Goal: Task Accomplishment & Management: Manage account settings

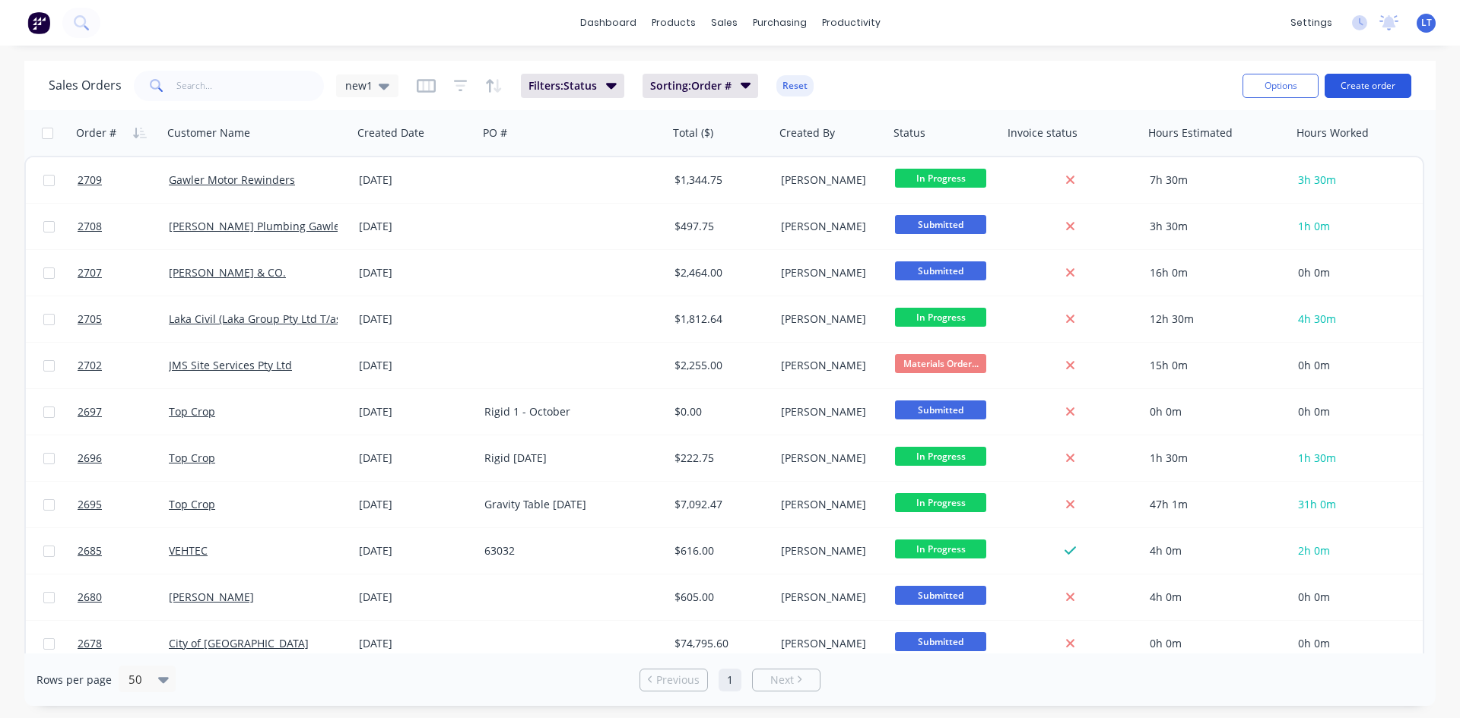
click at [1359, 88] on button "Create order" at bounding box center [1367, 86] width 87 height 24
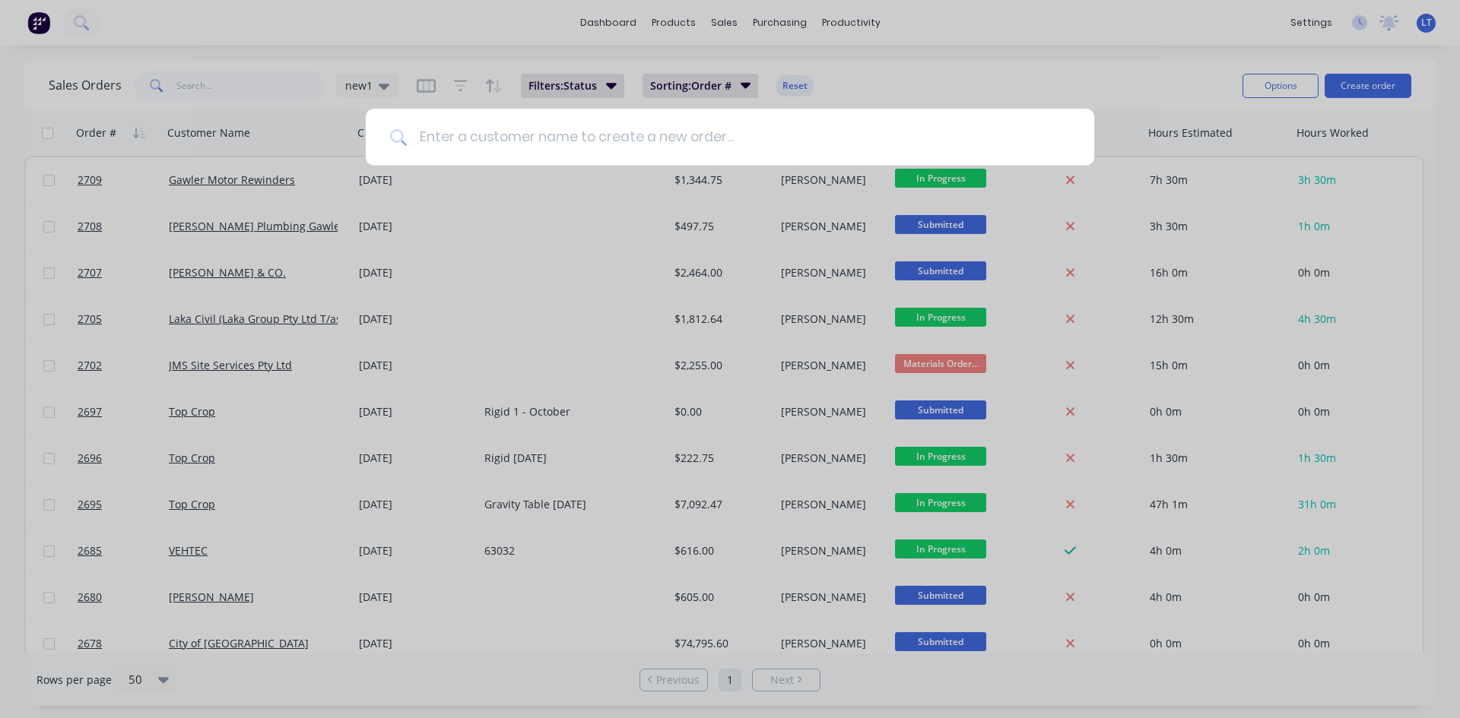
drag, startPoint x: 552, startPoint y: 127, endPoint x: 594, endPoint y: 131, distance: 42.0
click at [550, 128] on input at bounding box center [738, 137] width 663 height 57
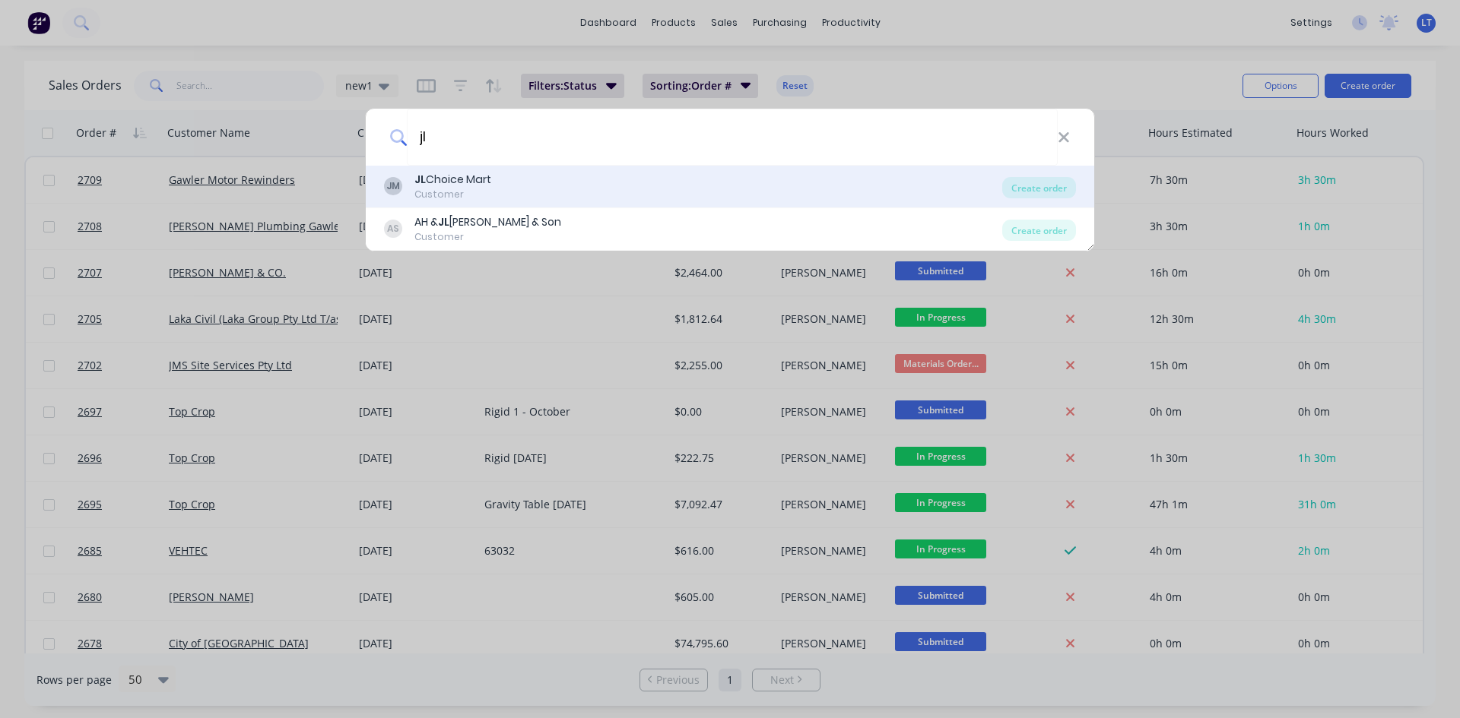
type input "jl"
click at [455, 186] on div "JL Choice Mart" at bounding box center [452, 180] width 77 height 16
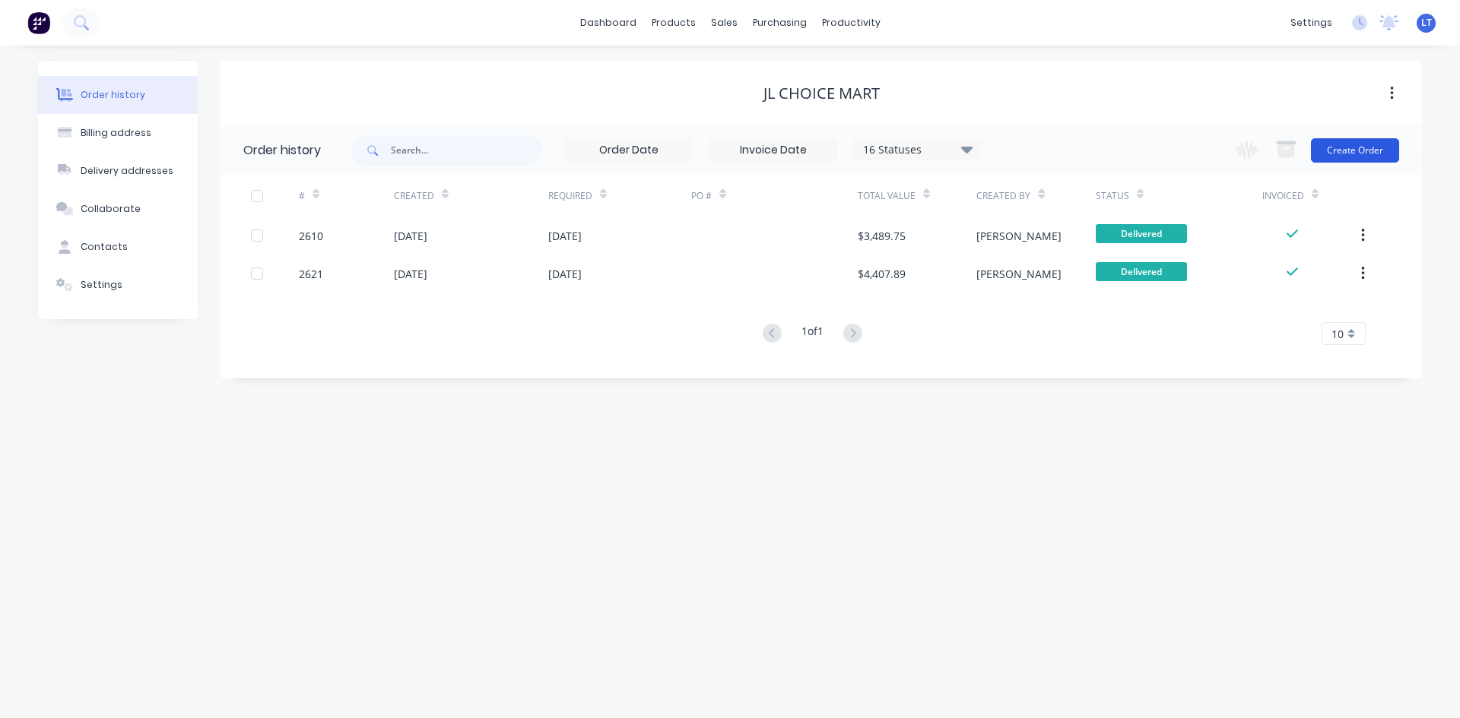
click at [1346, 143] on button "Create Order" at bounding box center [1355, 150] width 88 height 24
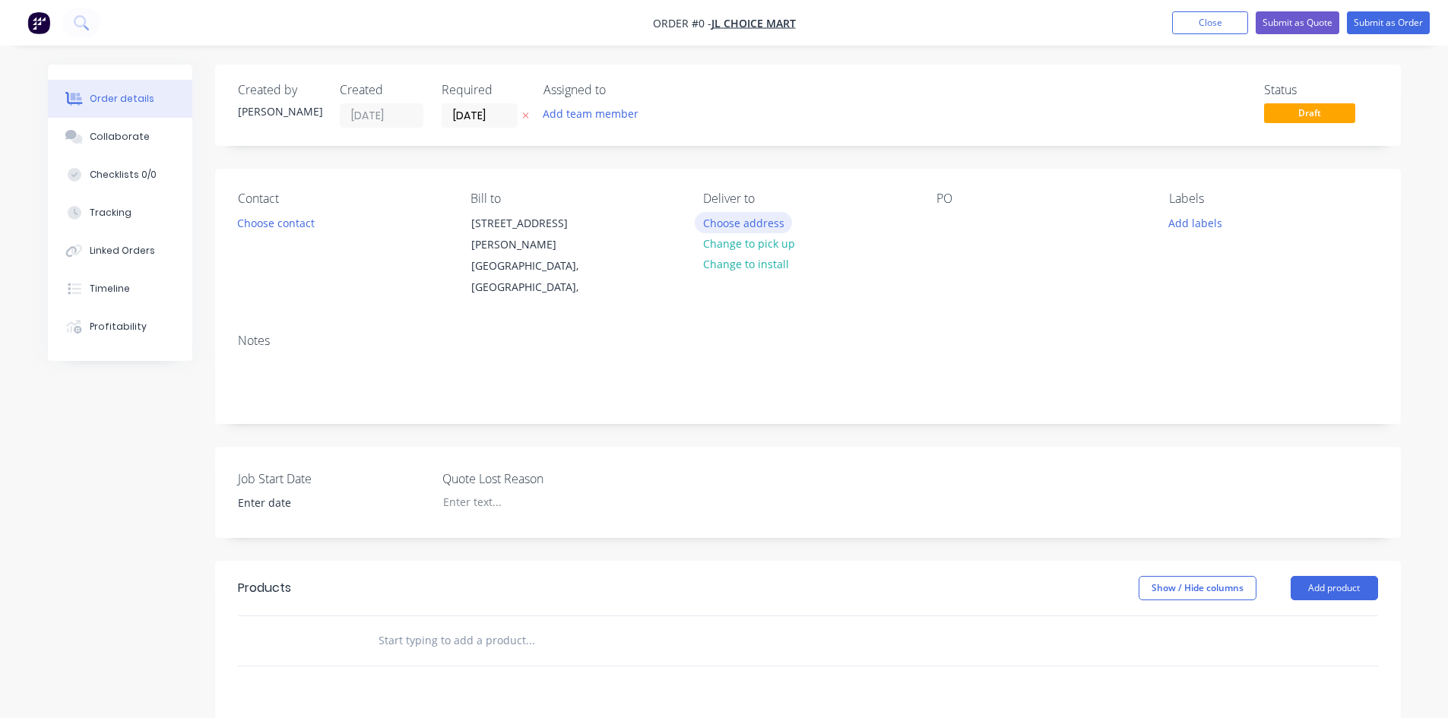
click at [755, 224] on button "Choose address" at bounding box center [743, 222] width 97 height 21
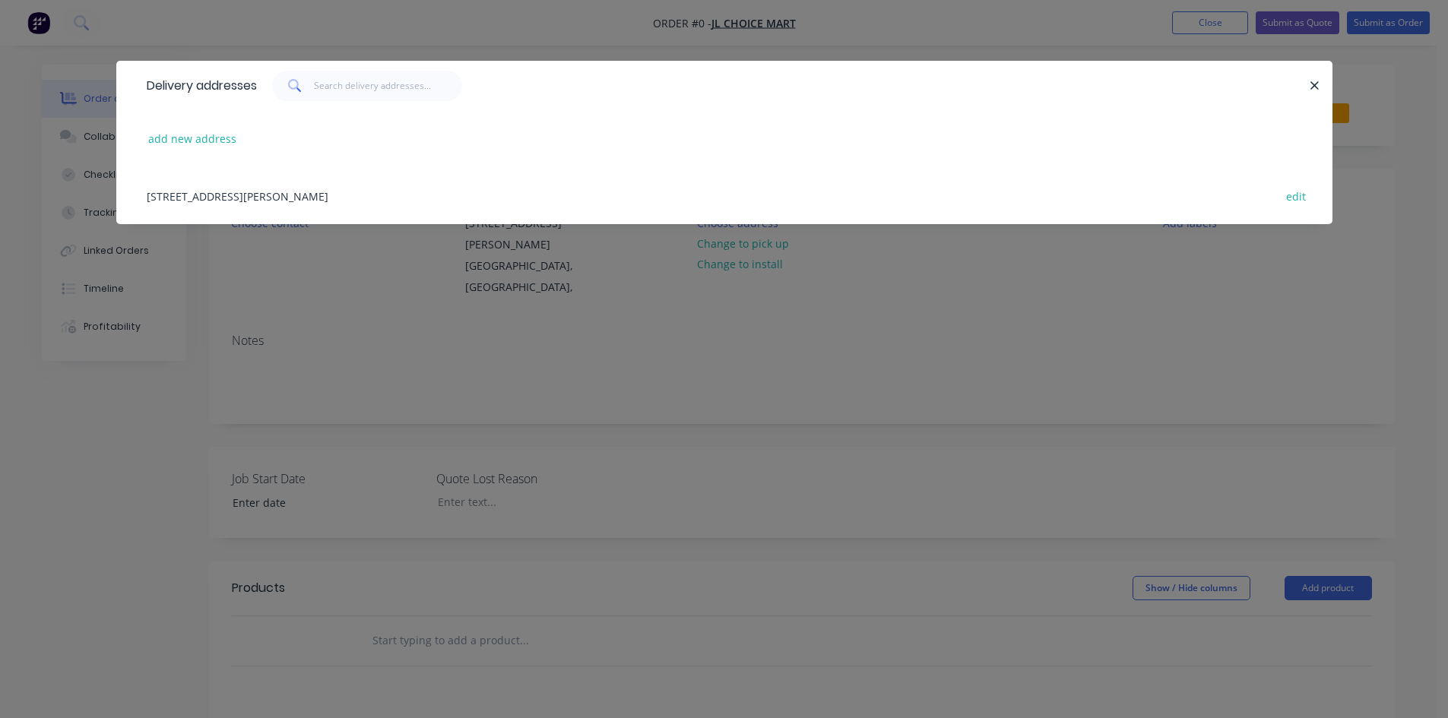
click at [287, 194] on div "[STREET_ADDRESS][PERSON_NAME] edit" at bounding box center [724, 195] width 1171 height 57
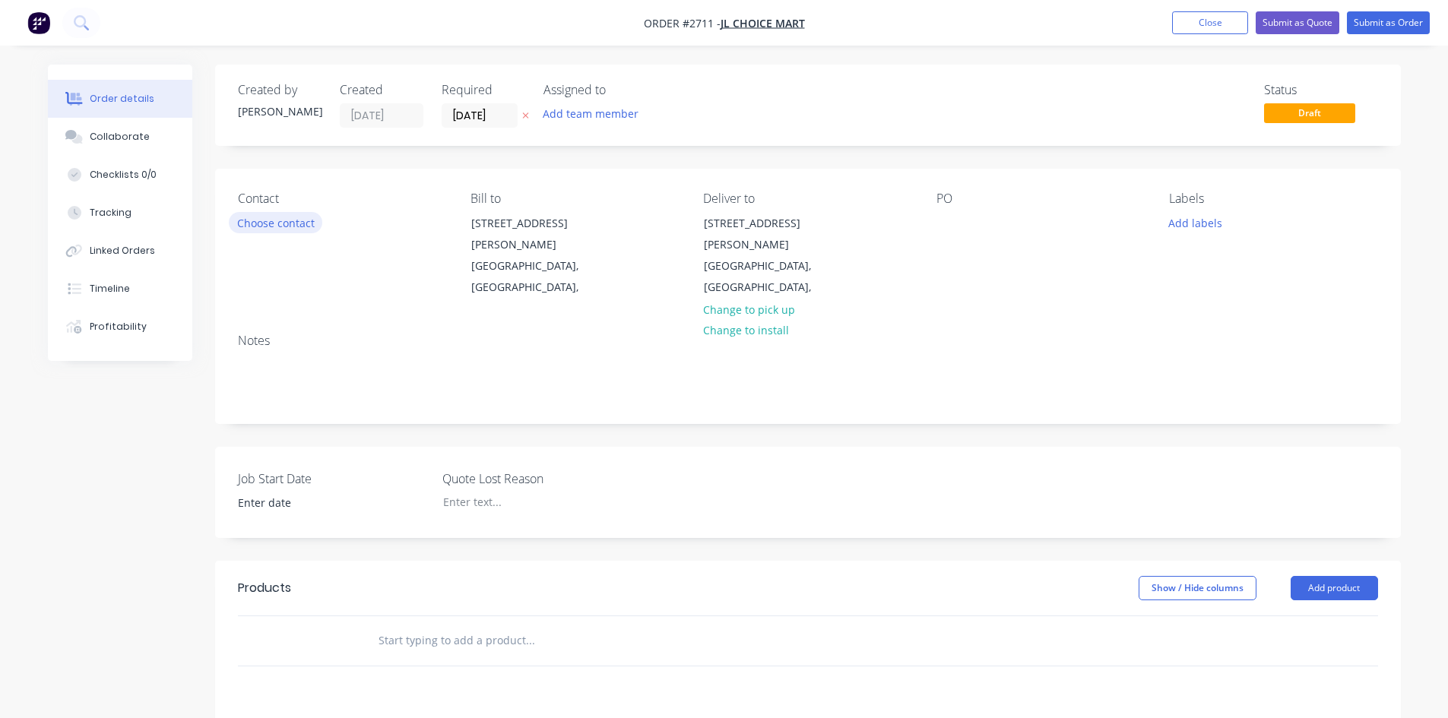
click at [263, 222] on button "Choose contact" at bounding box center [276, 222] width 94 height 21
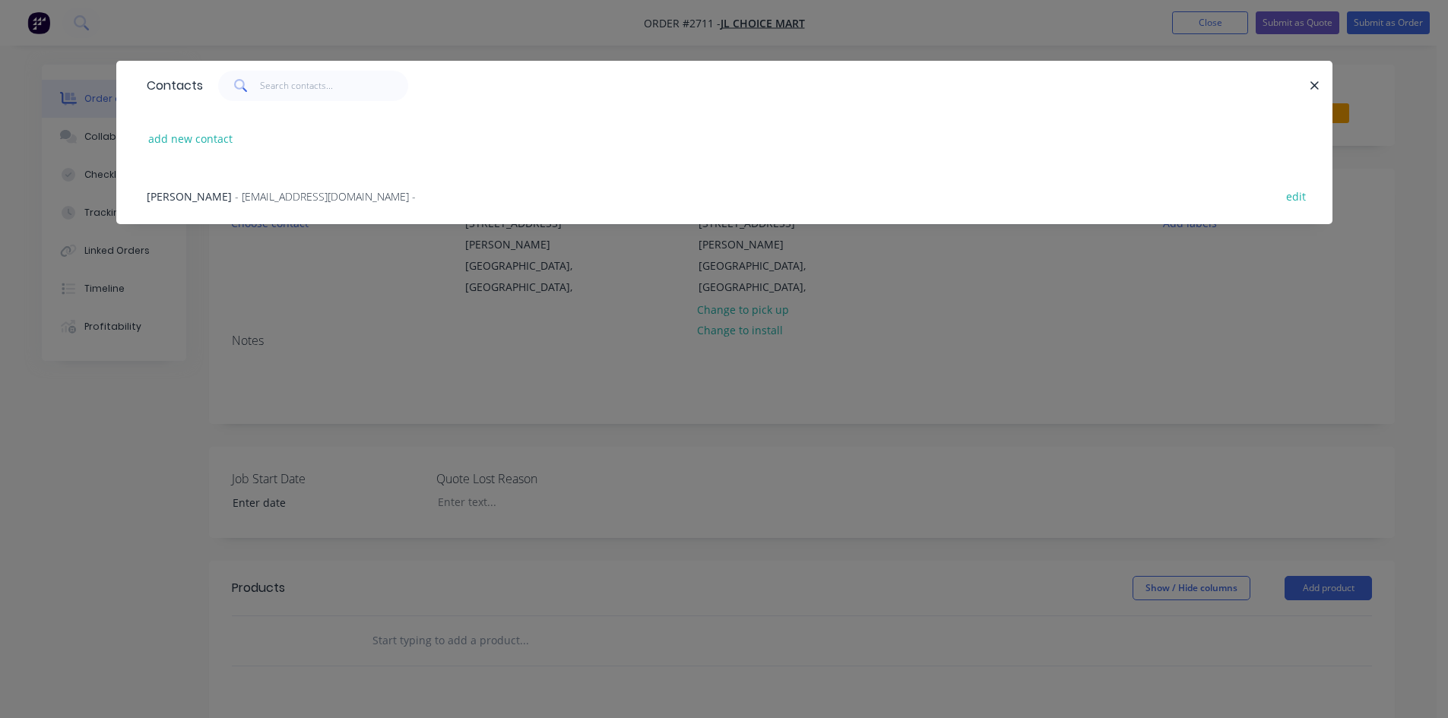
click at [250, 195] on span "- [EMAIL_ADDRESS][DOMAIN_NAME] -" at bounding box center [325, 196] width 181 height 14
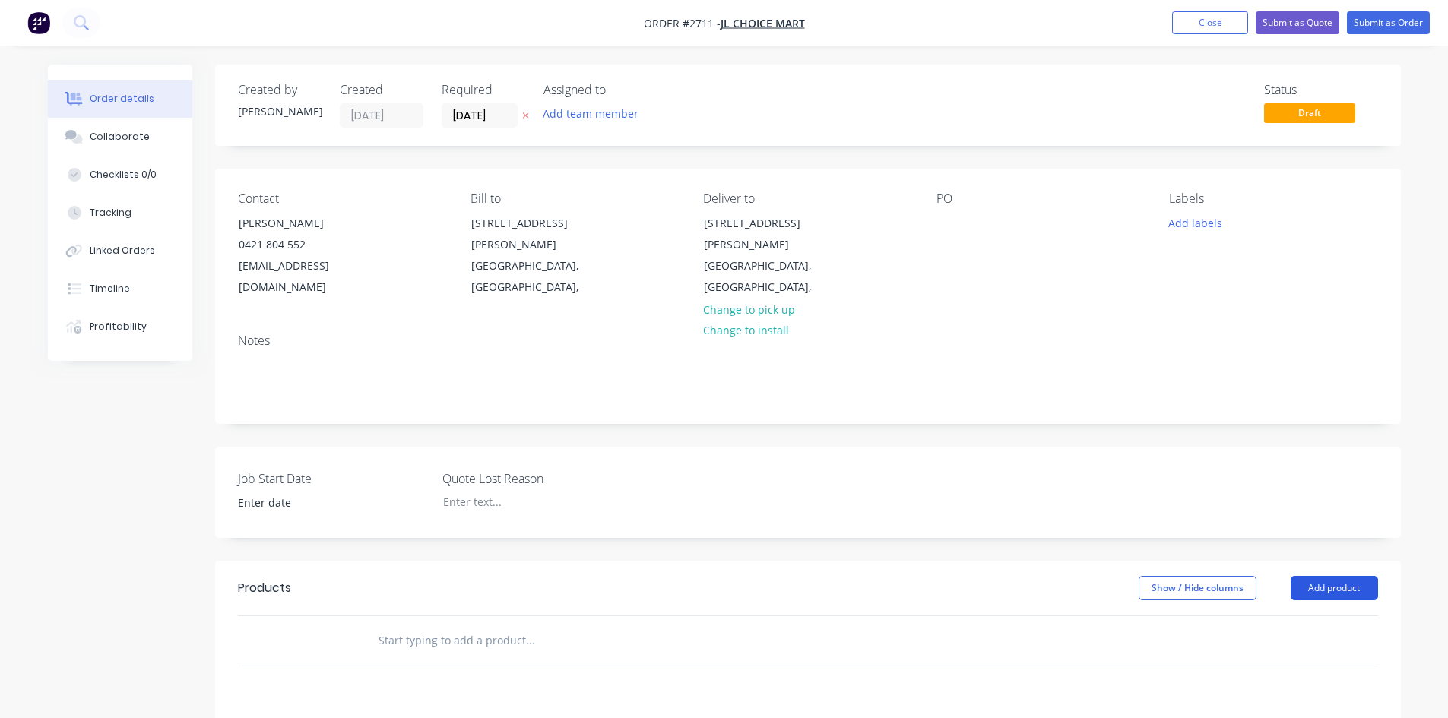
click at [1325, 576] on button "Add product" at bounding box center [1334, 588] width 87 height 24
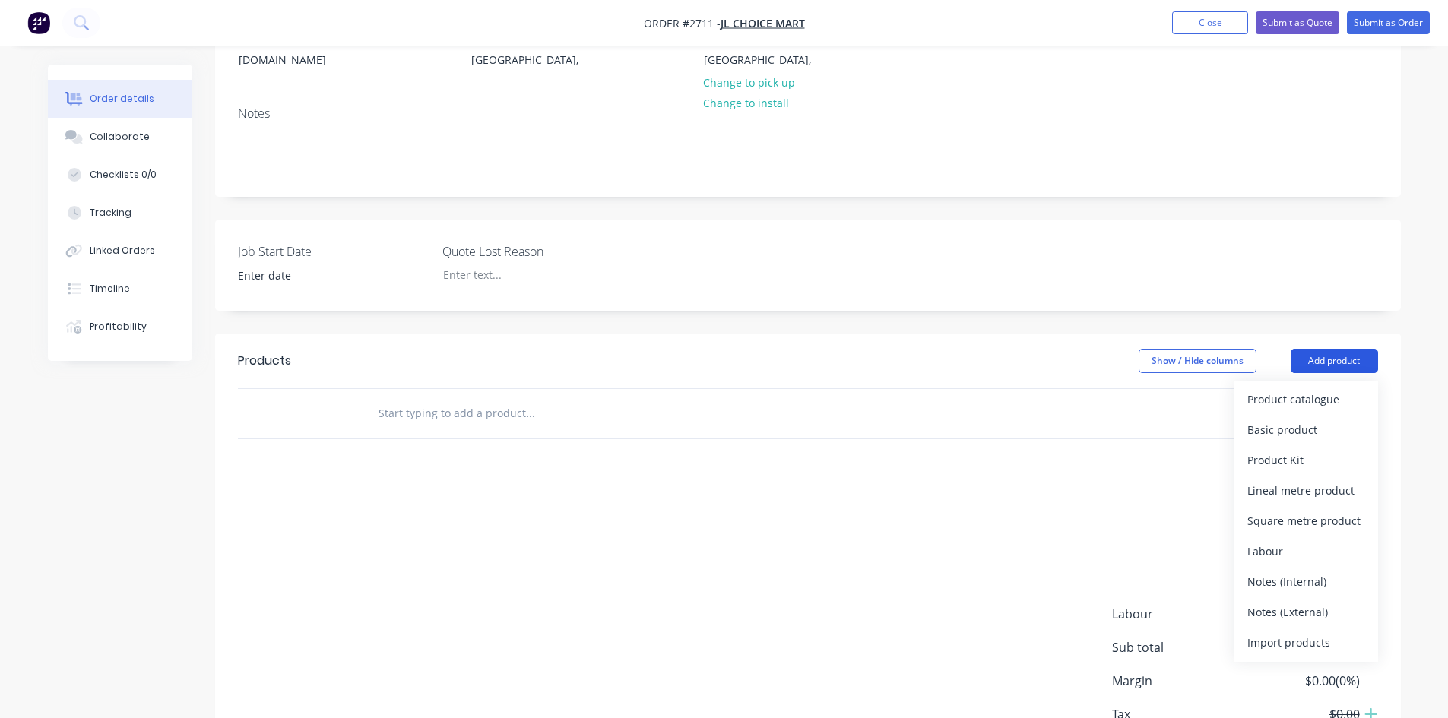
scroll to position [228, 0]
click at [1316, 601] on div "Notes (External)" at bounding box center [1306, 612] width 117 height 22
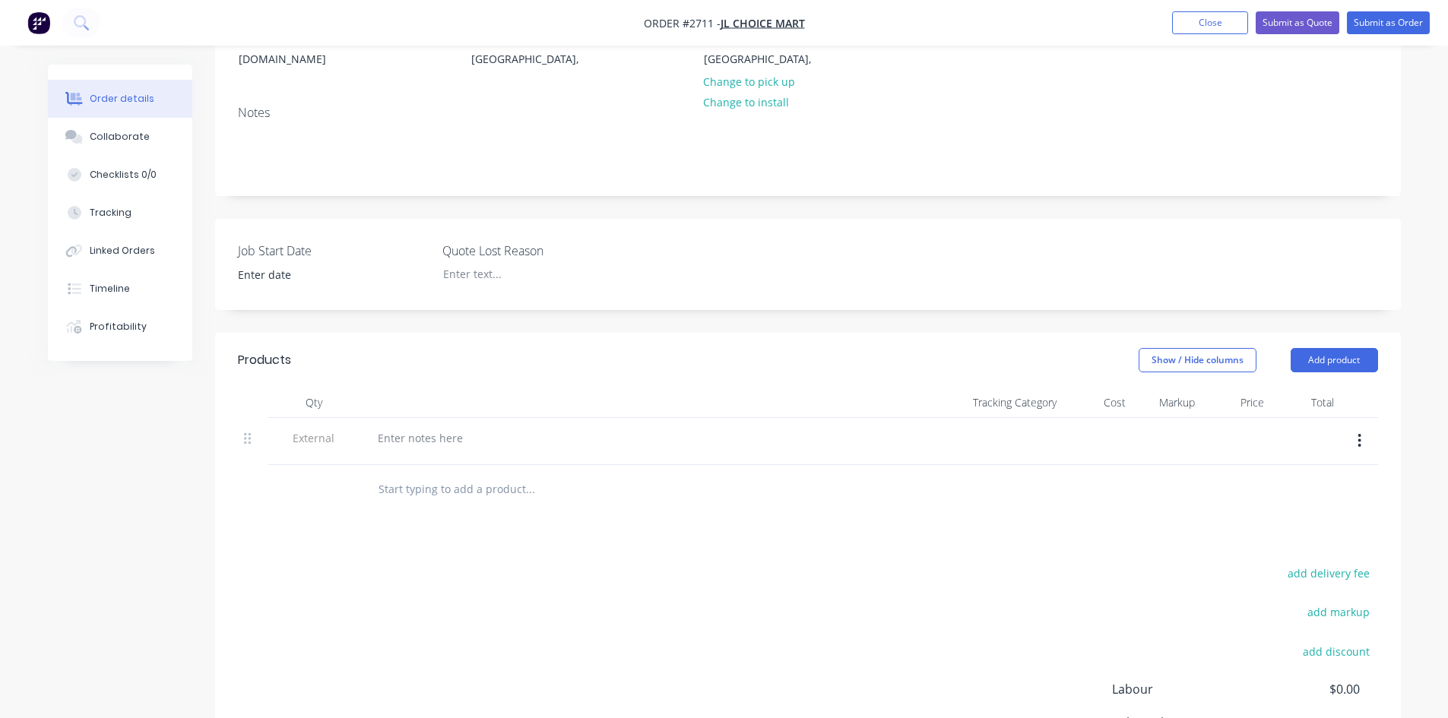
click at [466, 474] on input "text" at bounding box center [530, 489] width 304 height 30
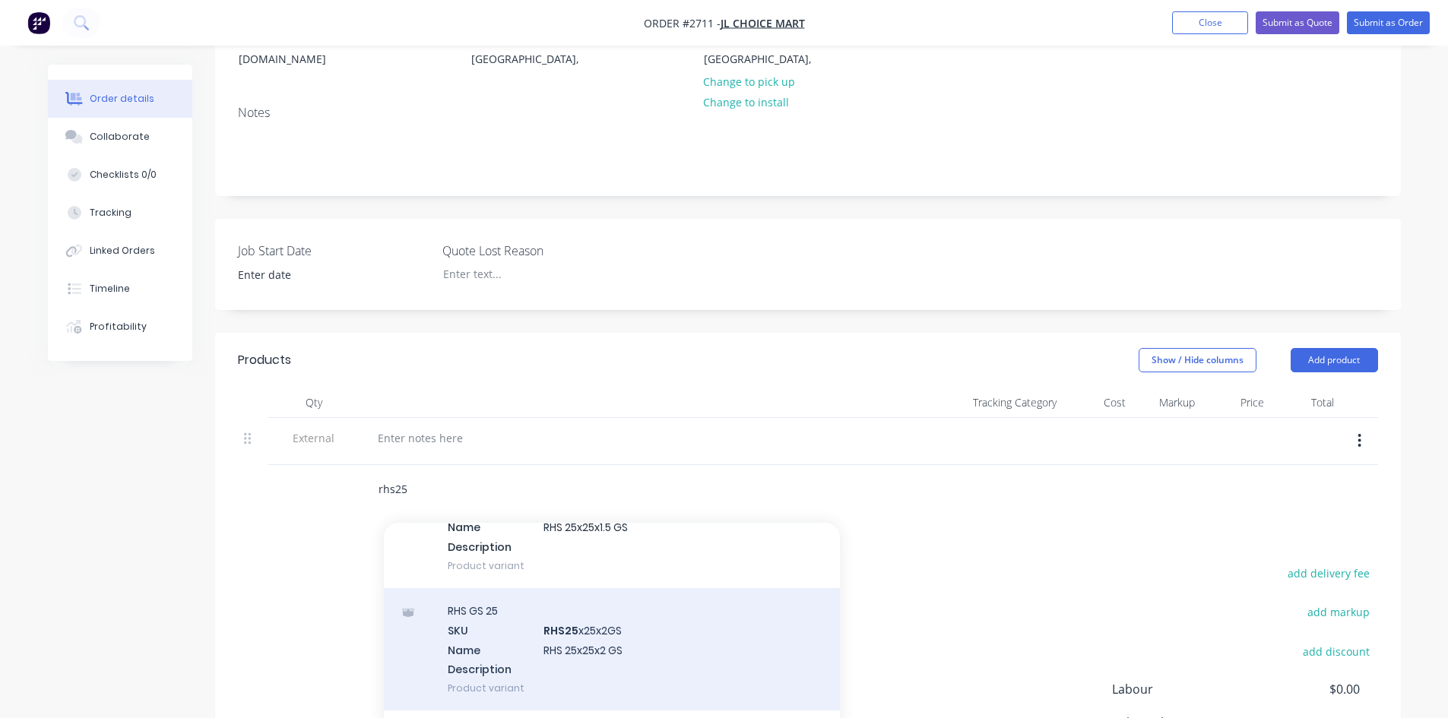
type input "rhs25"
click at [636, 618] on div "RHS GS 25 SKU RHS25 x25x2GS Name RHS 25x25x2 GS Description Product variant" at bounding box center [612, 649] width 456 height 122
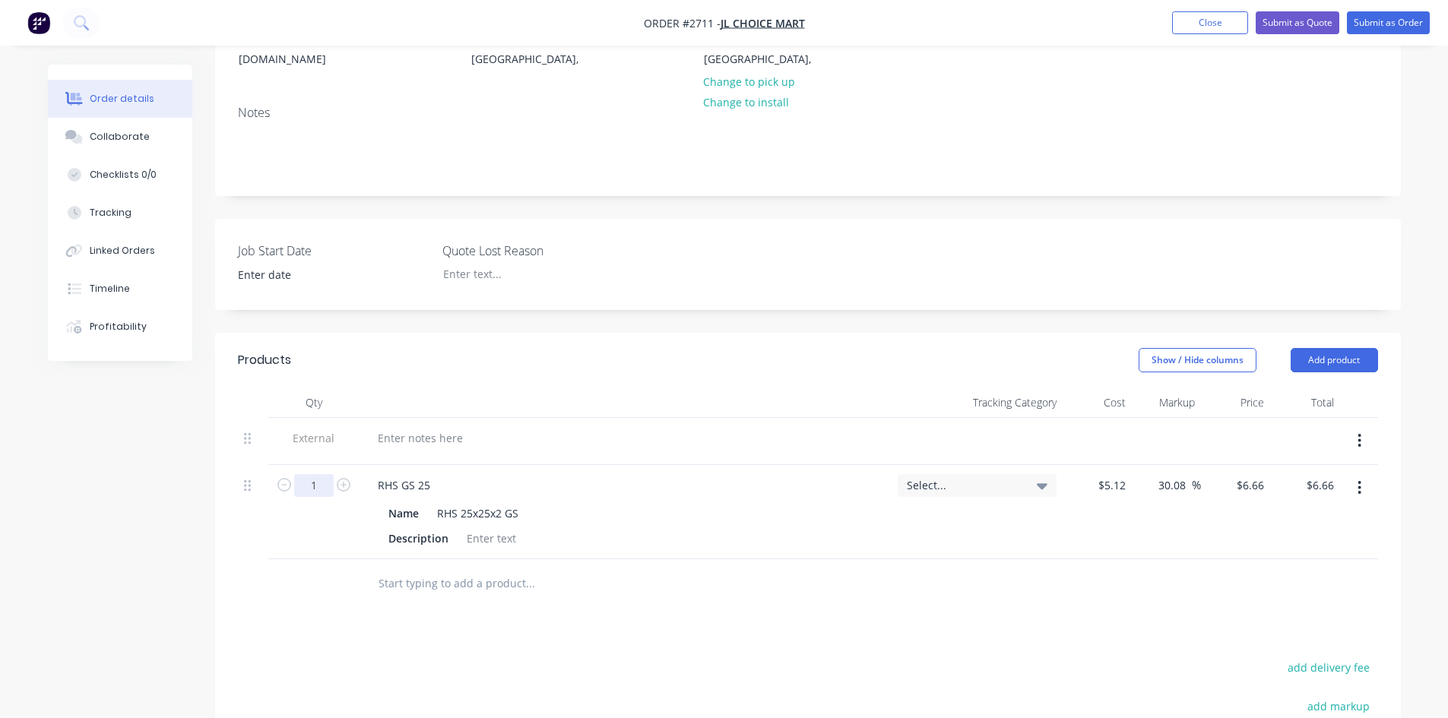
drag, startPoint x: 325, startPoint y: 460, endPoint x: 354, endPoint y: 468, distance: 29.9
click at [325, 474] on input "1" at bounding box center [314, 485] width 40 height 23
type input "13"
type input "$86.58"
click at [680, 577] on input "text" at bounding box center [530, 584] width 304 height 30
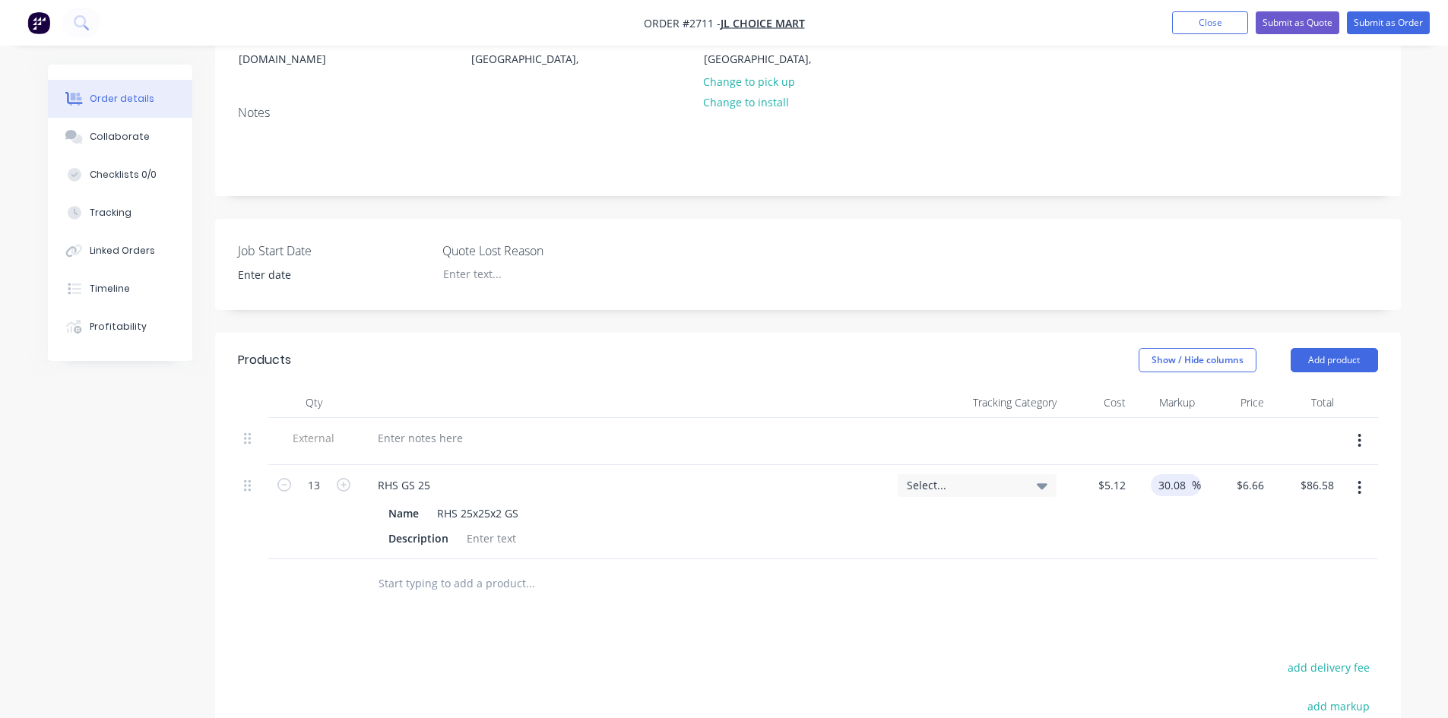
drag, startPoint x: 1185, startPoint y: 464, endPoint x: 1153, endPoint y: 462, distance: 32.7
click at [1153, 474] on div "30.08 30.08 %" at bounding box center [1176, 485] width 50 height 22
type input "40"
type input "$7.168"
type input "$93.18"
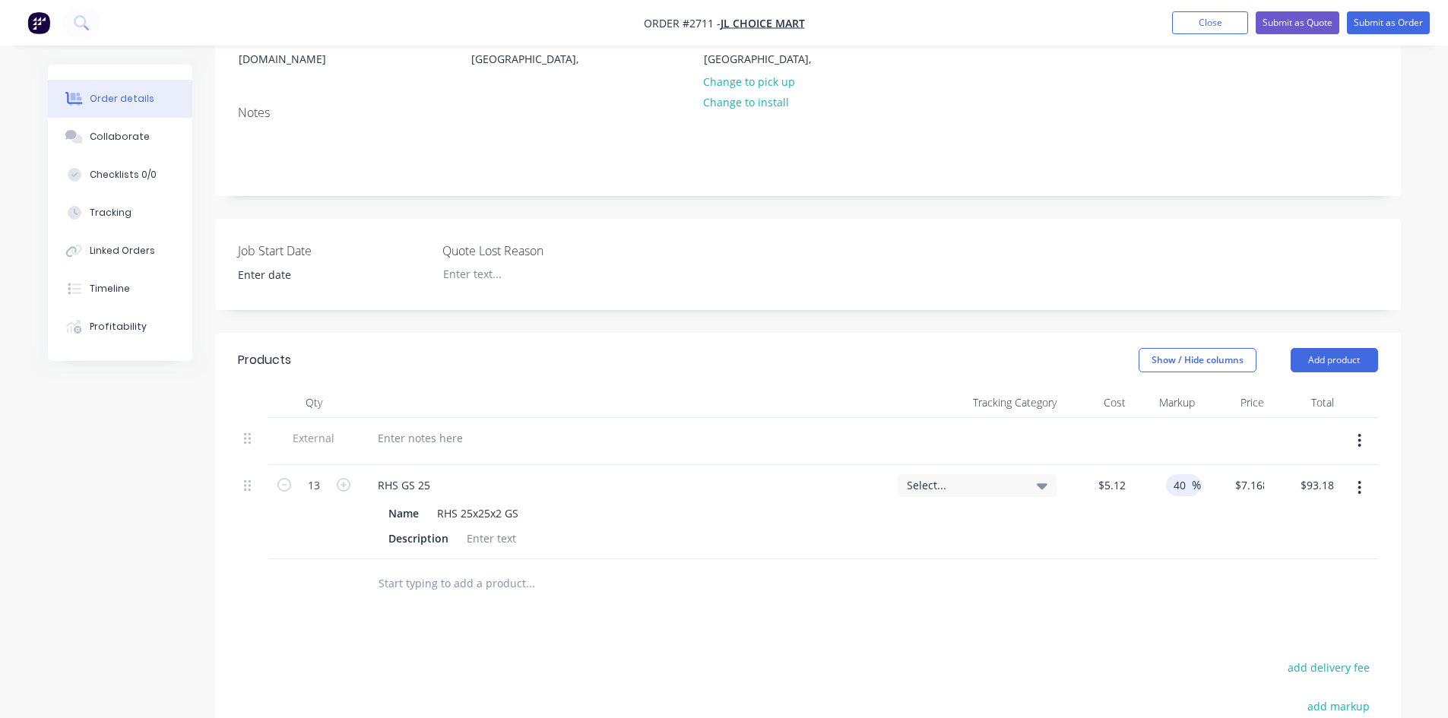
click at [1206, 522] on div "$7.168 $6.66" at bounding box center [1235, 512] width 69 height 94
drag, startPoint x: 446, startPoint y: 566, endPoint x: 461, endPoint y: 562, distance: 15.1
click at [450, 569] on input "text" at bounding box center [530, 584] width 304 height 30
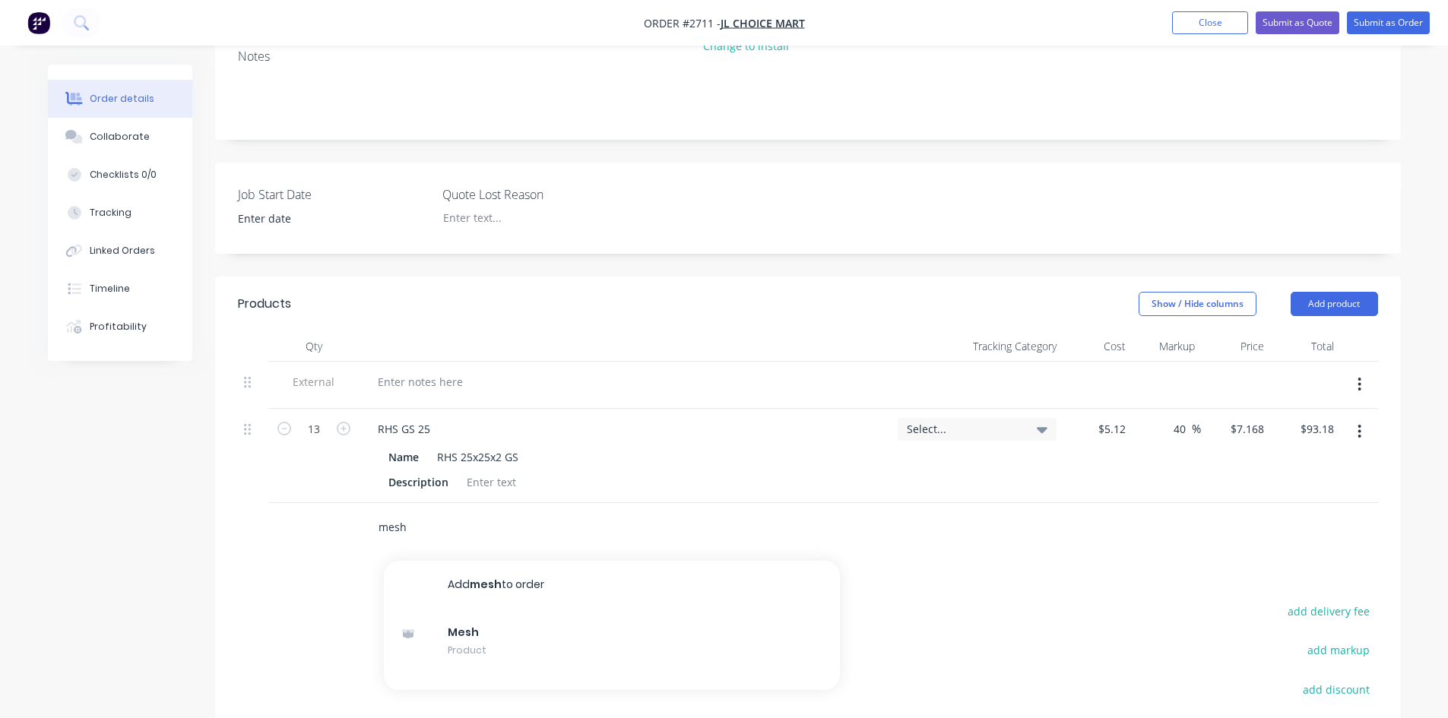
scroll to position [380, 0]
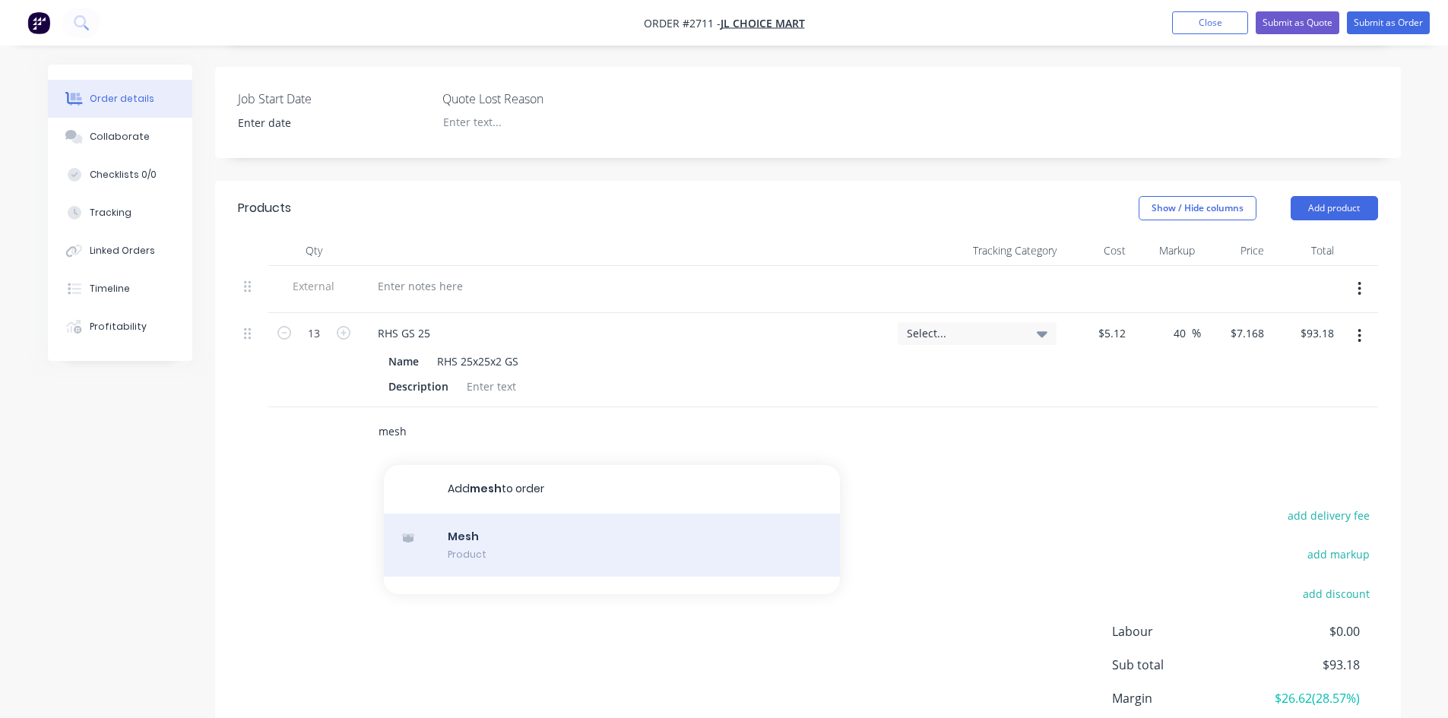
type input "mesh"
click at [547, 529] on div "Mesh Product" at bounding box center [612, 546] width 456 height 64
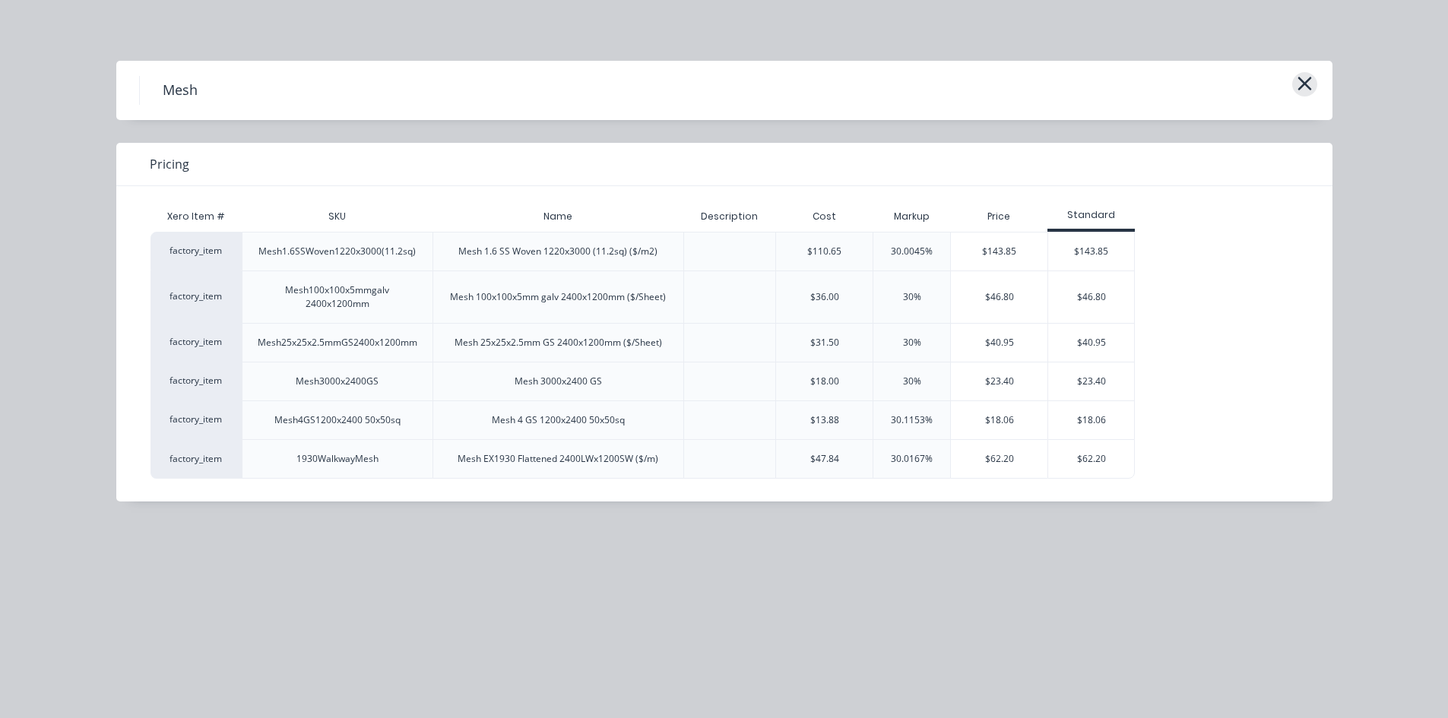
click at [1298, 80] on icon "button" at bounding box center [1305, 83] width 16 height 21
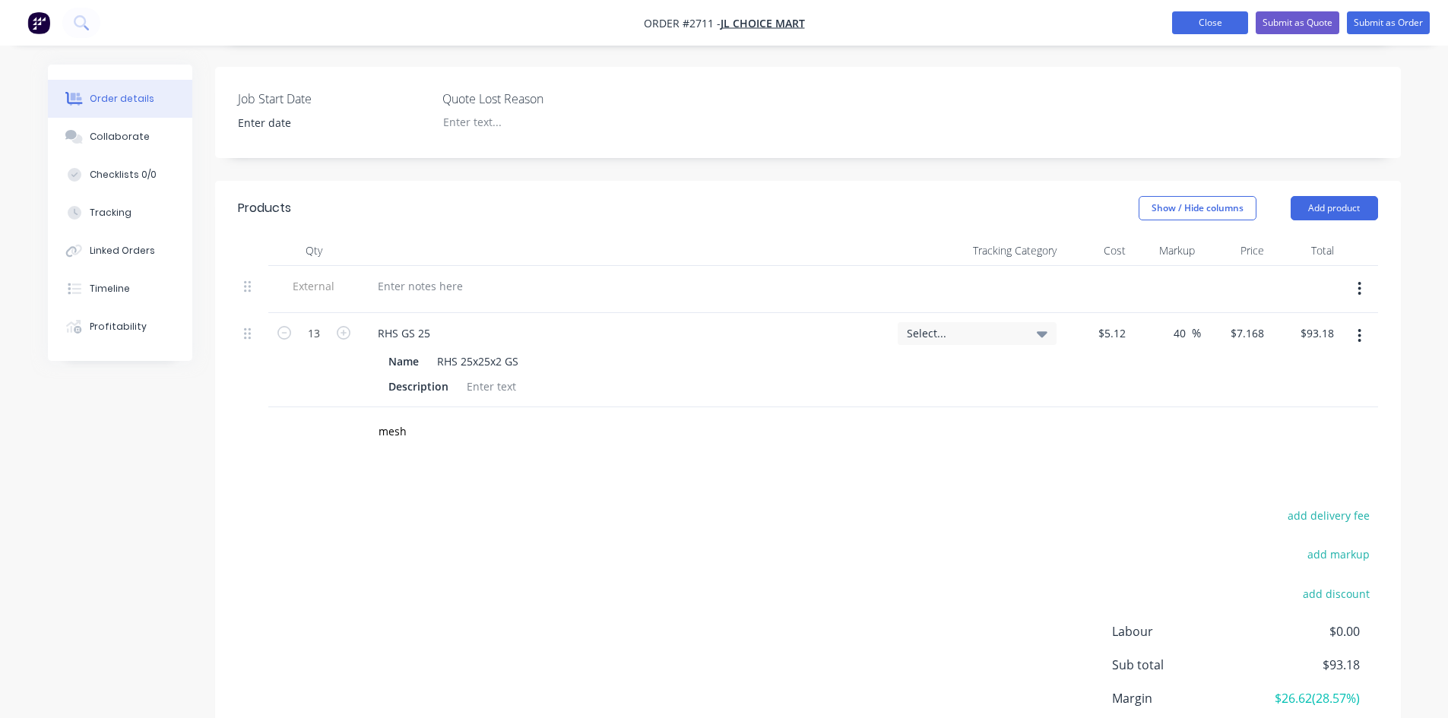
click at [1207, 30] on button "Close" at bounding box center [1210, 22] width 76 height 23
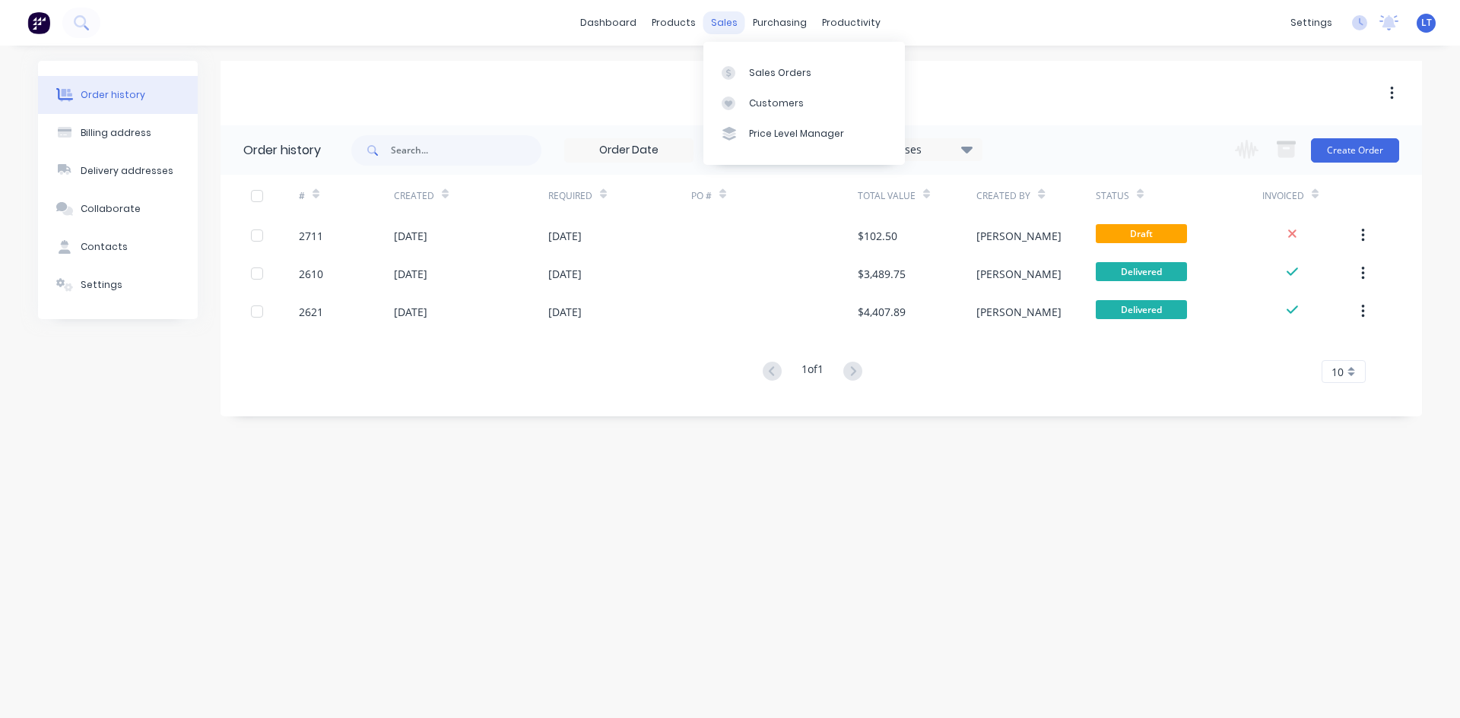
click at [725, 25] on div "sales" at bounding box center [724, 22] width 42 height 23
click at [752, 70] on div "Sales Orders" at bounding box center [780, 73] width 62 height 14
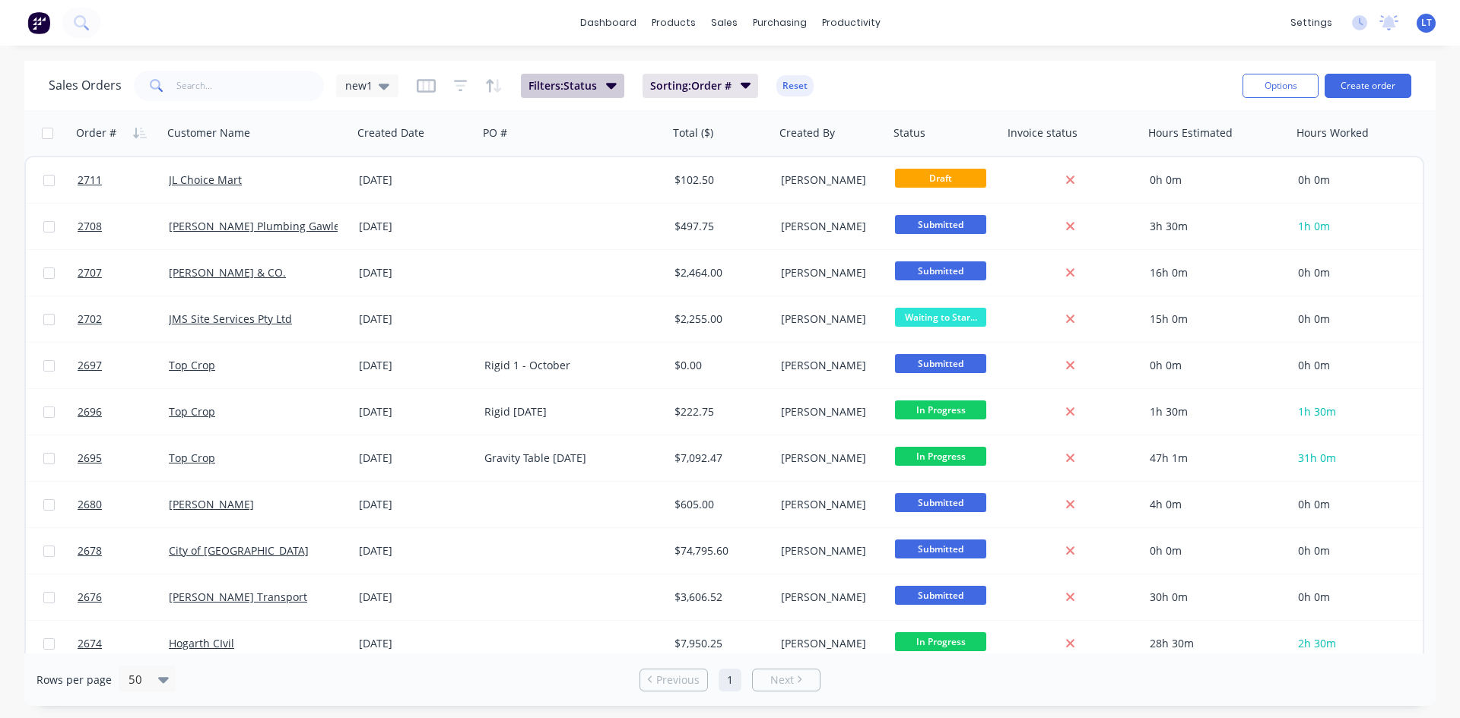
click at [603, 91] on button "Filters: Status" at bounding box center [572, 86] width 103 height 24
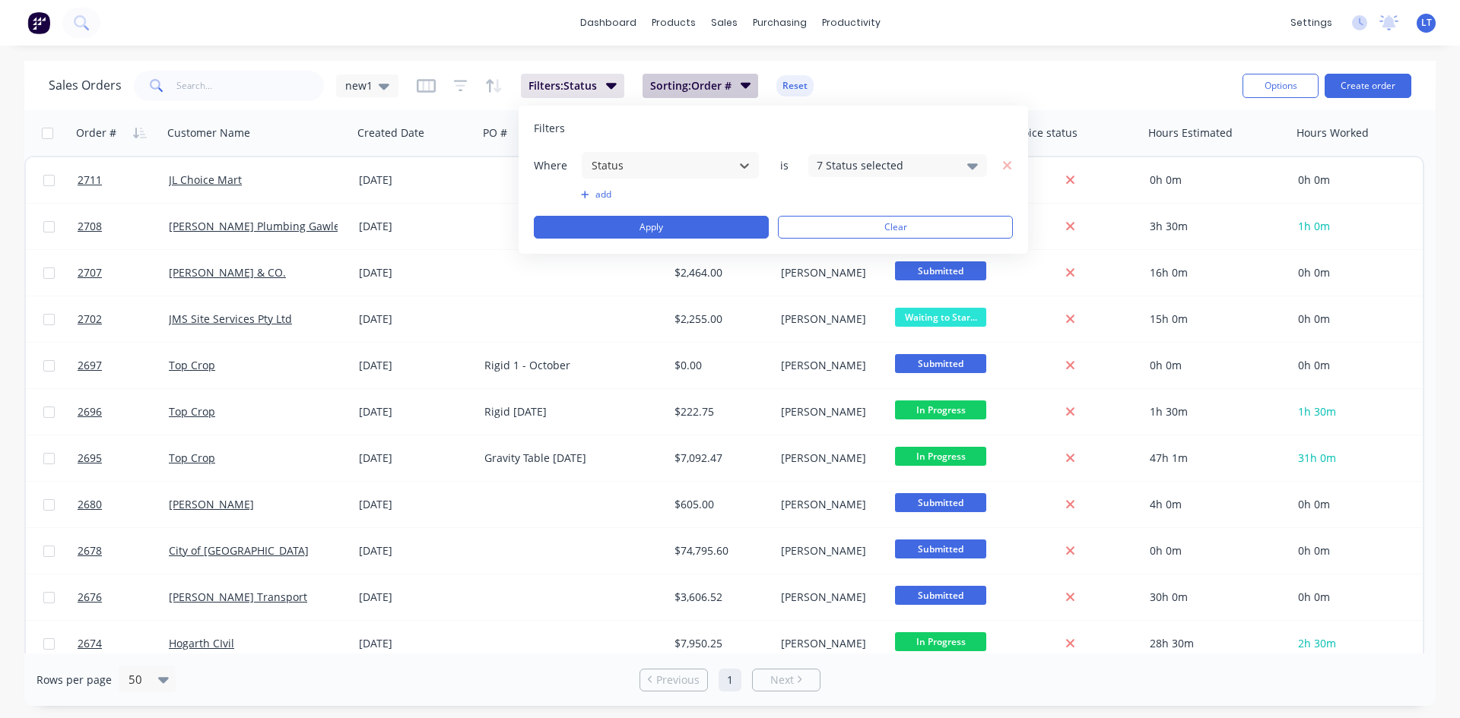
click at [744, 82] on icon "button" at bounding box center [746, 85] width 11 height 17
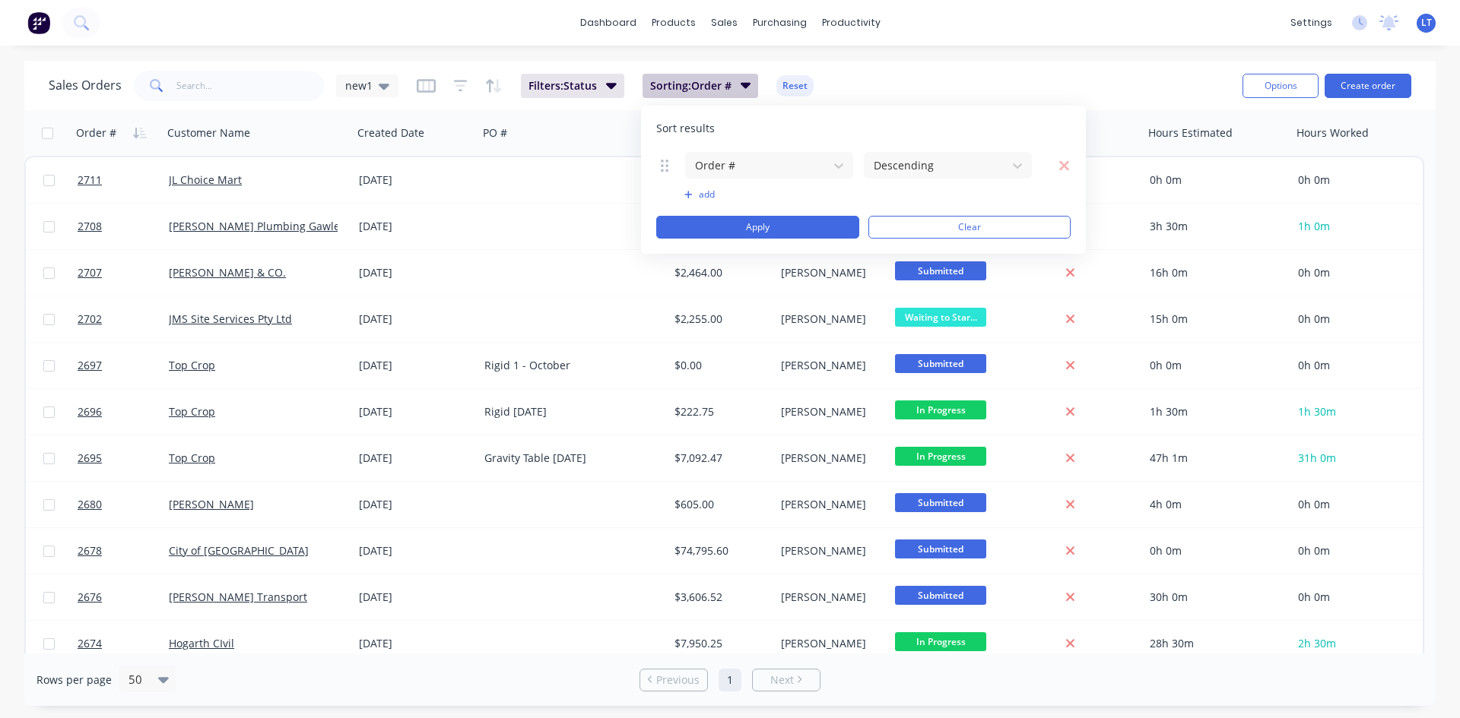
click at [744, 82] on icon "button" at bounding box center [746, 85] width 11 height 17
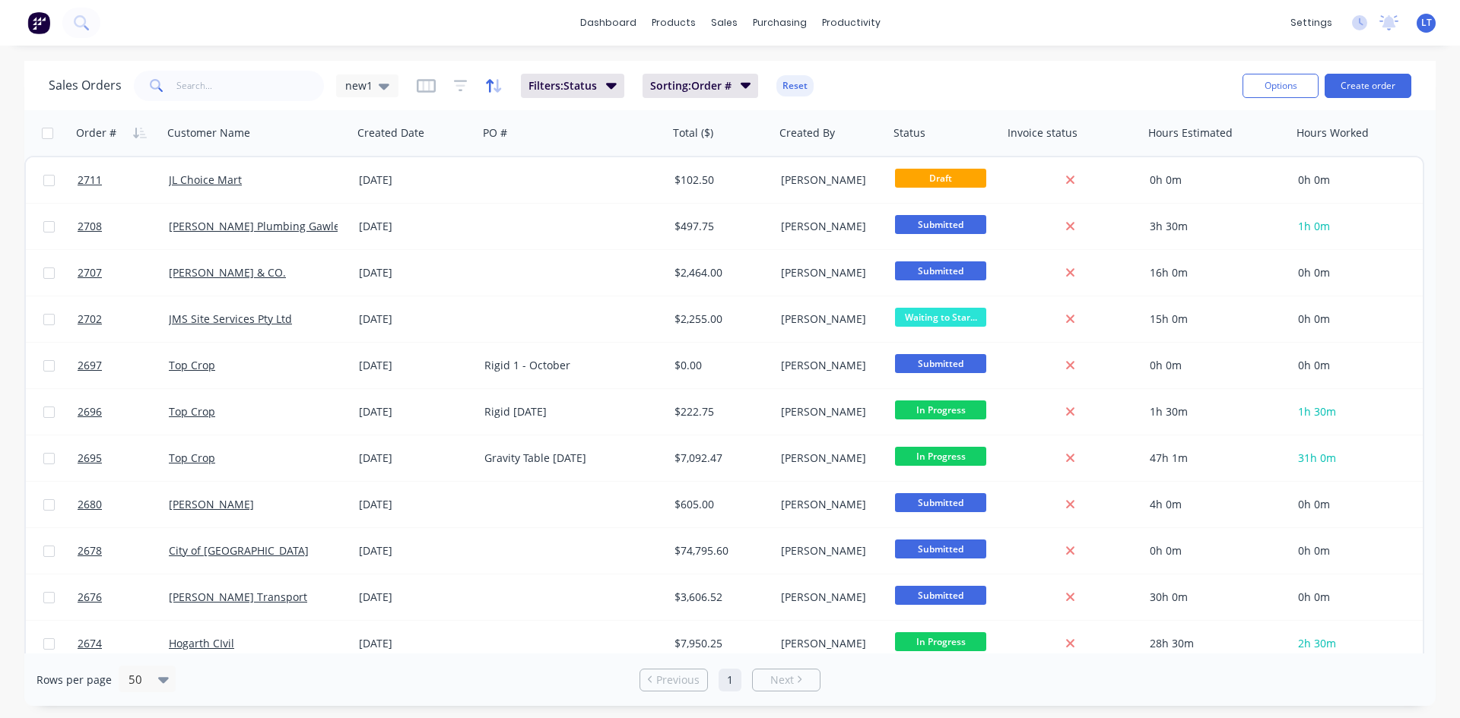
click at [487, 90] on icon "button" at bounding box center [490, 85] width 8 height 13
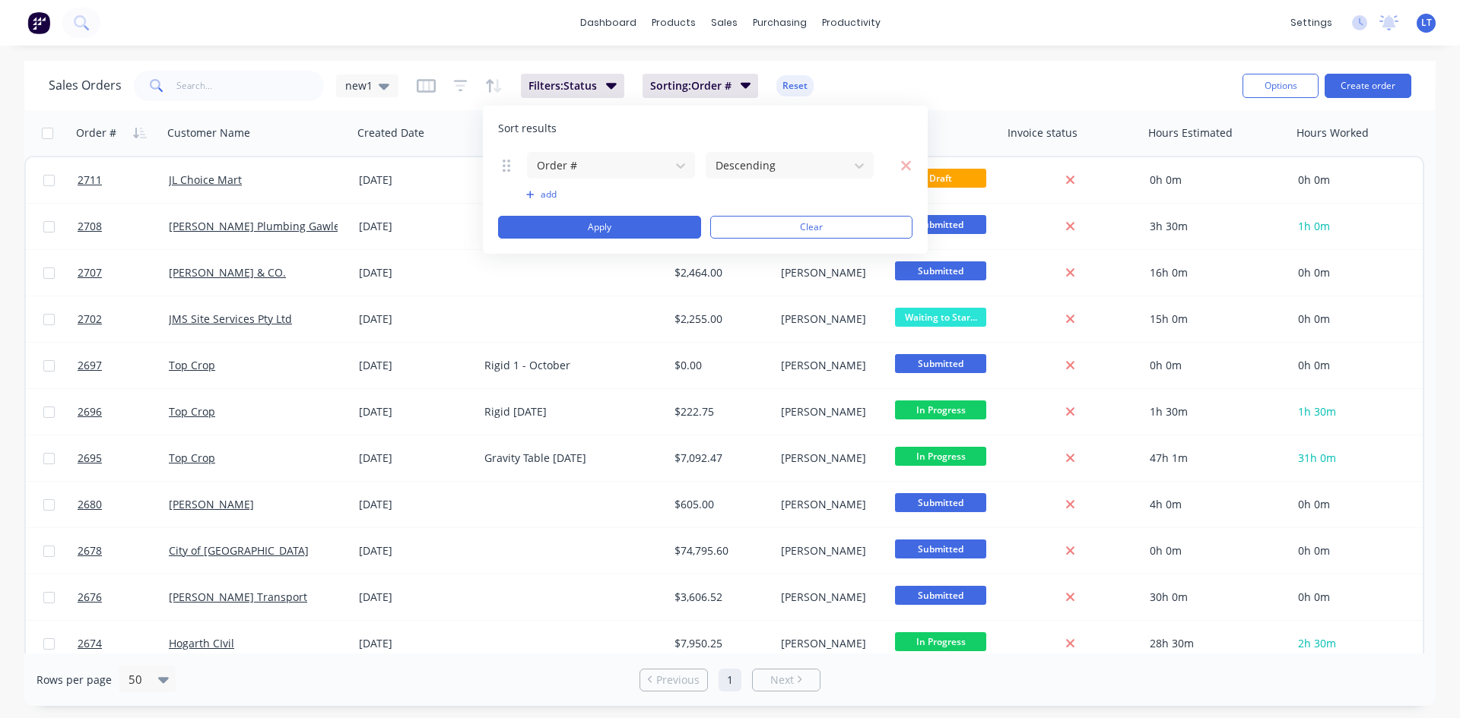
click at [435, 93] on div "Filters: Status Sorting: Order # Reset" at bounding box center [616, 86] width 398 height 24
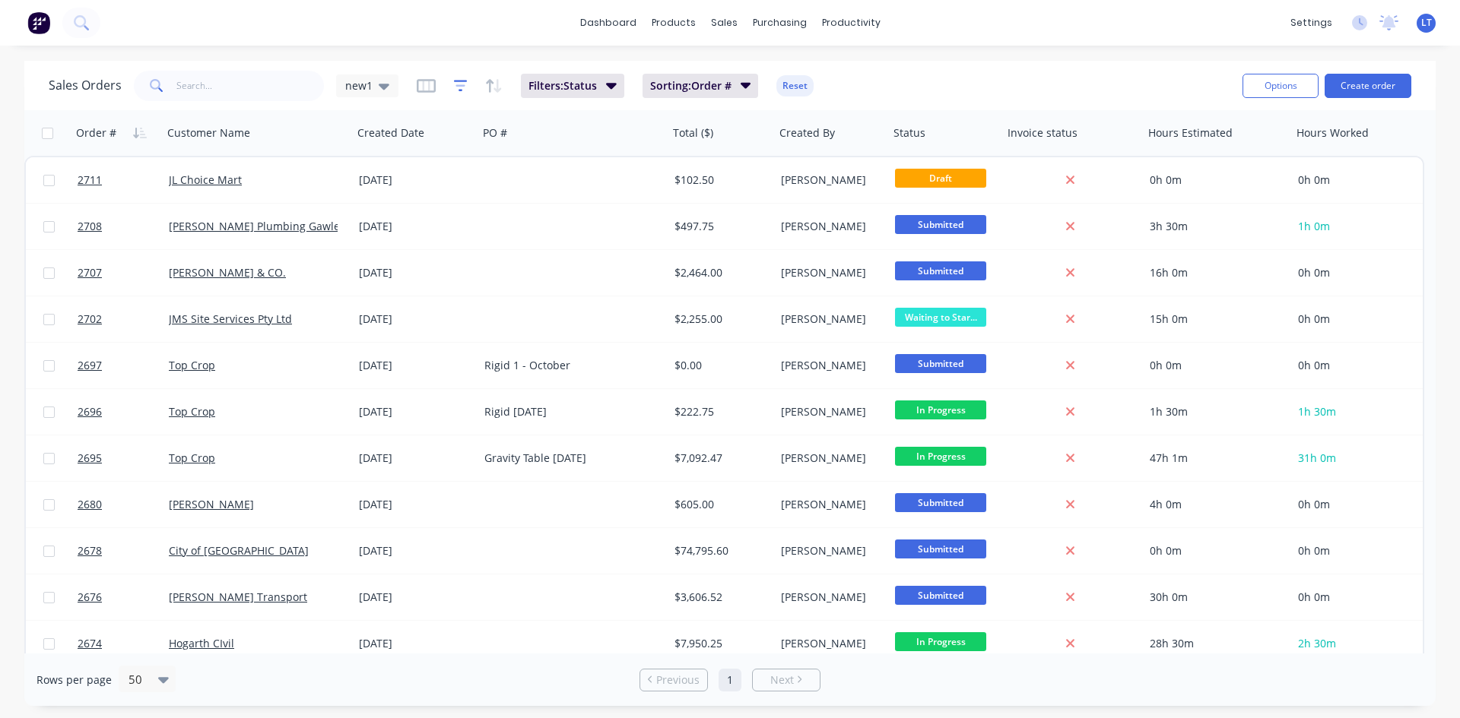
click at [454, 87] on icon "button" at bounding box center [461, 85] width 14 height 15
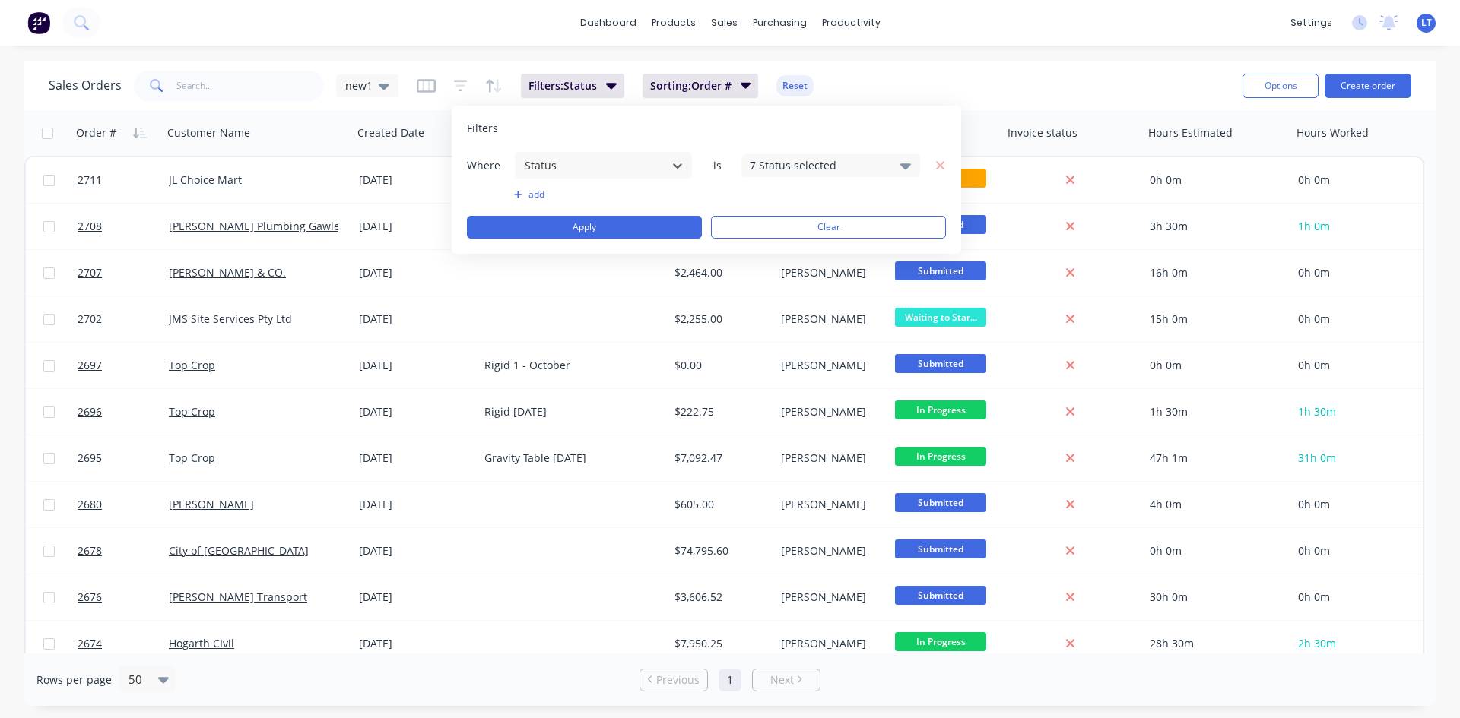
click at [902, 163] on icon at bounding box center [905, 165] width 11 height 17
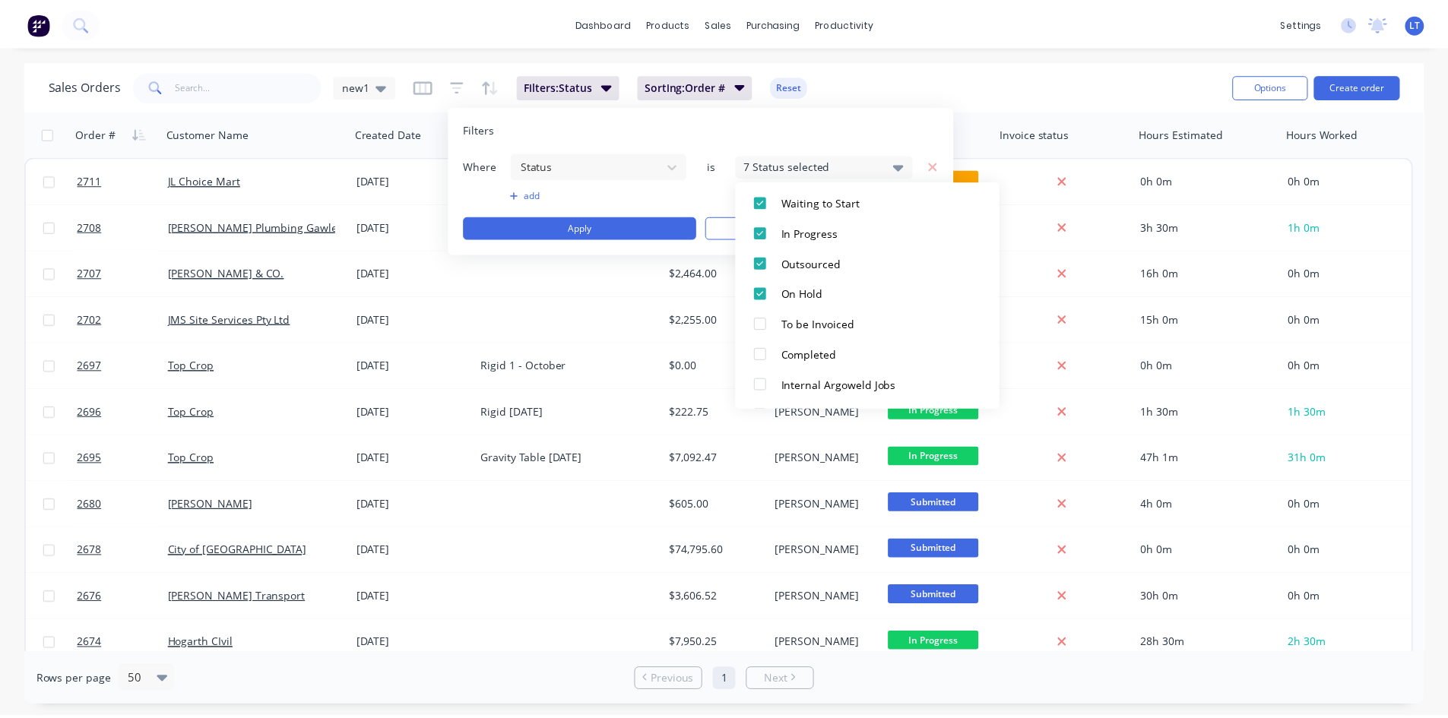
scroll to position [289, 0]
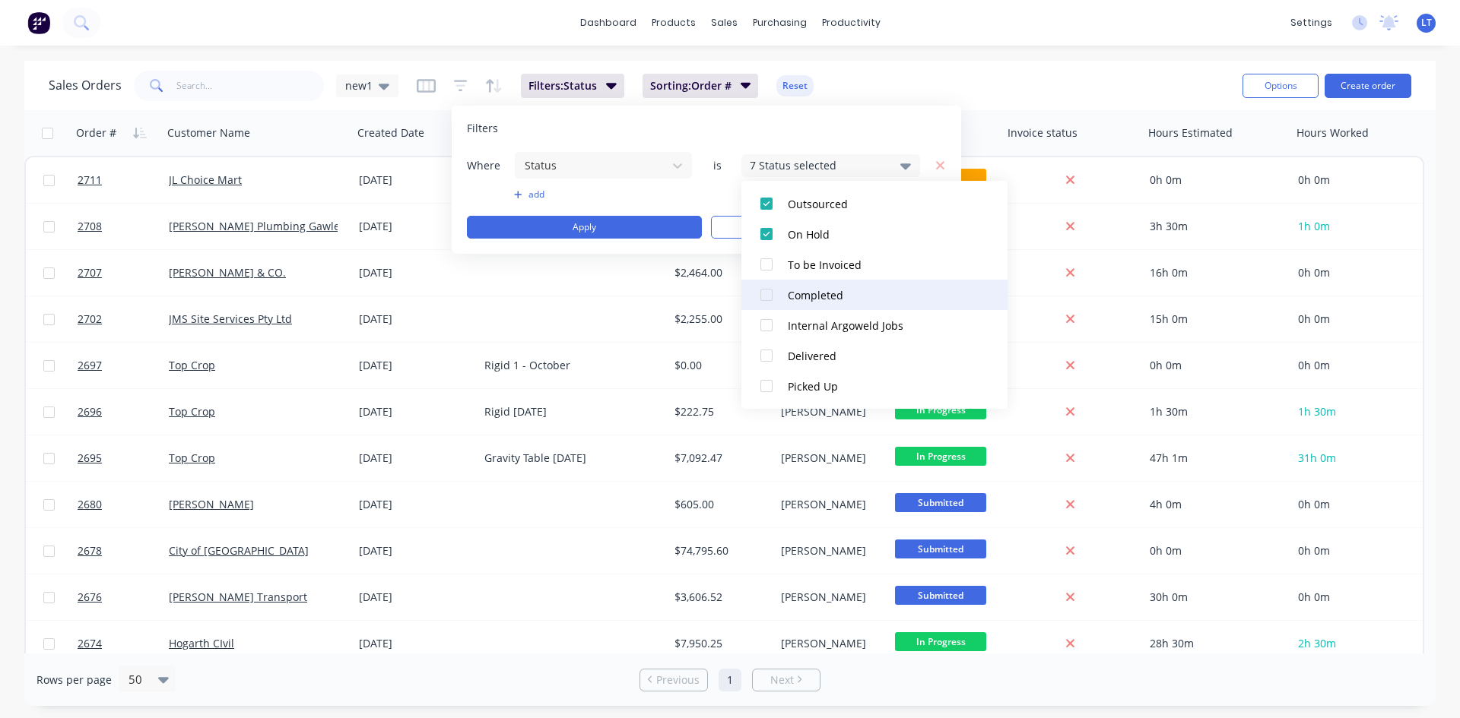
click at [767, 298] on div at bounding box center [766, 295] width 30 height 30
click at [764, 385] on div at bounding box center [766, 386] width 30 height 30
click at [901, 123] on div "Filters" at bounding box center [706, 128] width 479 height 15
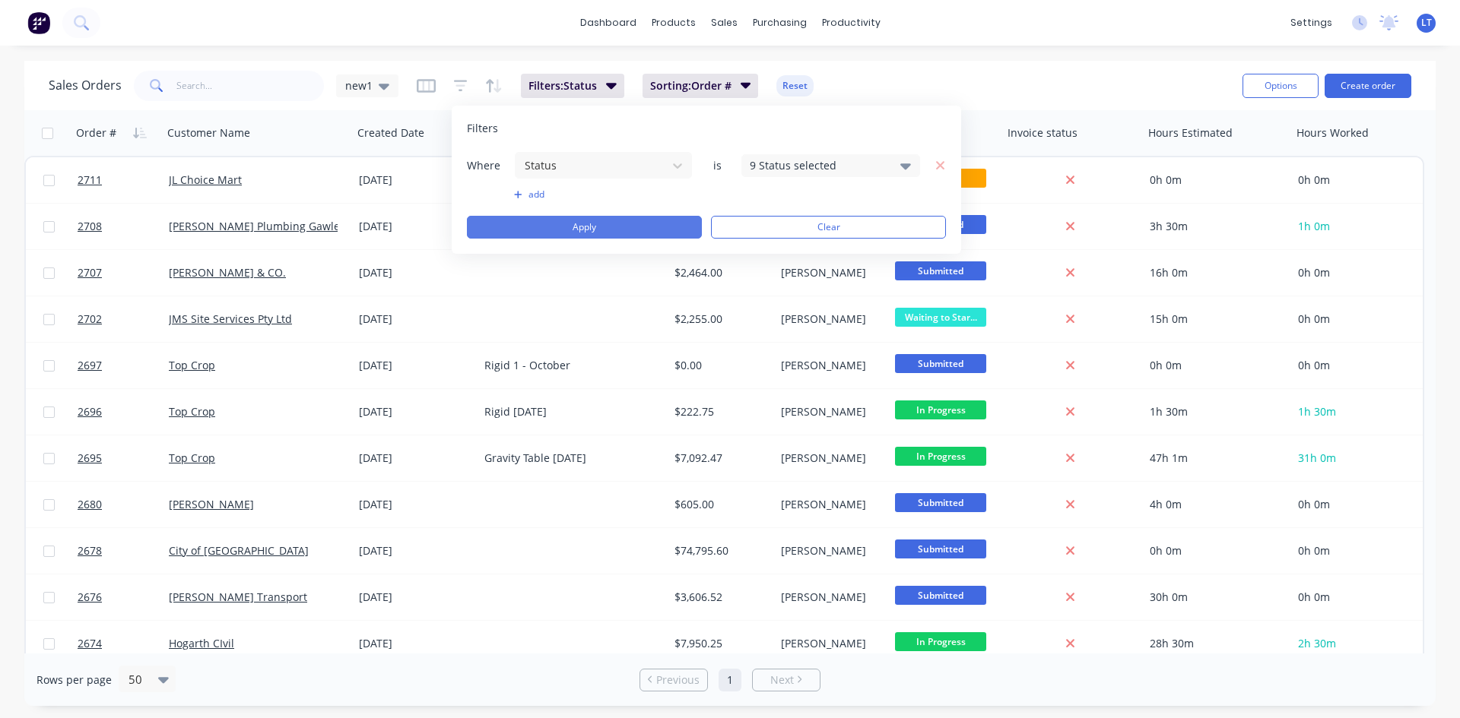
click at [643, 228] on button "Apply" at bounding box center [584, 227] width 235 height 23
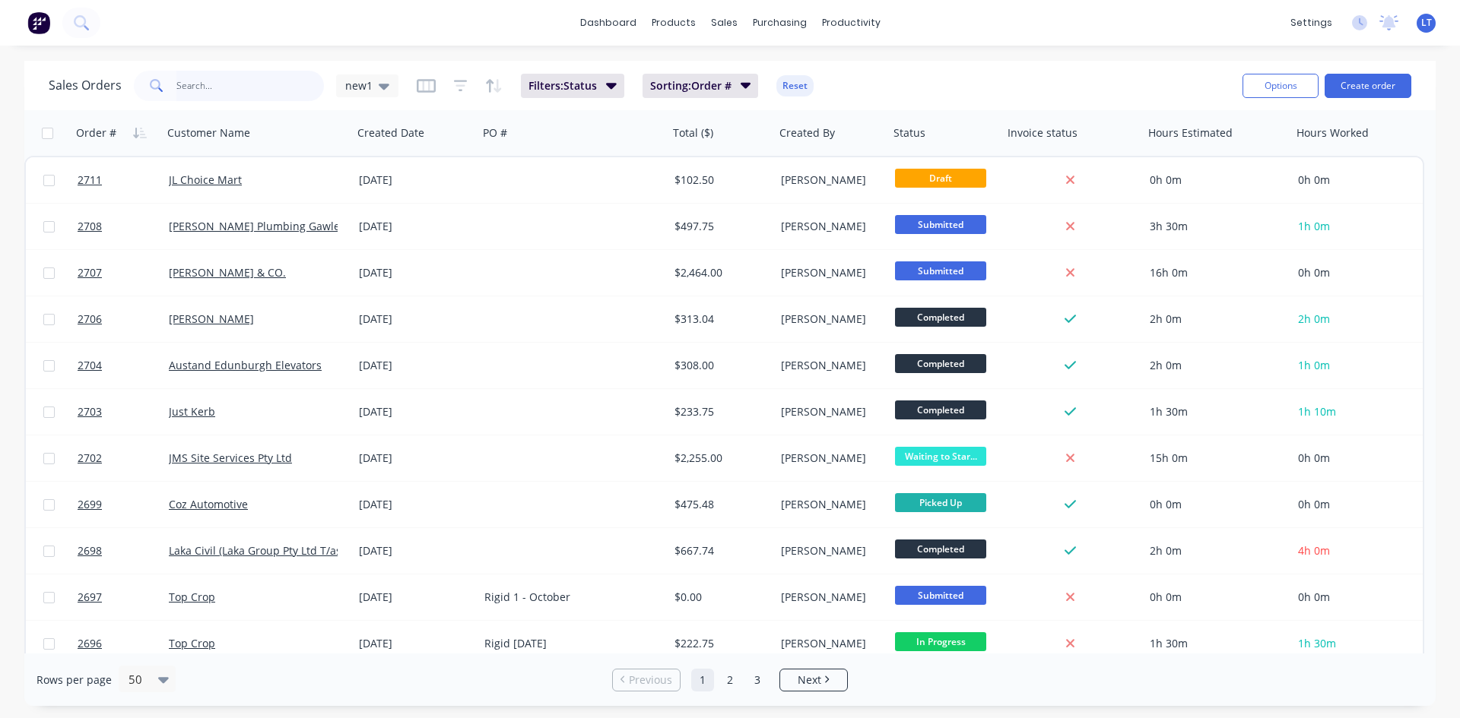
click at [249, 96] on input "text" at bounding box center [250, 86] width 148 height 30
type input "agt"
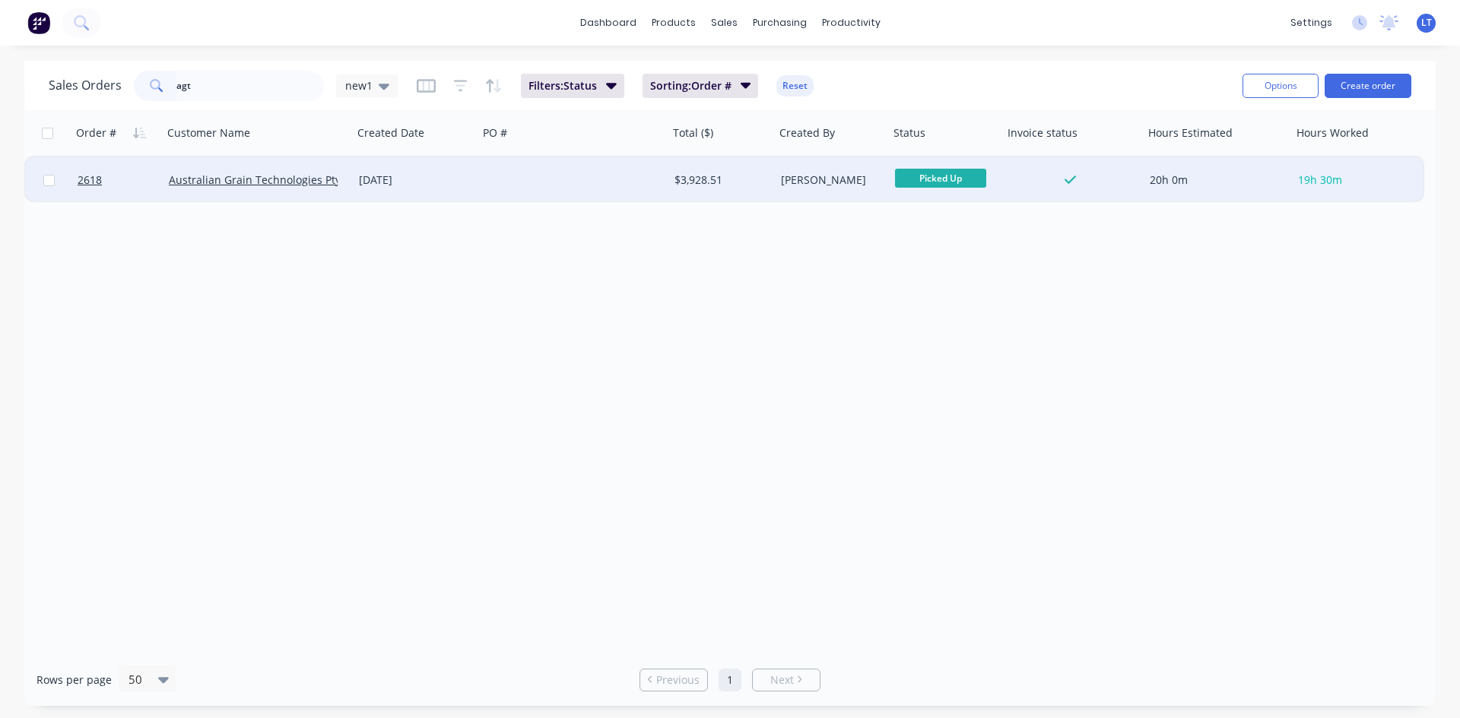
click at [301, 189] on div "Australian Grain Technologies Pty Ltd" at bounding box center [258, 180] width 190 height 46
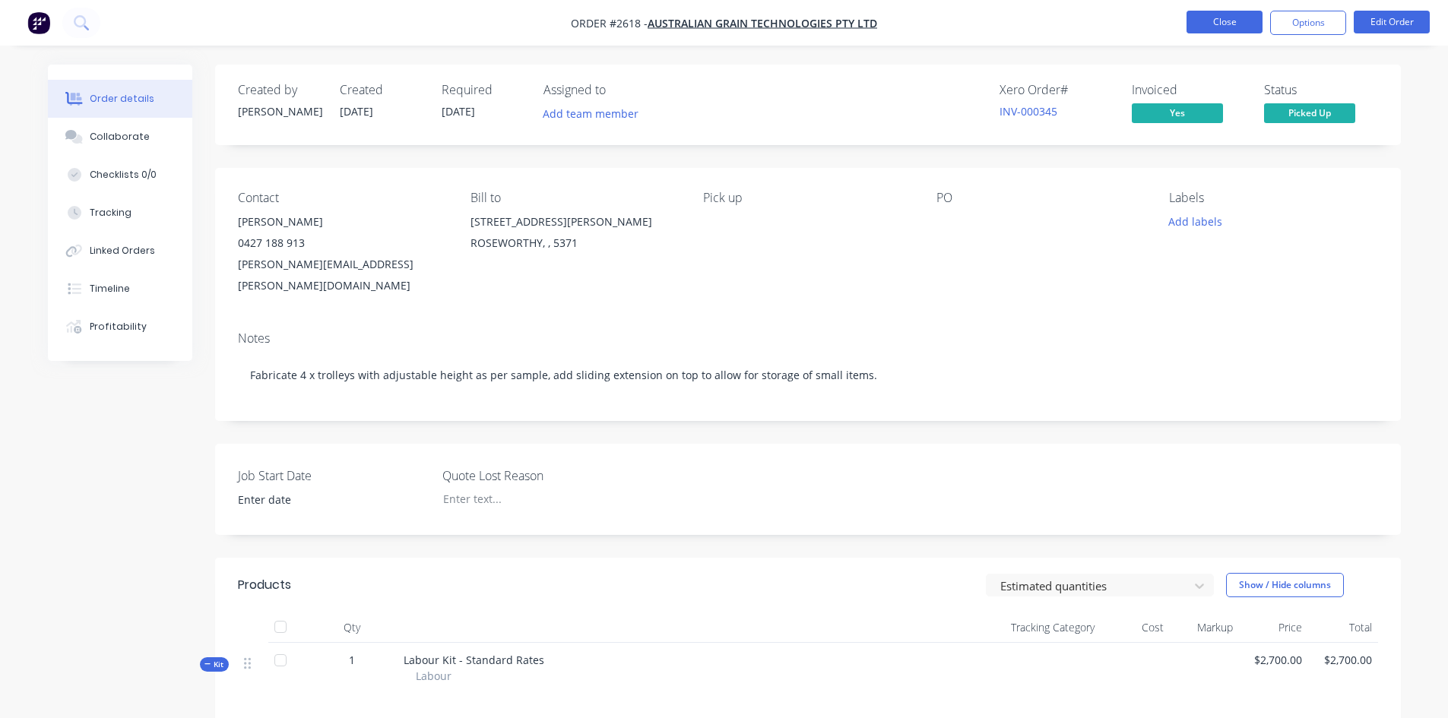
click at [1226, 25] on button "Close" at bounding box center [1225, 22] width 76 height 23
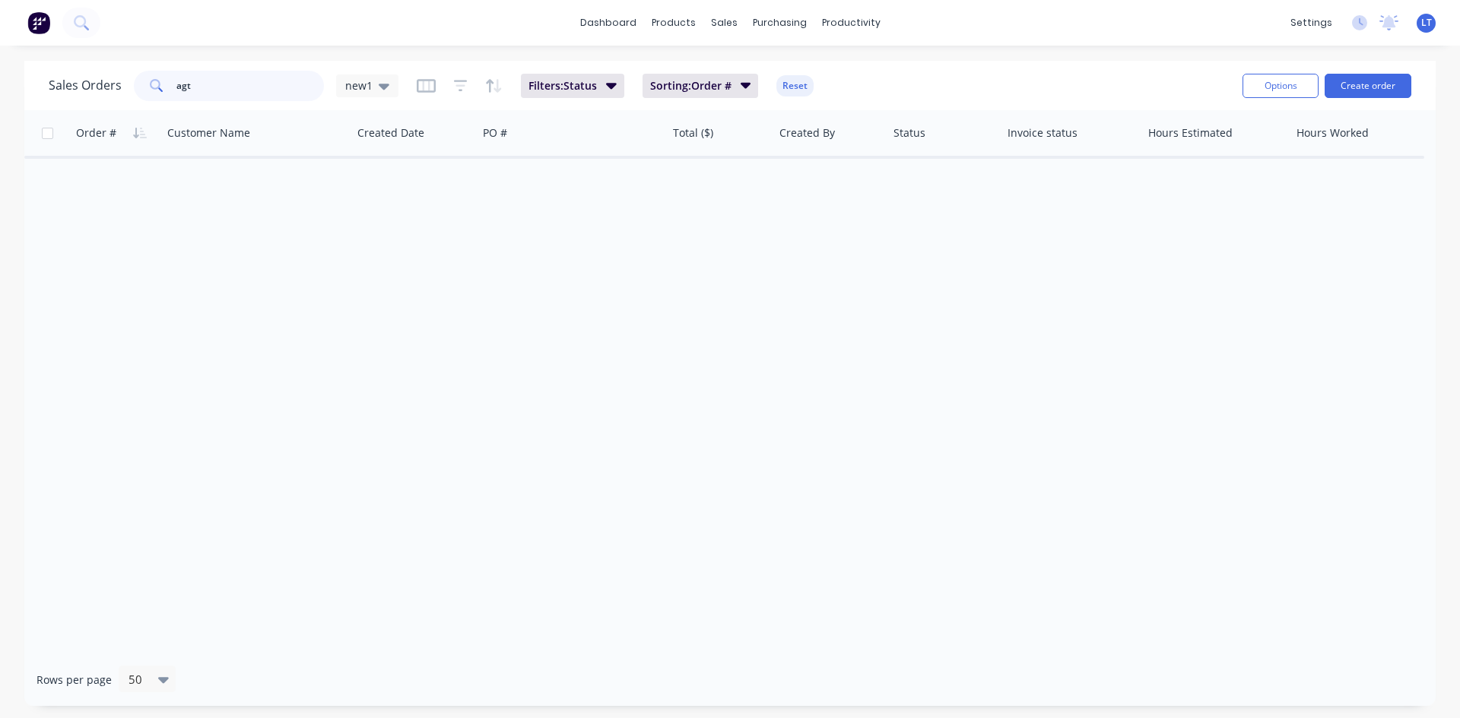
drag, startPoint x: 196, startPoint y: 89, endPoint x: 151, endPoint y: 81, distance: 45.5
click at [151, 81] on div "agt" at bounding box center [229, 86] width 190 height 30
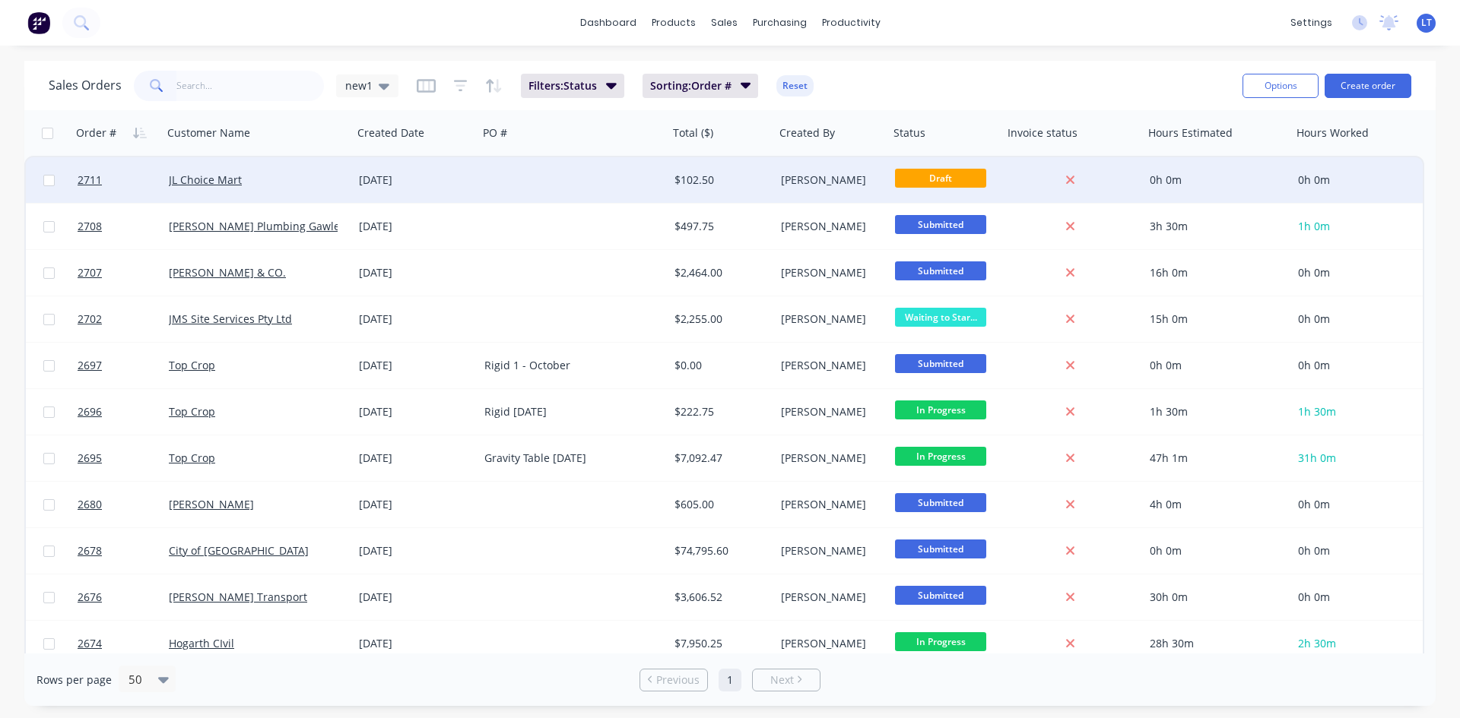
click at [487, 167] on div at bounding box center [573, 180] width 190 height 46
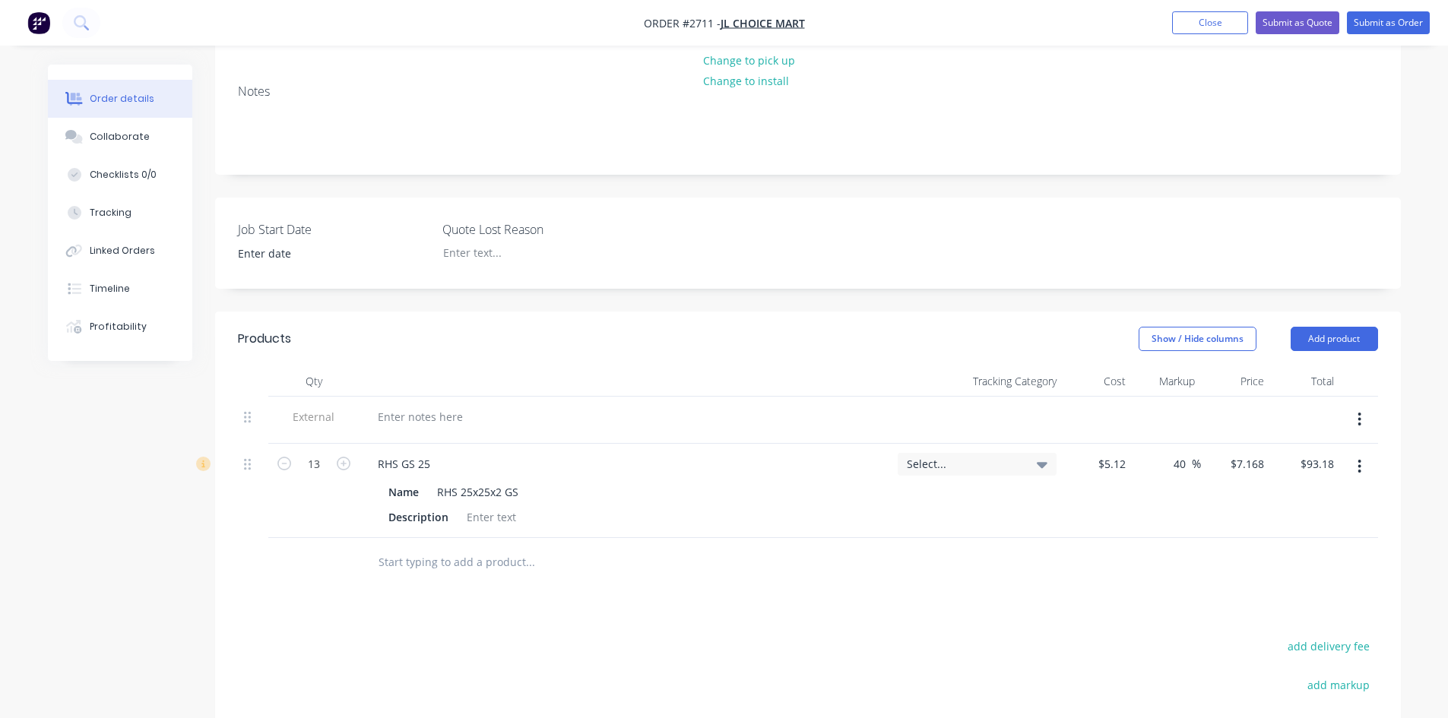
scroll to position [304, 0]
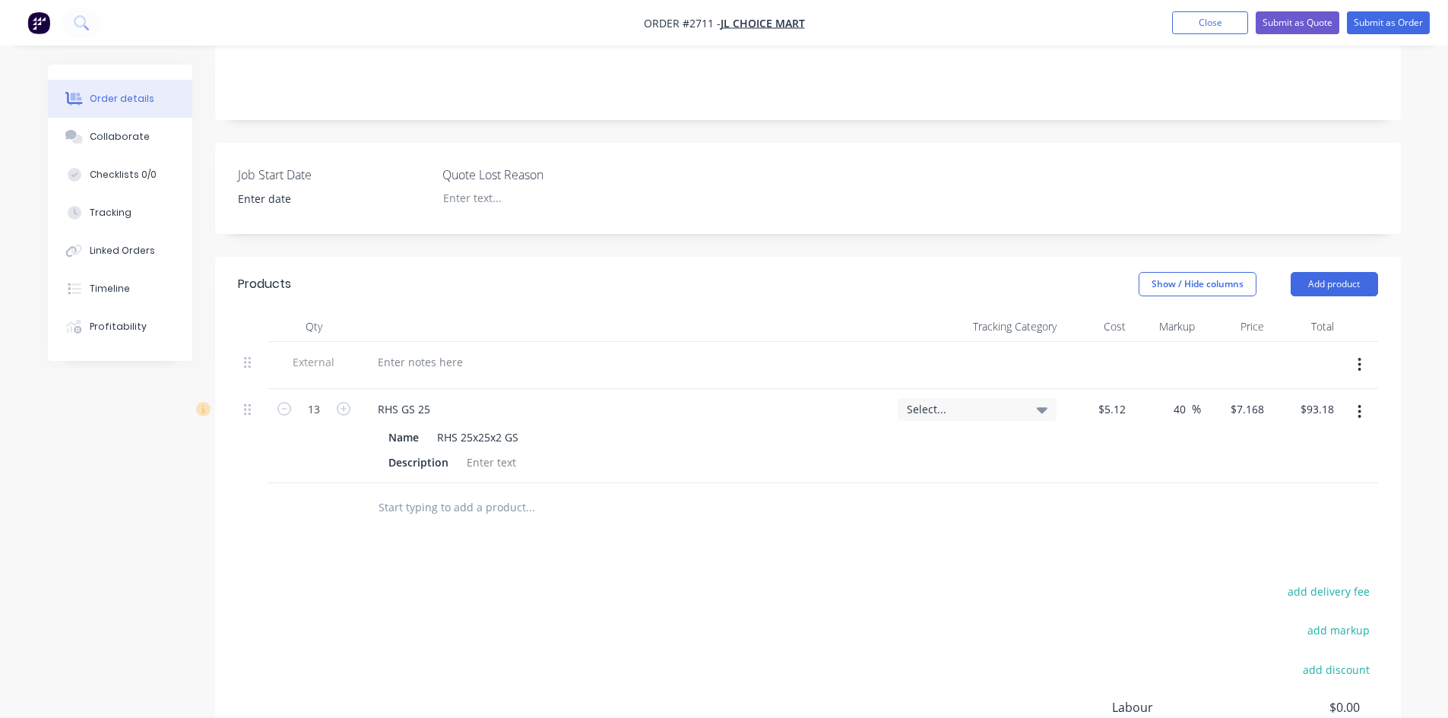
click at [1360, 405] on icon "button" at bounding box center [1360, 412] width 3 height 14
click at [731, 591] on div "add delivery fee add markup add discount Labour $0.00 Sub total $93.18 Margin $…" at bounding box center [808, 728] width 1140 height 293
click at [444, 493] on input "text" at bounding box center [530, 508] width 304 height 30
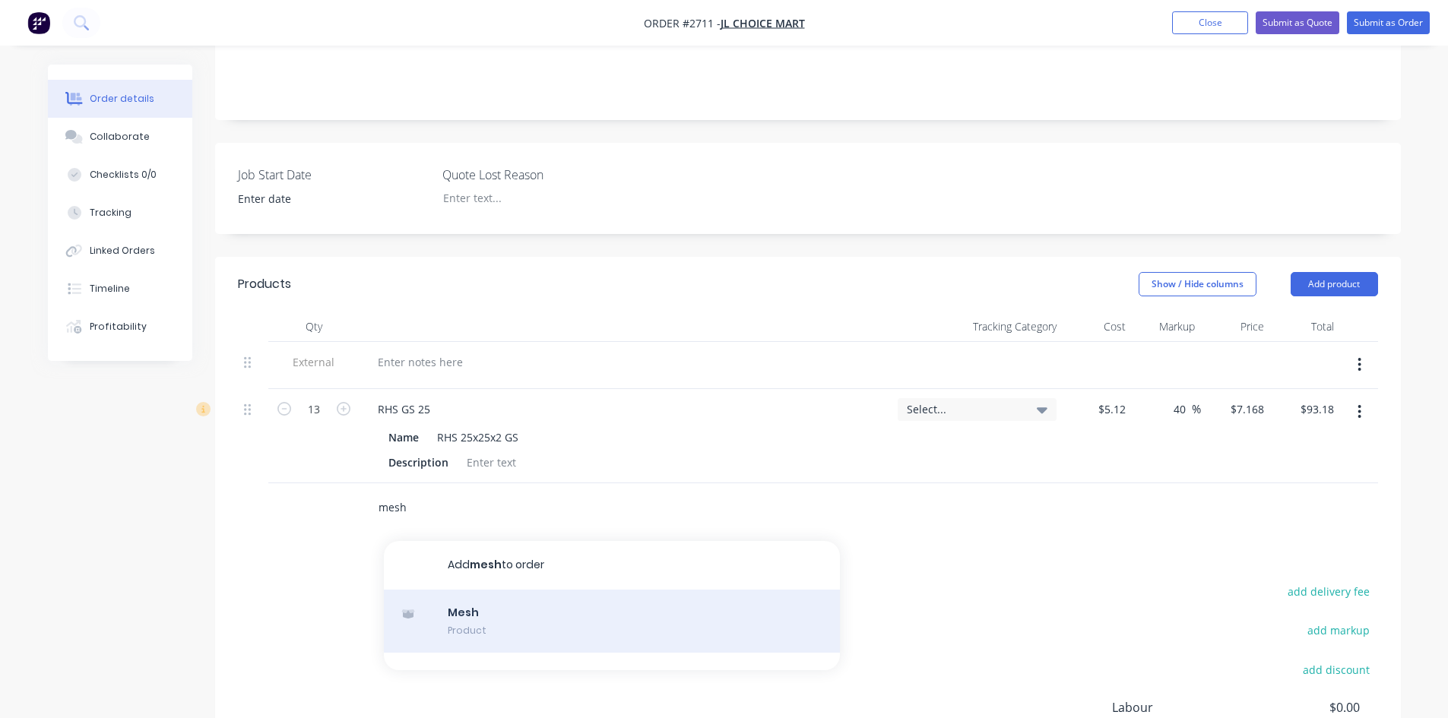
type input "mesh"
click at [459, 617] on div "Mesh Product" at bounding box center [612, 622] width 456 height 64
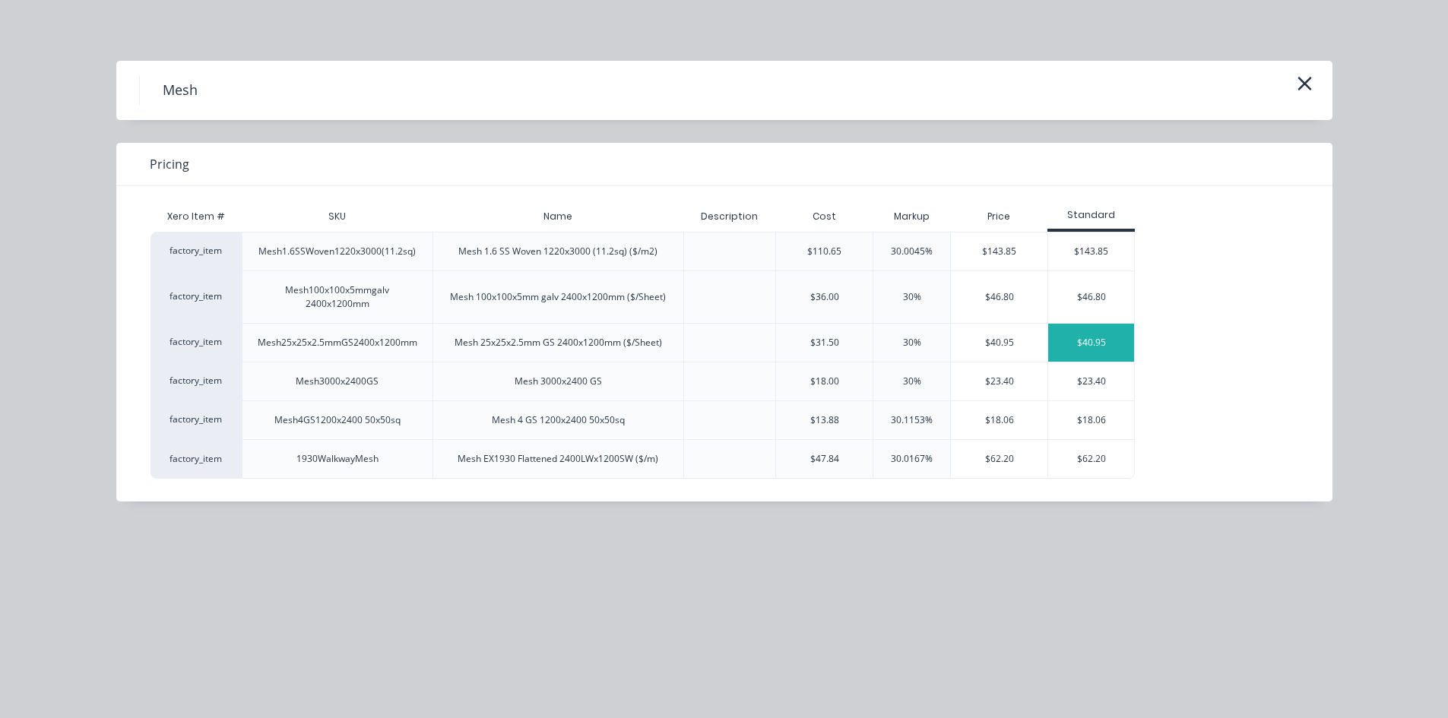
click at [1083, 347] on div "$40.95" at bounding box center [1091, 343] width 86 height 38
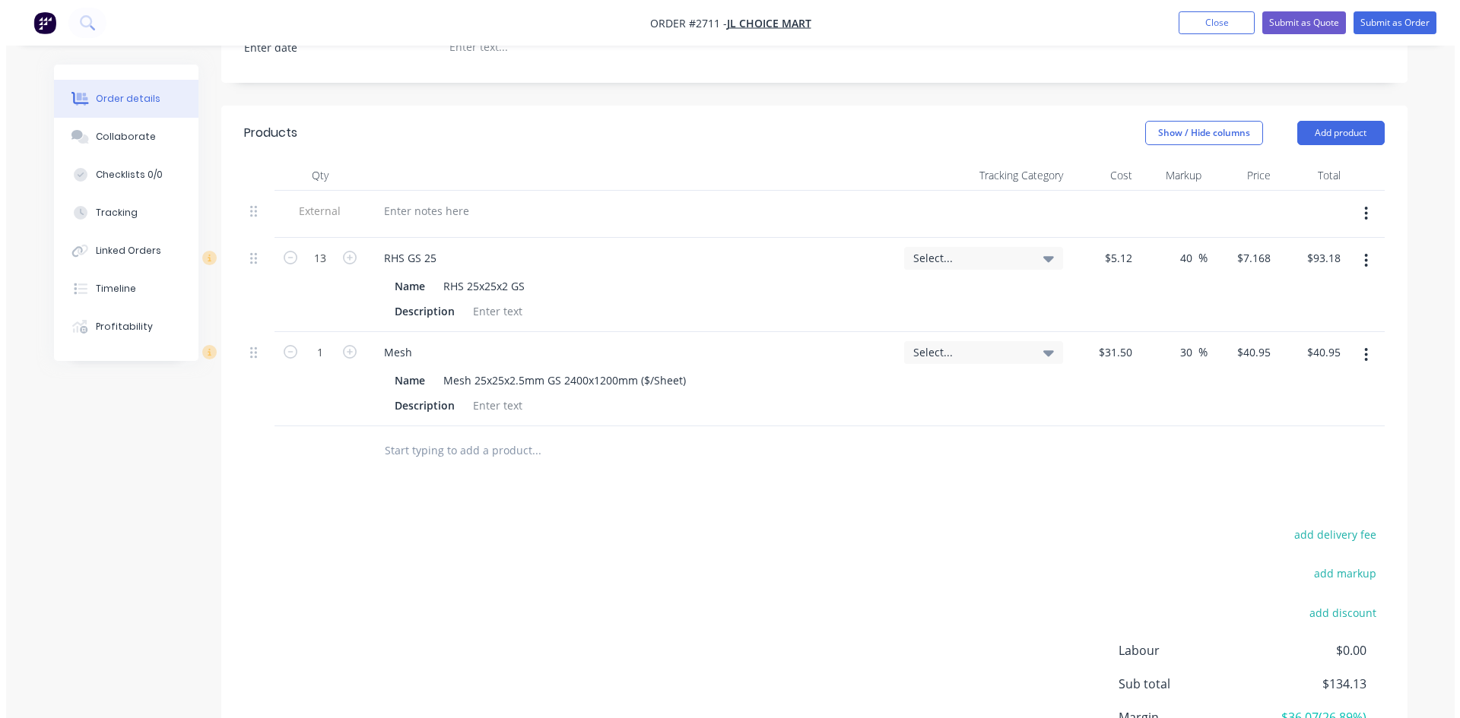
scroll to position [456, 0]
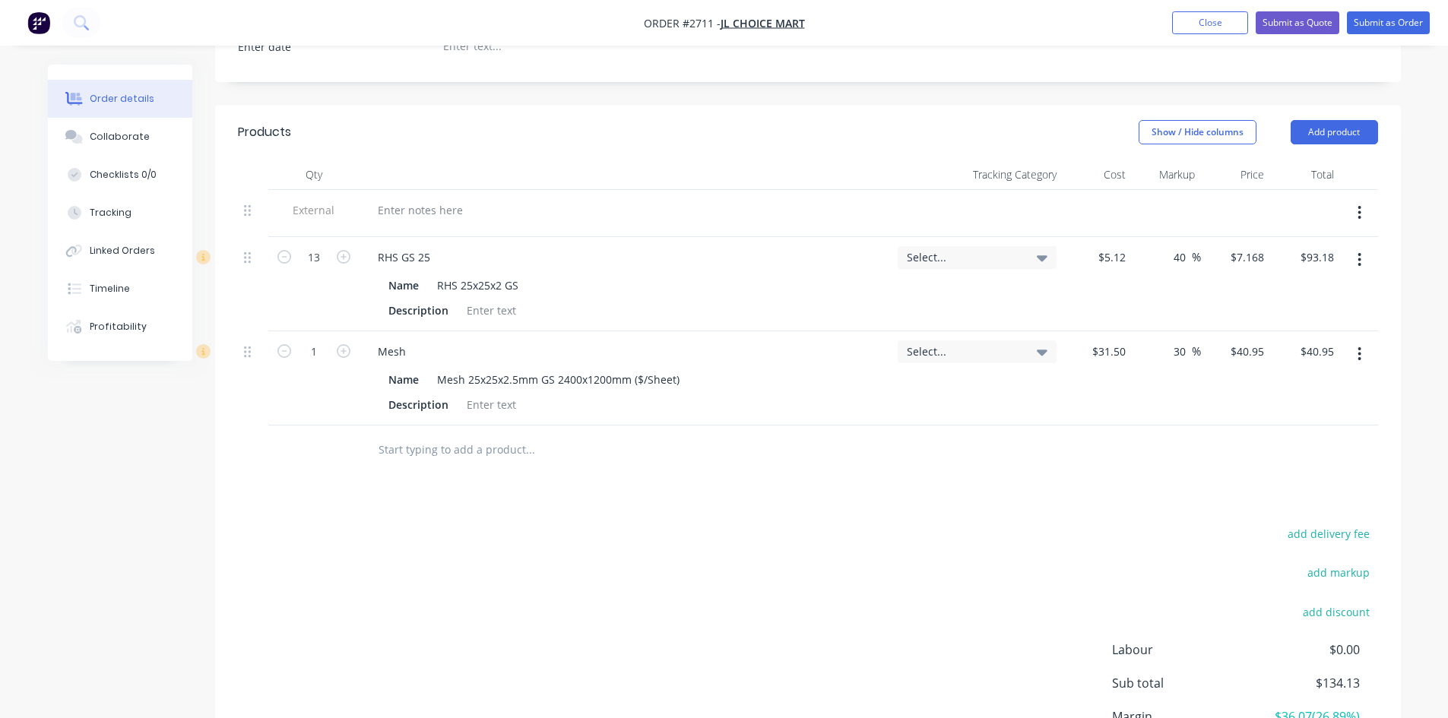
click at [460, 435] on input "text" at bounding box center [530, 450] width 304 height 30
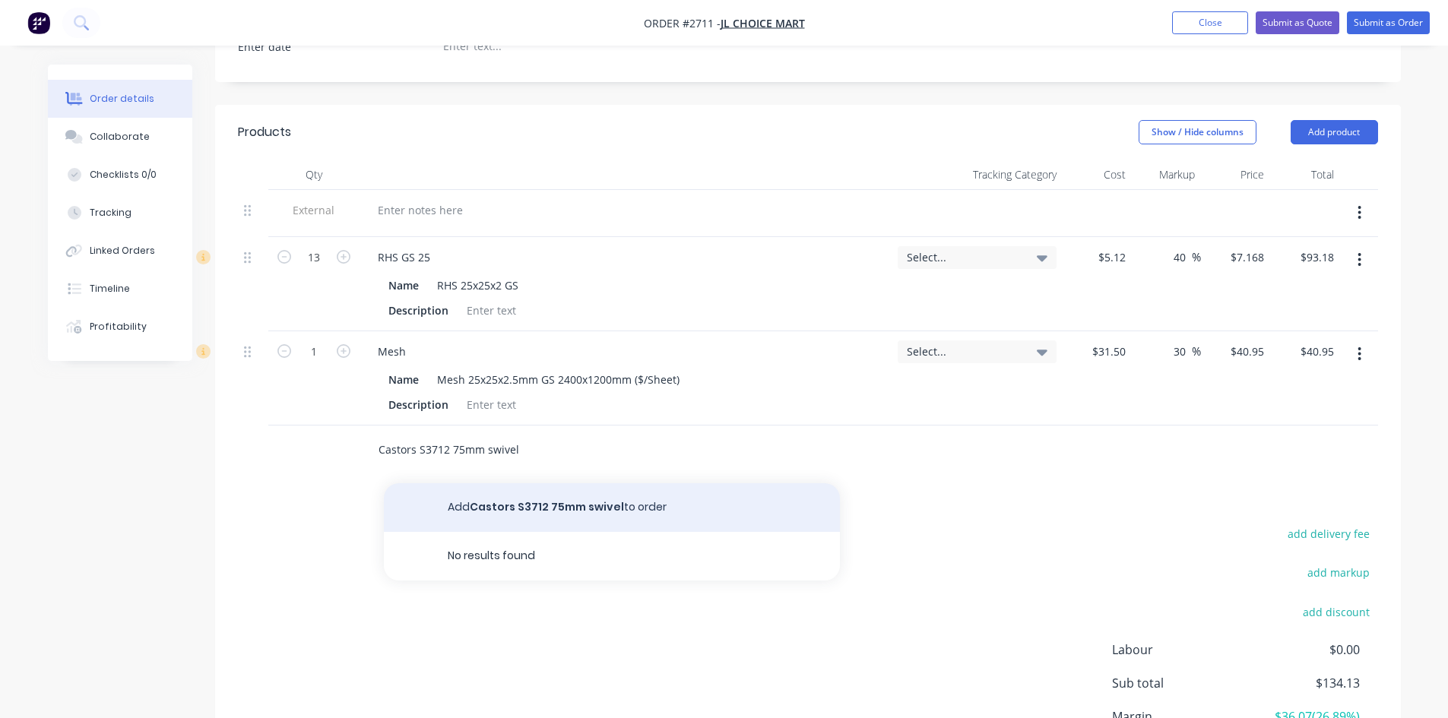
type input "Castors S3712 75mm swivel"
click at [557, 490] on button "Add Castors S3712 75mm swivel to order" at bounding box center [612, 508] width 456 height 49
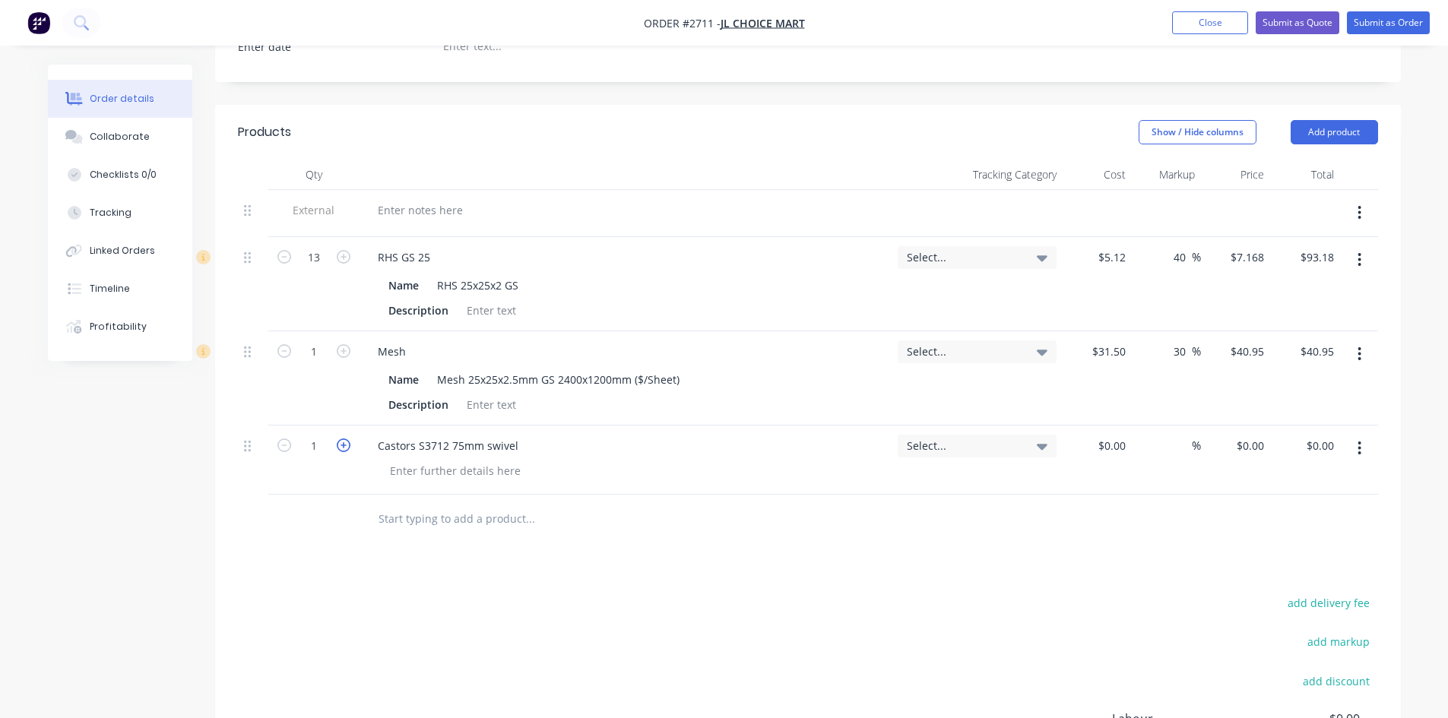
click at [344, 439] on icon "button" at bounding box center [344, 446] width 14 height 14
type input "4"
click at [1121, 435] on input at bounding box center [1114, 446] width 35 height 22
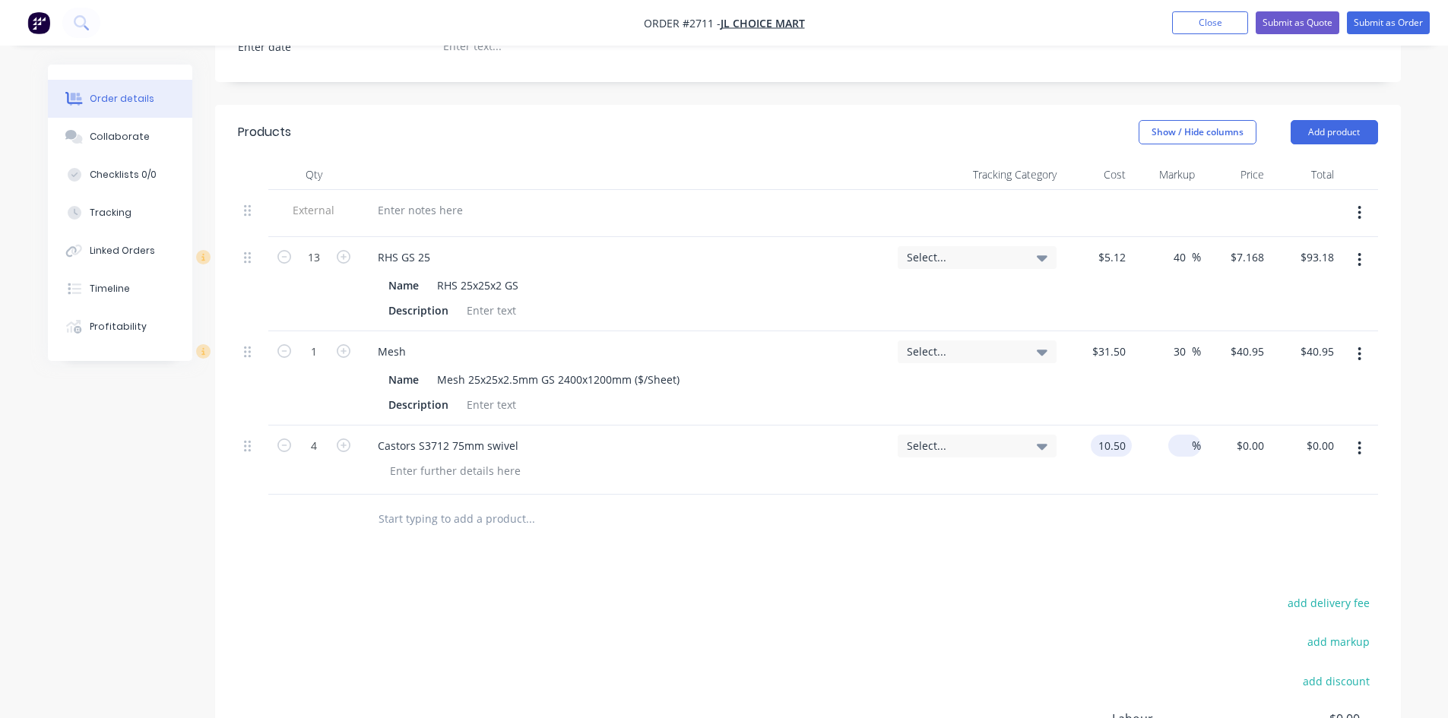
type input "$10.50"
type input "$42.00"
click at [1175, 435] on input at bounding box center [1183, 446] width 17 height 22
type input "30"
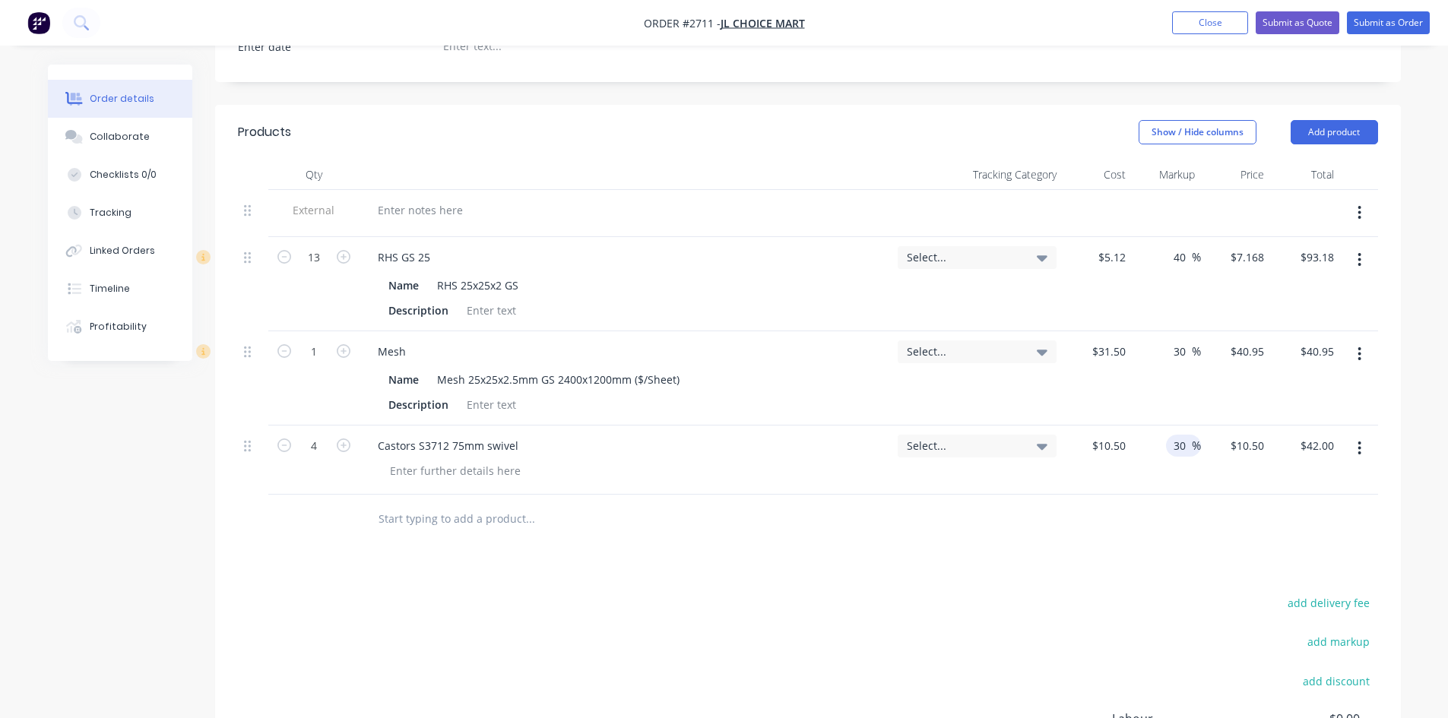
type input "$13.65"
type input "$54.60"
click at [1029, 519] on div at bounding box center [808, 519] width 1140 height 49
click at [446, 504] on input "text" at bounding box center [530, 519] width 304 height 30
type input "Threaded inserts 25mm 12mm bolt"
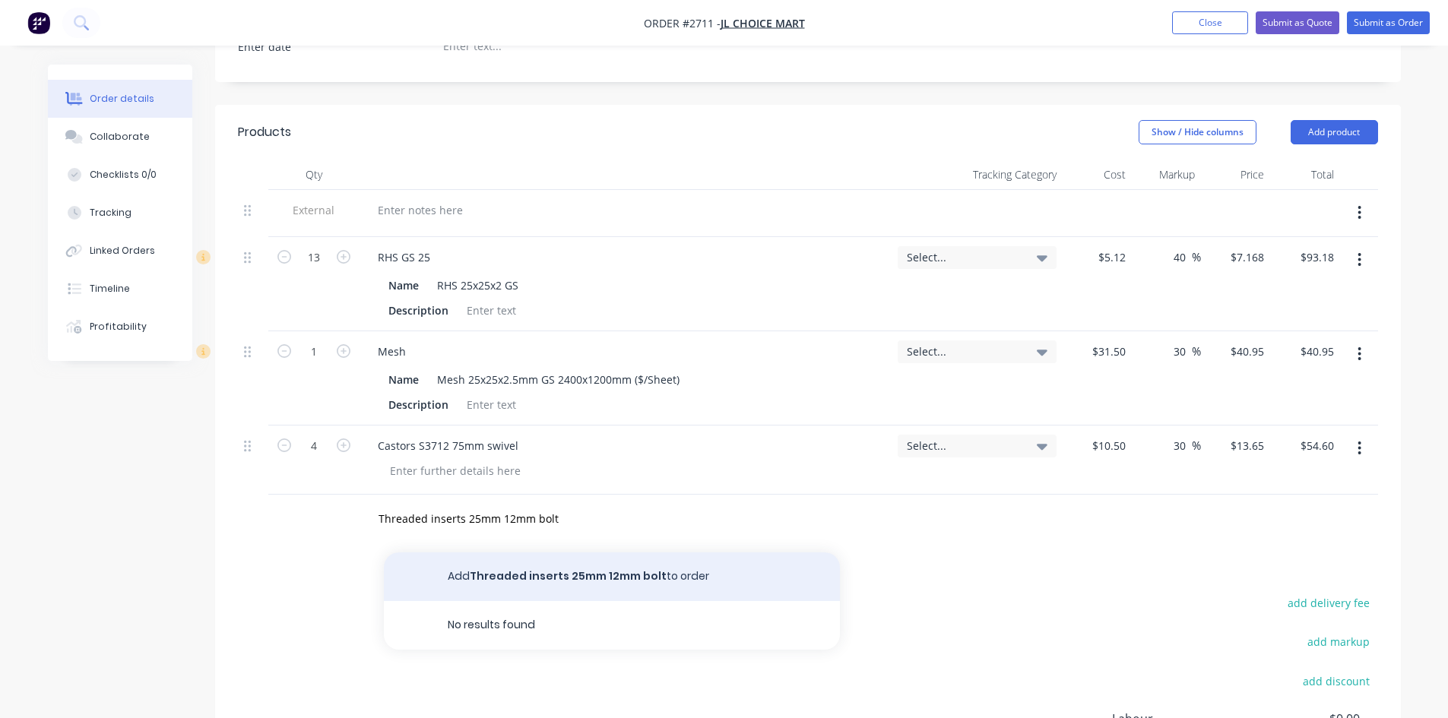
click at [604, 553] on button "Add Threaded inserts 25mm 12mm bolt to order" at bounding box center [612, 577] width 456 height 49
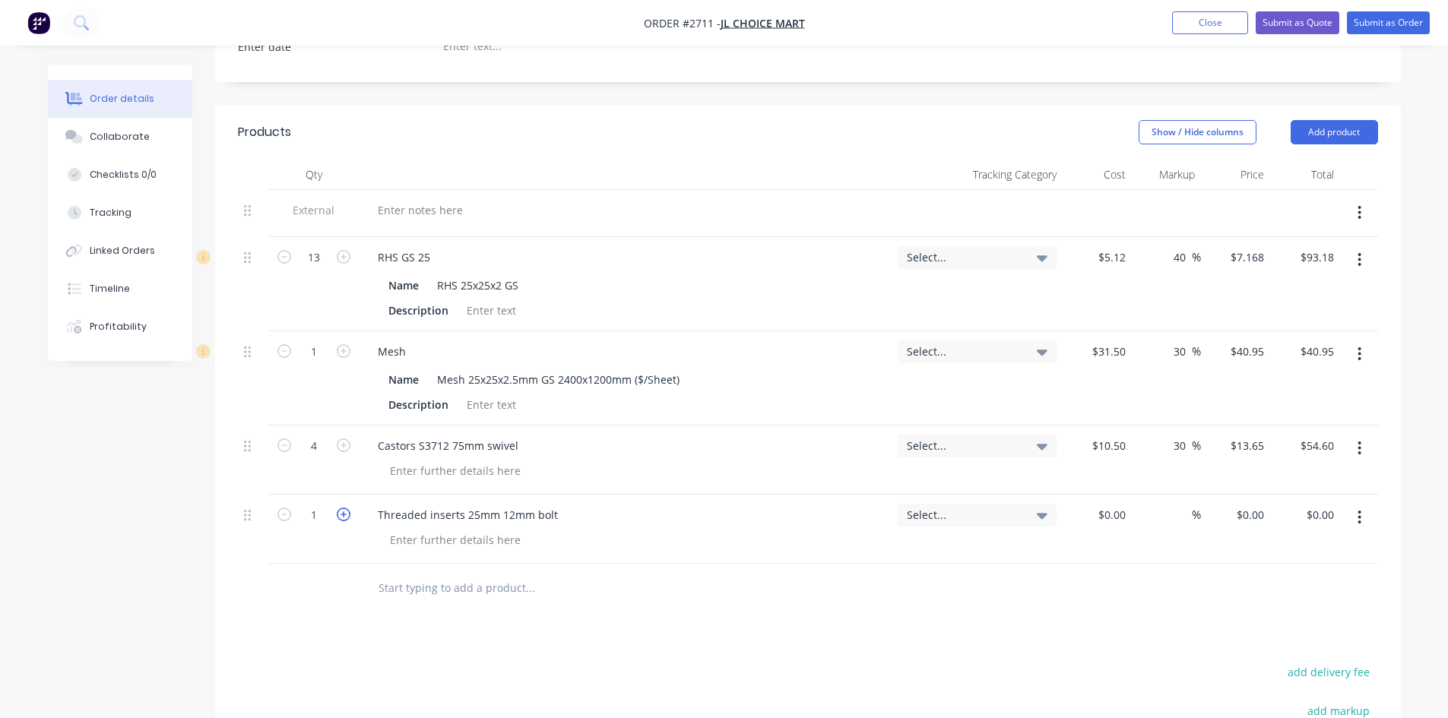
click at [337, 508] on icon "button" at bounding box center [344, 515] width 14 height 14
click at [339, 508] on icon "button" at bounding box center [344, 515] width 14 height 14
type input "4"
click at [1116, 504] on input at bounding box center [1114, 515] width 35 height 22
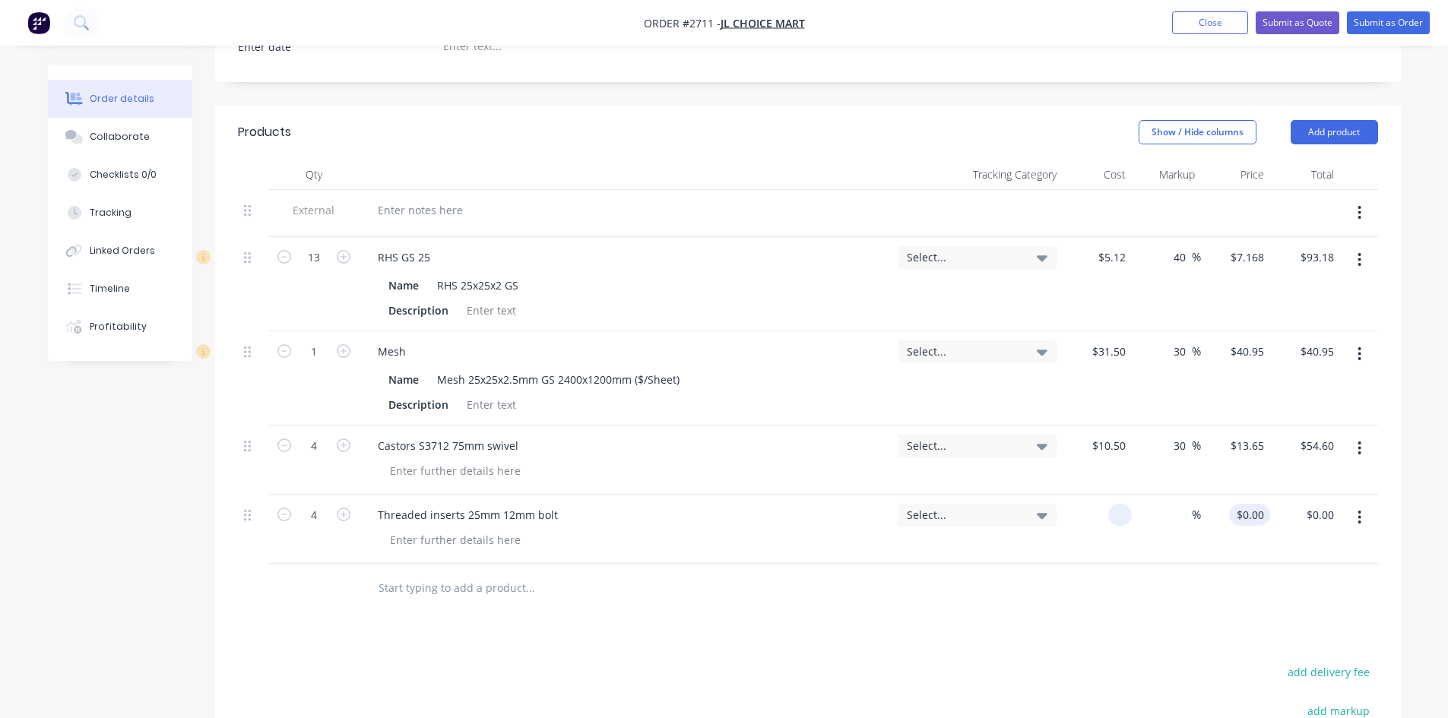
type input "$0.00"
click at [1251, 504] on div "0 0" at bounding box center [1259, 515] width 24 height 22
type input "$4.80"
type input "$19.20"
click at [1172, 564] on div at bounding box center [808, 588] width 1140 height 49
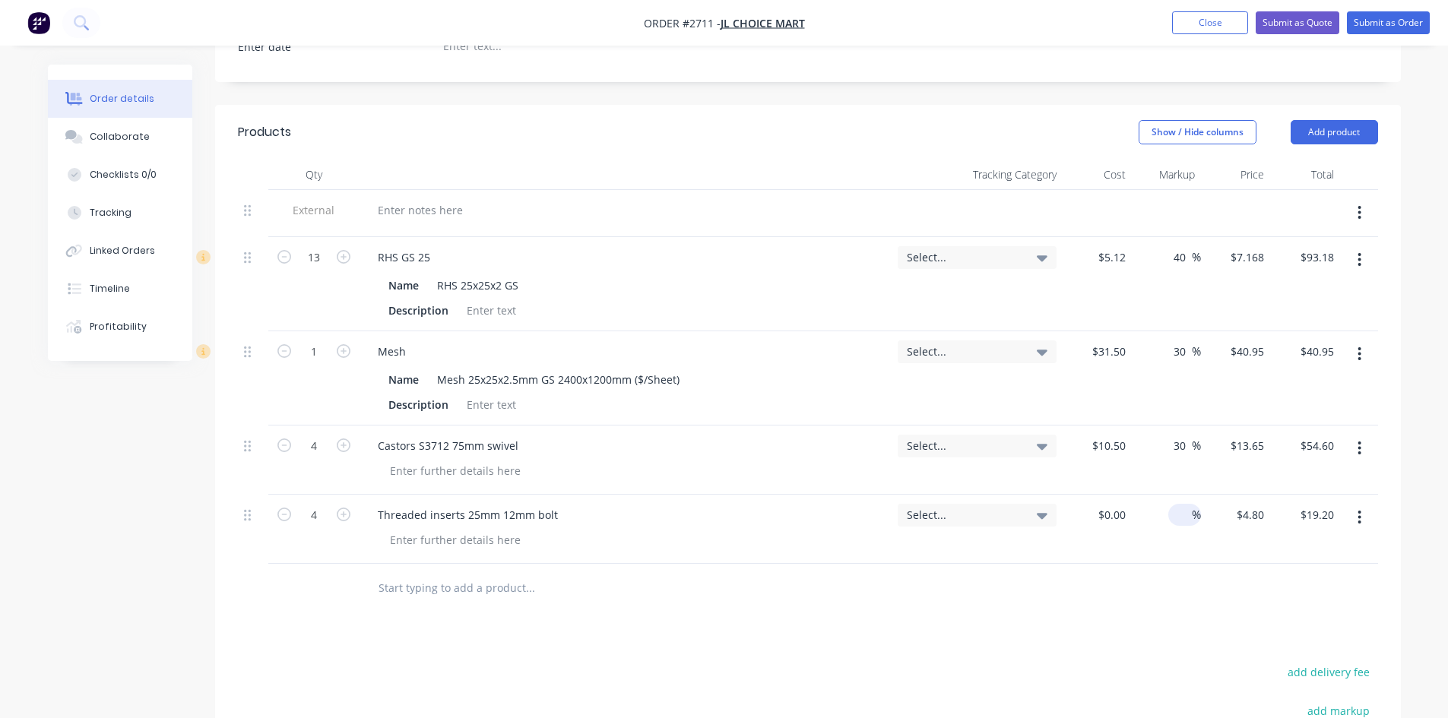
click at [1181, 504] on input at bounding box center [1183, 515] width 17 height 22
type input "0"
type input "$0.00"
click at [1105, 495] on div "0 0" at bounding box center [1097, 529] width 69 height 69
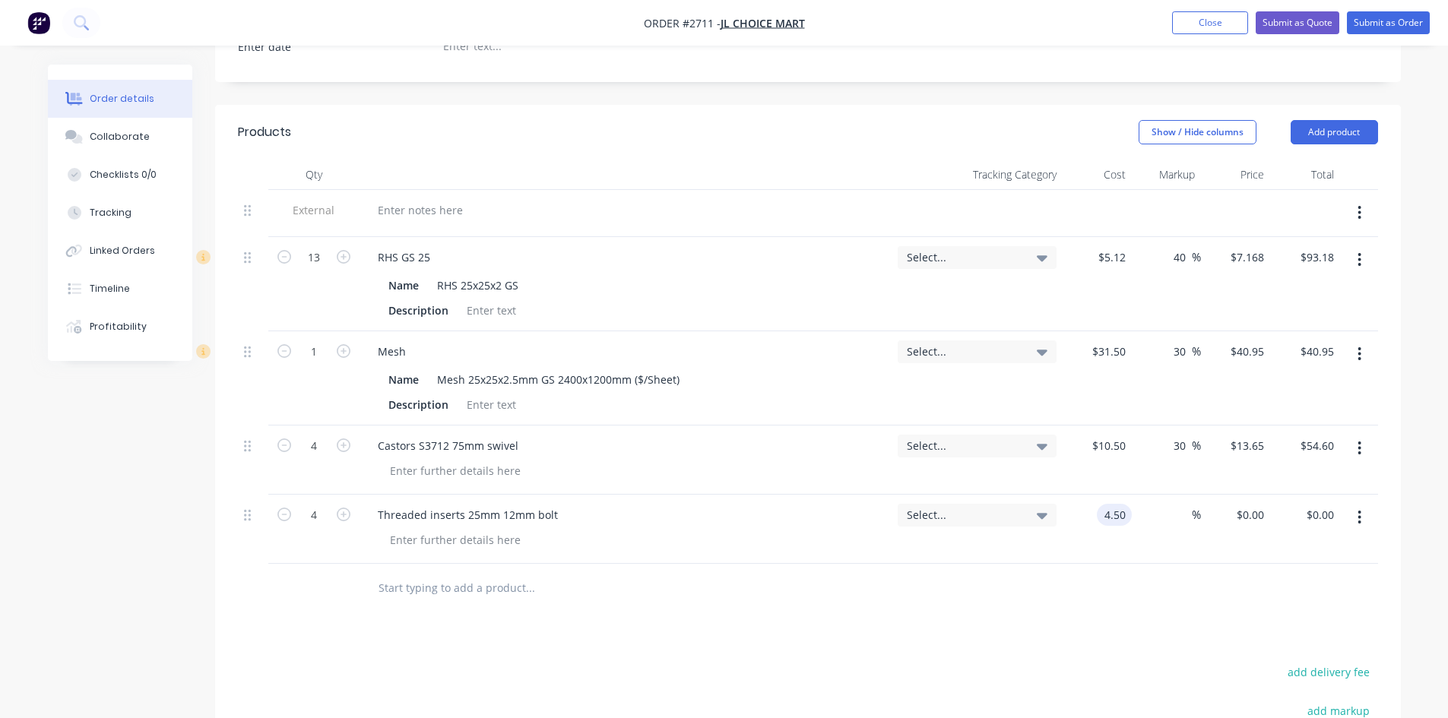
type input "$4.50"
type input "$18.00"
drag, startPoint x: 1078, startPoint y: 611, endPoint x: 1118, endPoint y: 578, distance: 51.3
click at [1079, 610] on div "Products Show / Hide columns Add product Qty Tracking Category Cost Markup Pric…" at bounding box center [808, 542] width 1186 height 874
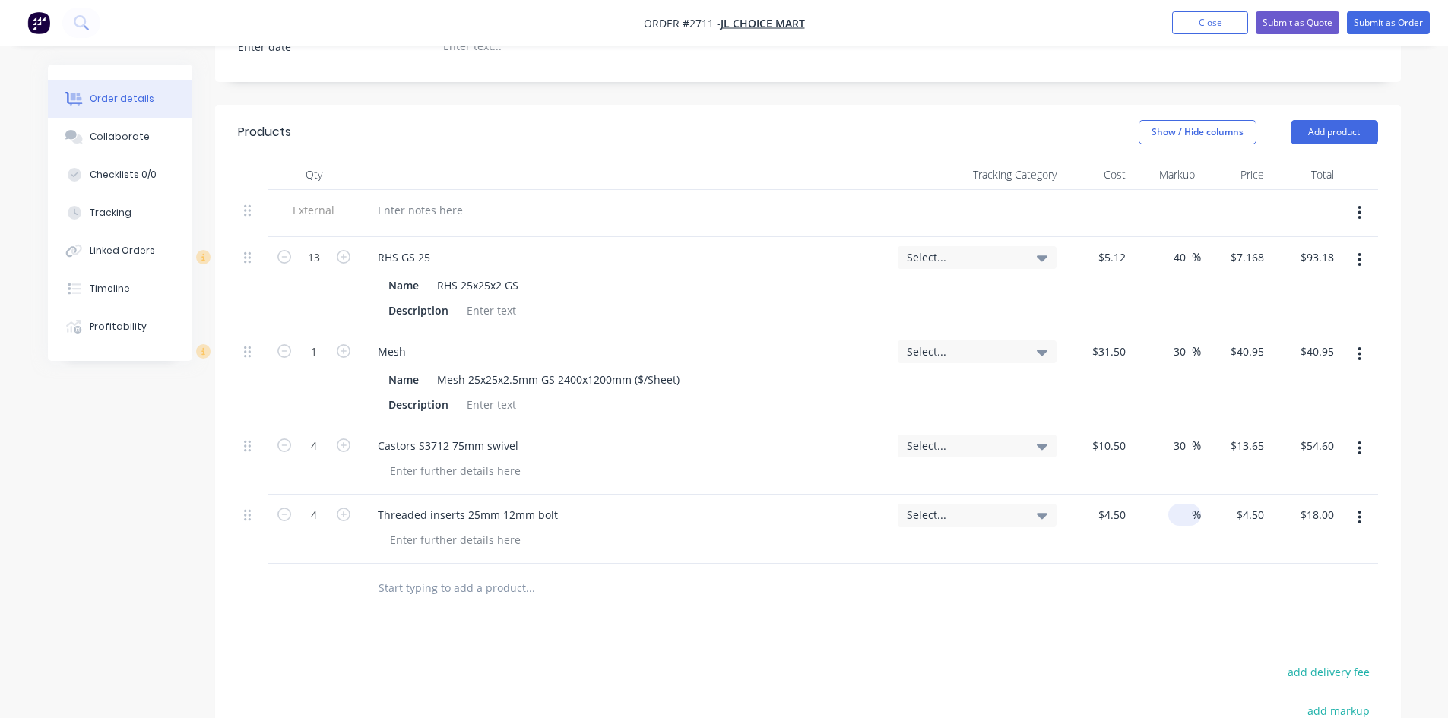
click at [1179, 504] on input at bounding box center [1183, 515] width 17 height 22
type input "30"
type input "$5.85"
type input "$23.40"
click at [1210, 570] on div at bounding box center [808, 588] width 1140 height 49
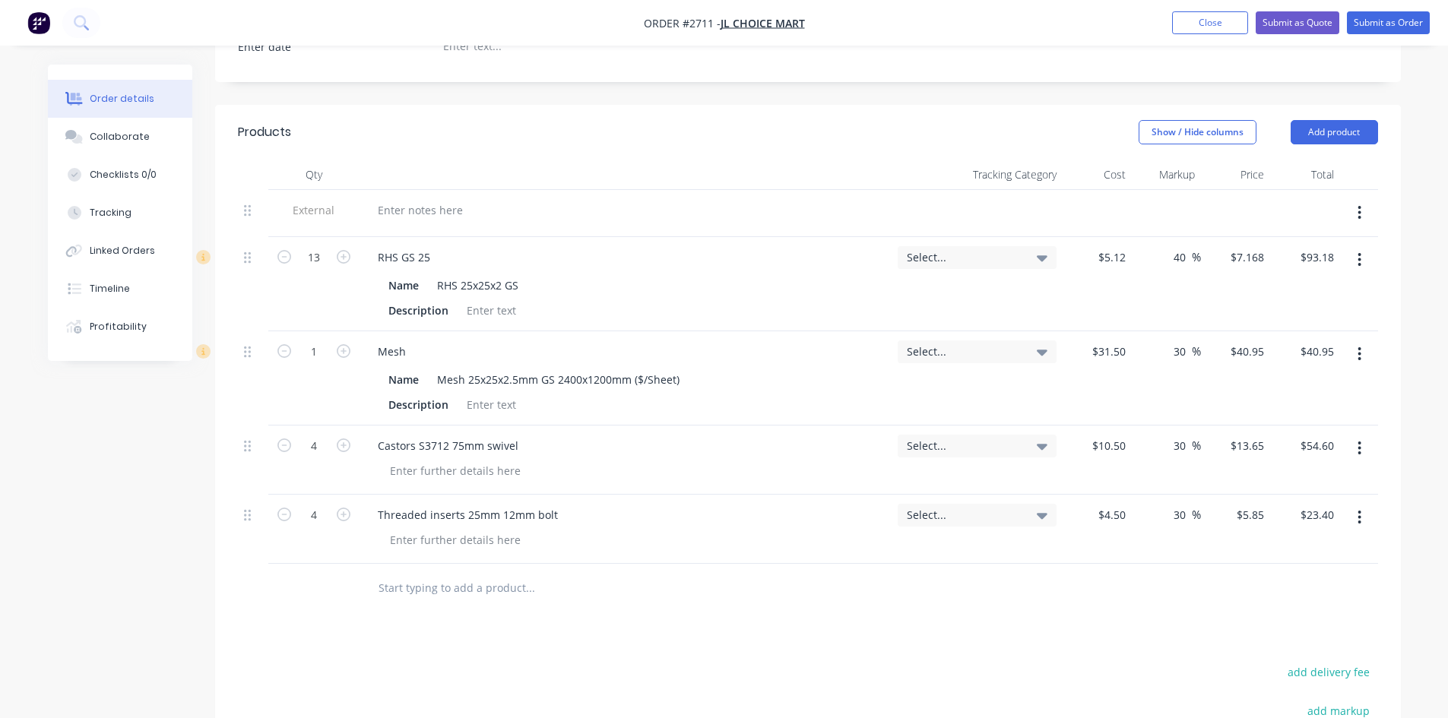
click at [426, 573] on input "text" at bounding box center [530, 588] width 304 height 30
click at [1318, 120] on button "Add product" at bounding box center [1334, 132] width 87 height 24
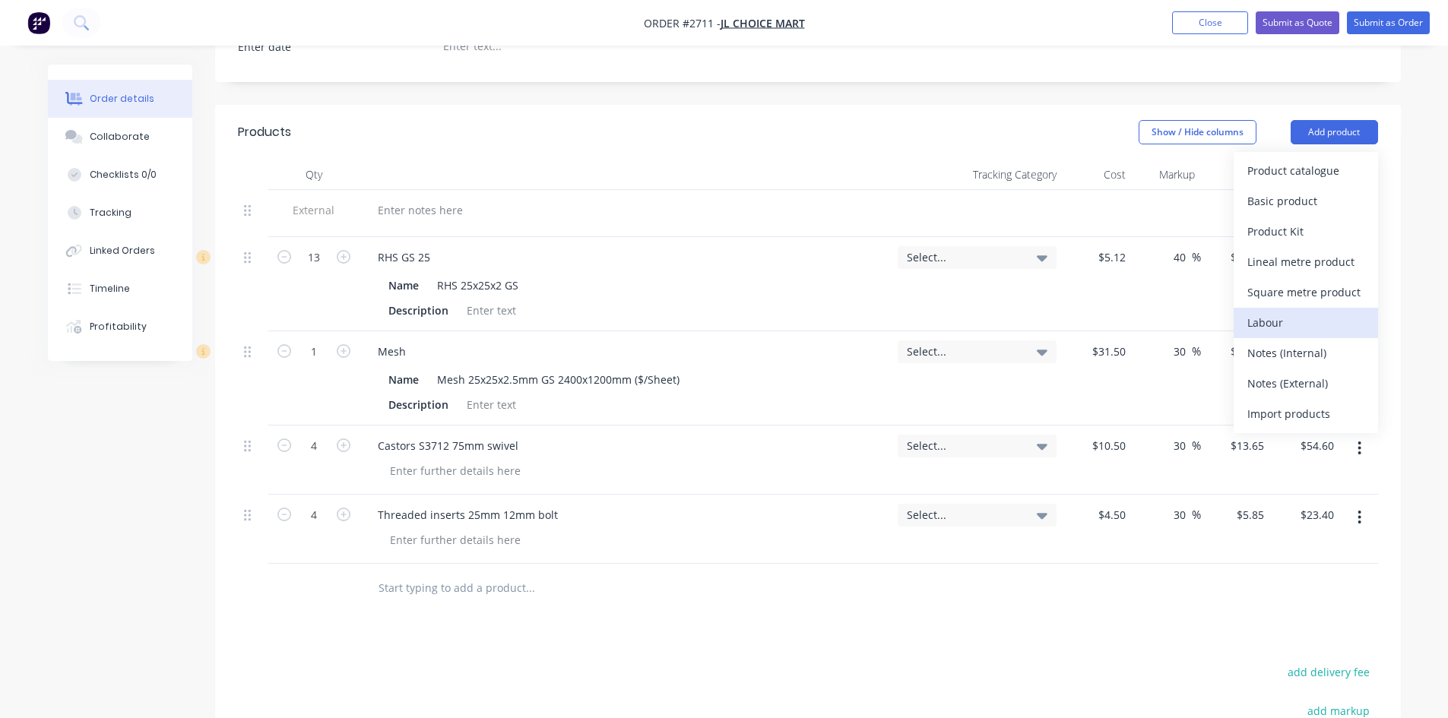
click at [1282, 312] on div "Labour" at bounding box center [1306, 323] width 117 height 22
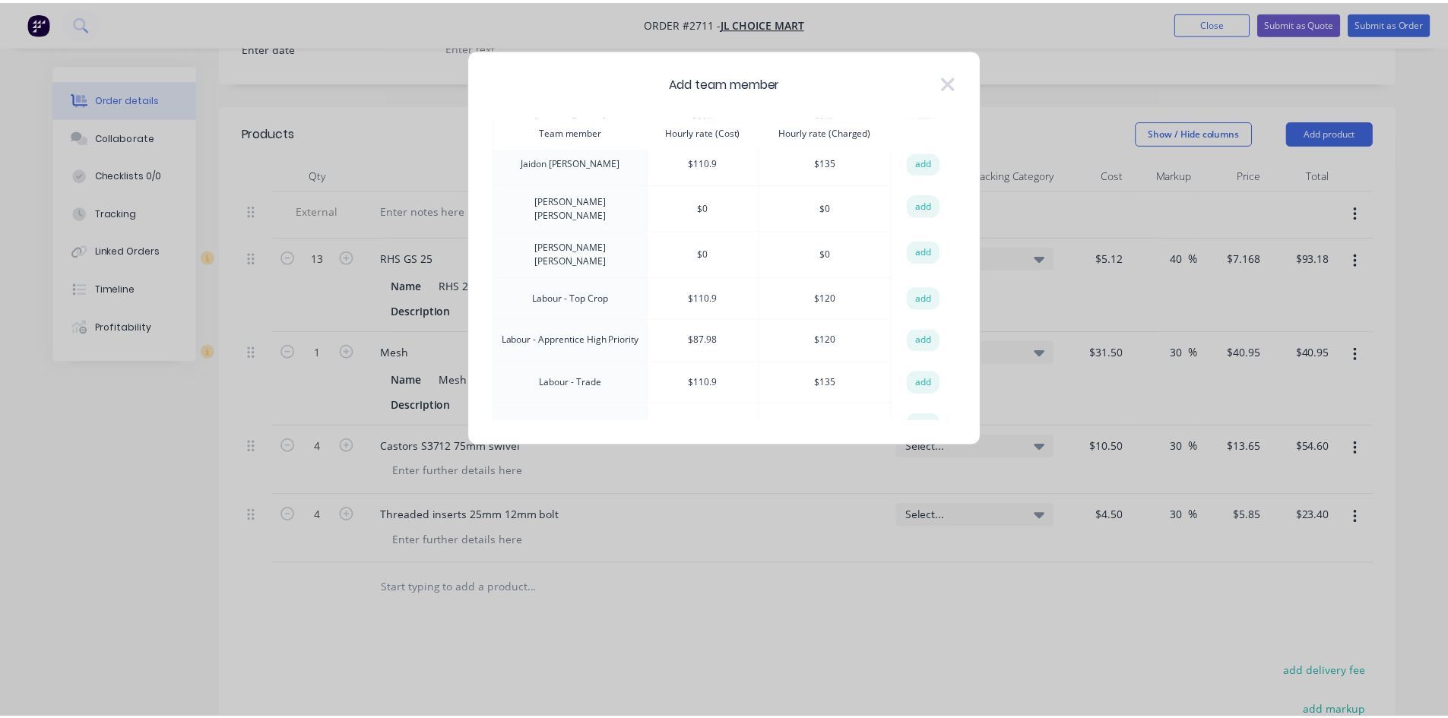
scroll to position [152, 0]
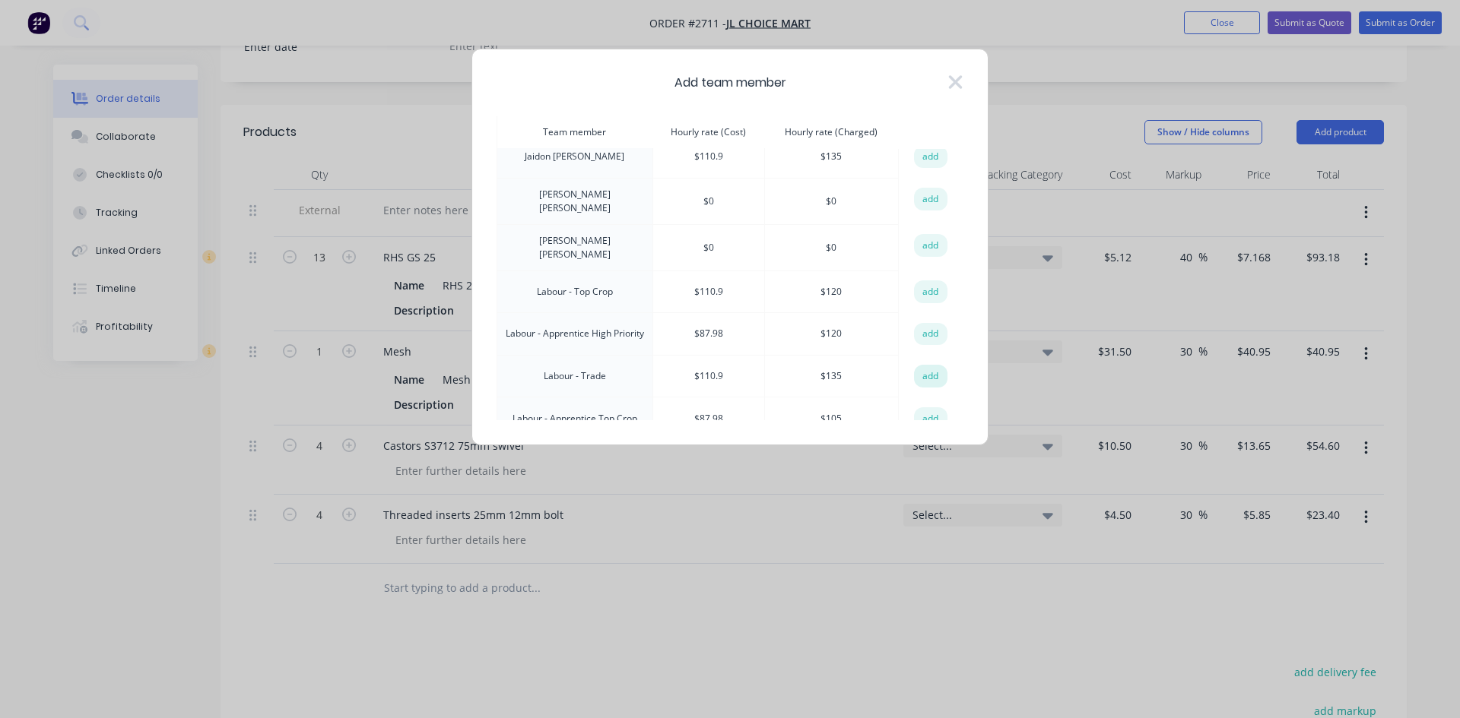
click at [920, 365] on button "add" at bounding box center [930, 376] width 33 height 23
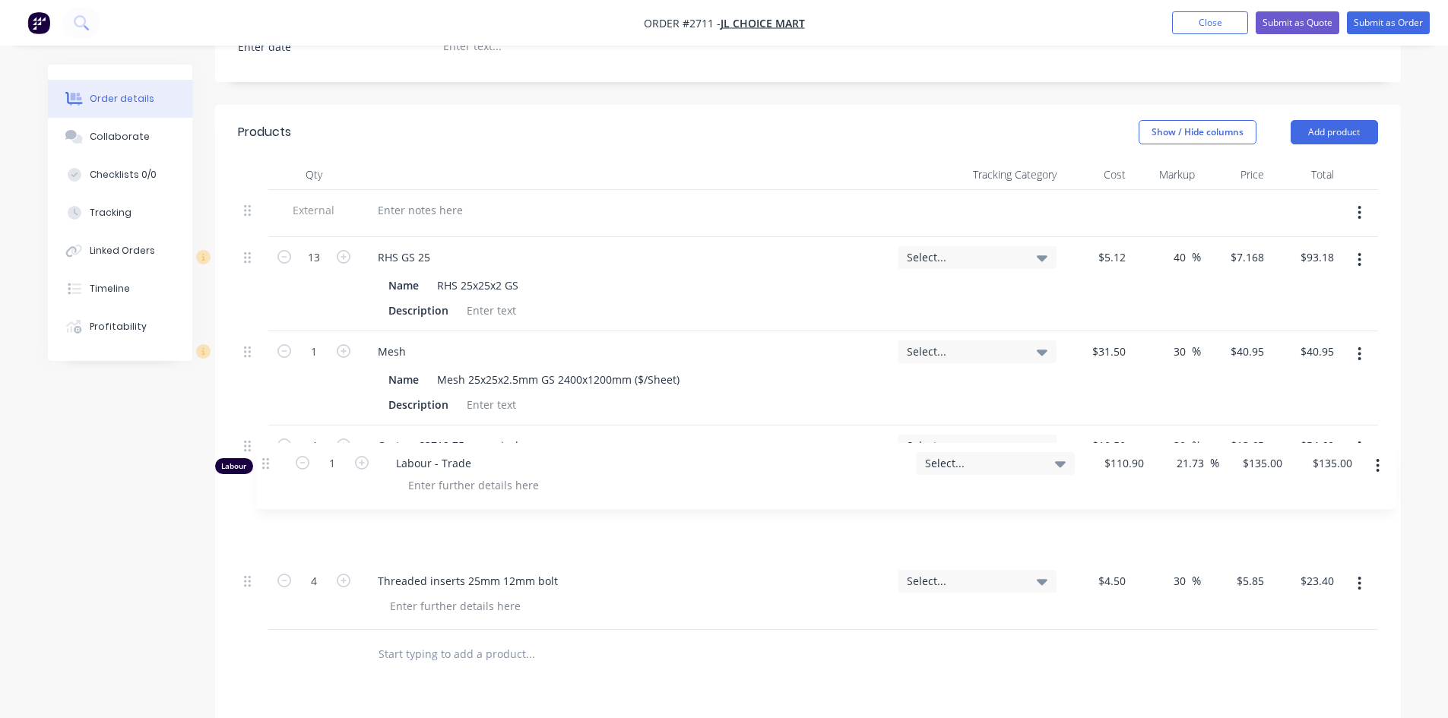
scroll to position [458, 0]
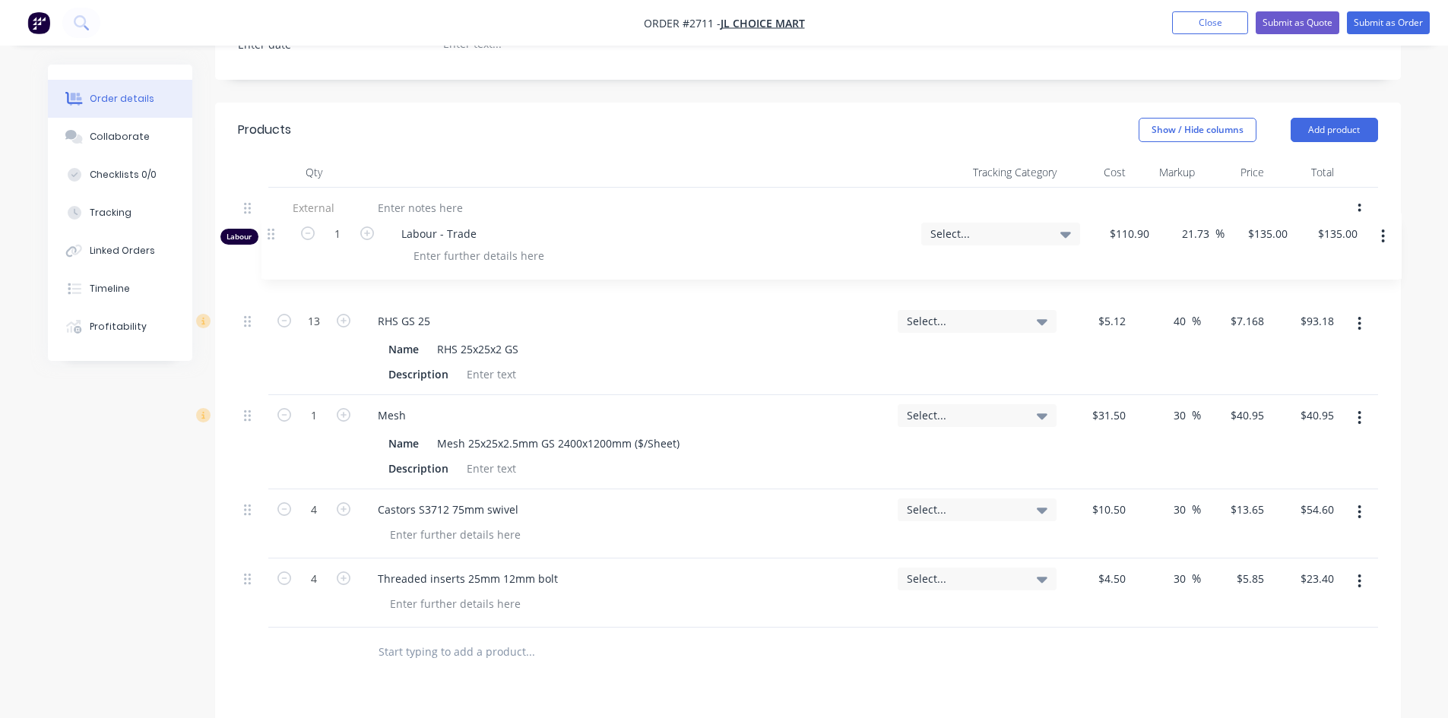
drag, startPoint x: 254, startPoint y: 570, endPoint x: 278, endPoint y: 234, distance: 336.9
click at [278, 234] on div "External 13 RHS GS 25 Name RHS 25x25x2 GS Description Select... $5.12 $5.12 40 …" at bounding box center [808, 408] width 1140 height 440
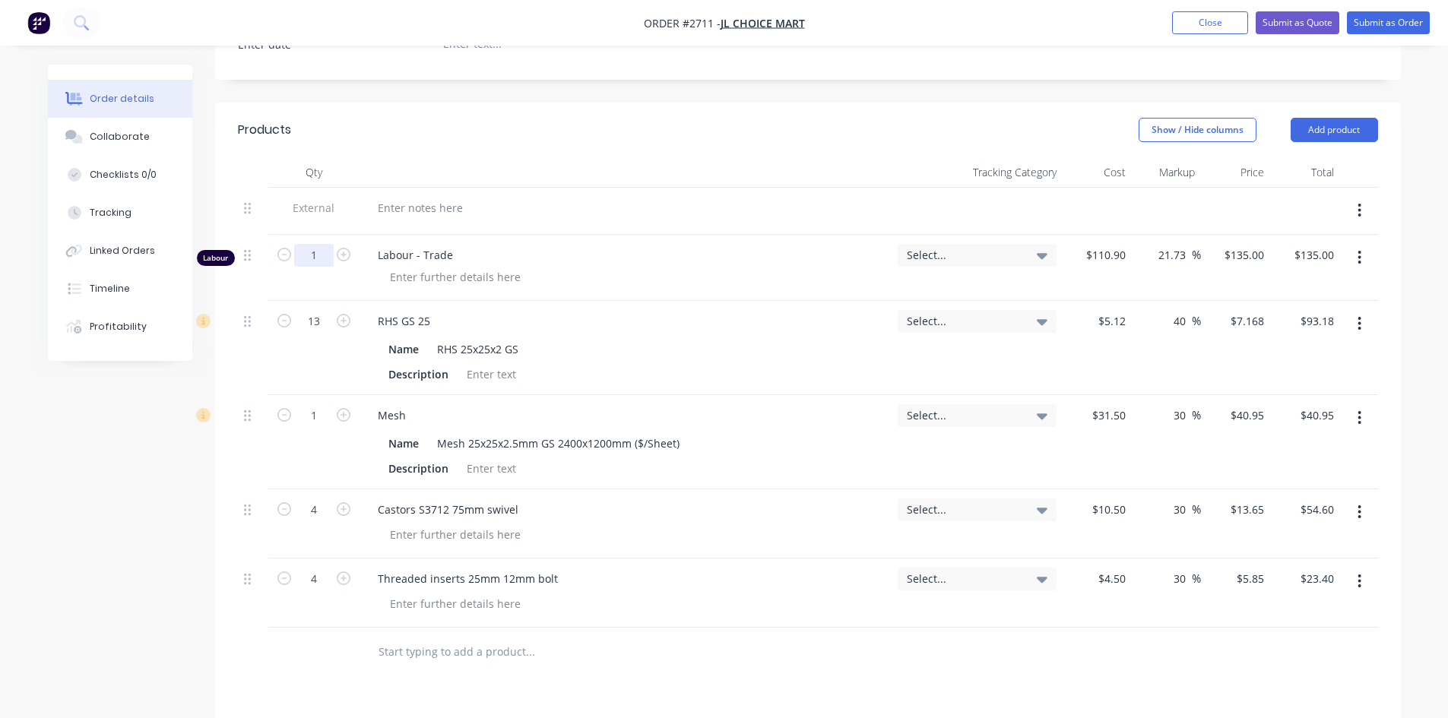
drag, startPoint x: 309, startPoint y: 239, endPoint x: 331, endPoint y: 243, distance: 23.1
click at [309, 244] on input "1" at bounding box center [314, 255] width 40 height 23
type input "7"
type input "$945.00"
click at [789, 124] on header "Products Show / Hide columns Add product" at bounding box center [808, 130] width 1186 height 55
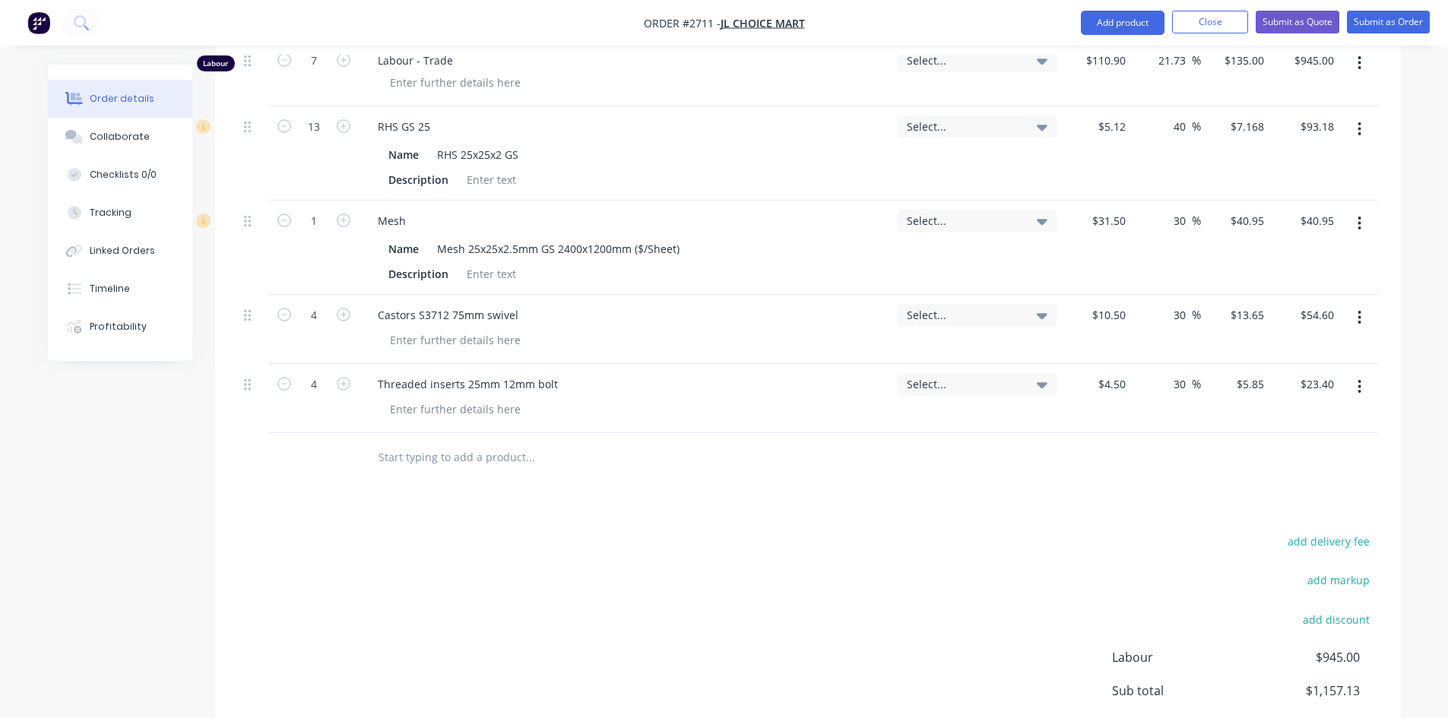
scroll to position [632, 0]
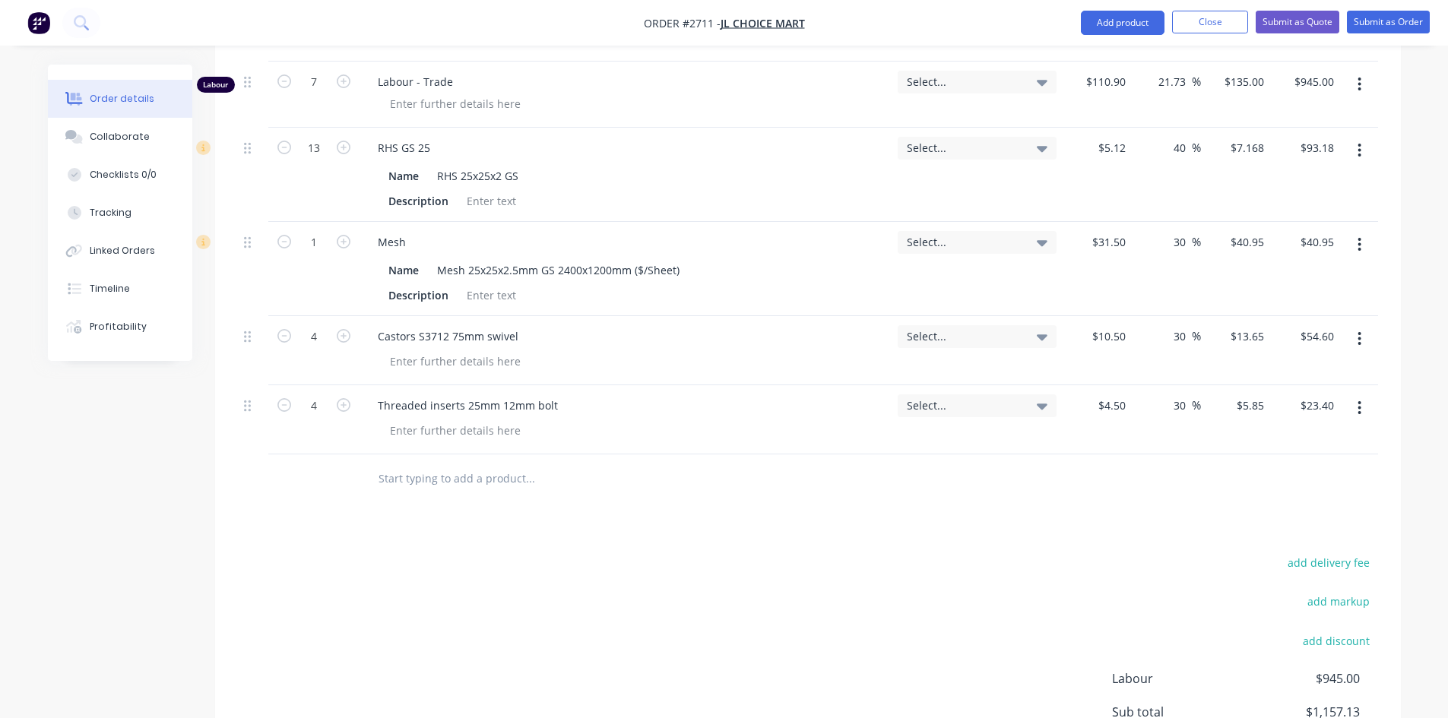
click at [486, 464] on input "text" at bounding box center [530, 479] width 304 height 30
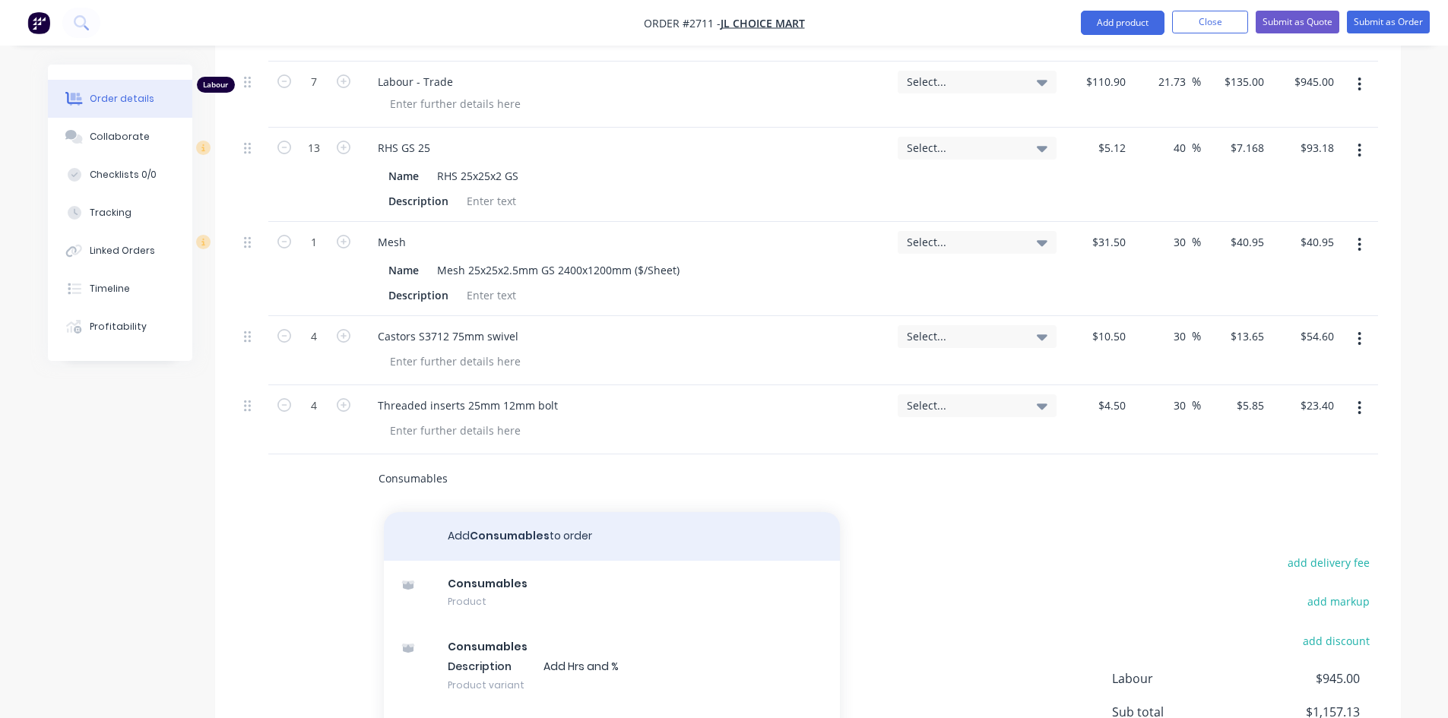
type input "Consumables"
click at [501, 512] on button "Add Consumables to order" at bounding box center [612, 536] width 456 height 49
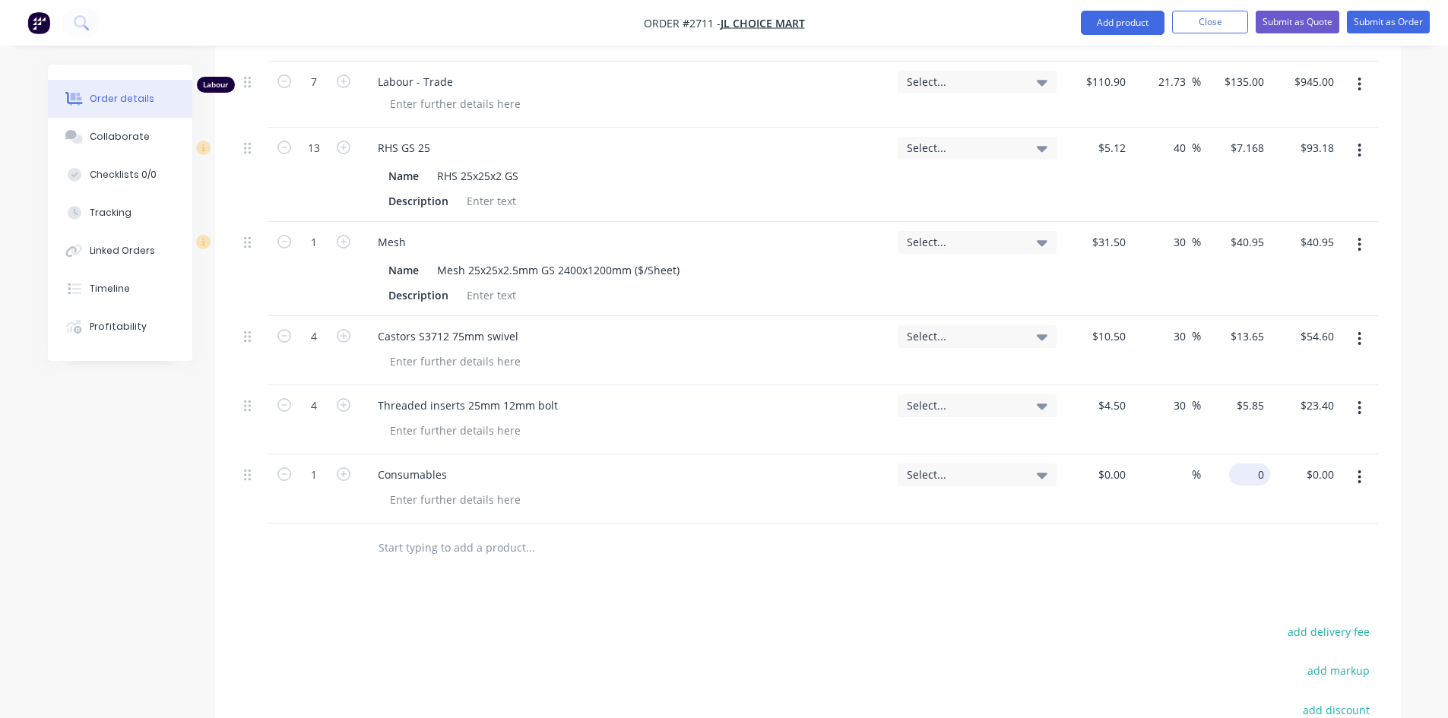
click at [1247, 464] on div "0 $0.00" at bounding box center [1249, 475] width 41 height 22
type input "$30.00"
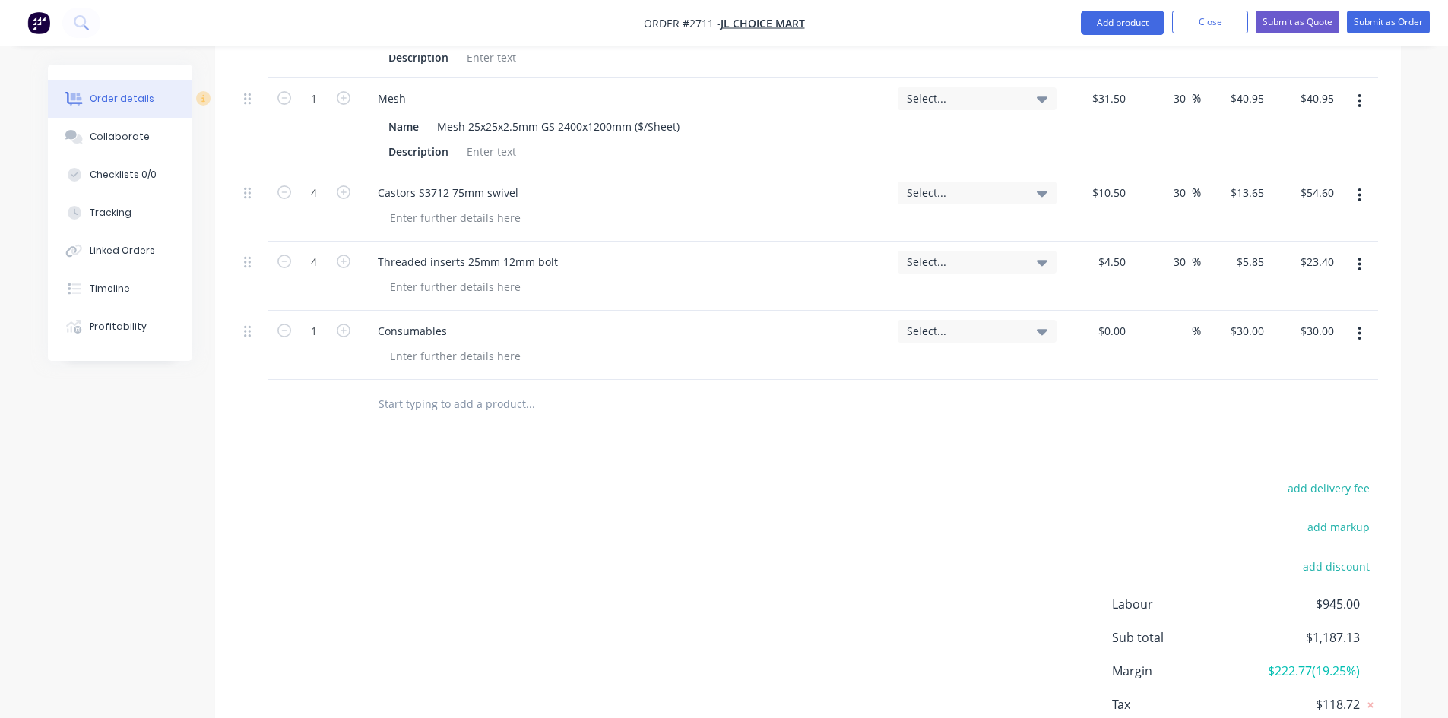
scroll to position [549, 0]
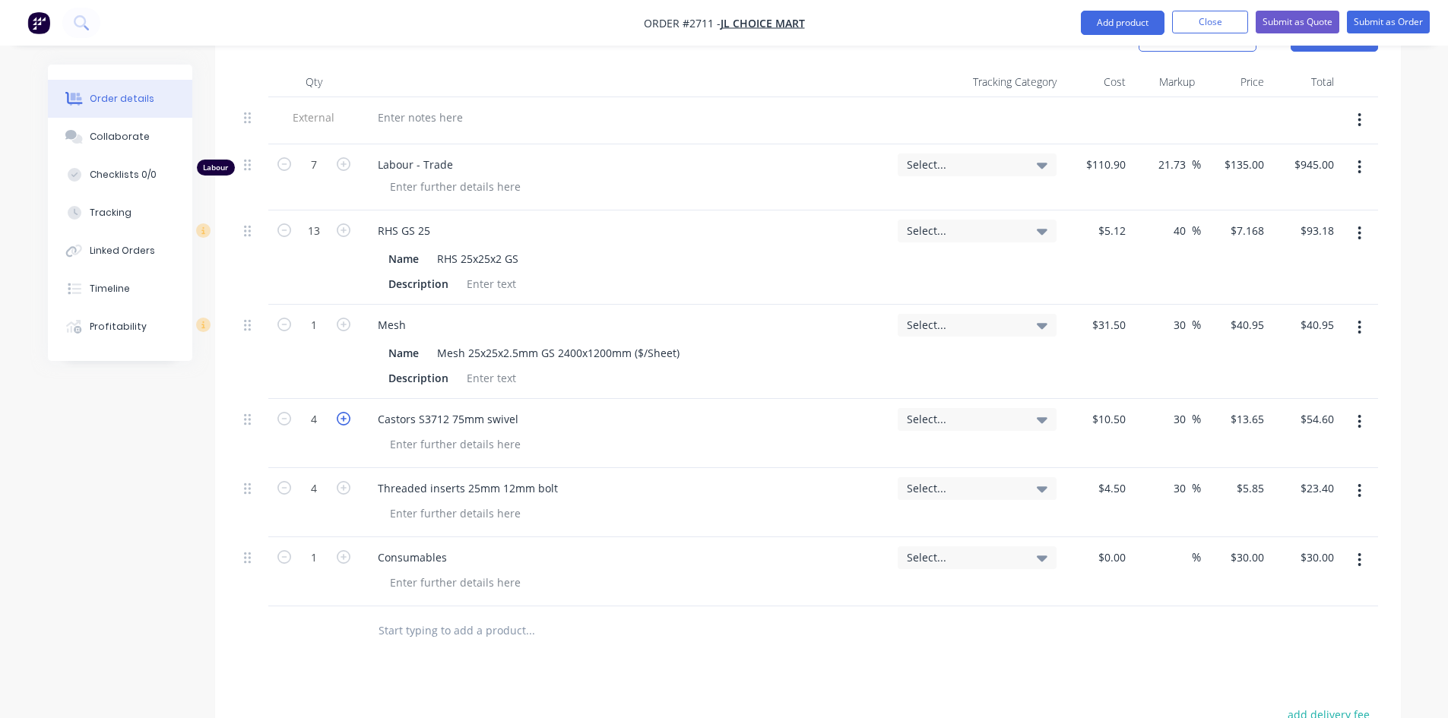
click at [349, 412] on icon "button" at bounding box center [344, 419] width 14 height 14
type input "5"
type input "$68.25"
click at [349, 412] on icon "button" at bounding box center [344, 419] width 14 height 14
type input "6"
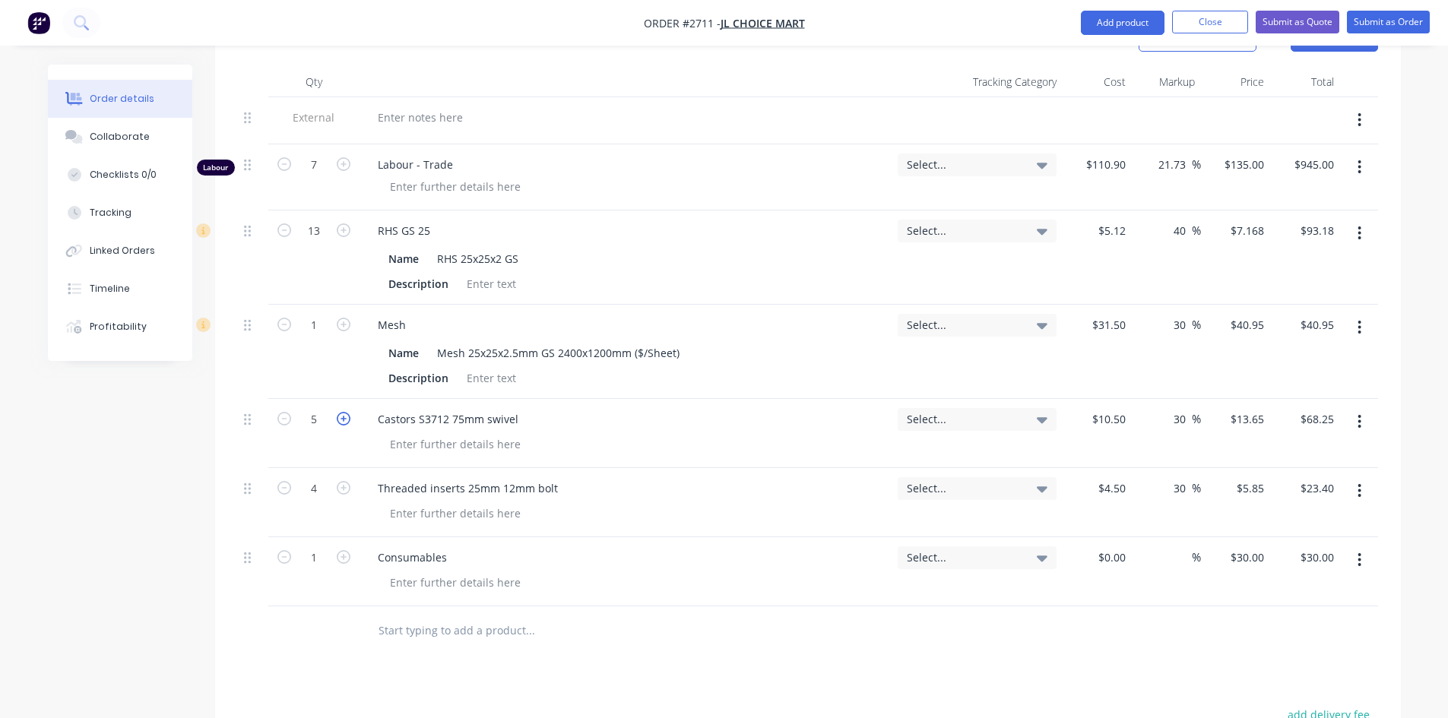
type input "$81.90"
click at [349, 412] on icon "button" at bounding box center [344, 419] width 14 height 14
type input "7"
type input "$95.55"
click at [349, 412] on icon "button" at bounding box center [344, 419] width 14 height 14
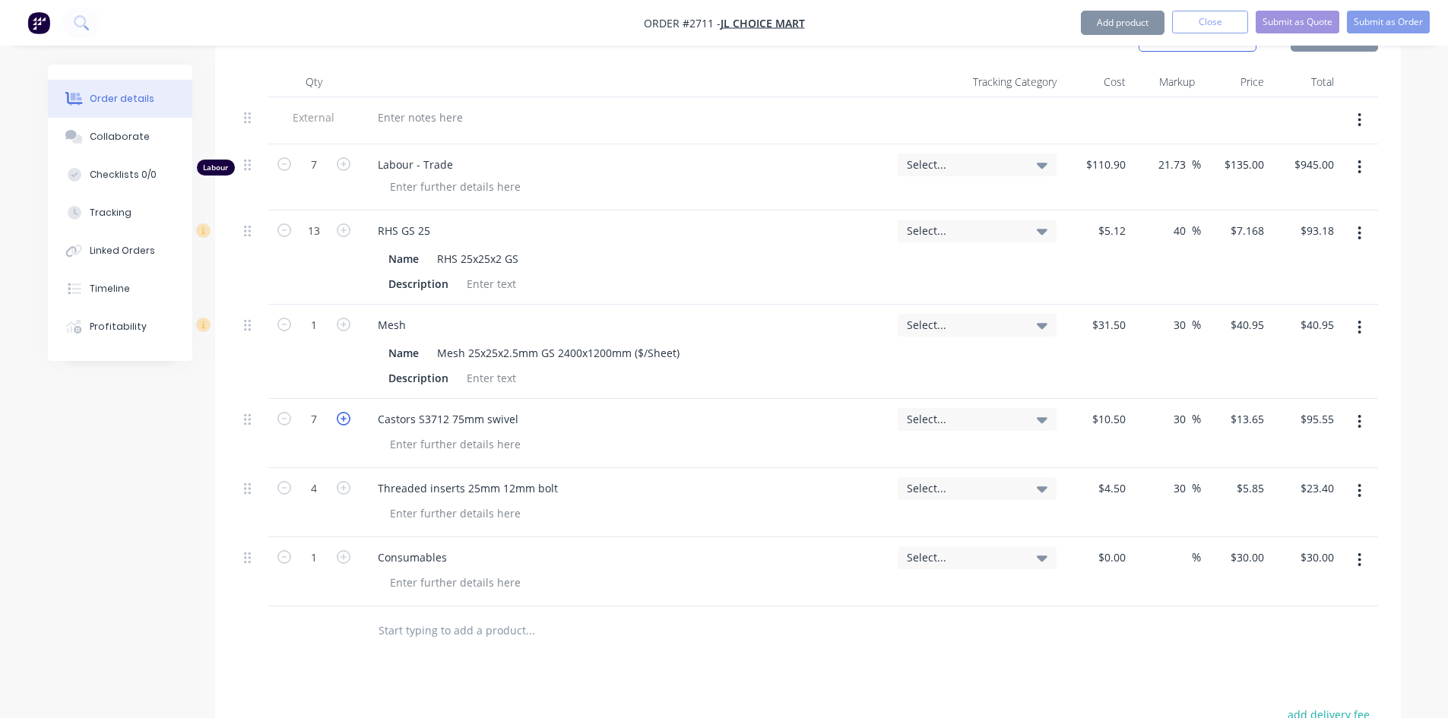
type input "8"
type input "$109.20"
click at [343, 481] on icon "button" at bounding box center [344, 488] width 14 height 14
type input "5"
type input "$29.25"
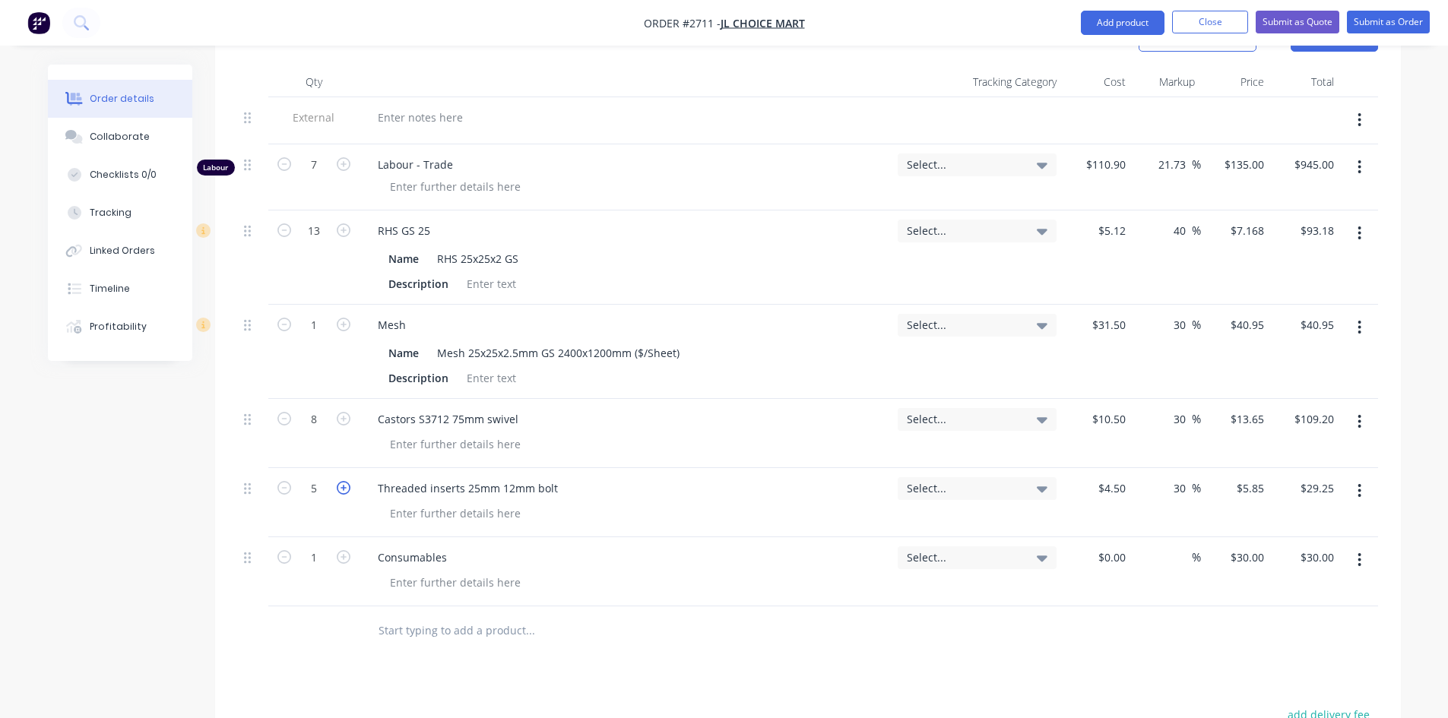
click at [344, 481] on icon "button" at bounding box center [344, 488] width 14 height 14
type input "6"
type input "$35.10"
click at [344, 481] on icon "button" at bounding box center [344, 488] width 14 height 14
type input "7"
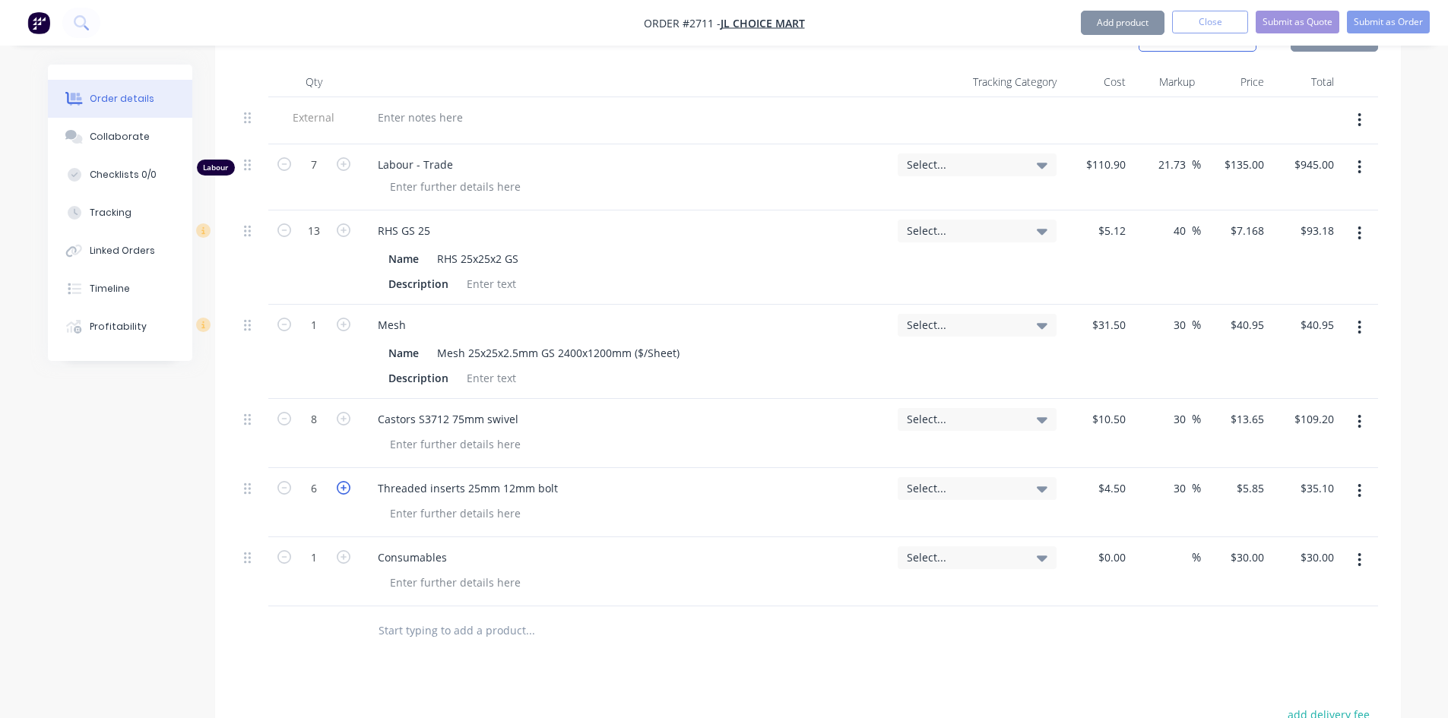
type input "$40.95"
click at [344, 481] on icon "button" at bounding box center [344, 488] width 14 height 14
type input "8"
type input "$46.80"
click at [344, 481] on icon "button" at bounding box center [344, 488] width 14 height 14
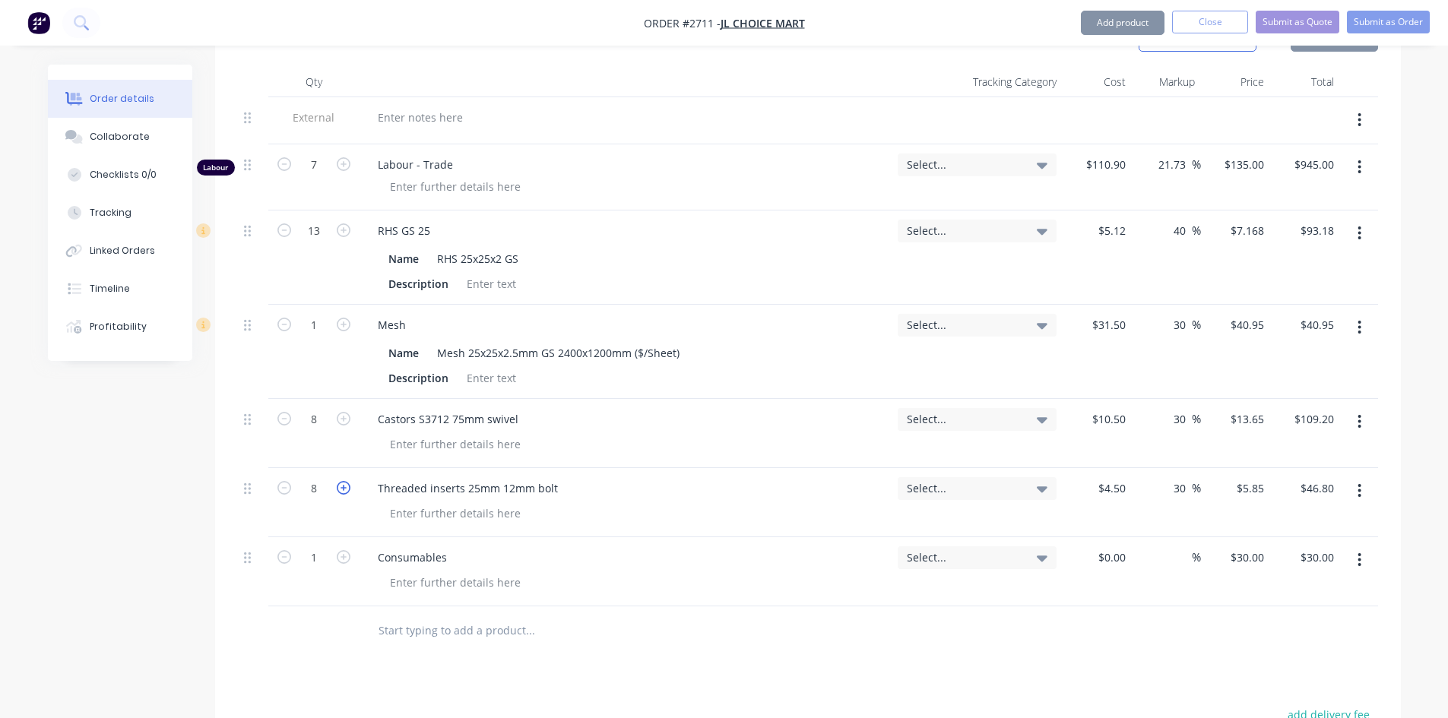
type input "9"
type input "$52.65"
click at [286, 481] on icon "button" at bounding box center [285, 488] width 14 height 14
type input "8"
type input "$46.80"
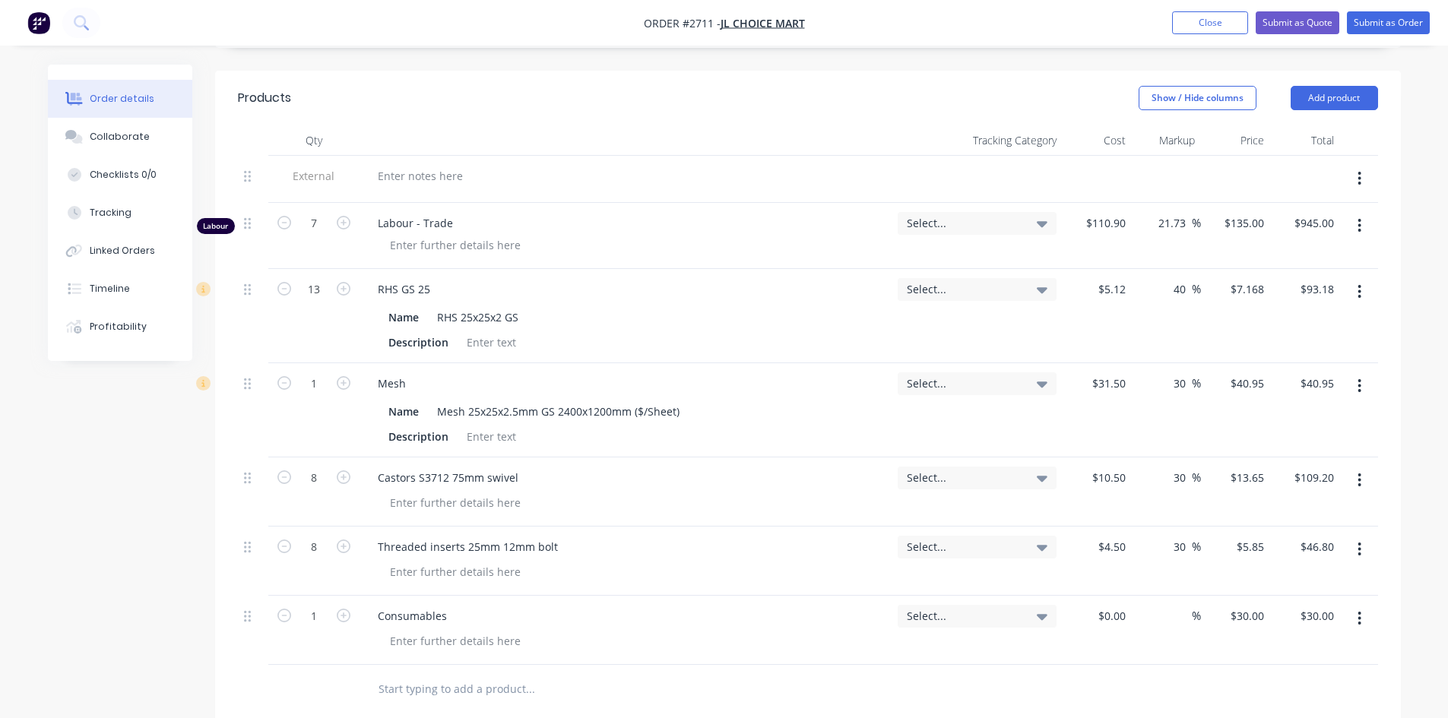
scroll to position [473, 0]
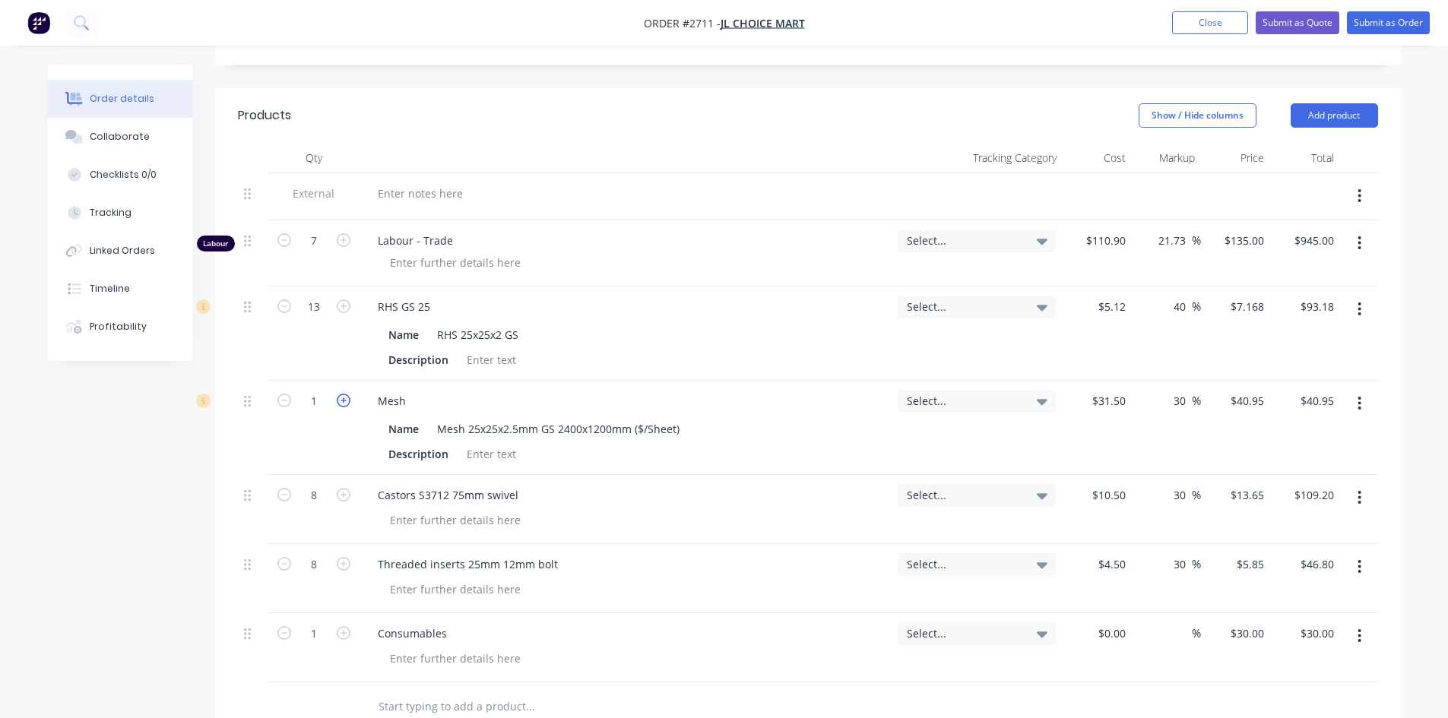
click at [348, 394] on icon "button" at bounding box center [344, 401] width 14 height 14
type input "2"
type input "$81.90"
click at [349, 300] on icon "button" at bounding box center [344, 307] width 14 height 14
type input "14"
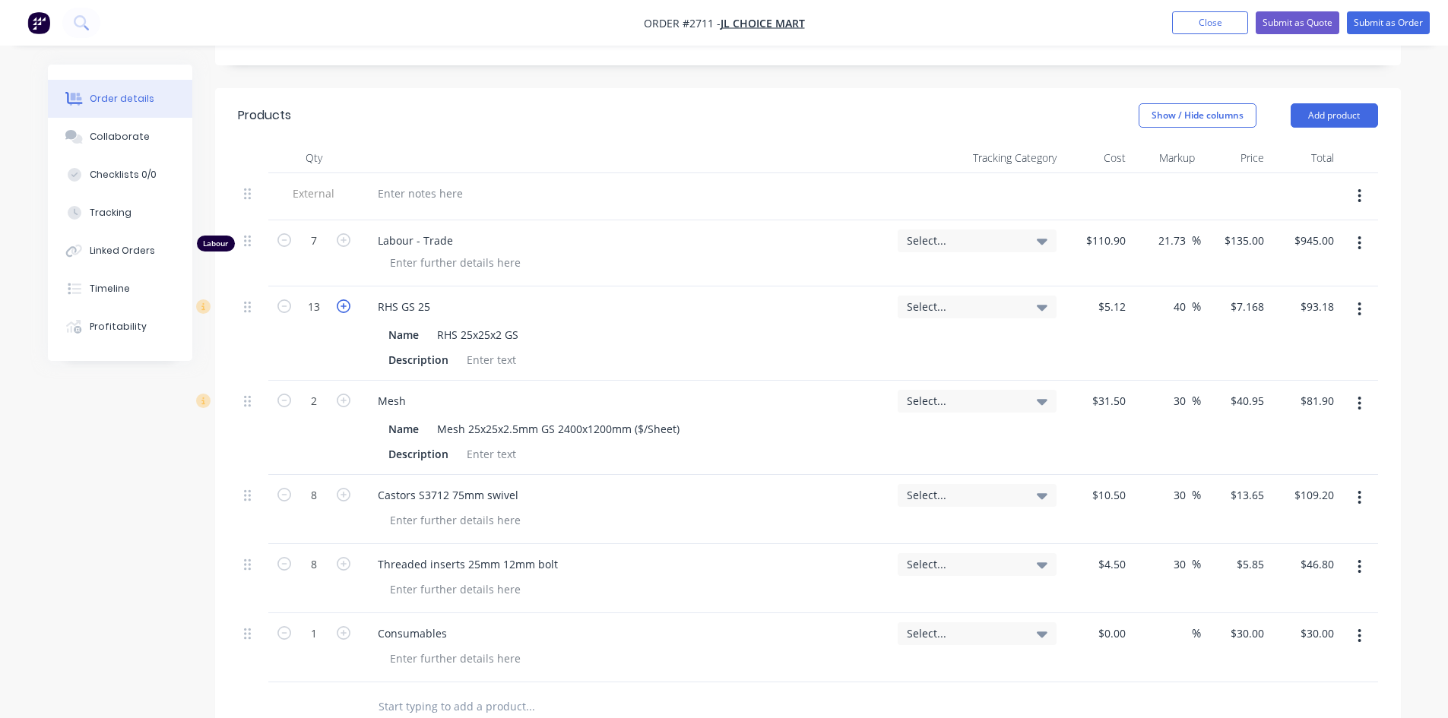
type input "$100.35"
click at [349, 300] on icon "button" at bounding box center [344, 307] width 14 height 14
type input "15"
type input "$107.52"
click at [349, 300] on icon "button" at bounding box center [344, 307] width 14 height 14
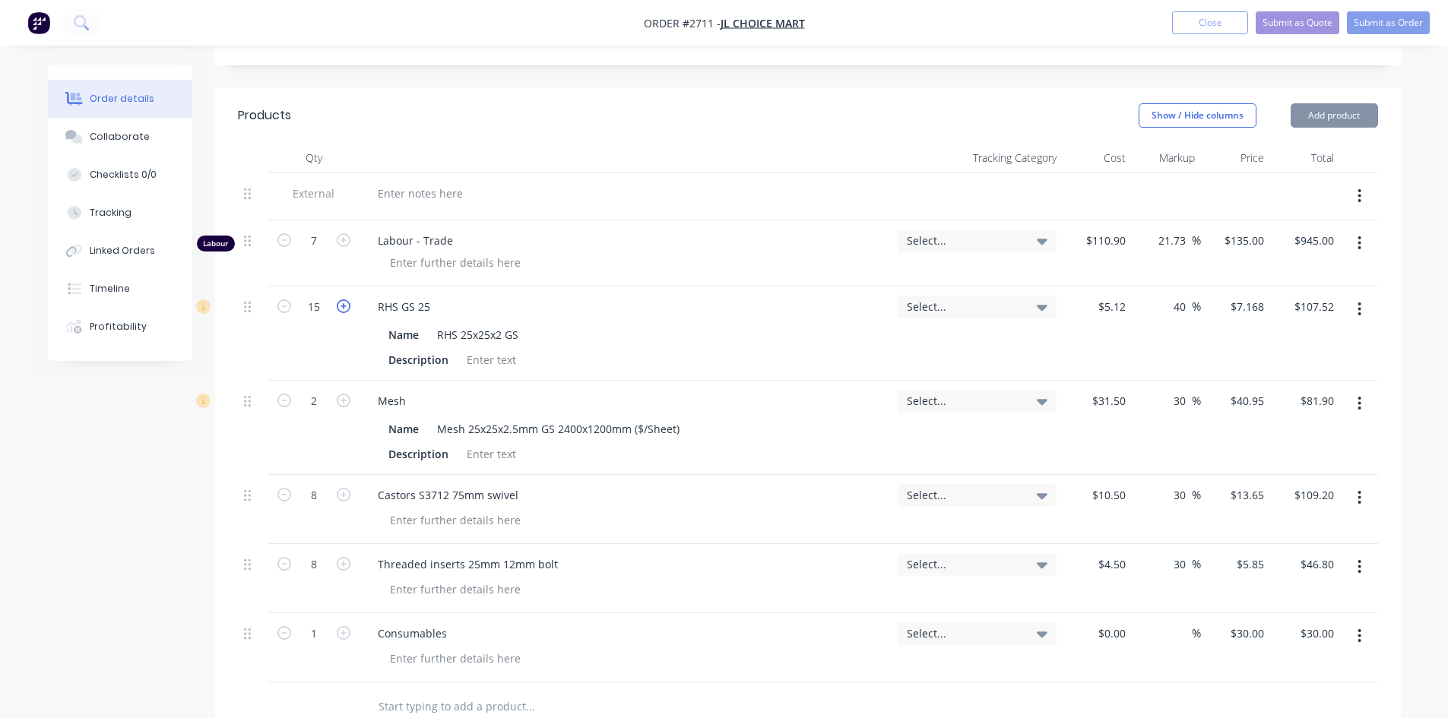
type input "16"
type input "$114.69"
click at [349, 300] on icon "button" at bounding box center [344, 307] width 14 height 14
type input "17"
type input "$121.86"
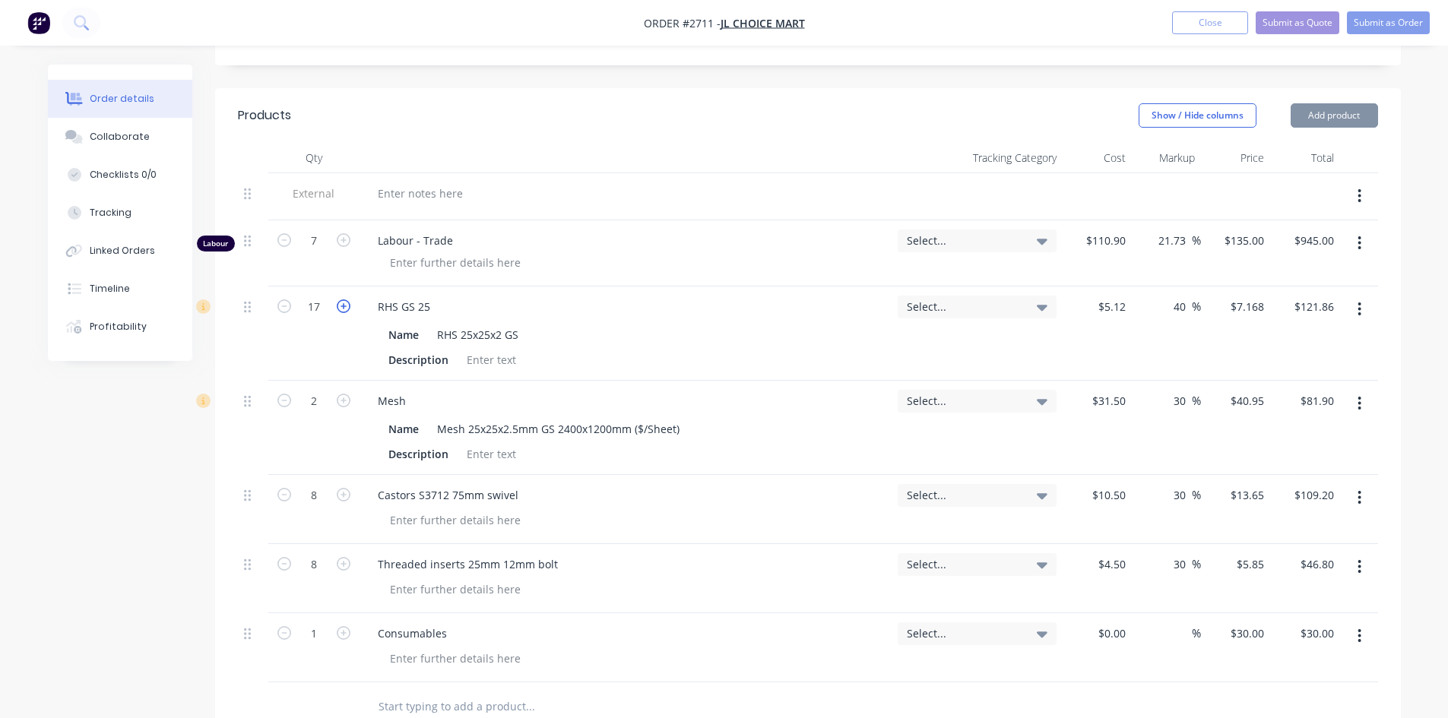
click at [349, 300] on icon "button" at bounding box center [344, 307] width 14 height 14
type input "18"
type input "$129.02"
click at [349, 300] on icon "button" at bounding box center [344, 307] width 14 height 14
type input "19"
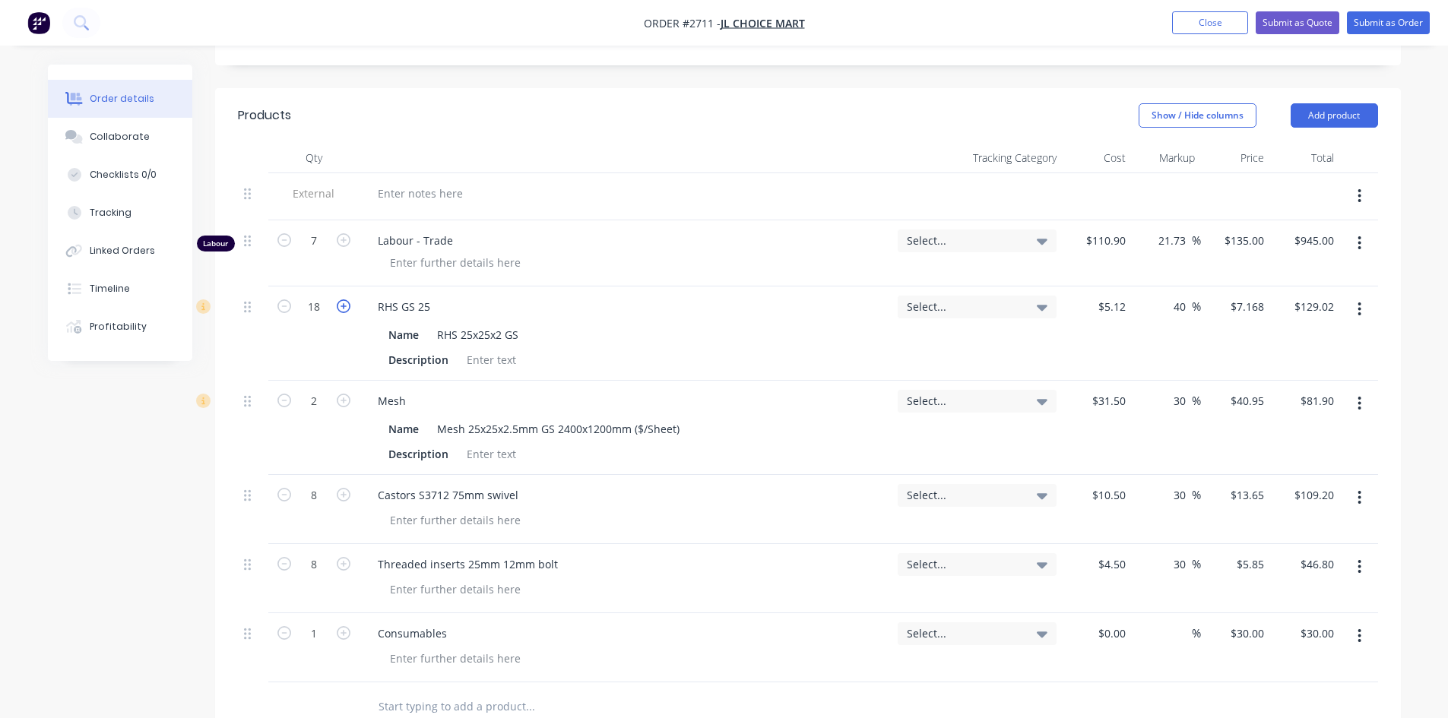
type input "$136.19"
click at [349, 300] on icon "button" at bounding box center [344, 307] width 14 height 14
type input "20"
type input "$143.36"
click at [345, 300] on icon "button" at bounding box center [344, 307] width 14 height 14
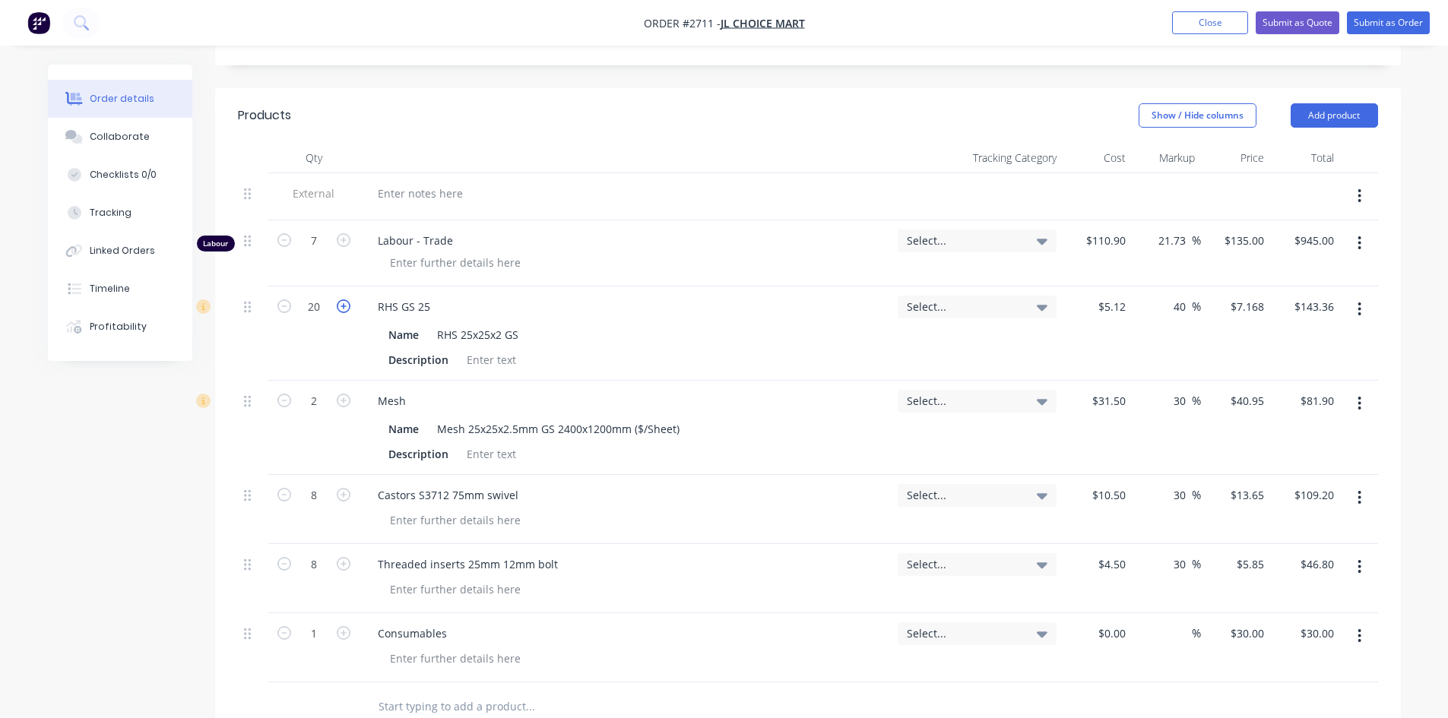
type input "21"
type input "$150.53"
click at [344, 300] on icon "button" at bounding box center [344, 307] width 14 height 14
type input "22"
type input "$157.70"
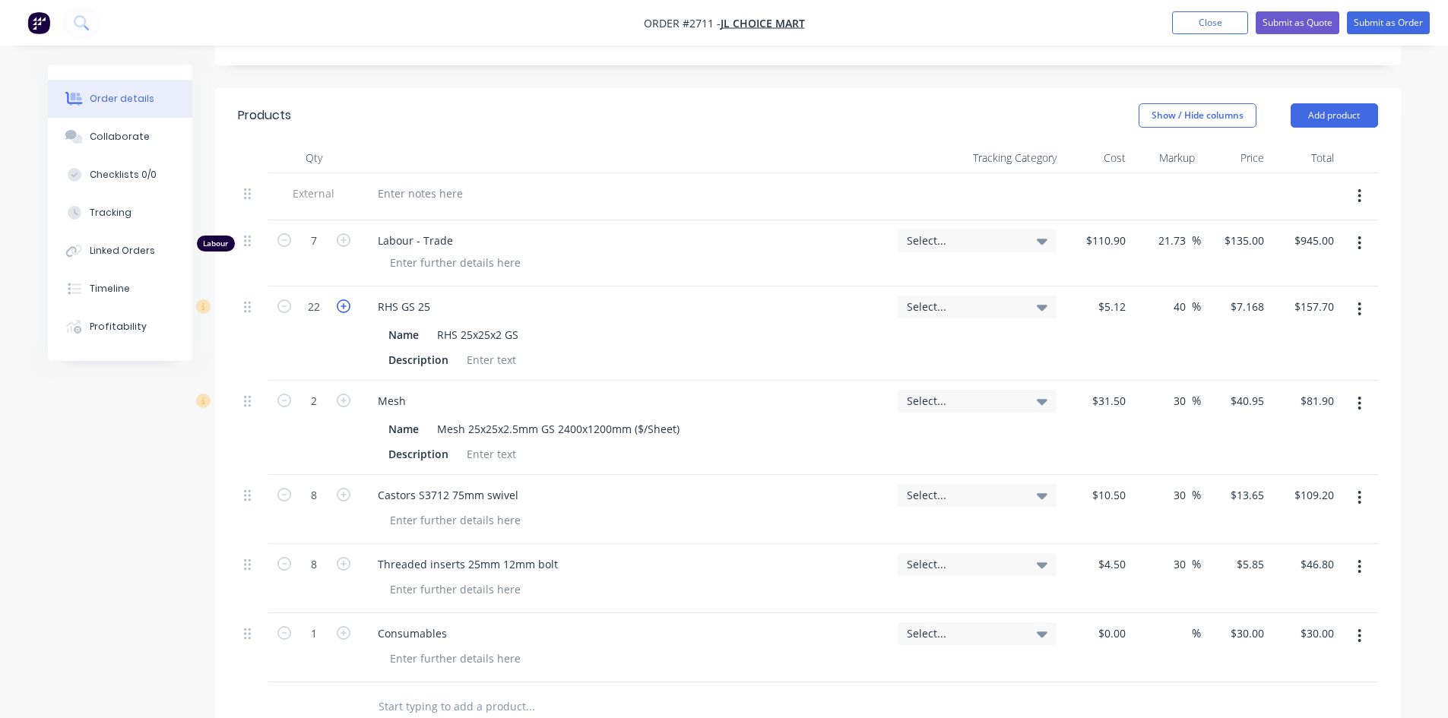
click at [344, 300] on icon "button" at bounding box center [344, 307] width 14 height 14
type input "23"
type input "$164.86"
click at [344, 300] on icon "button" at bounding box center [344, 307] width 14 height 14
type input "24"
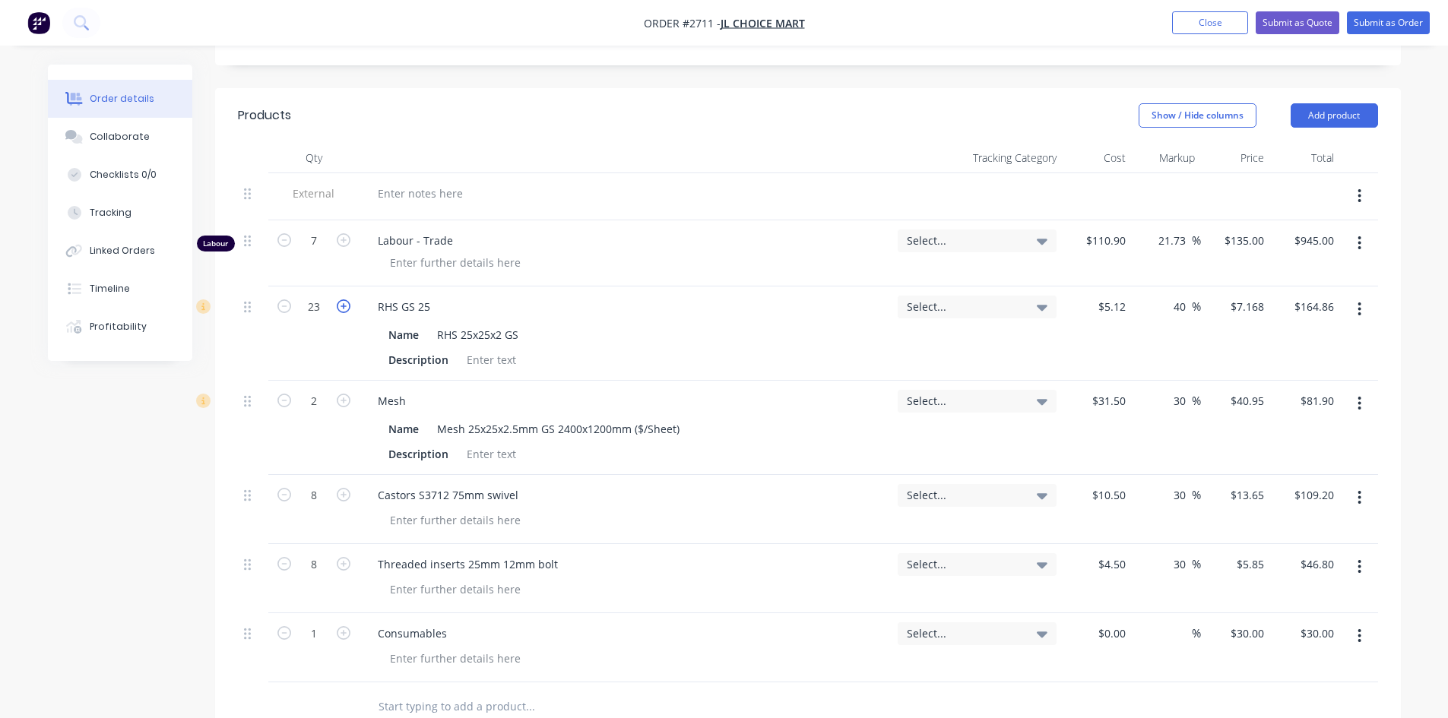
type input "$172.03"
click at [471, 112] on header "Products Show / Hide columns Add product" at bounding box center [808, 115] width 1186 height 55
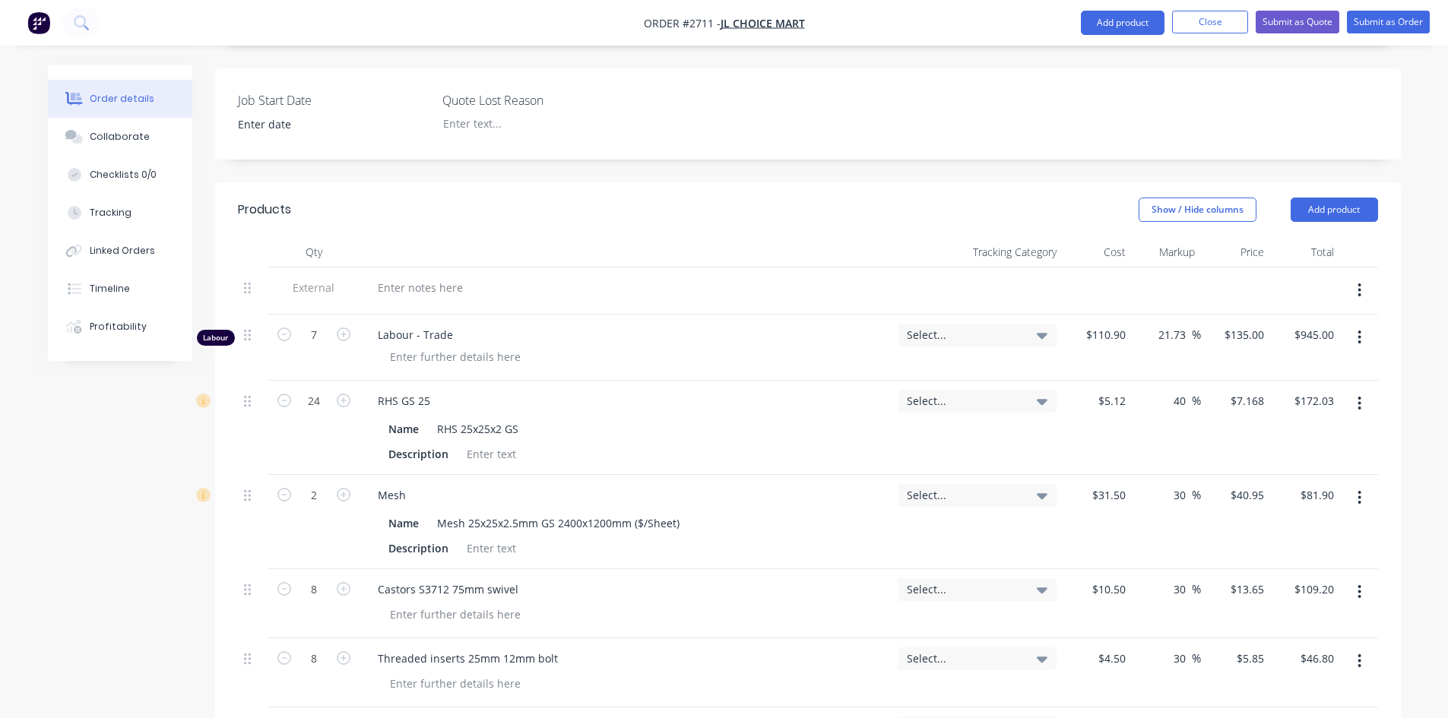
scroll to position [169, 0]
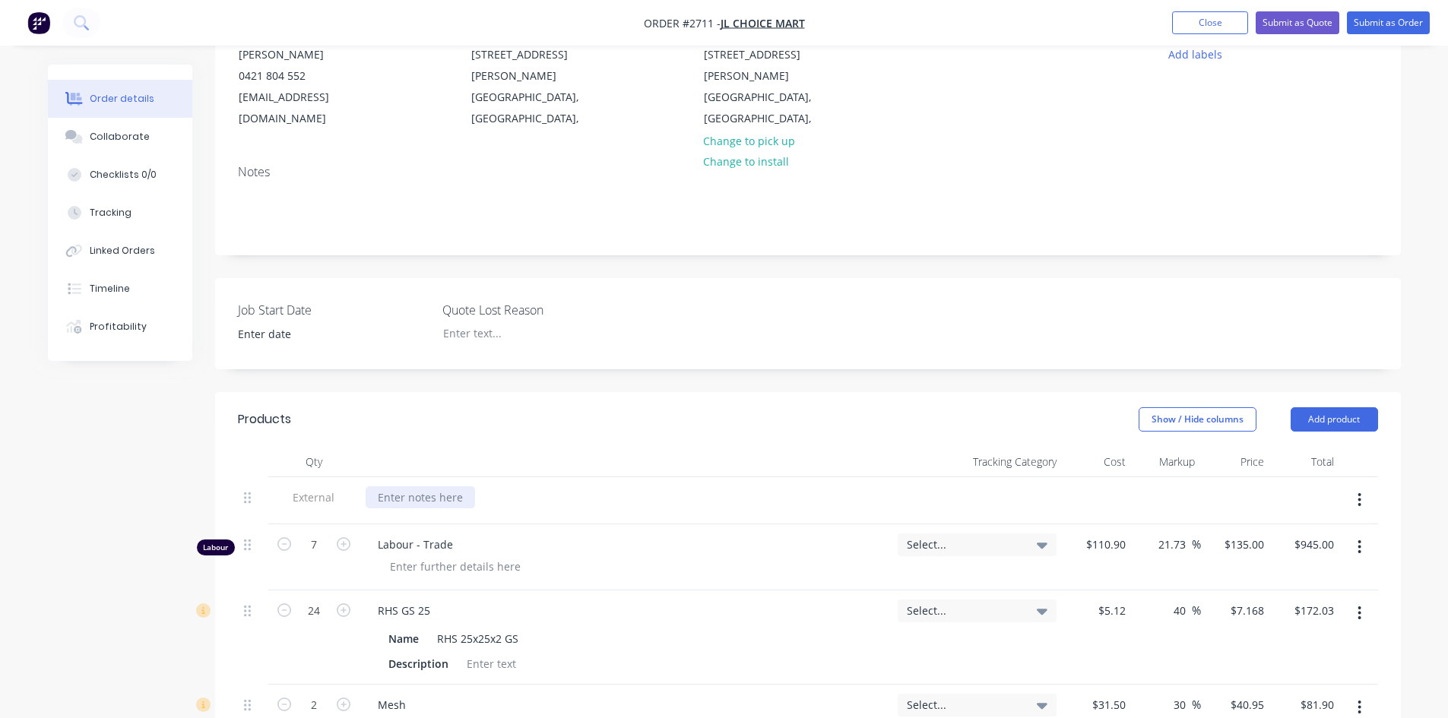
click at [453, 487] on div at bounding box center [420, 498] width 109 height 22
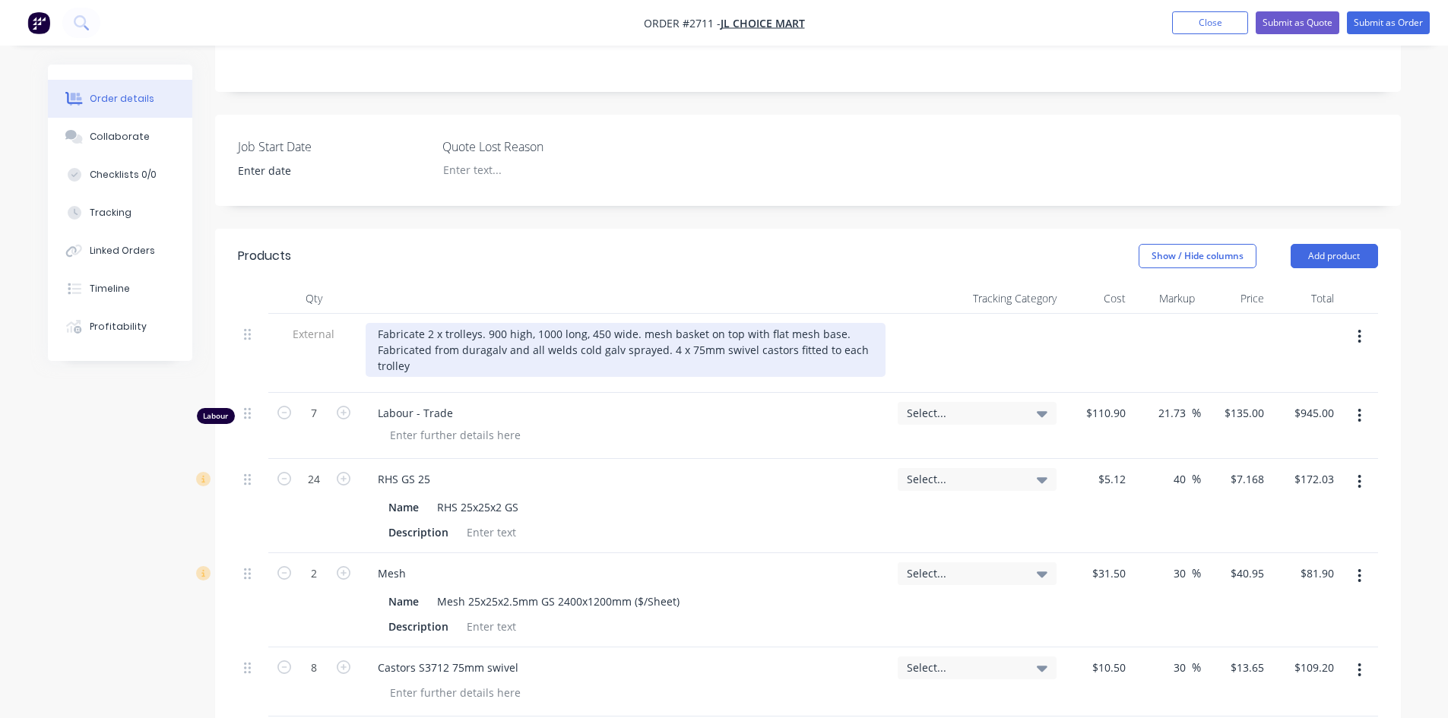
scroll to position [321, 0]
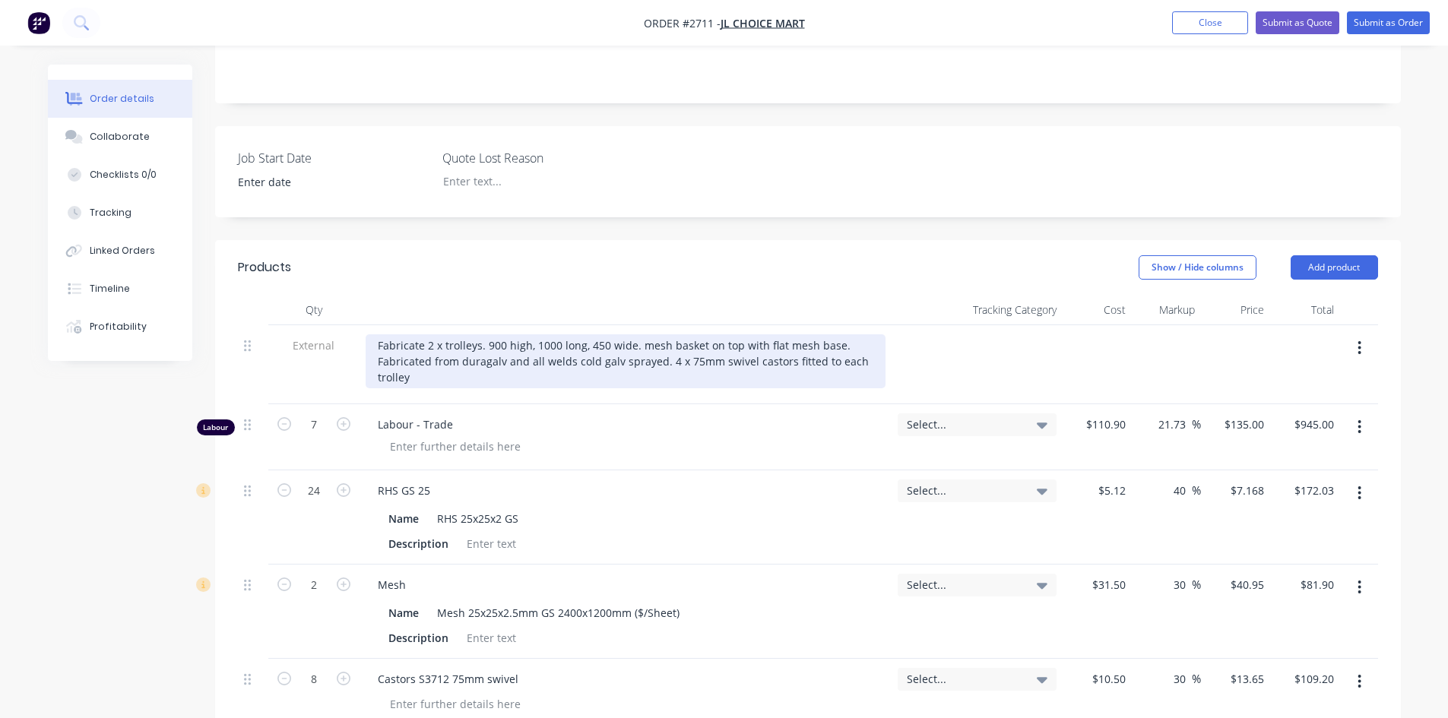
click at [636, 335] on div "Fabricate 2 x trolleys. 900 high, 1000 long, 450 wide. mesh basket on top with …" at bounding box center [626, 362] width 520 height 54
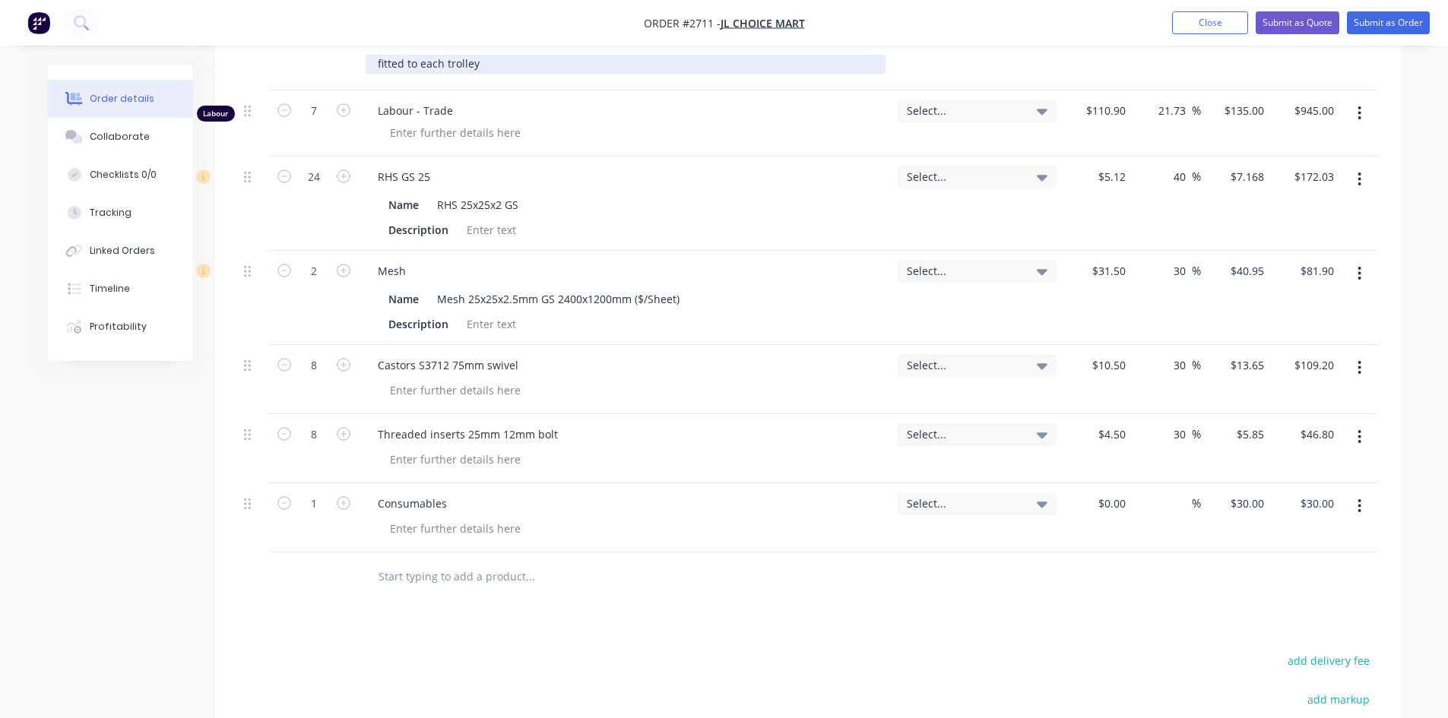
scroll to position [657, 0]
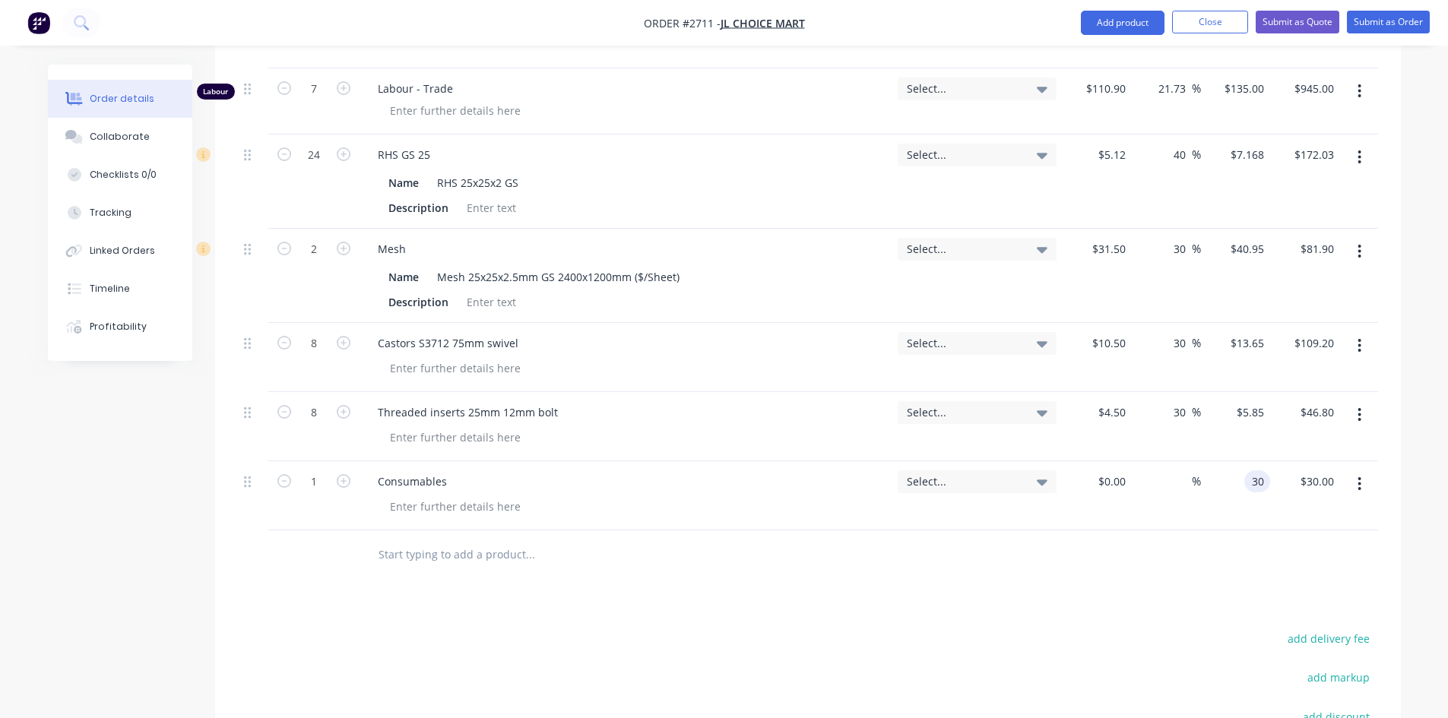
click at [1234, 462] on div "30 30" at bounding box center [1235, 496] width 69 height 69
type input "$30.00"
click at [474, 427] on div at bounding box center [455, 438] width 155 height 22
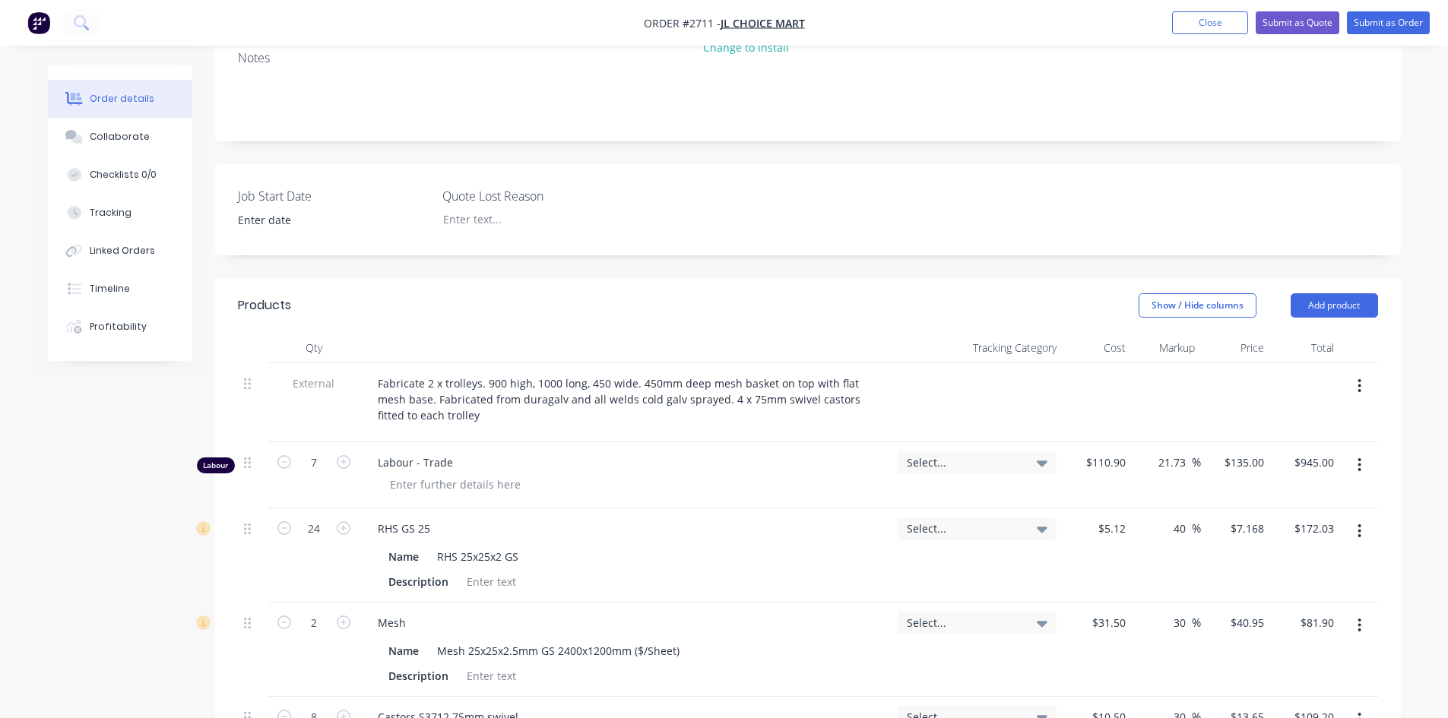
scroll to position [277, 0]
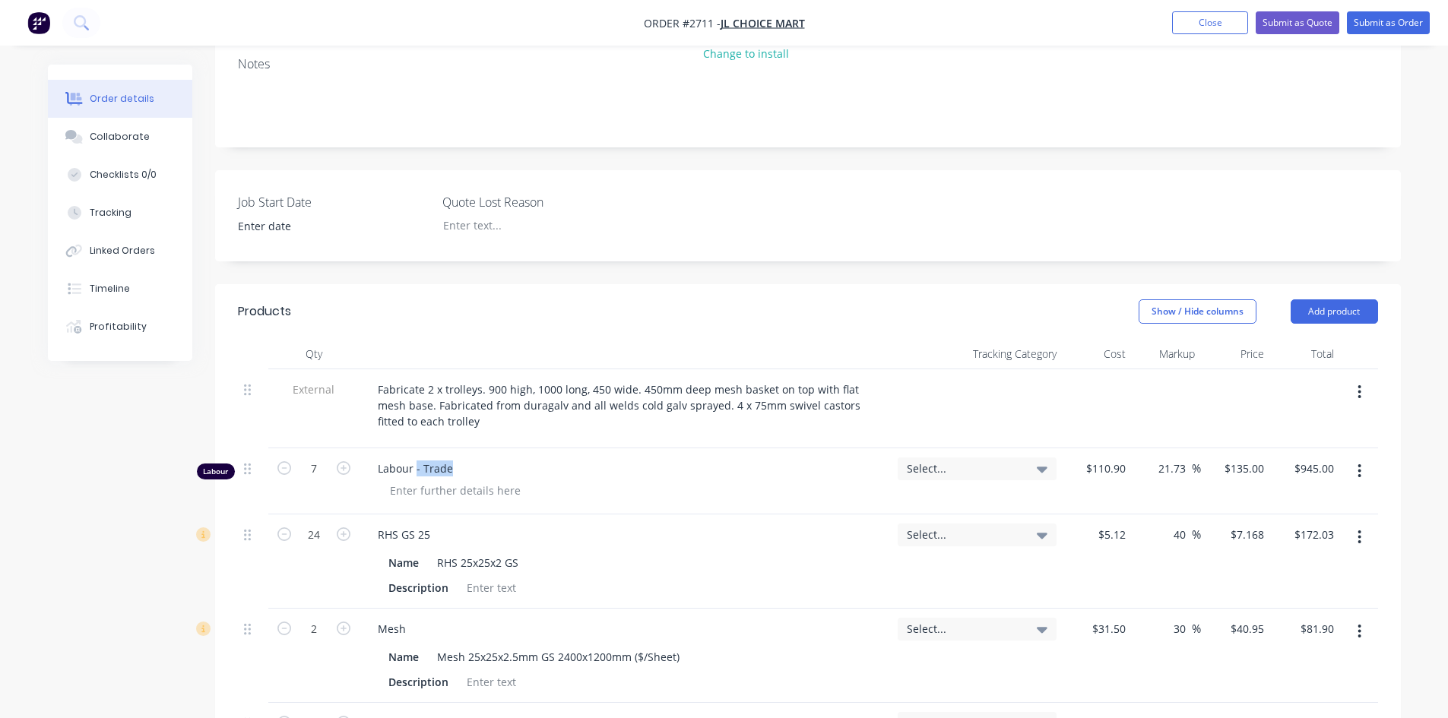
drag, startPoint x: 449, startPoint y: 447, endPoint x: 416, endPoint y: 446, distance: 32.7
click at [416, 461] on span "Labour - Trade" at bounding box center [632, 469] width 508 height 16
click at [700, 239] on div "Job Start Date Quote Lost Reason" at bounding box center [808, 215] width 1186 height 91
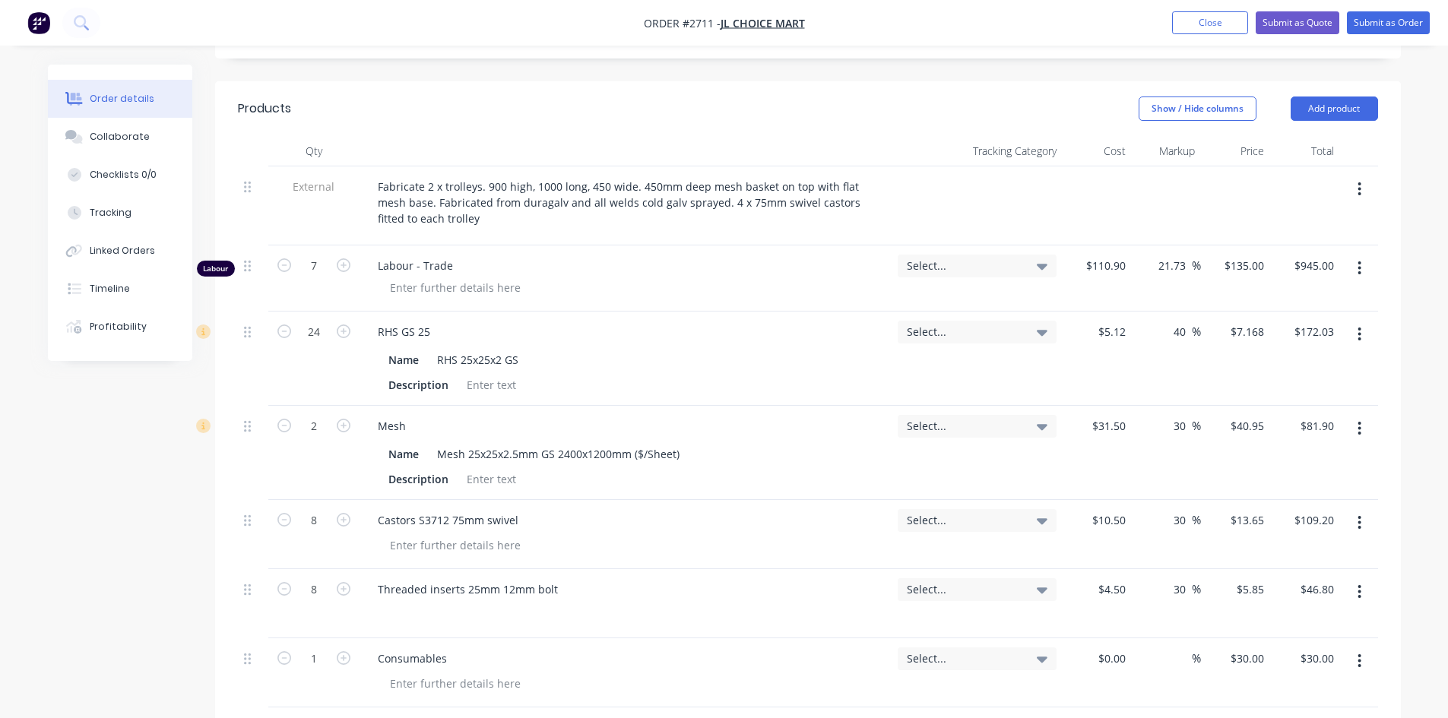
scroll to position [760, 0]
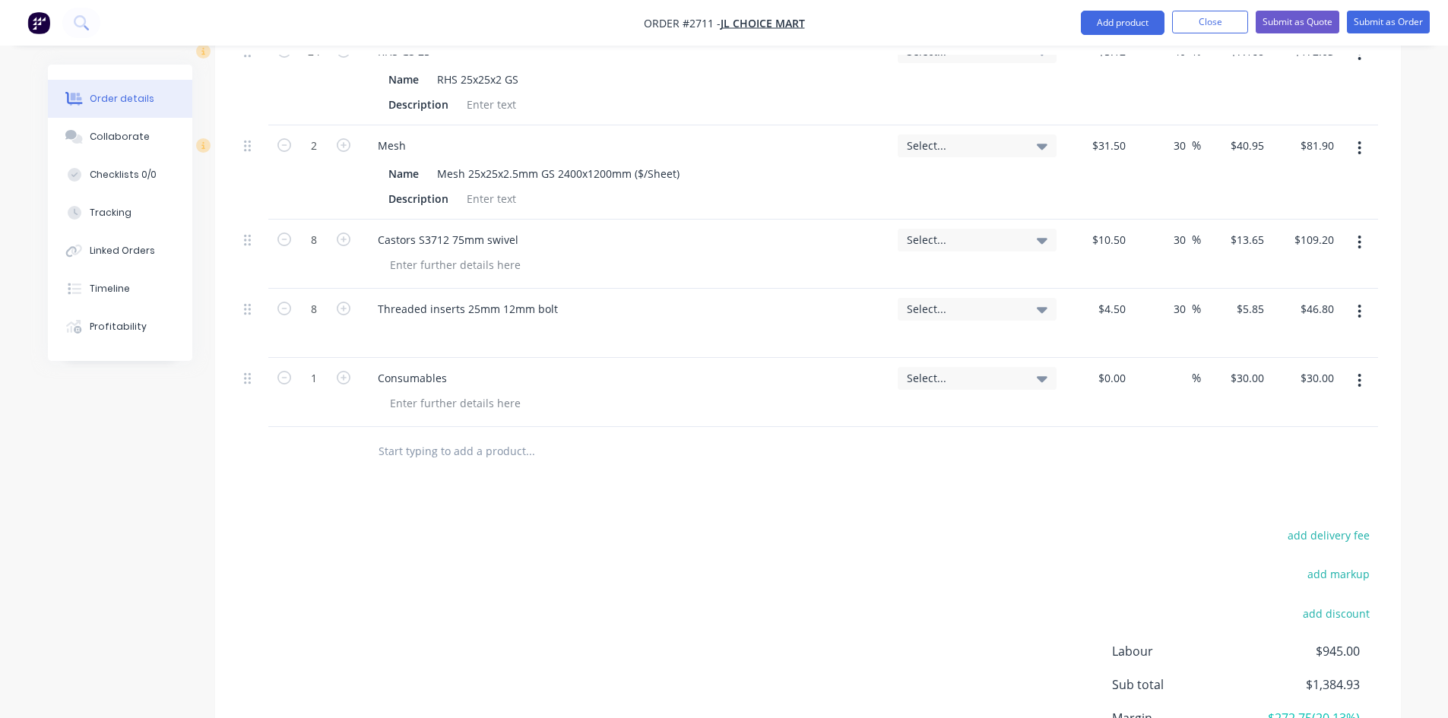
click at [446, 436] on input "text" at bounding box center [530, 451] width 304 height 30
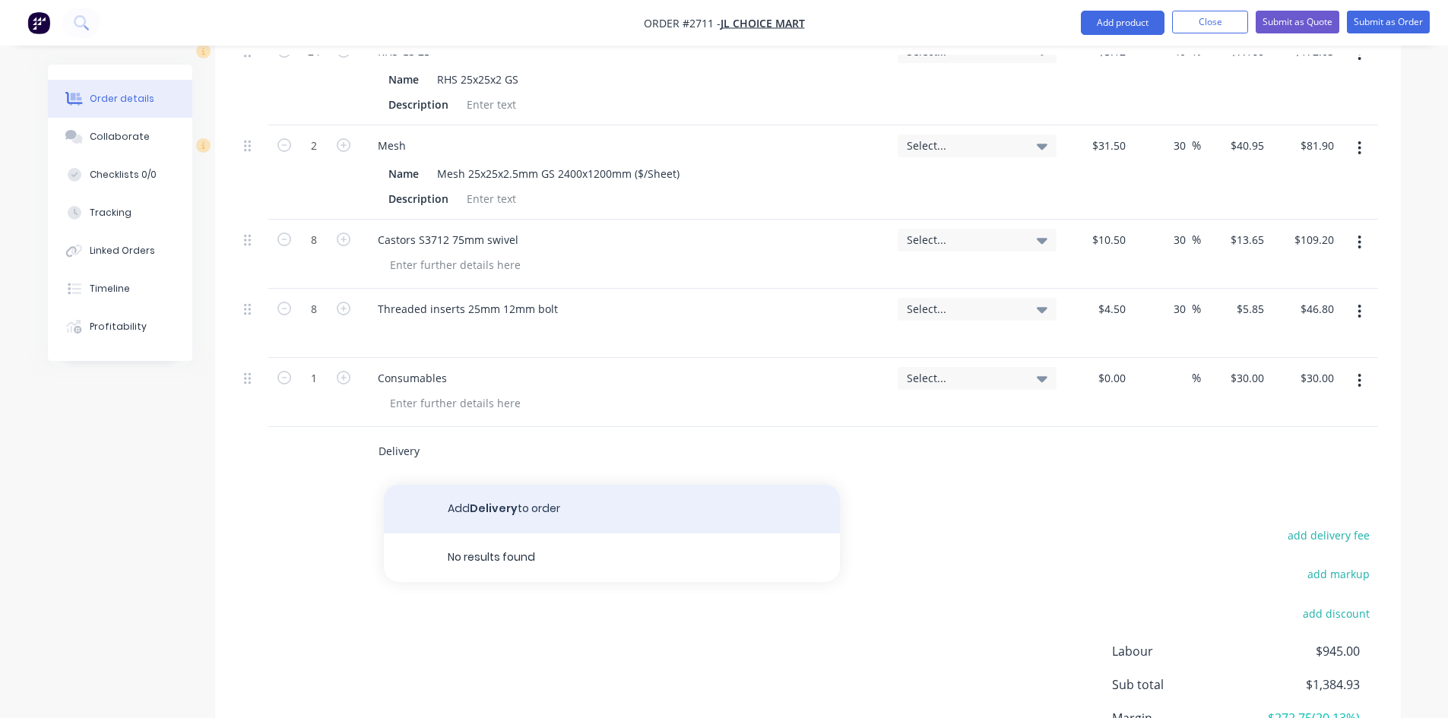
type input "Delivery"
click at [509, 490] on button "Add Delivery to order" at bounding box center [612, 509] width 456 height 49
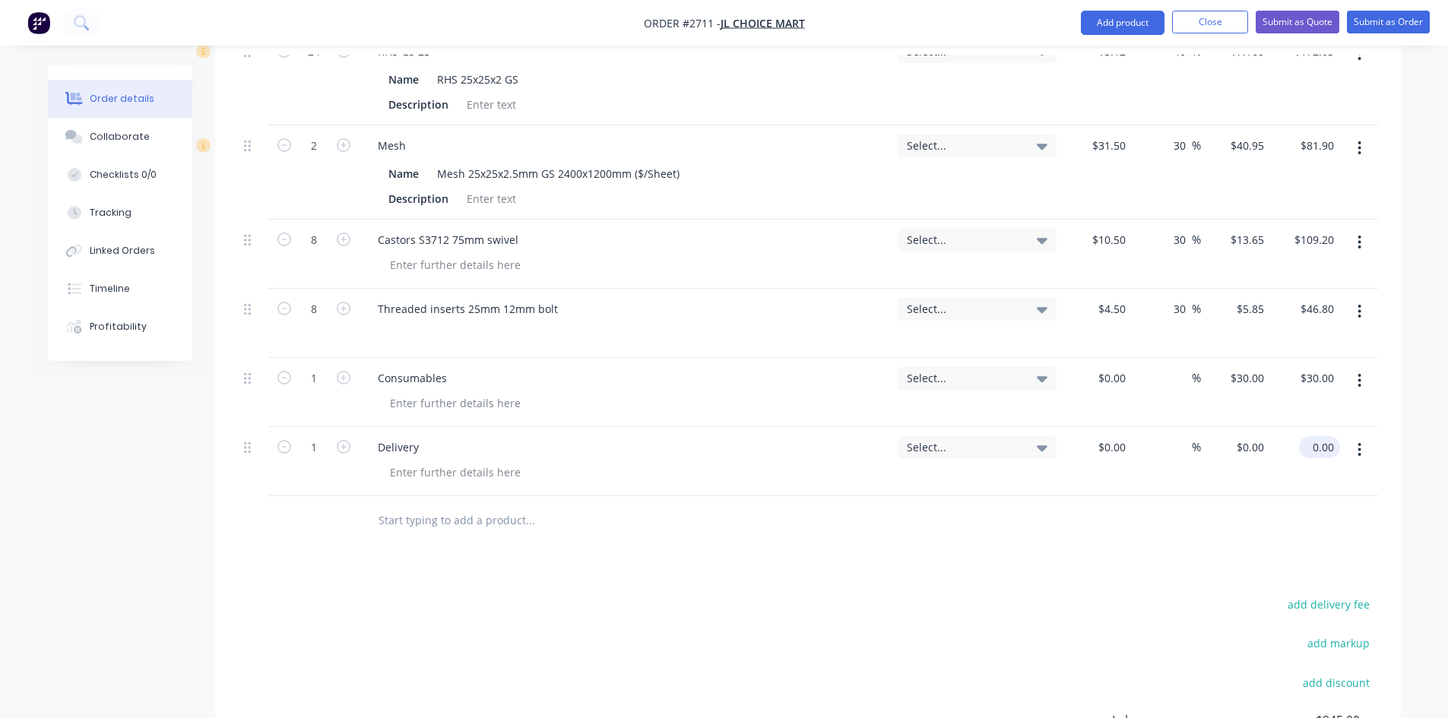
click at [1318, 436] on input "0.00" at bounding box center [1322, 447] width 35 height 22
type input "75"
type input "$75.00"
click at [1063, 521] on div at bounding box center [808, 520] width 1140 height 49
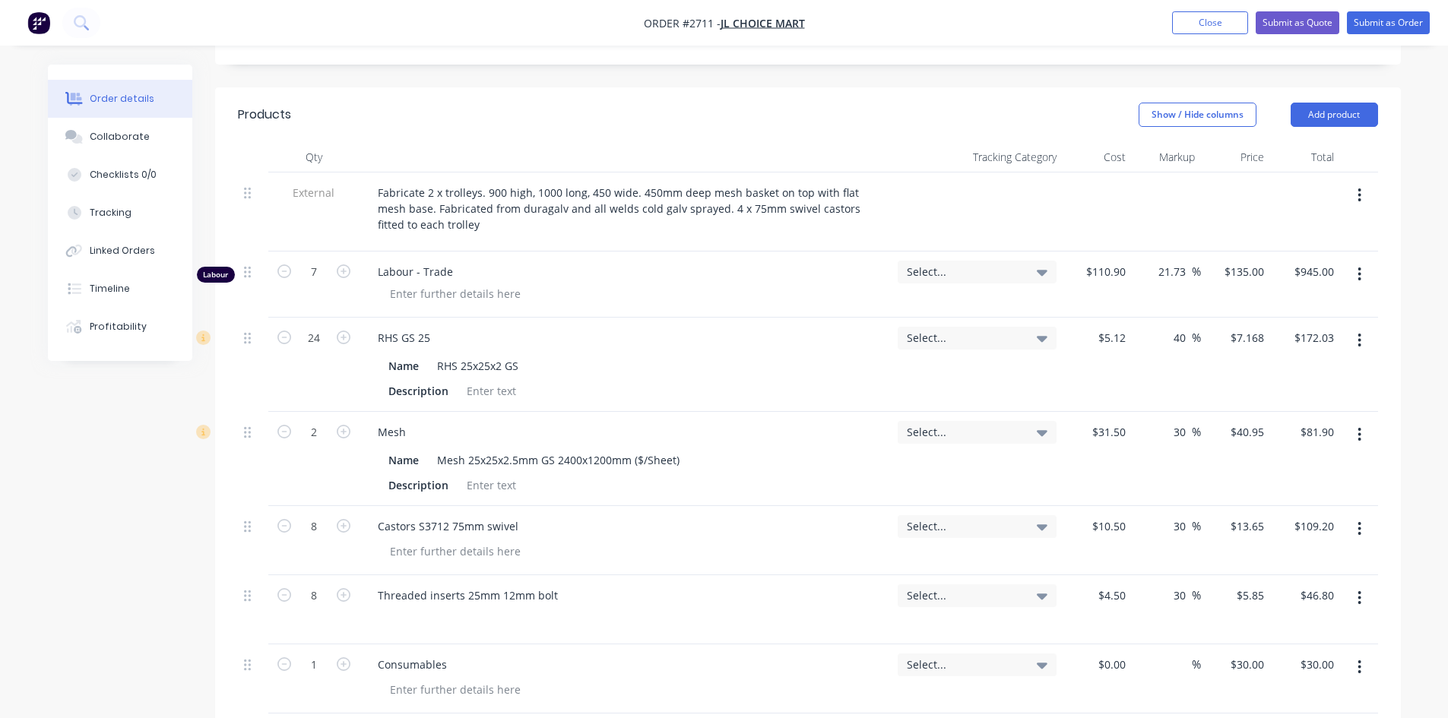
scroll to position [194, 0]
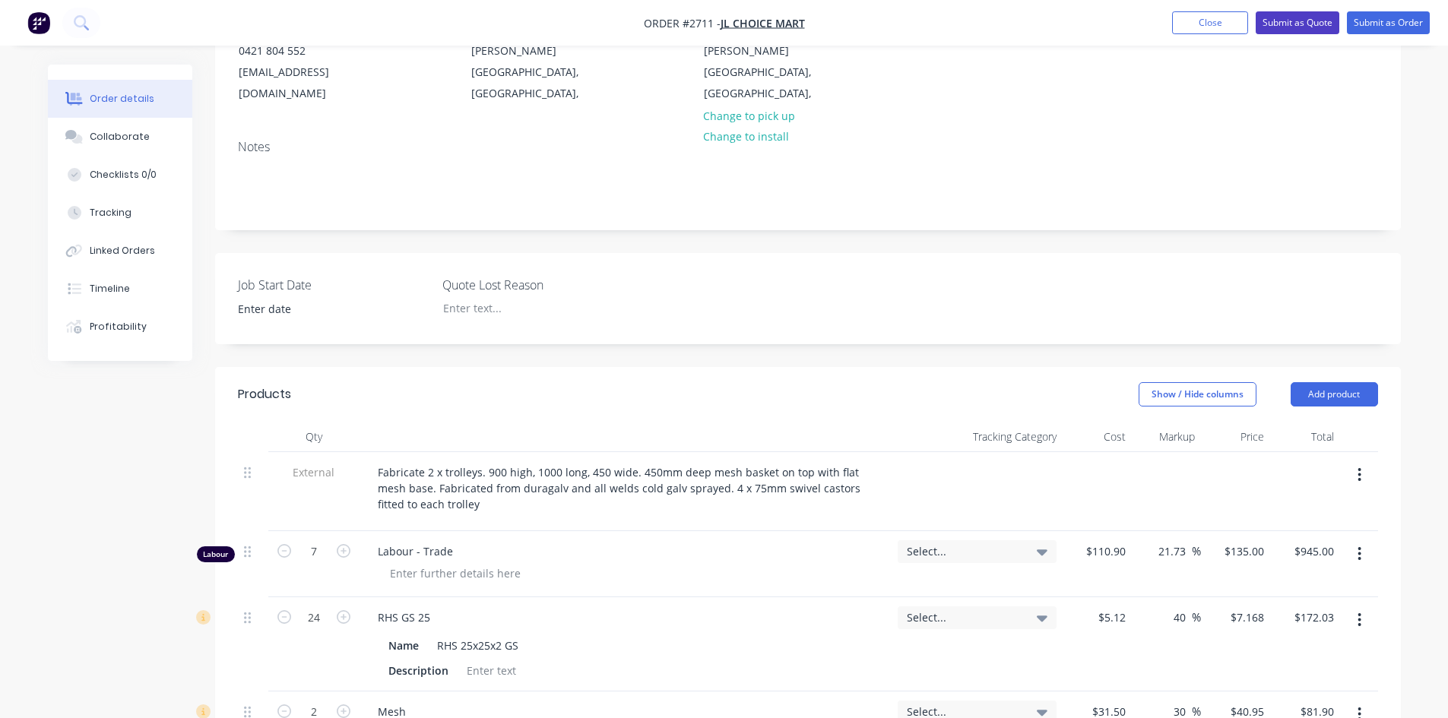
click at [1320, 26] on button "Submit as Quote" at bounding box center [1298, 22] width 84 height 23
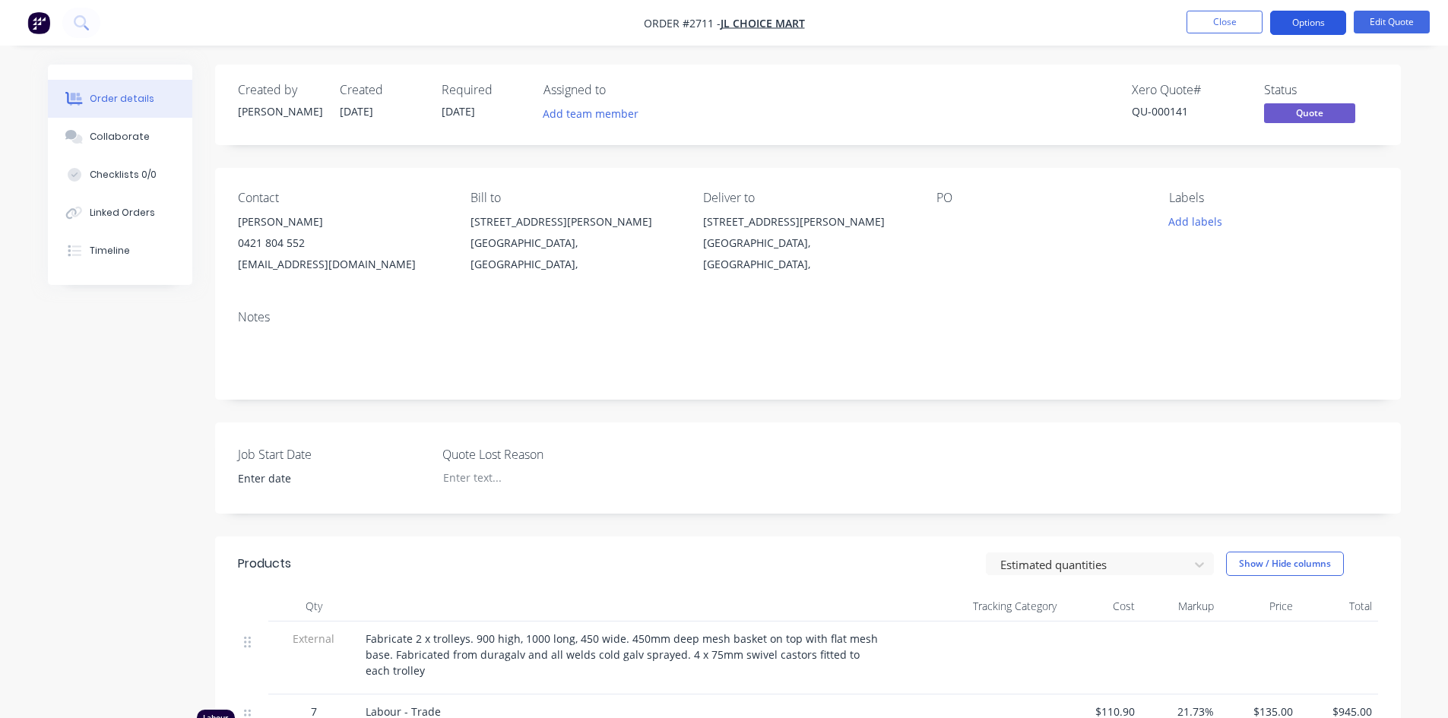
click at [1309, 26] on button "Options" at bounding box center [1308, 23] width 76 height 24
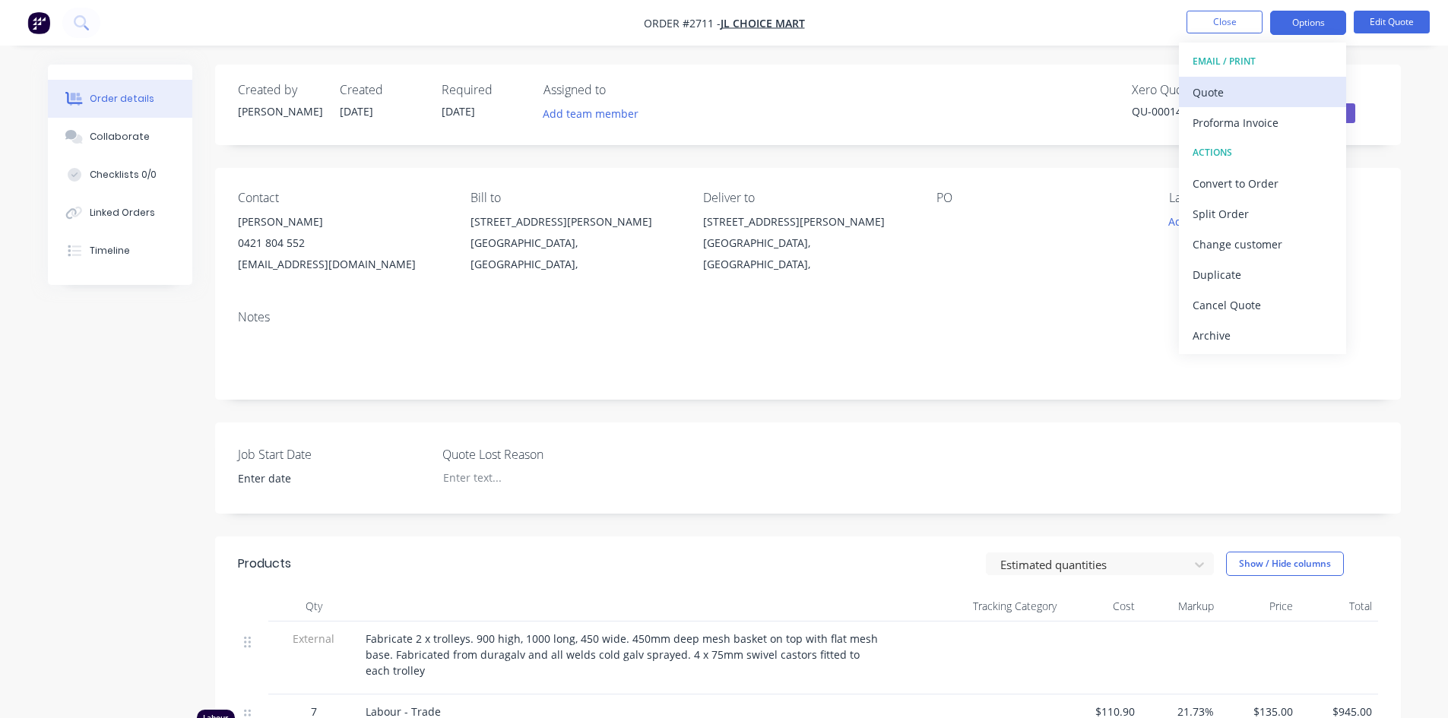
click at [1230, 90] on div "Quote" at bounding box center [1263, 92] width 140 height 22
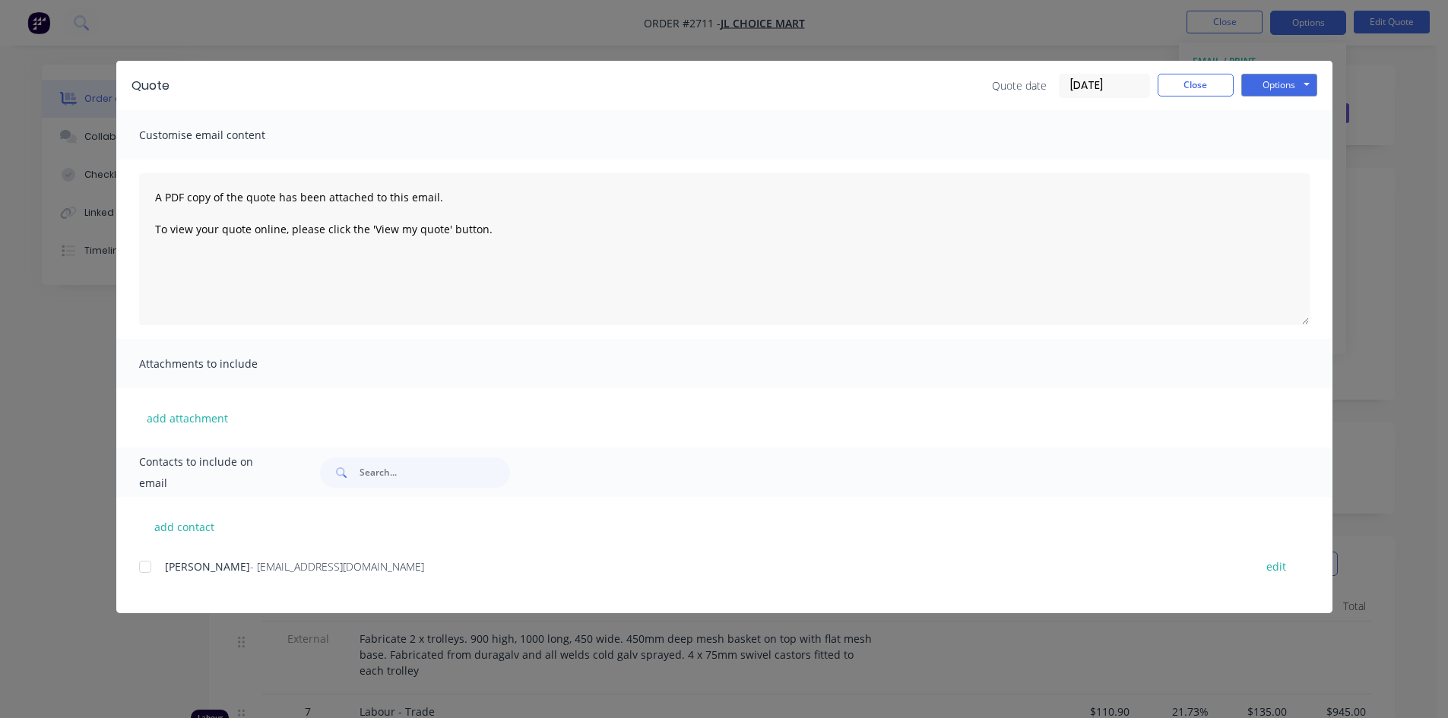
click at [144, 566] on div at bounding box center [145, 567] width 30 height 30
click at [1274, 83] on button "Options" at bounding box center [1280, 85] width 76 height 23
click at [1286, 163] on button "Email" at bounding box center [1290, 162] width 97 height 25
drag, startPoint x: 1201, startPoint y: 84, endPoint x: 986, endPoint y: 320, distance: 319.1
click at [1200, 84] on button "Close" at bounding box center [1196, 85] width 76 height 23
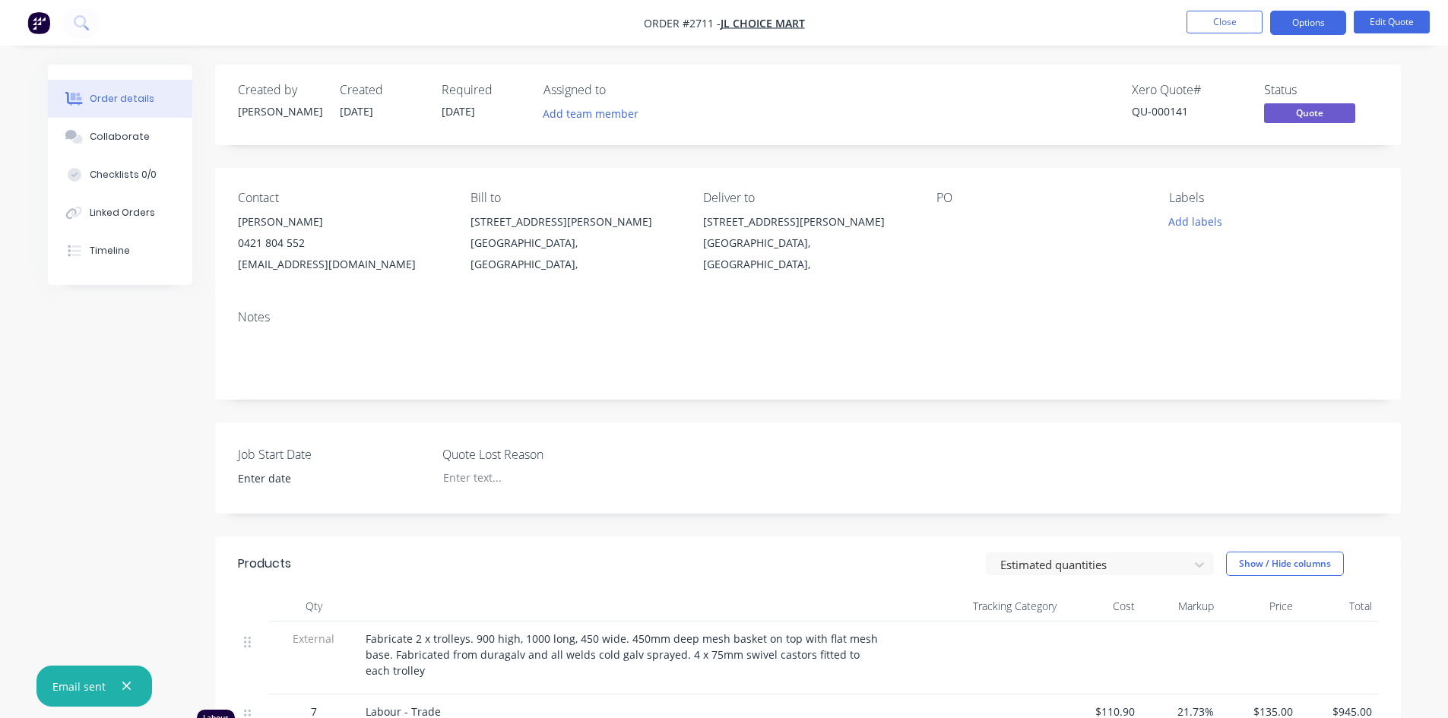
click at [125, 683] on icon "button" at bounding box center [127, 687] width 10 height 14
click at [1209, 28] on button "Close" at bounding box center [1225, 22] width 76 height 23
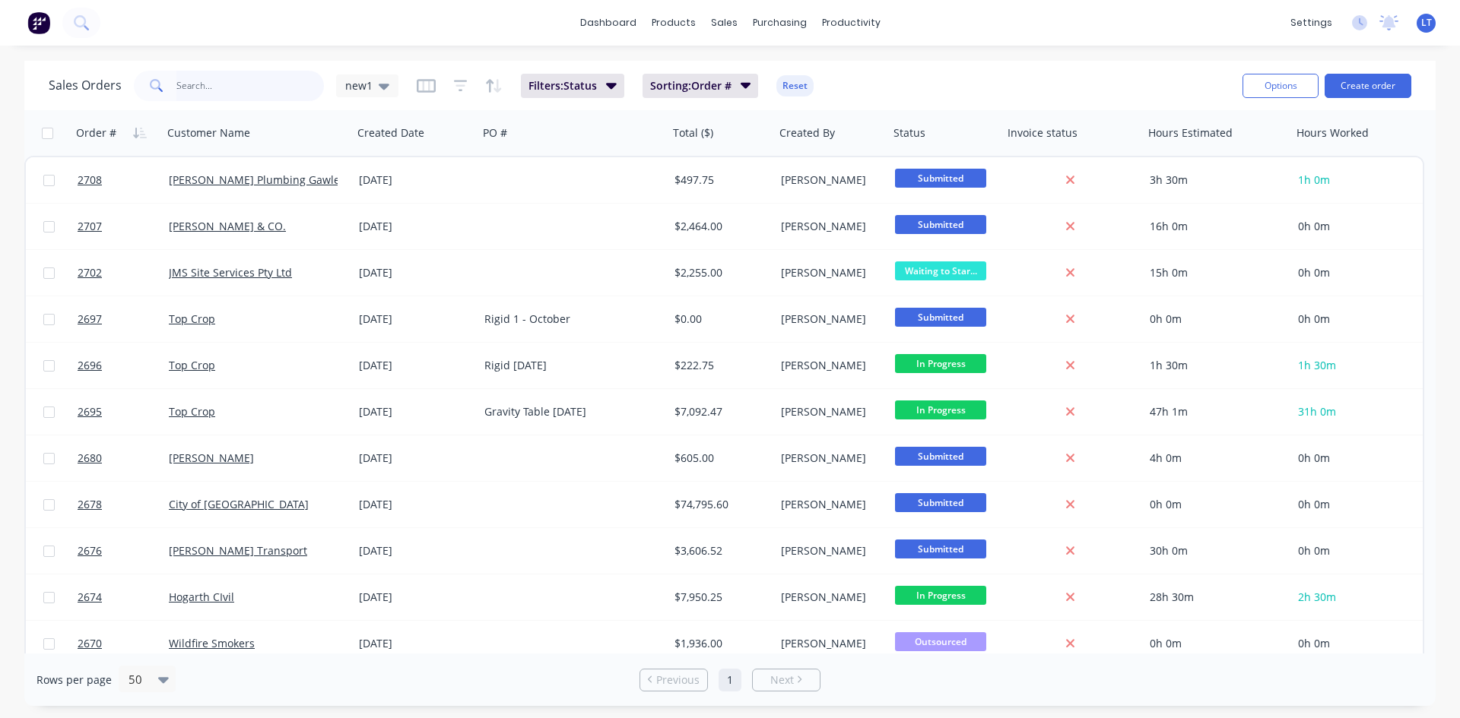
click at [231, 93] on input "text" at bounding box center [250, 86] width 148 height 30
type input "gawler south"
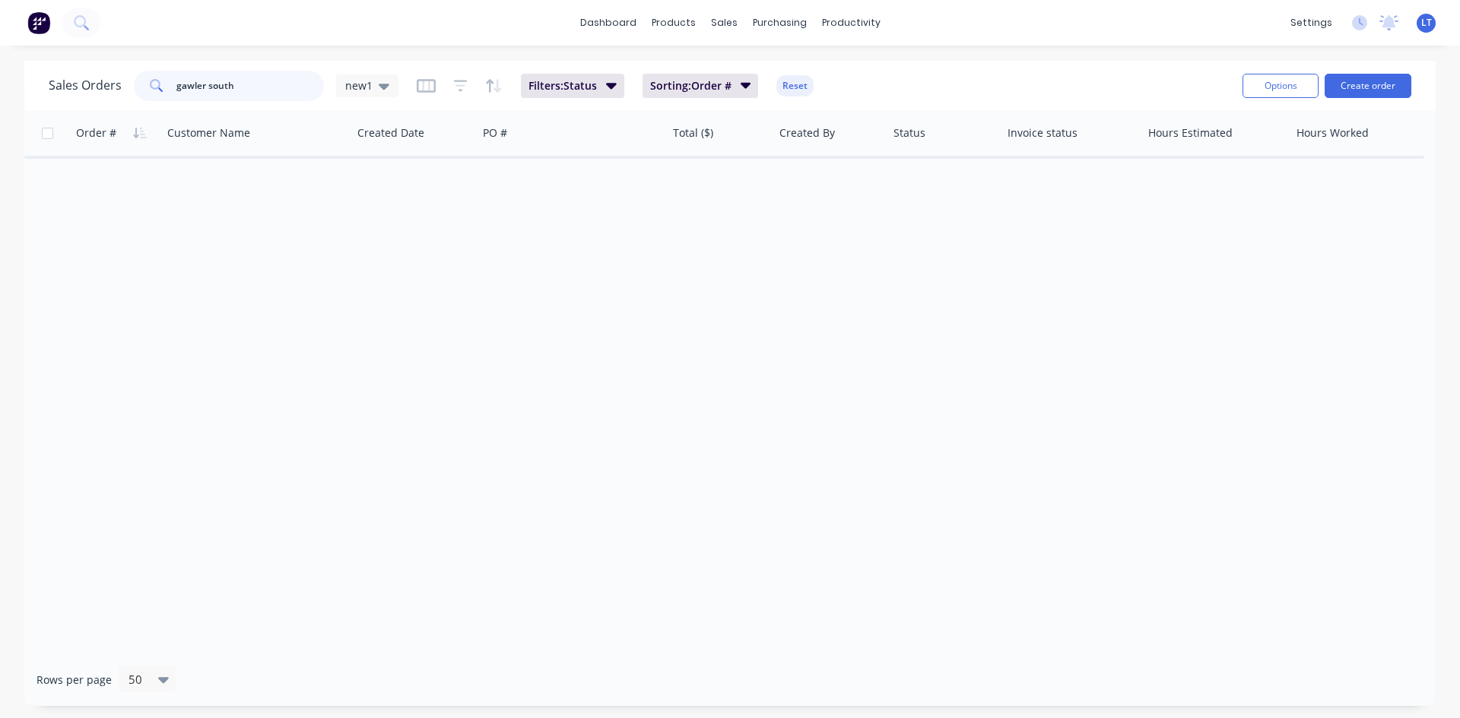
drag, startPoint x: 259, startPoint y: 81, endPoint x: 122, endPoint y: 82, distance: 137.6
click at [122, 82] on div "Sales Orders gawler south new1" at bounding box center [224, 86] width 350 height 30
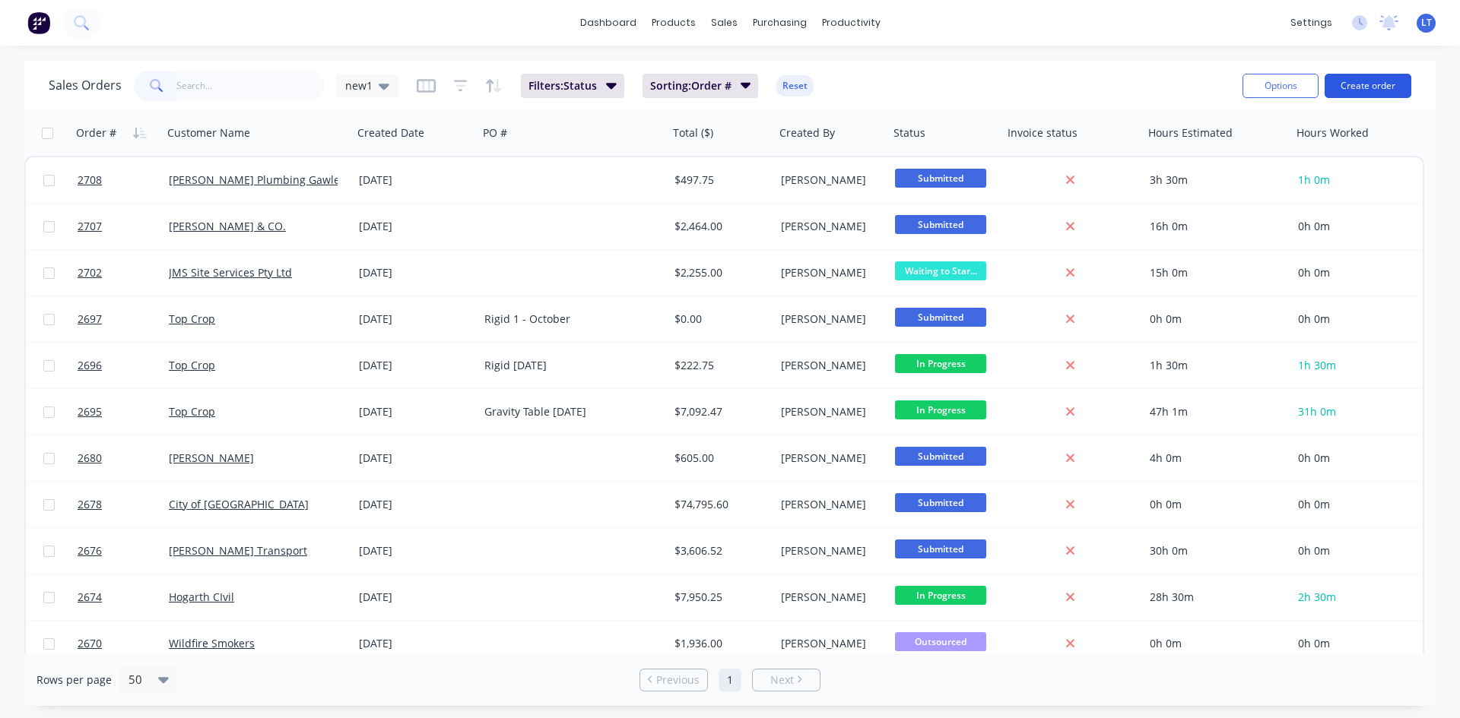
click at [1365, 89] on button "Create order" at bounding box center [1367, 86] width 87 height 24
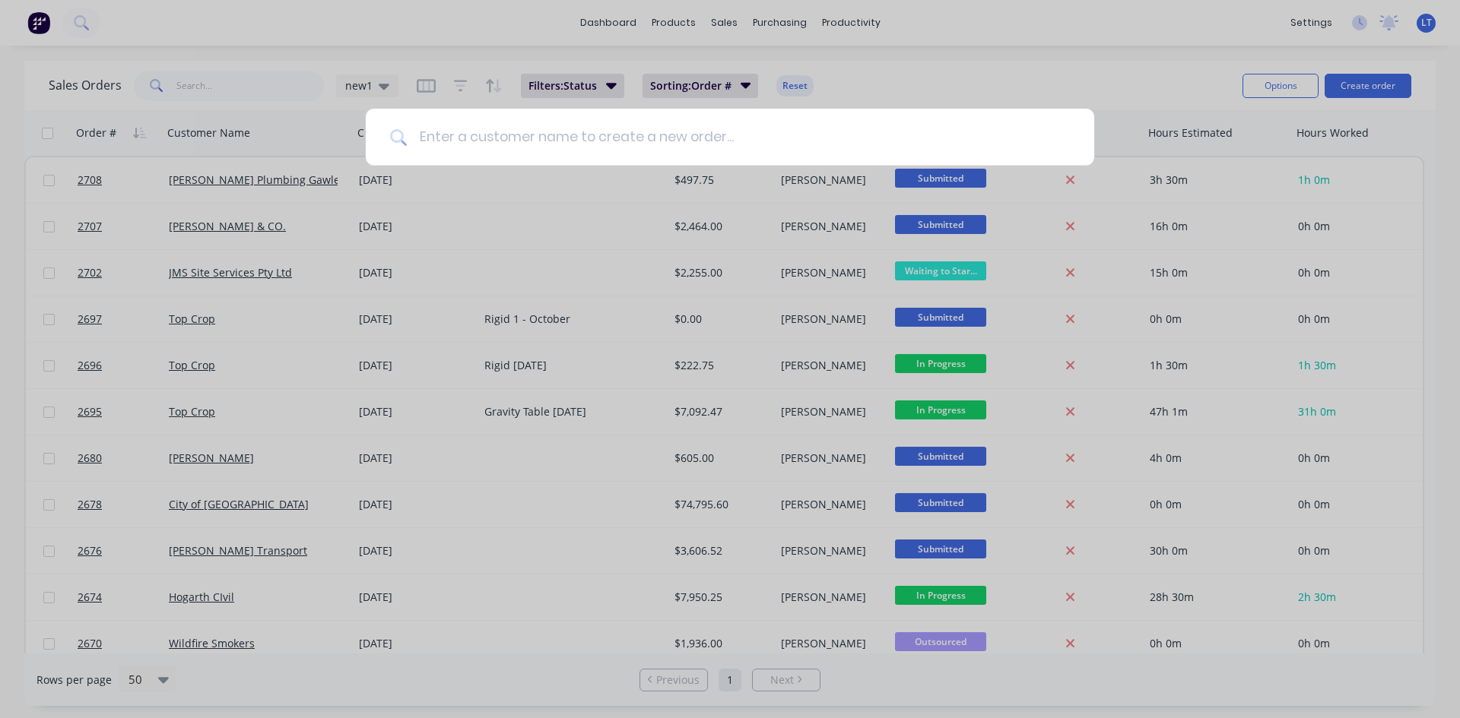
click at [609, 137] on input at bounding box center [738, 137] width 663 height 57
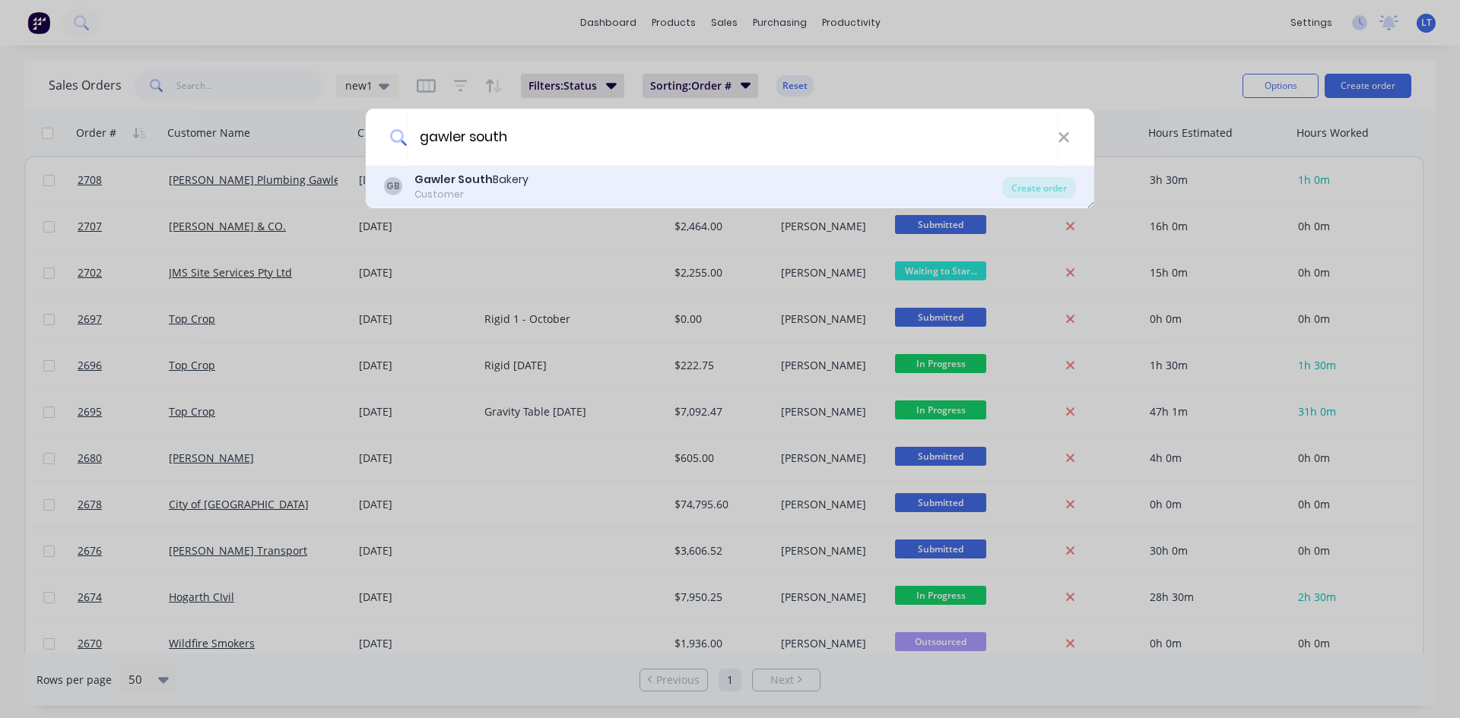
type input "gawler south"
click at [481, 173] on b "Gawler South" at bounding box center [453, 179] width 78 height 15
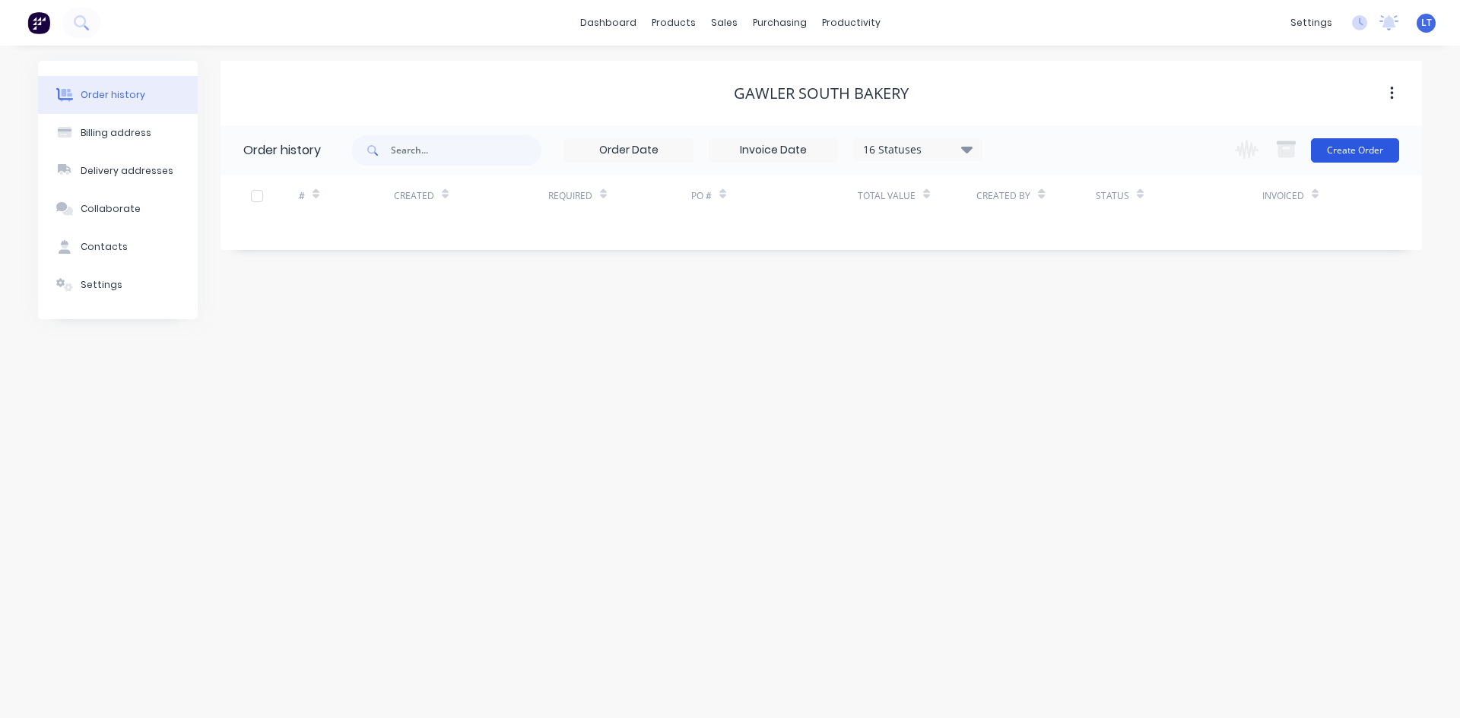
click at [1379, 151] on button "Create Order" at bounding box center [1355, 150] width 88 height 24
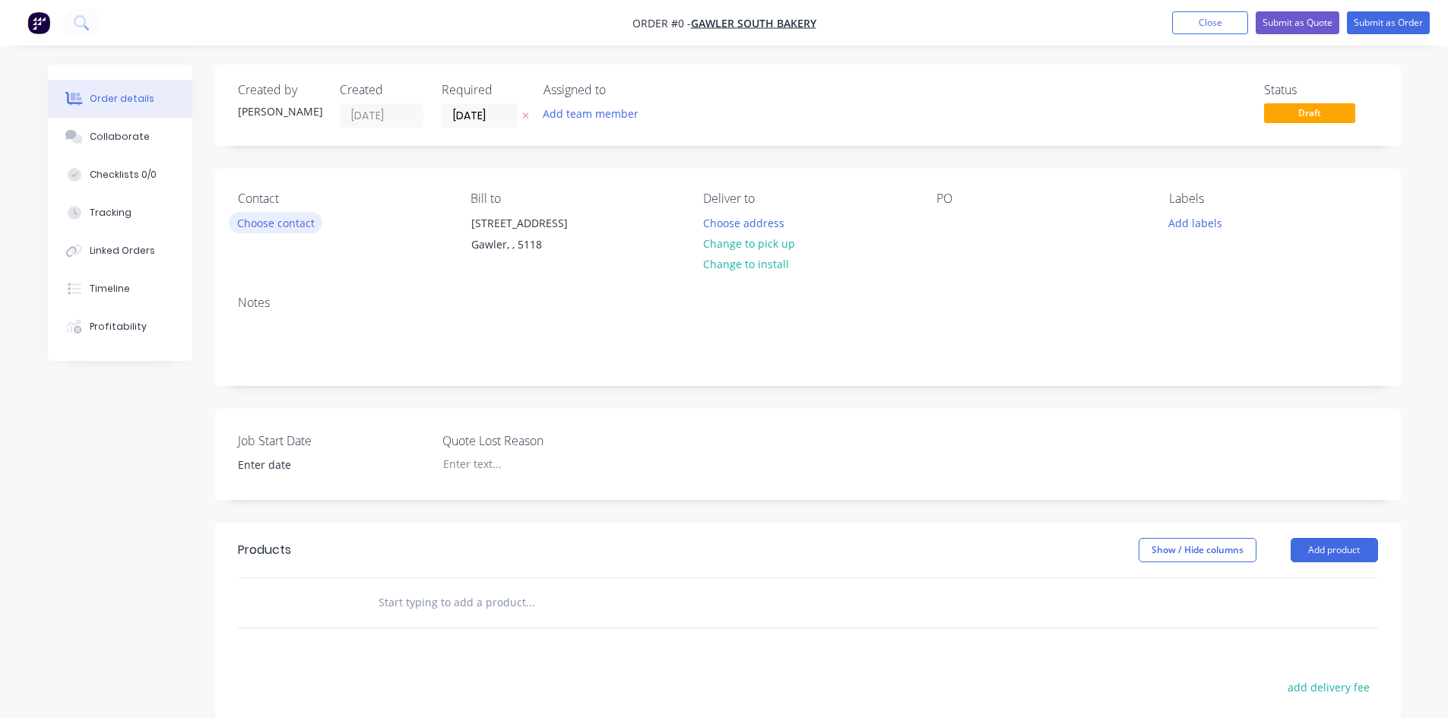
click at [280, 223] on button "Choose contact" at bounding box center [276, 222] width 94 height 21
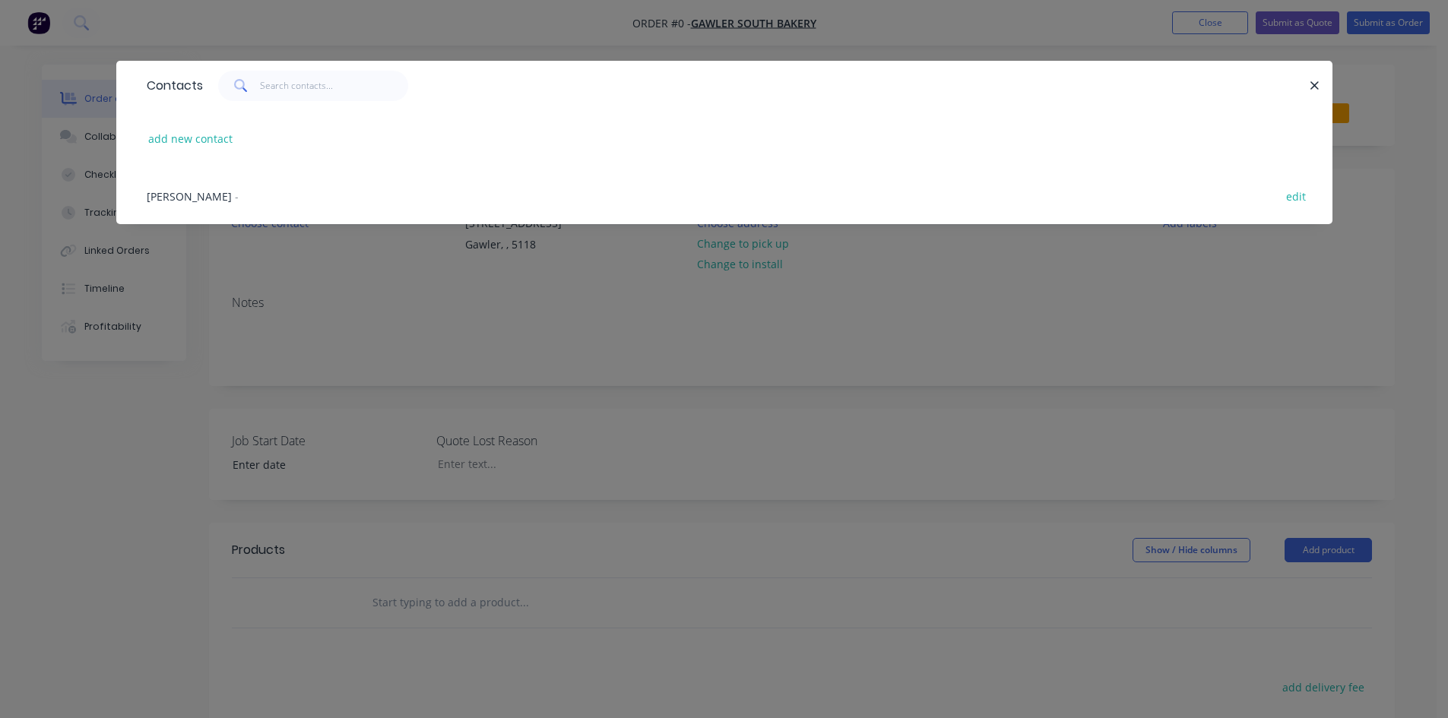
click at [189, 199] on span "[PERSON_NAME]" at bounding box center [189, 196] width 85 height 14
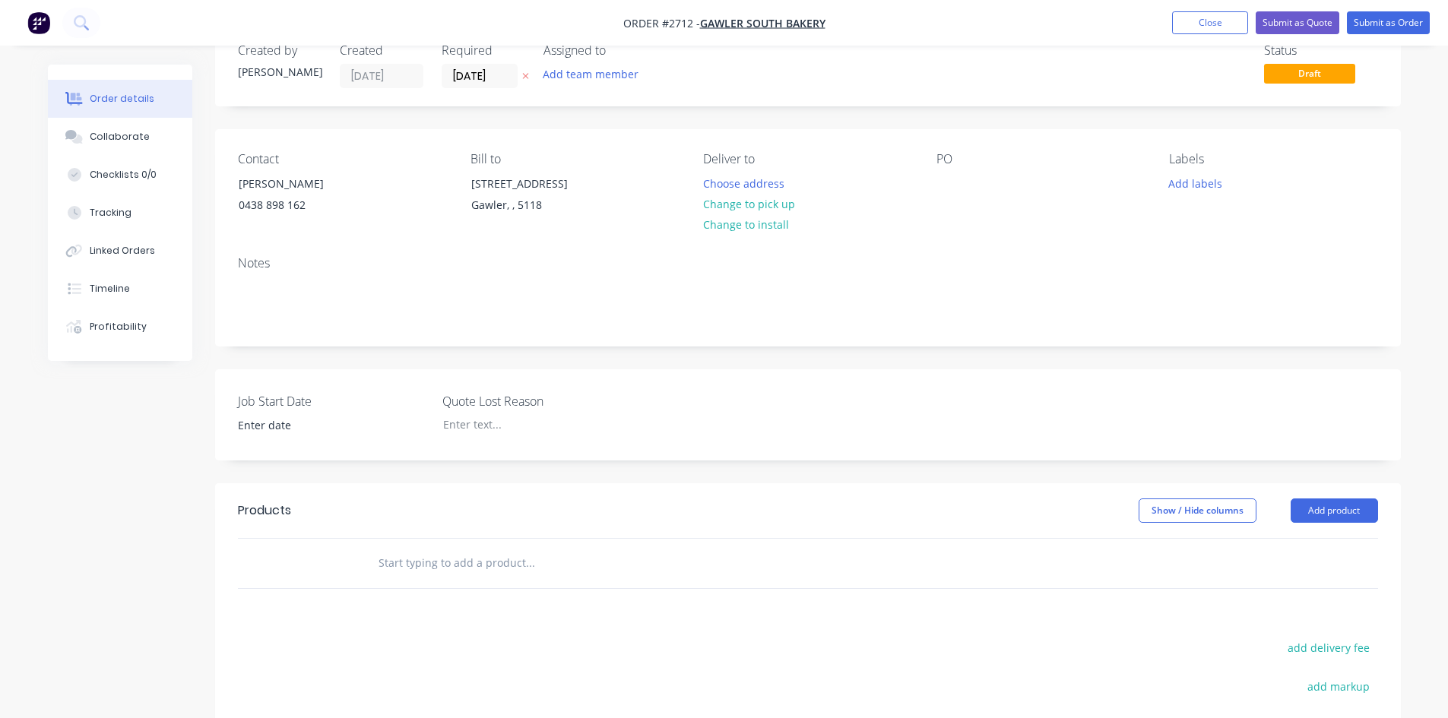
scroll to position [76, 0]
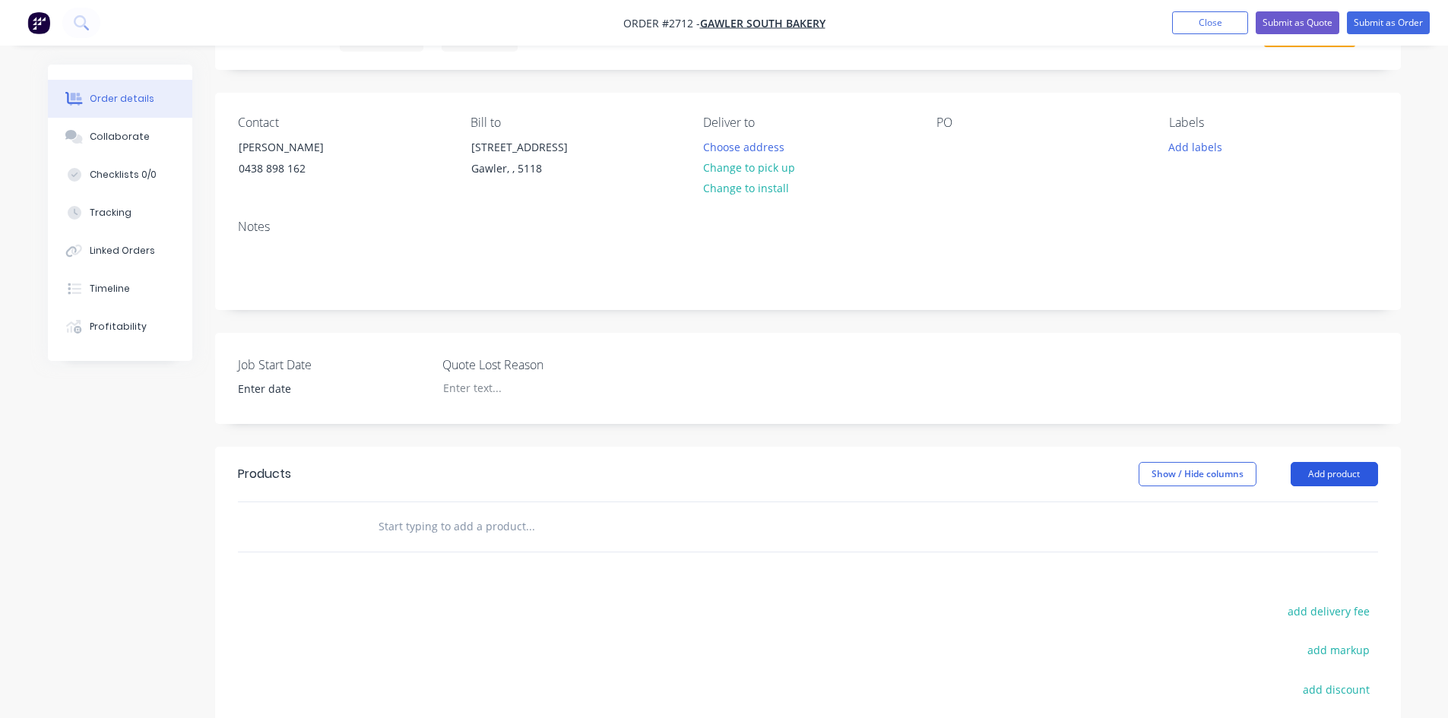
click at [1346, 471] on button "Add product" at bounding box center [1334, 474] width 87 height 24
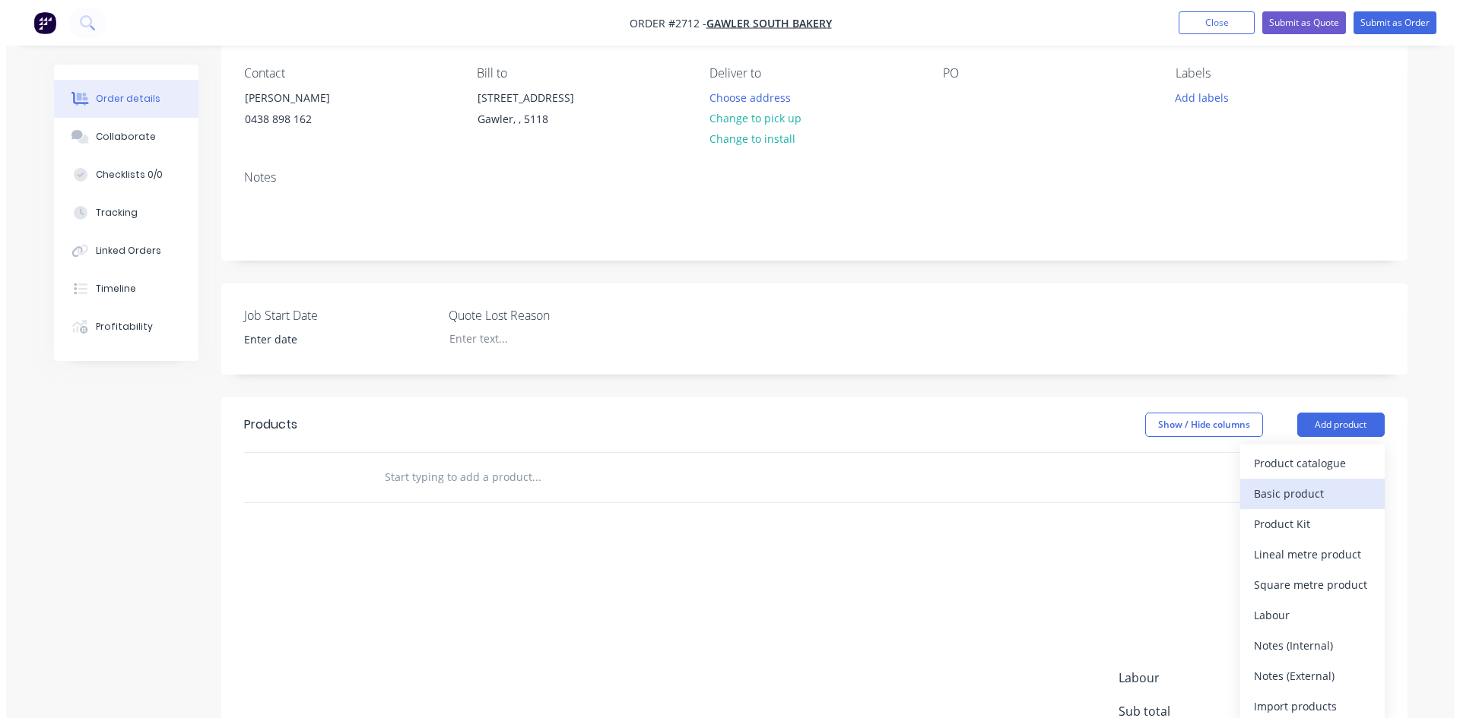
scroll to position [152, 0]
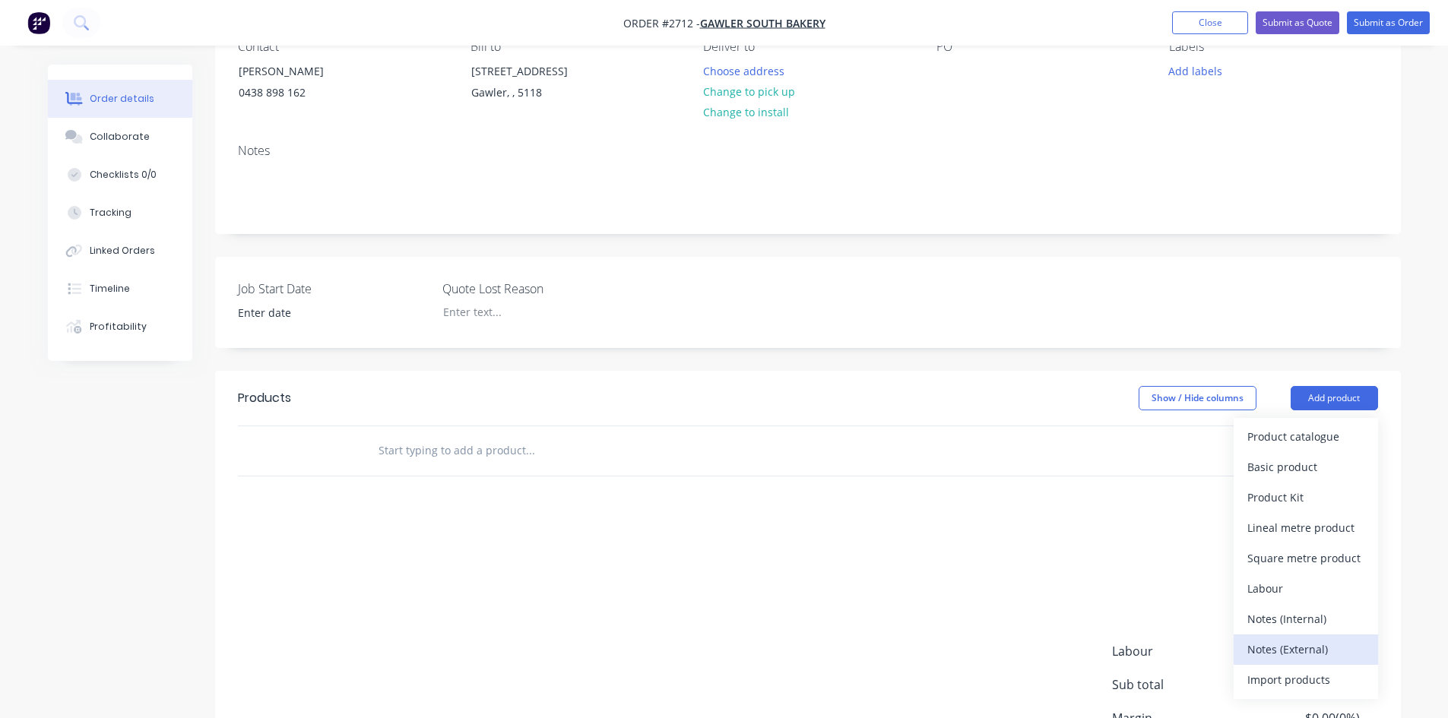
click at [1306, 645] on div "Notes (External)" at bounding box center [1306, 650] width 117 height 22
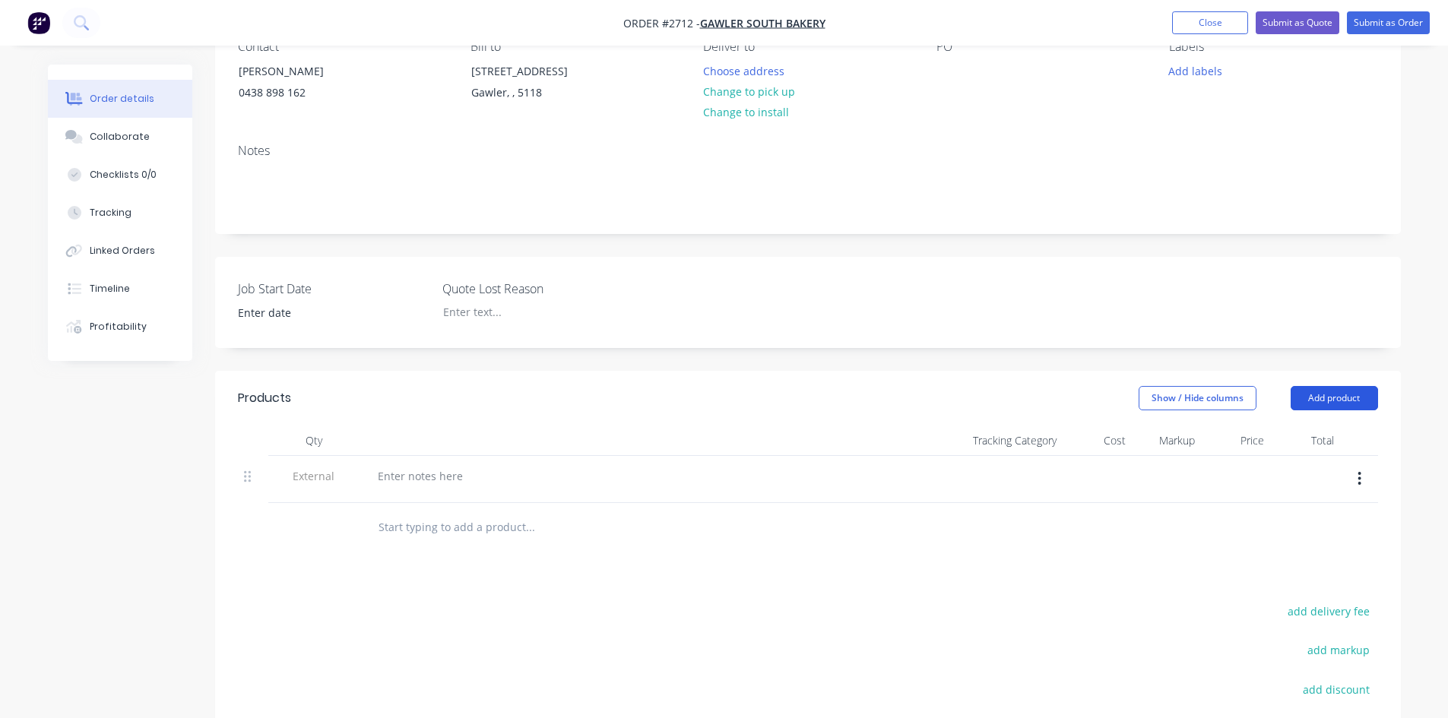
click at [1339, 404] on button "Add product" at bounding box center [1334, 398] width 87 height 24
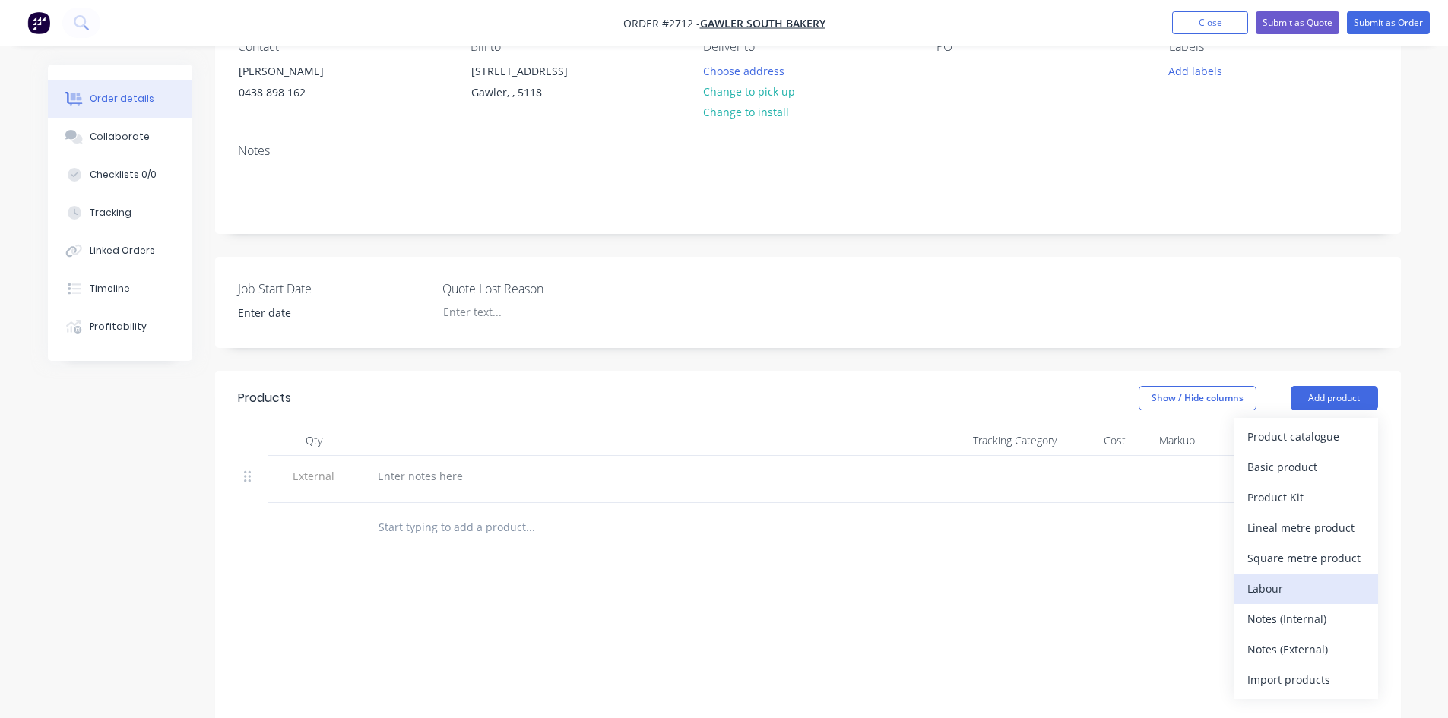
click at [1290, 584] on div "Labour" at bounding box center [1306, 589] width 117 height 22
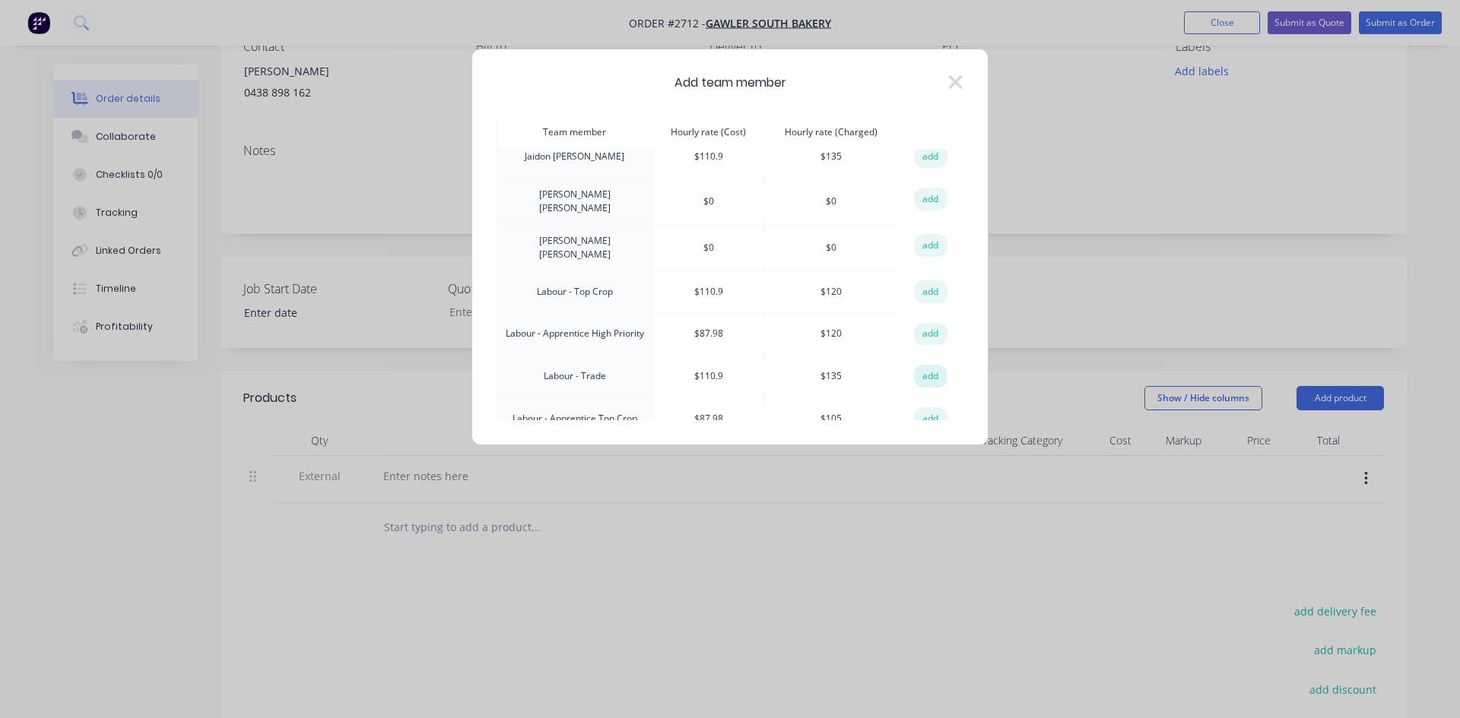
click at [927, 365] on button "add" at bounding box center [930, 376] width 33 height 23
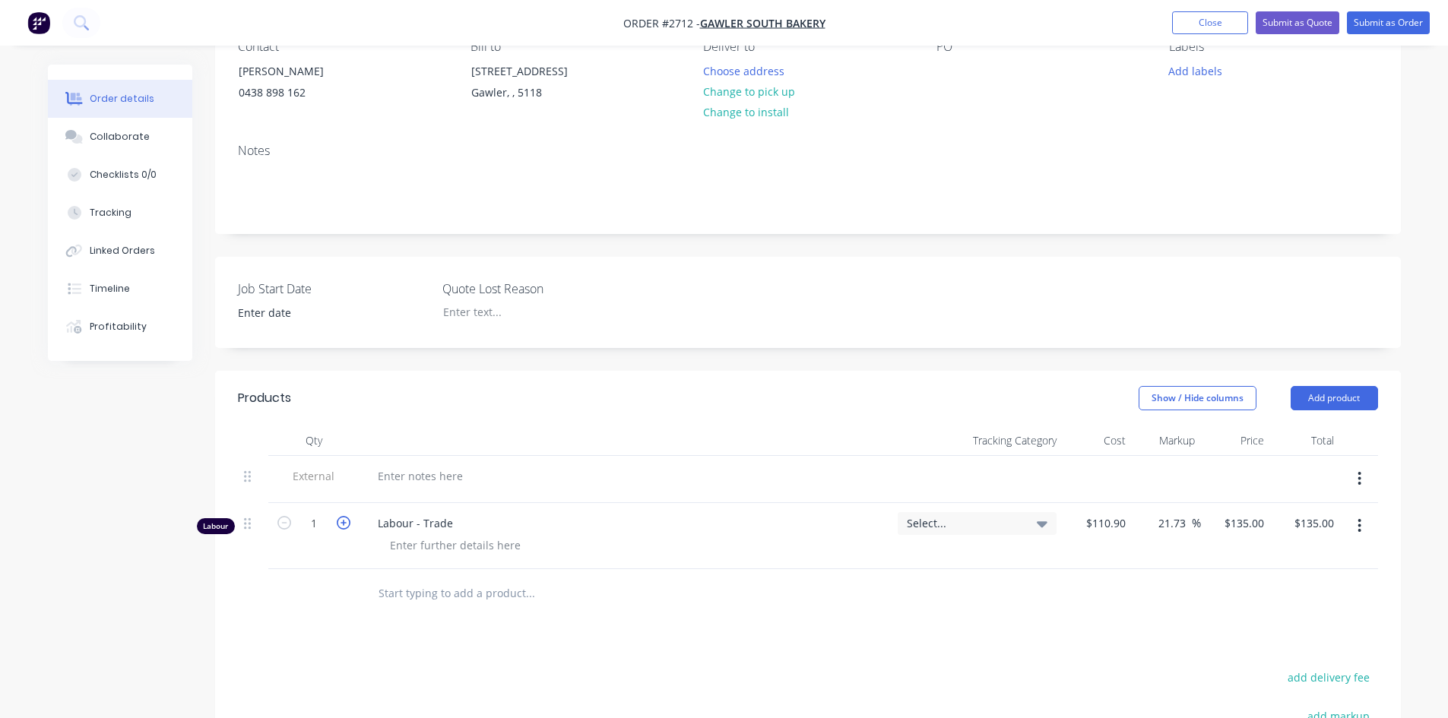
click at [341, 519] on icon "button" at bounding box center [344, 523] width 14 height 14
type input "2"
type input "$270.00"
click at [391, 469] on div at bounding box center [420, 476] width 109 height 22
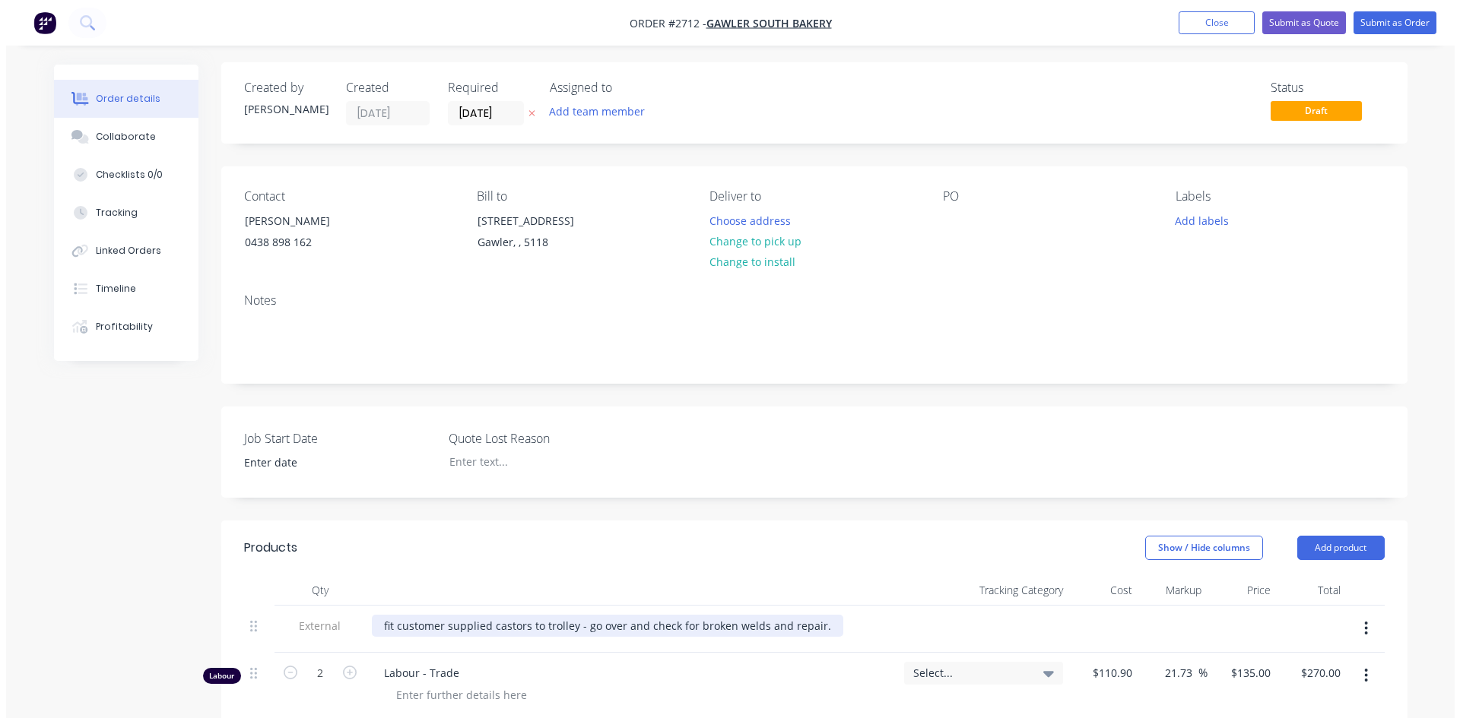
scroll to position [0, 0]
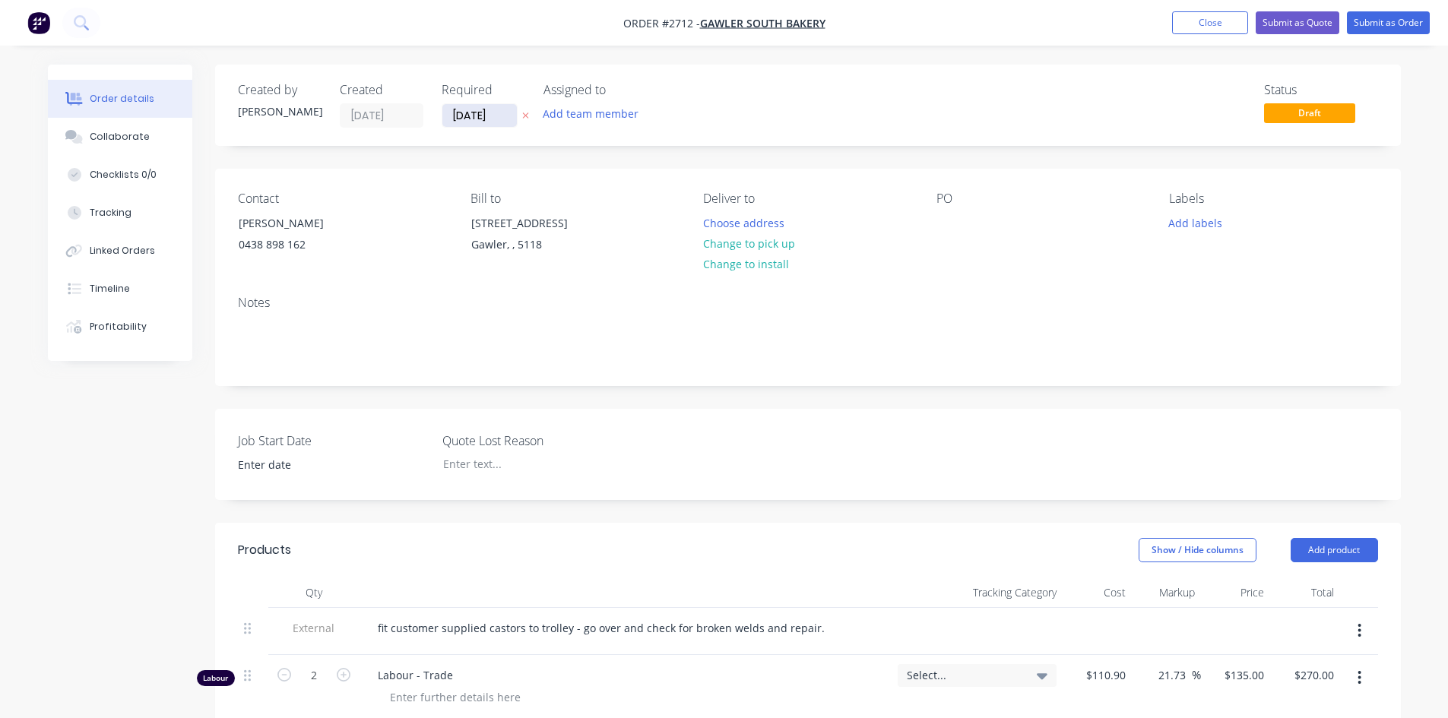
click at [490, 113] on input "[DATE]" at bounding box center [479, 115] width 75 height 23
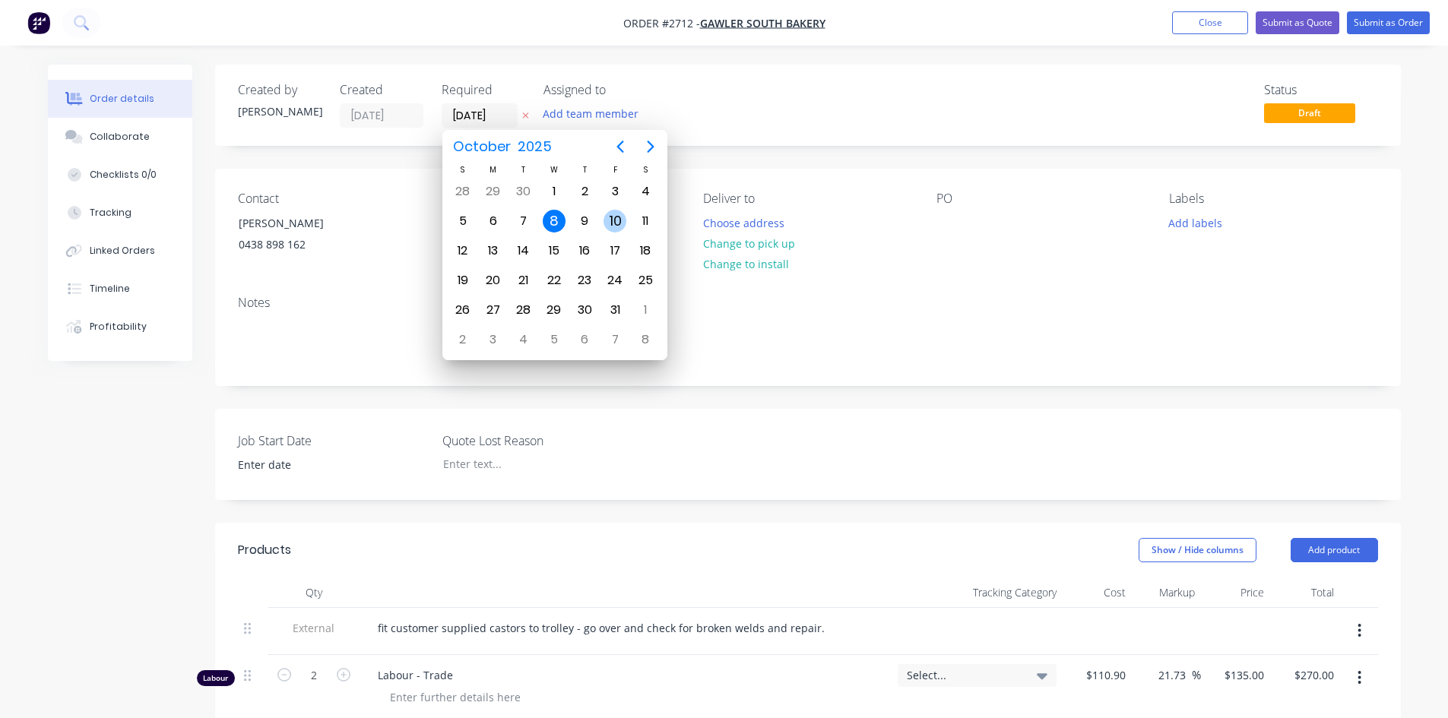
click at [609, 216] on div "10" at bounding box center [615, 221] width 23 height 23
type input "[DATE]"
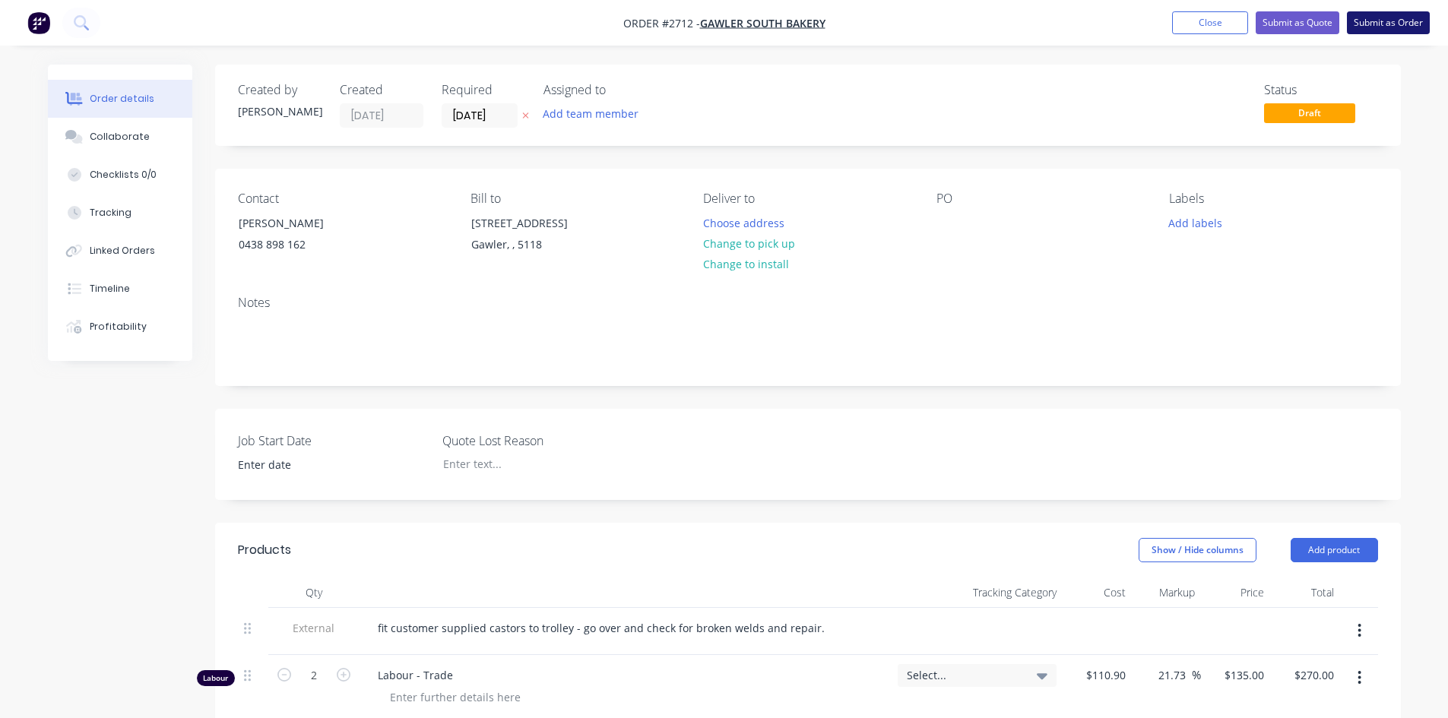
click at [1394, 17] on button "Submit as Order" at bounding box center [1388, 22] width 83 height 23
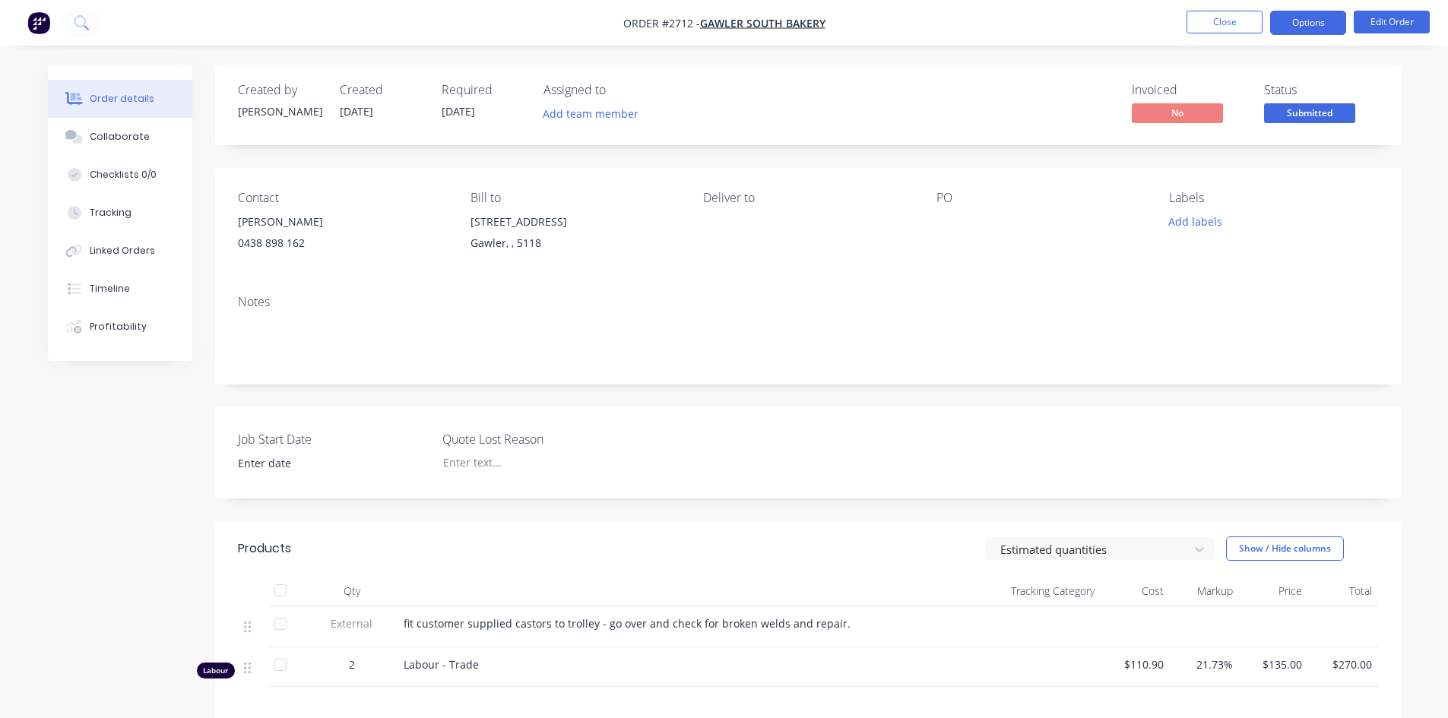
click at [1319, 34] on button "Options" at bounding box center [1308, 23] width 76 height 24
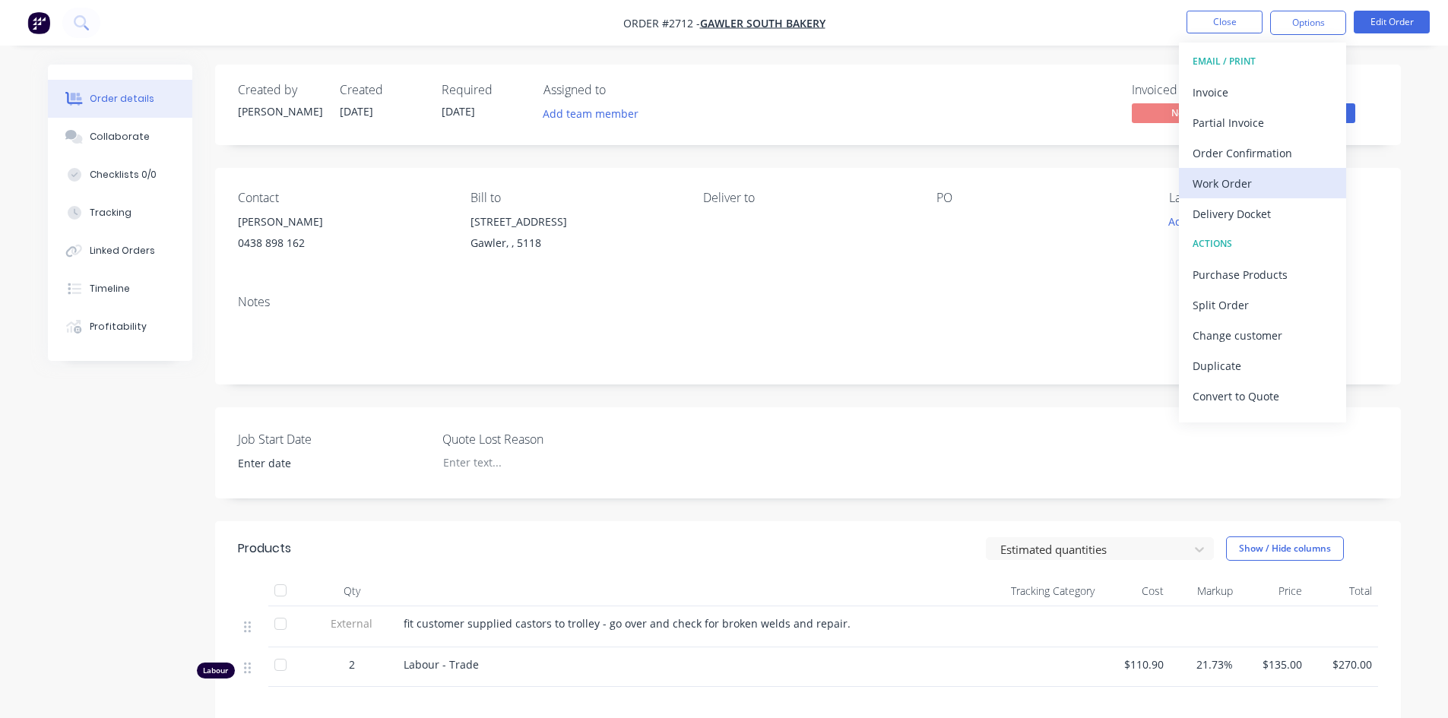
click at [1259, 192] on div "Work Order" at bounding box center [1263, 184] width 140 height 22
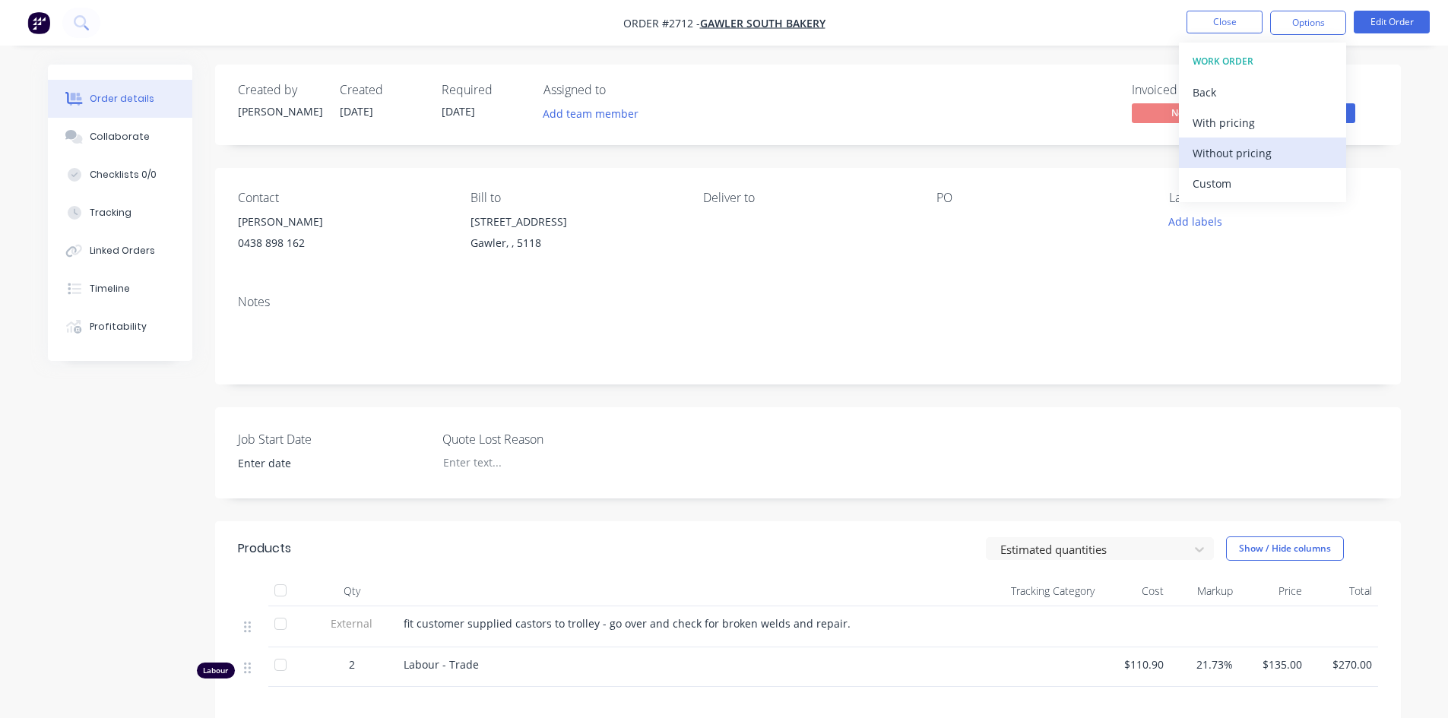
click at [1238, 149] on div "Without pricing" at bounding box center [1263, 153] width 140 height 22
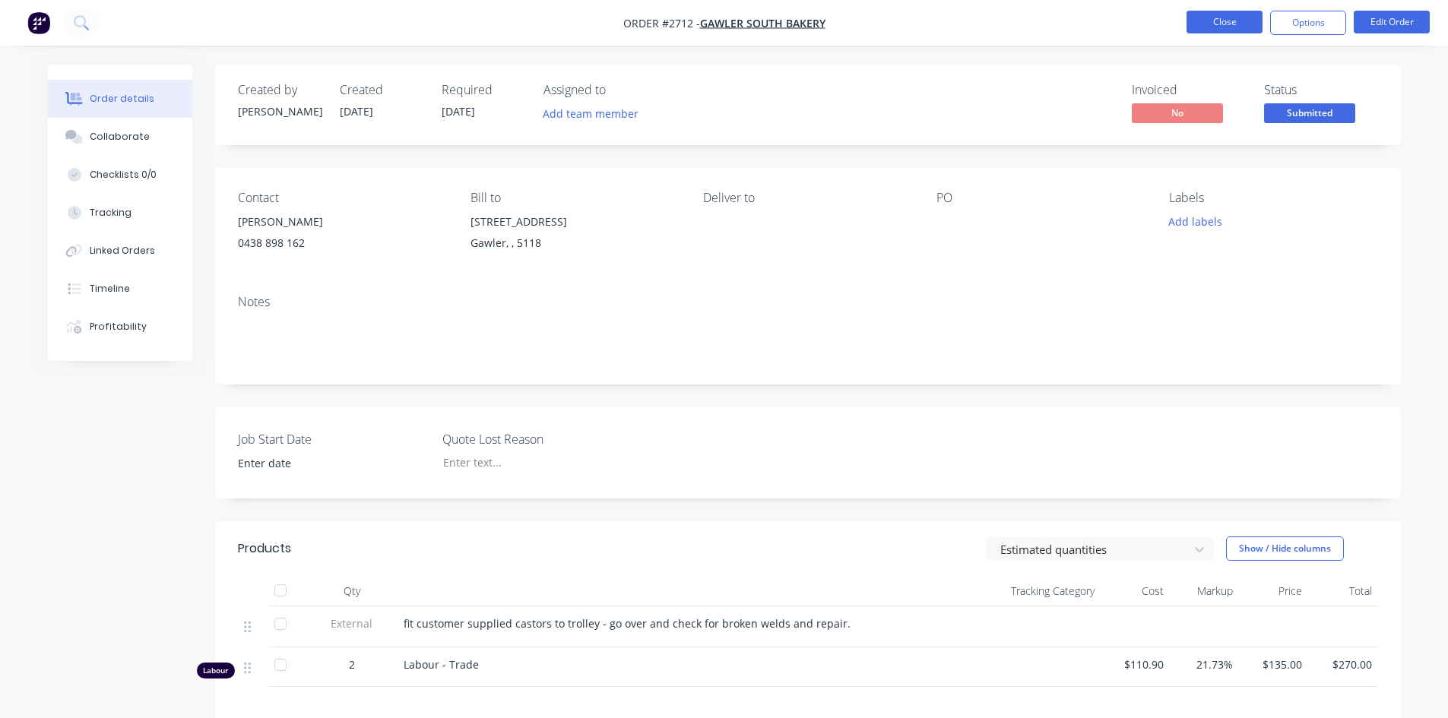
click at [1227, 17] on button "Close" at bounding box center [1225, 22] width 76 height 23
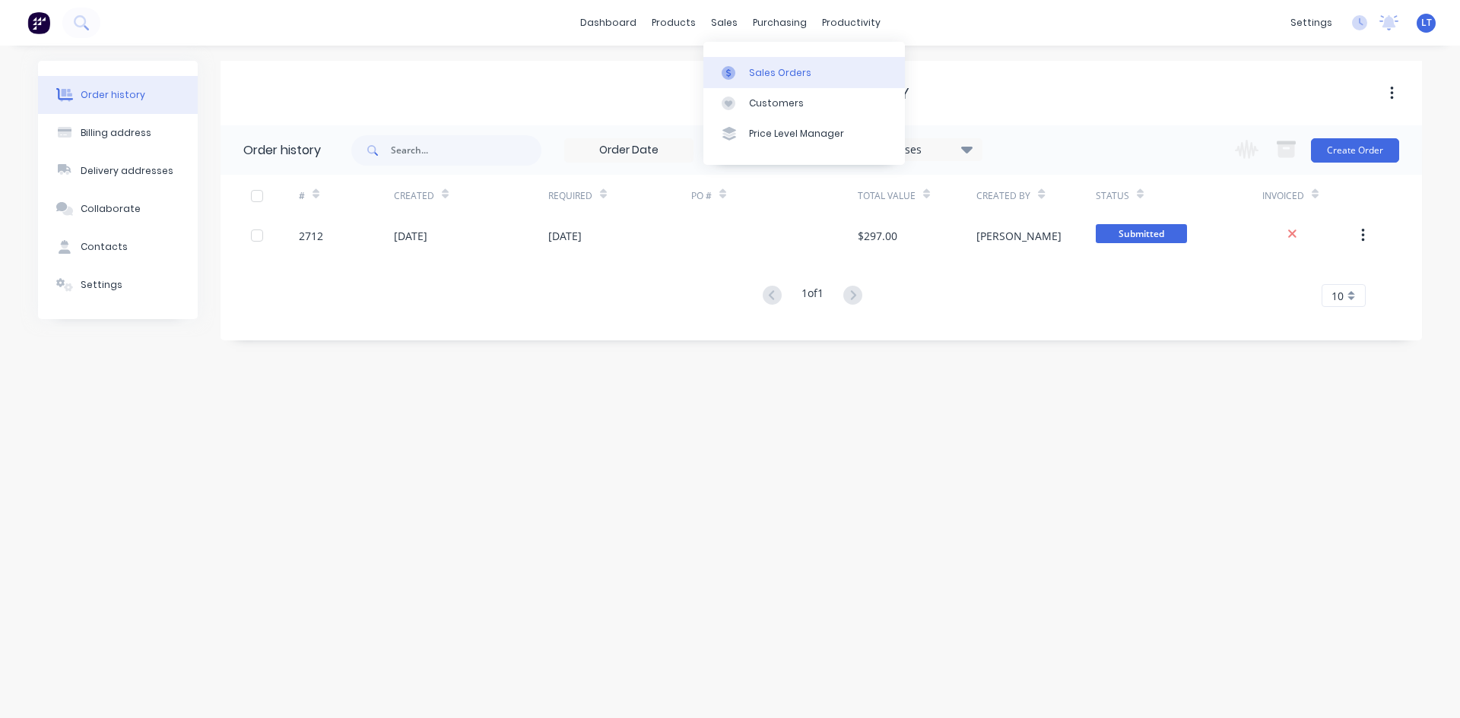
click at [782, 71] on div "Sales Orders" at bounding box center [780, 73] width 62 height 14
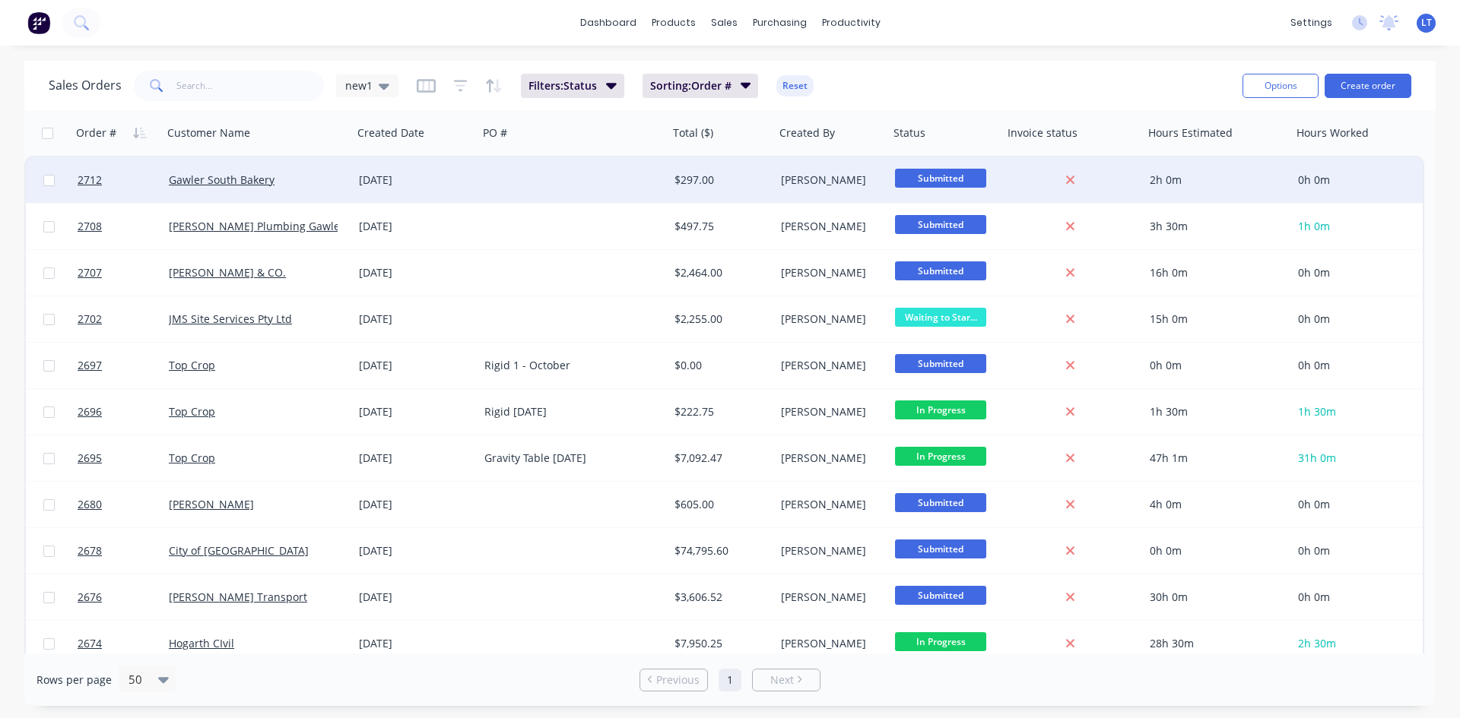
click at [525, 177] on div at bounding box center [573, 180] width 190 height 46
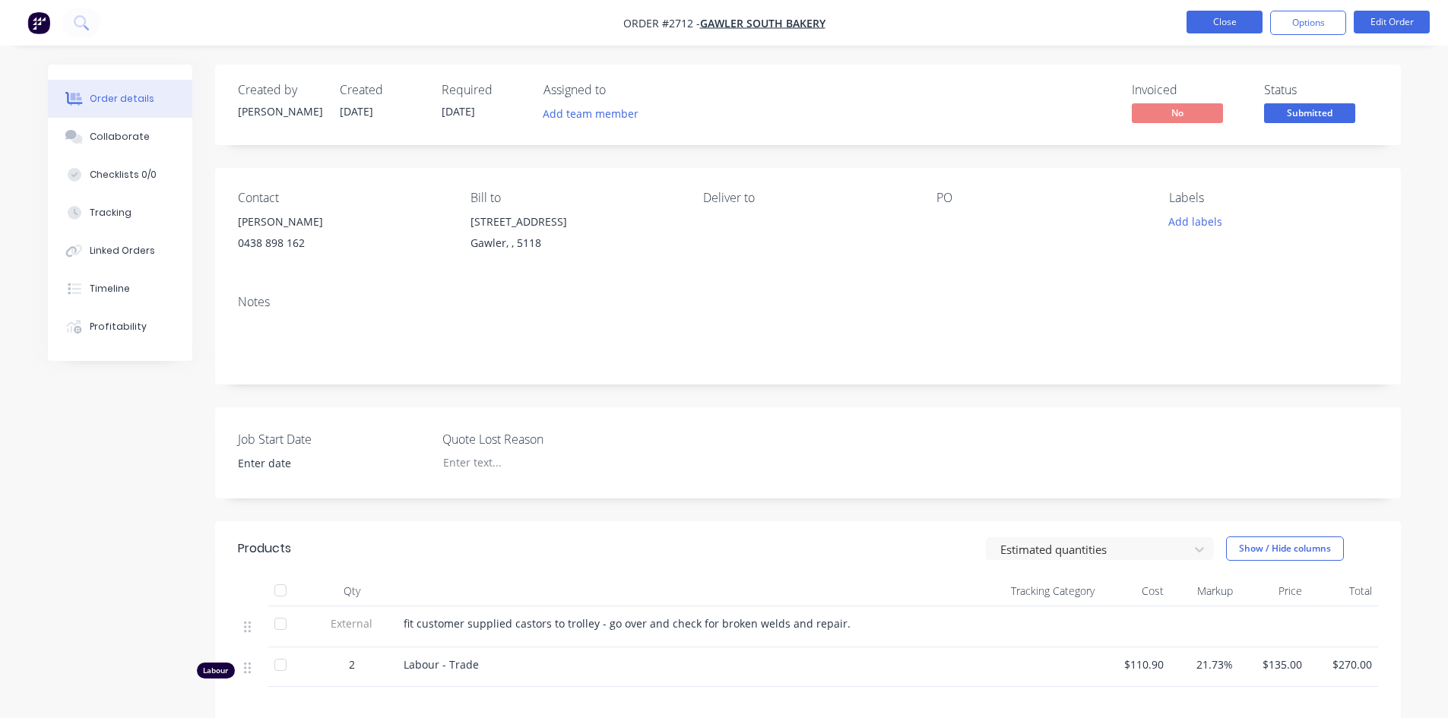
click at [1206, 21] on button "Close" at bounding box center [1225, 22] width 76 height 23
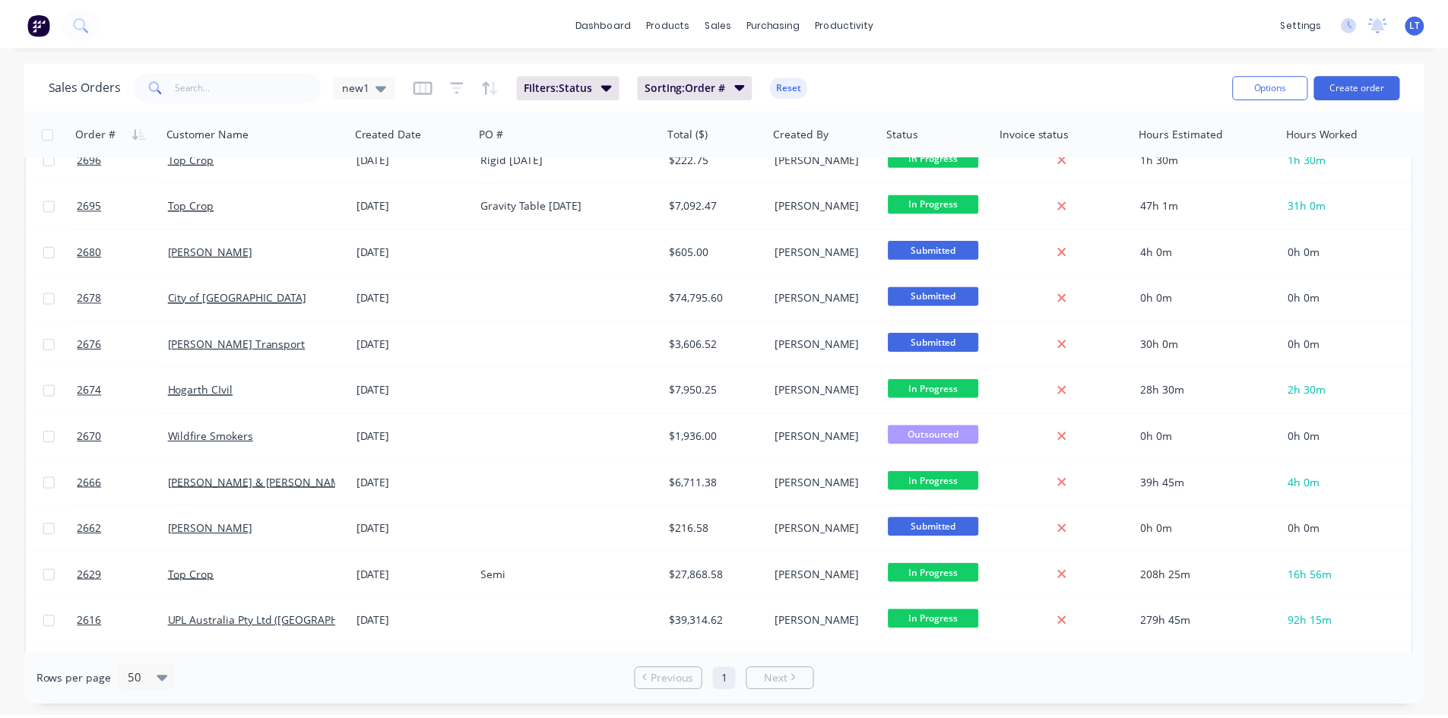
scroll to position [380, 0]
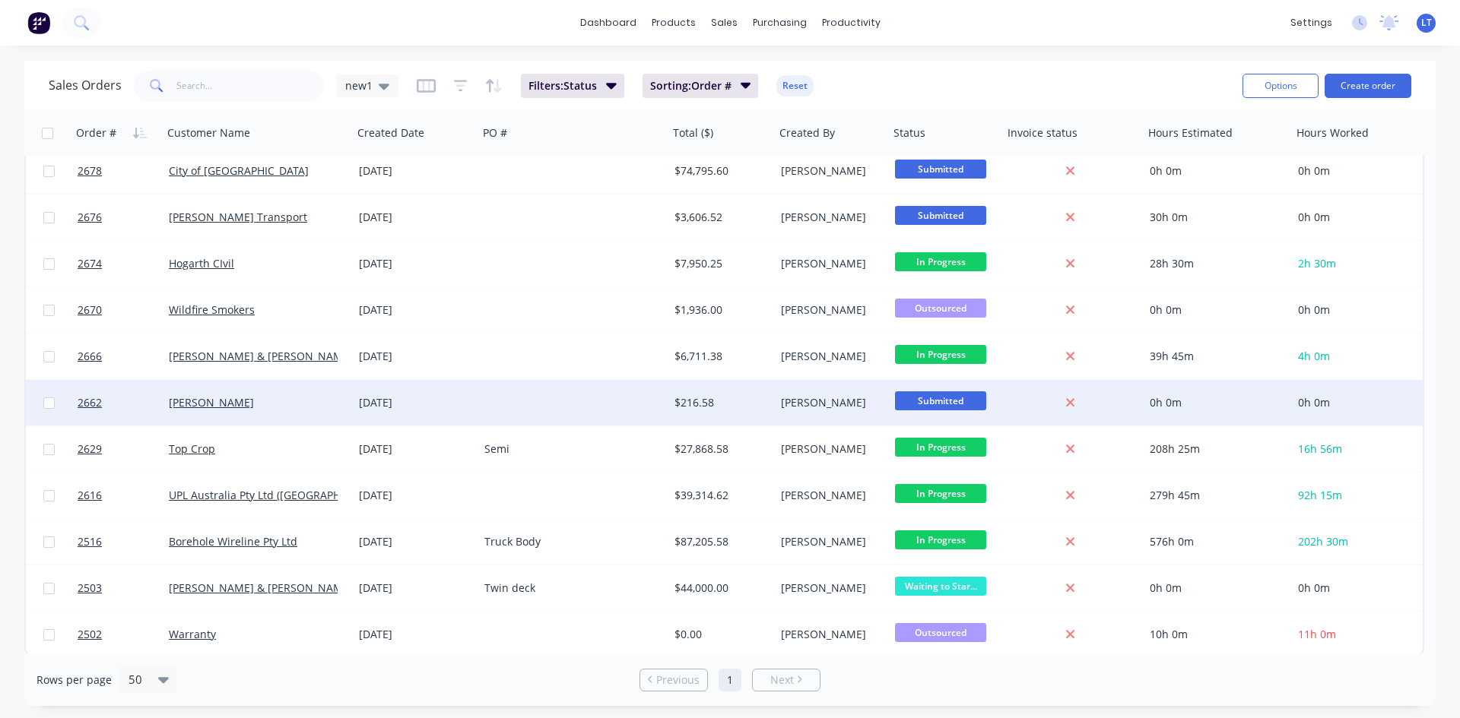
click at [299, 395] on div "[PERSON_NAME]" at bounding box center [258, 403] width 190 height 46
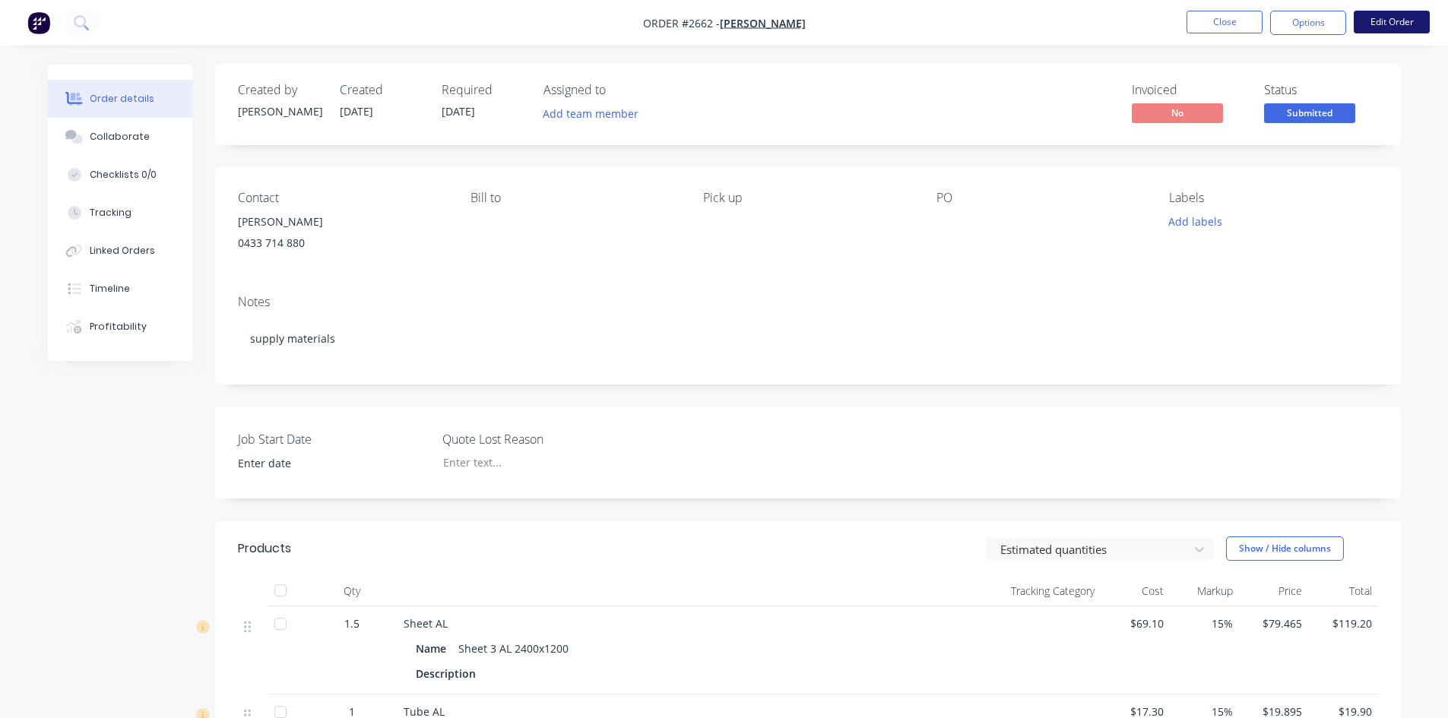
click at [1383, 15] on button "Edit Order" at bounding box center [1392, 22] width 76 height 23
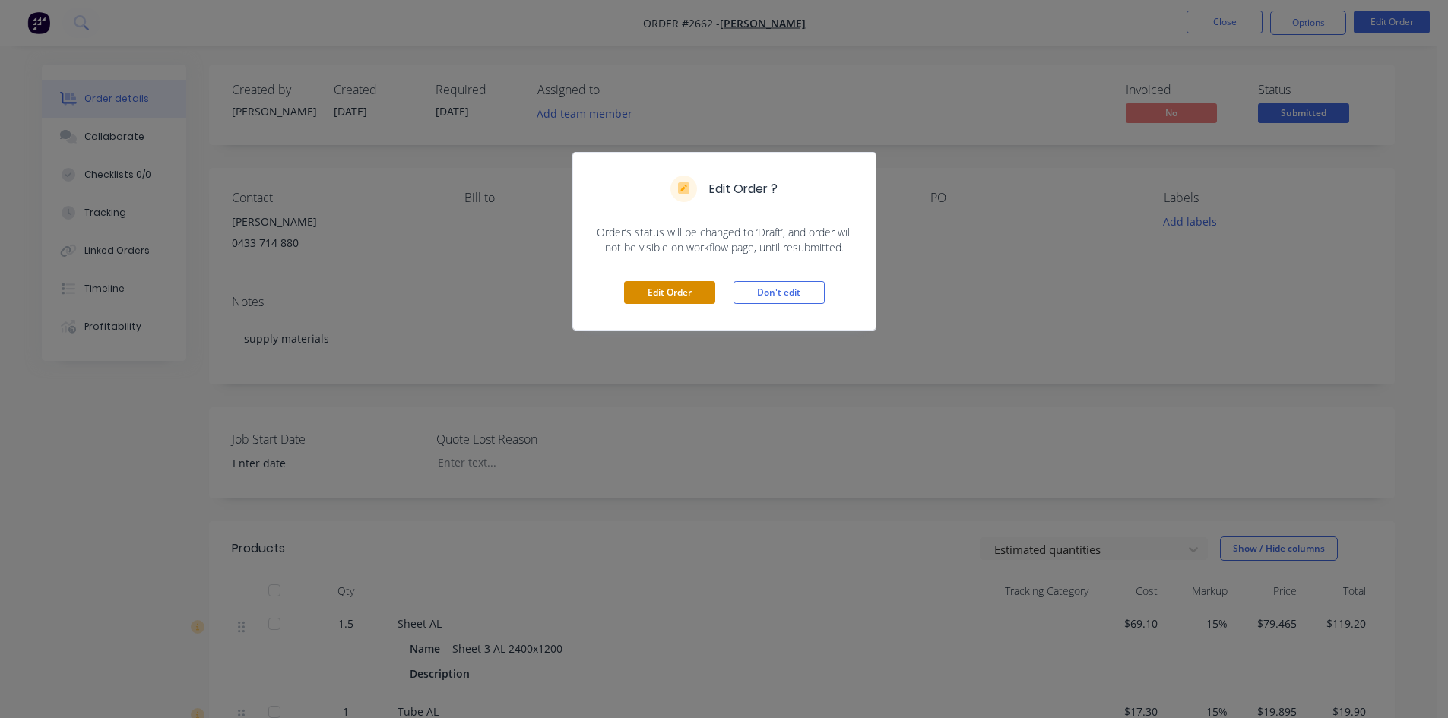
click at [689, 282] on button "Edit Order" at bounding box center [669, 292] width 91 height 23
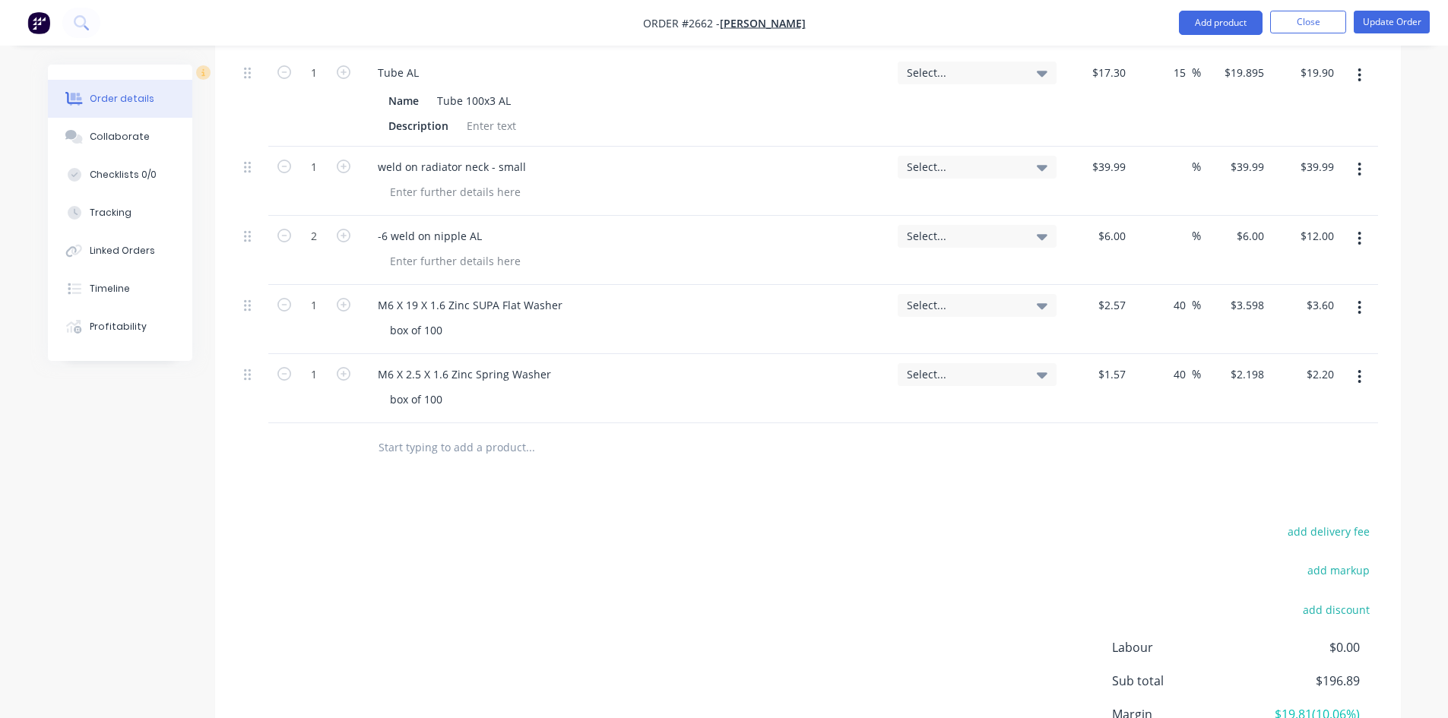
scroll to position [684, 0]
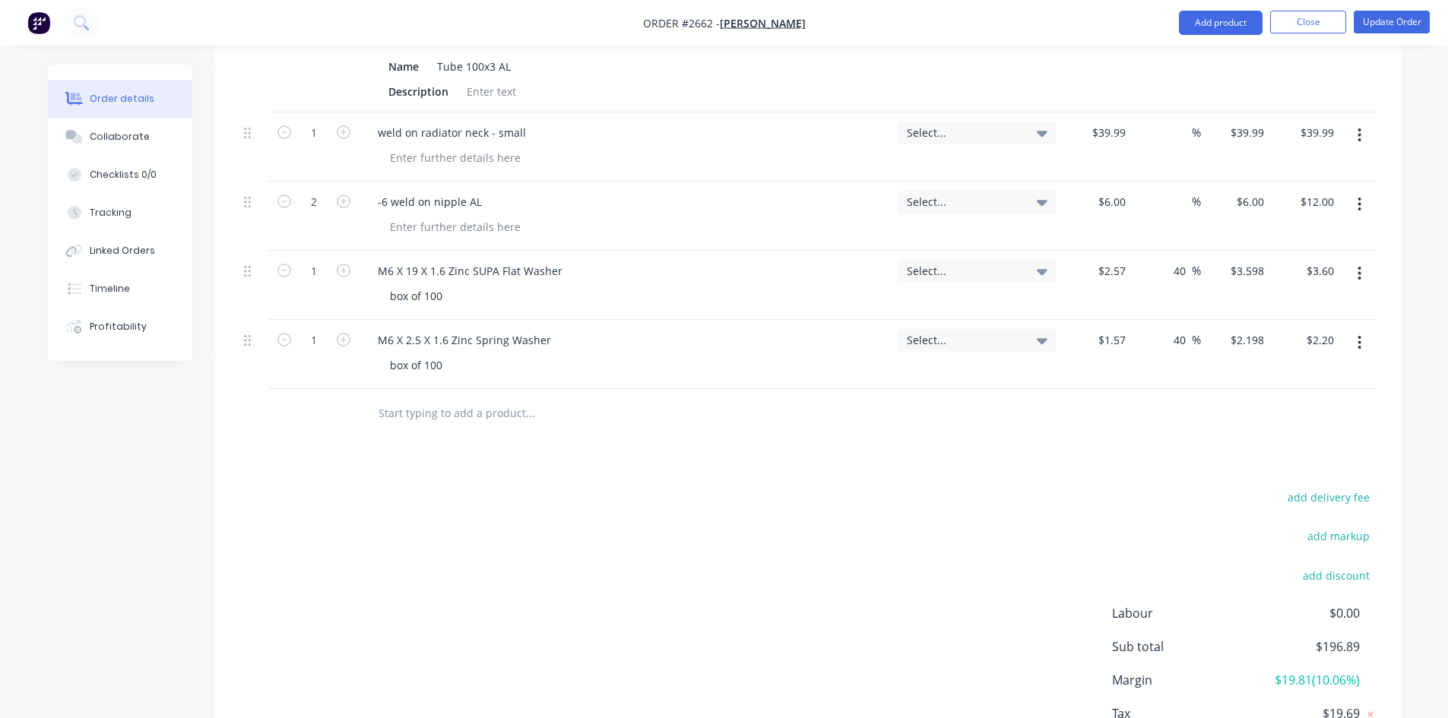
click at [458, 416] on input "text" at bounding box center [530, 413] width 304 height 30
click at [469, 412] on input "text" at bounding box center [530, 413] width 304 height 30
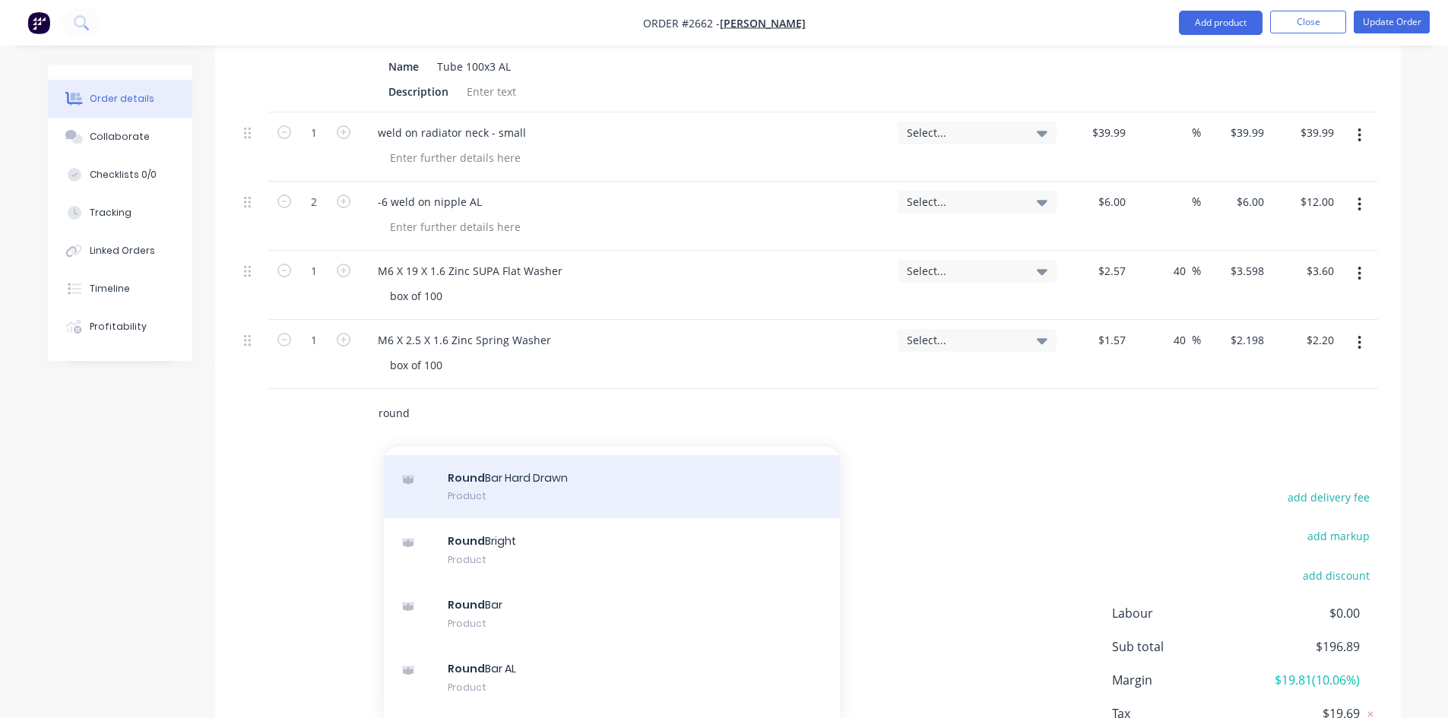
scroll to position [76, 0]
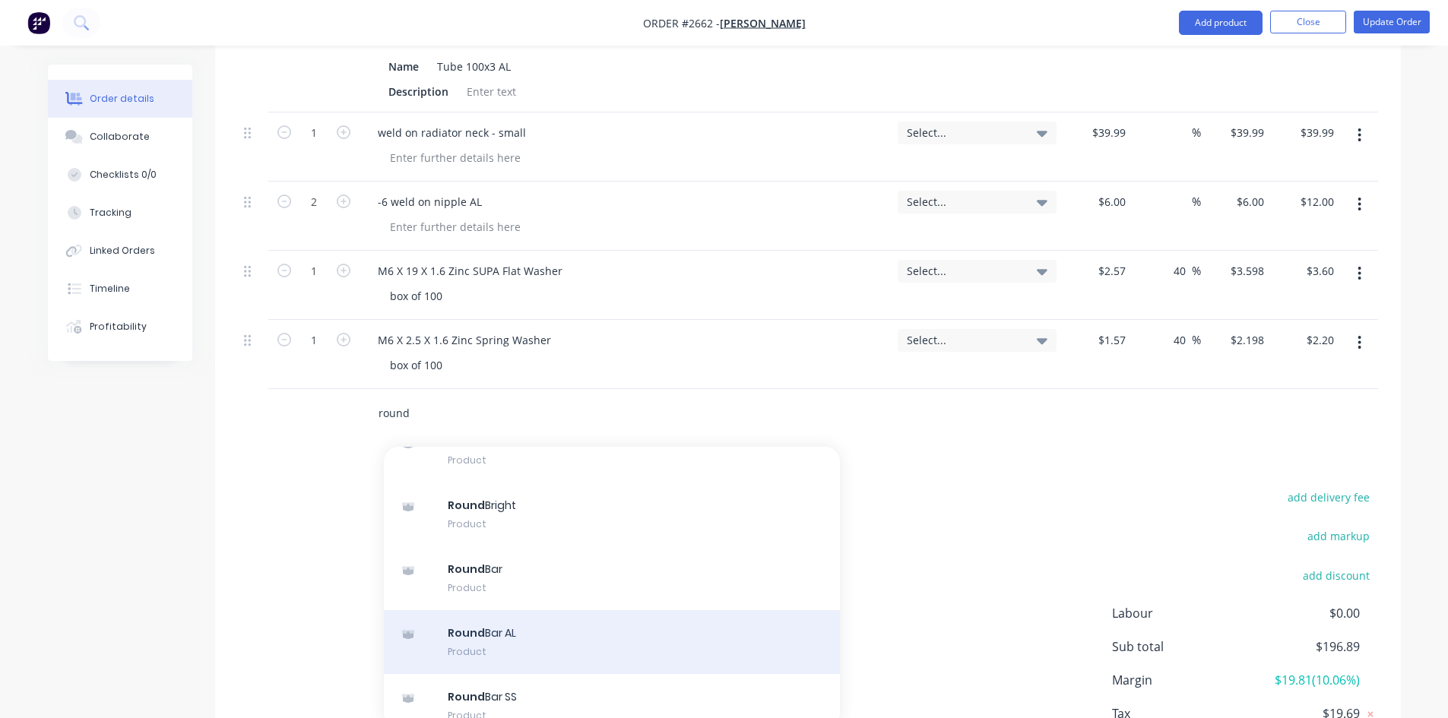
type input "round"
click at [511, 628] on div "Round Bar AL Product" at bounding box center [612, 643] width 456 height 64
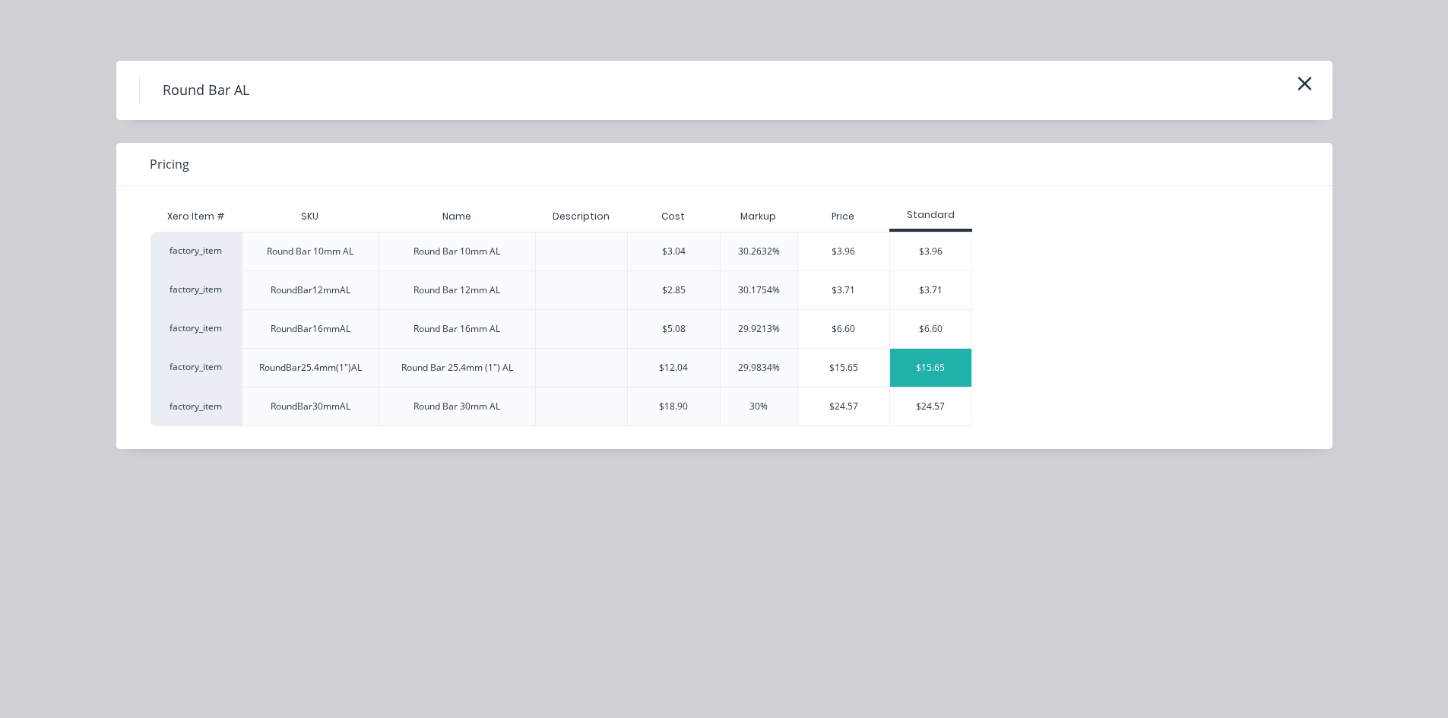
click at [932, 366] on div "$15.65" at bounding box center [930, 368] width 81 height 38
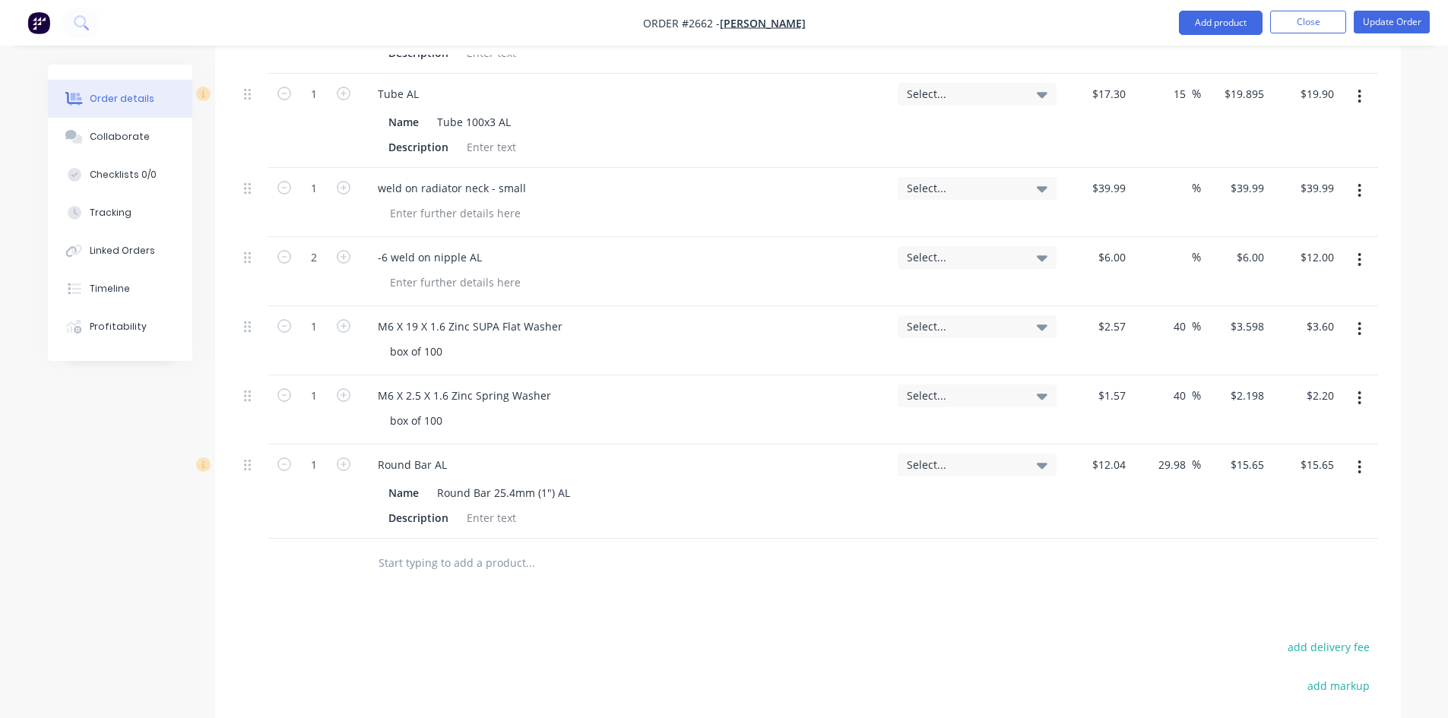
scroll to position [658, 0]
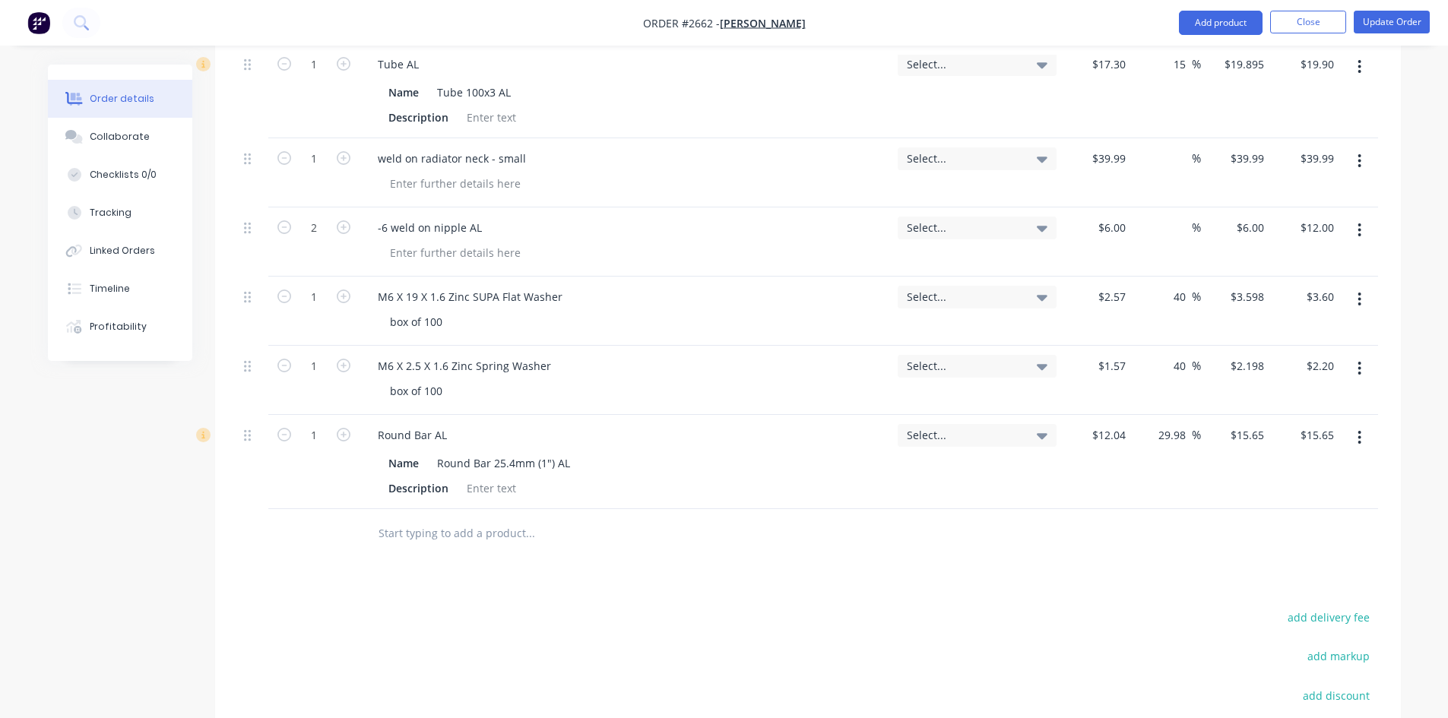
click at [432, 532] on input "text" at bounding box center [530, 534] width 304 height 30
click at [429, 532] on input "text" at bounding box center [530, 534] width 304 height 30
paste input "6MG304SW G304 Spring Washer"
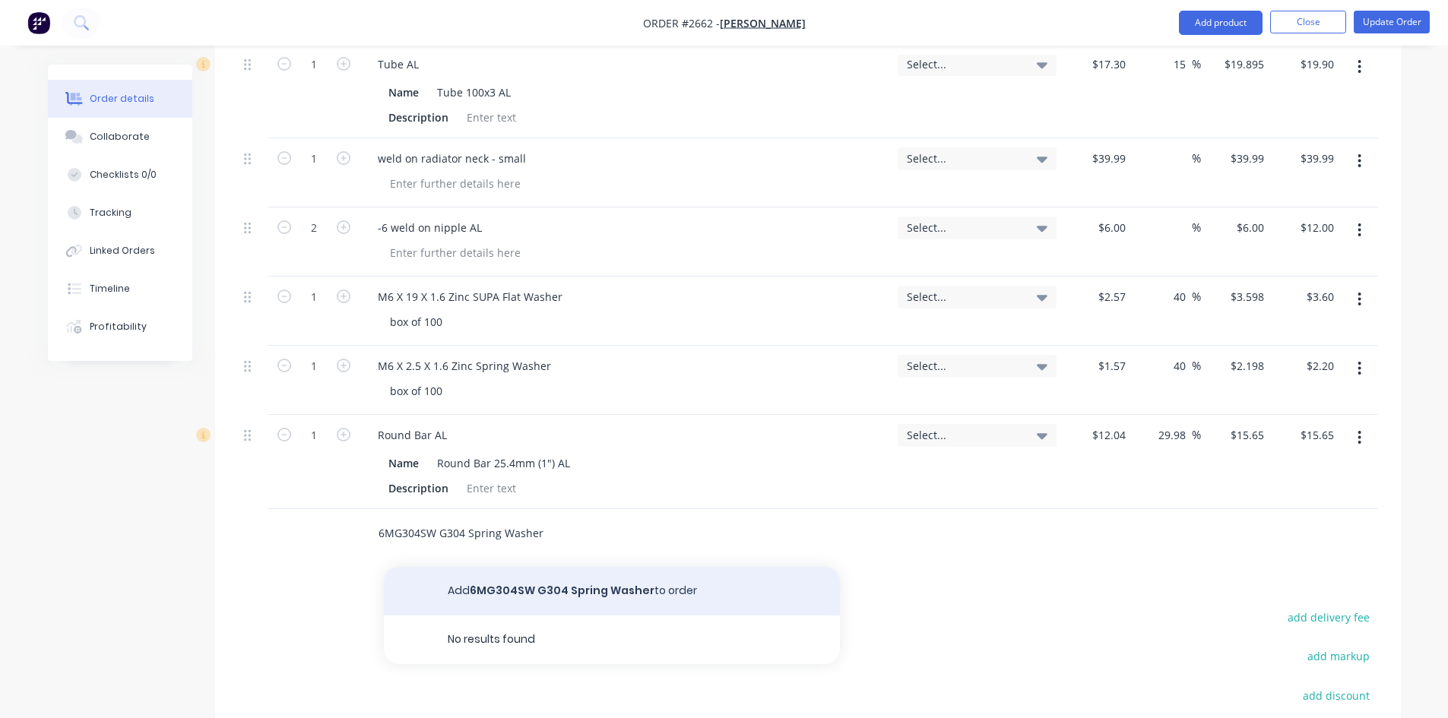
type input "6MG304SW G304 Spring Washer"
click at [576, 594] on button "Add 6MG304SW G304 Spring Washer to order" at bounding box center [612, 591] width 456 height 49
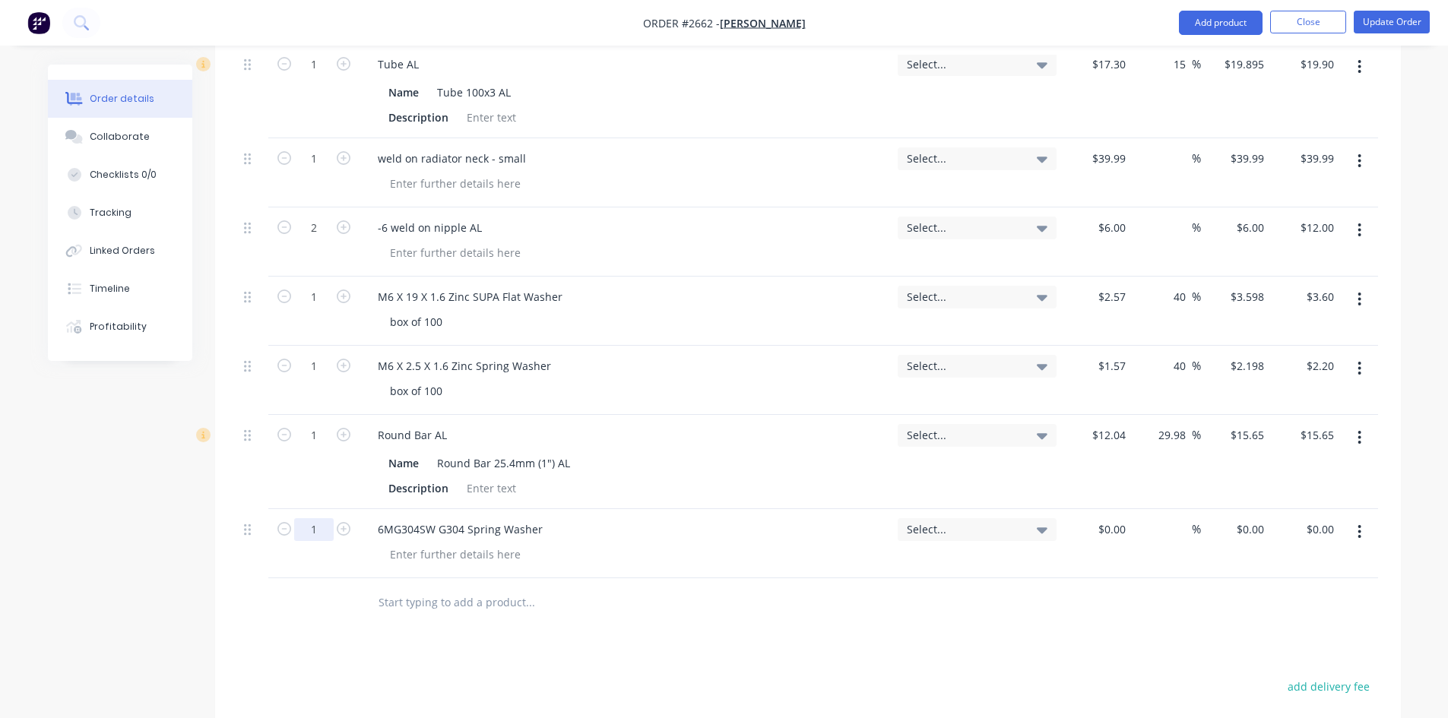
click at [328, 522] on input "1" at bounding box center [314, 530] width 40 height 23
type input "100"
click at [882, 665] on div "Products Show / Hide columns Add product Qty Tracking Category Cost Markup Pric…" at bounding box center [808, 429] width 1186 height 1128
click at [1115, 533] on input at bounding box center [1114, 530] width 35 height 22
type input "$0.0185"
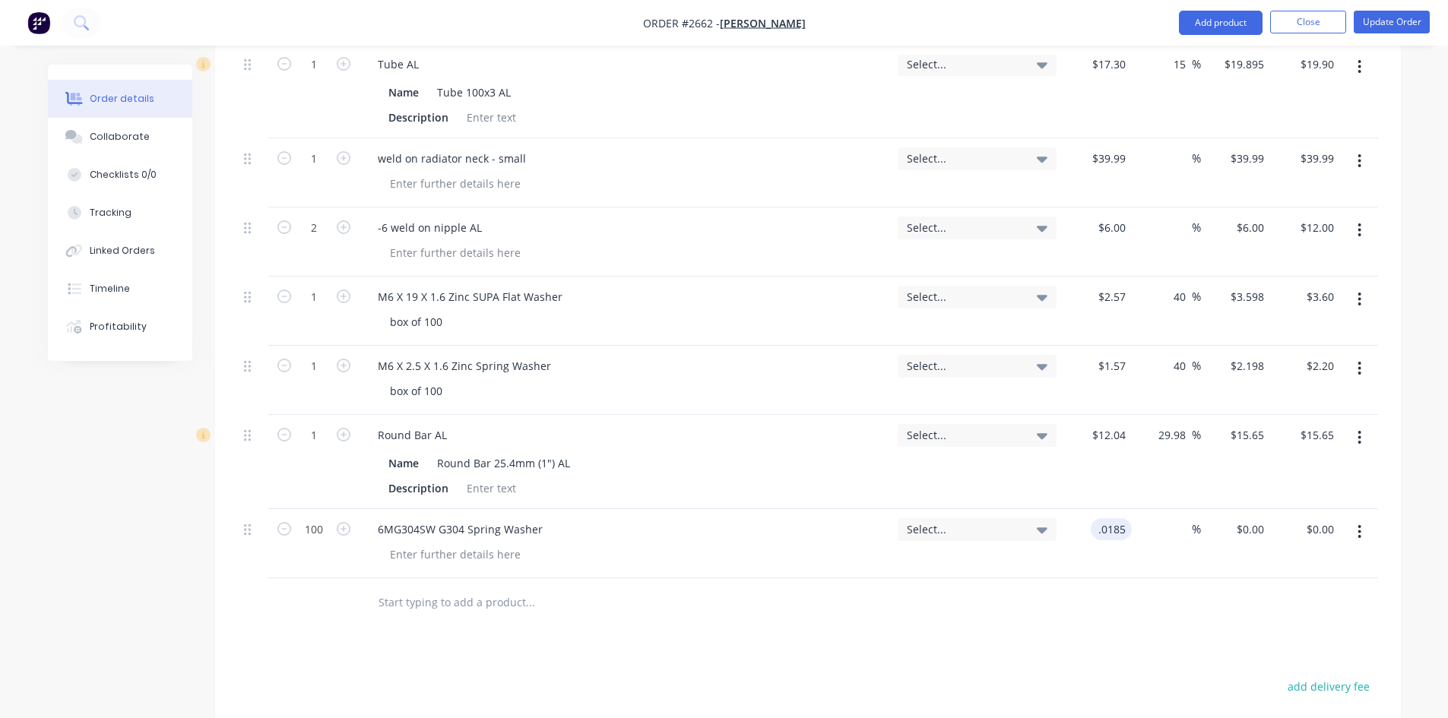
type input "$0.0185"
type input "$1.85"
click at [1127, 602] on div at bounding box center [808, 603] width 1140 height 49
click at [1190, 522] on input at bounding box center [1183, 530] width 17 height 22
type input "30"
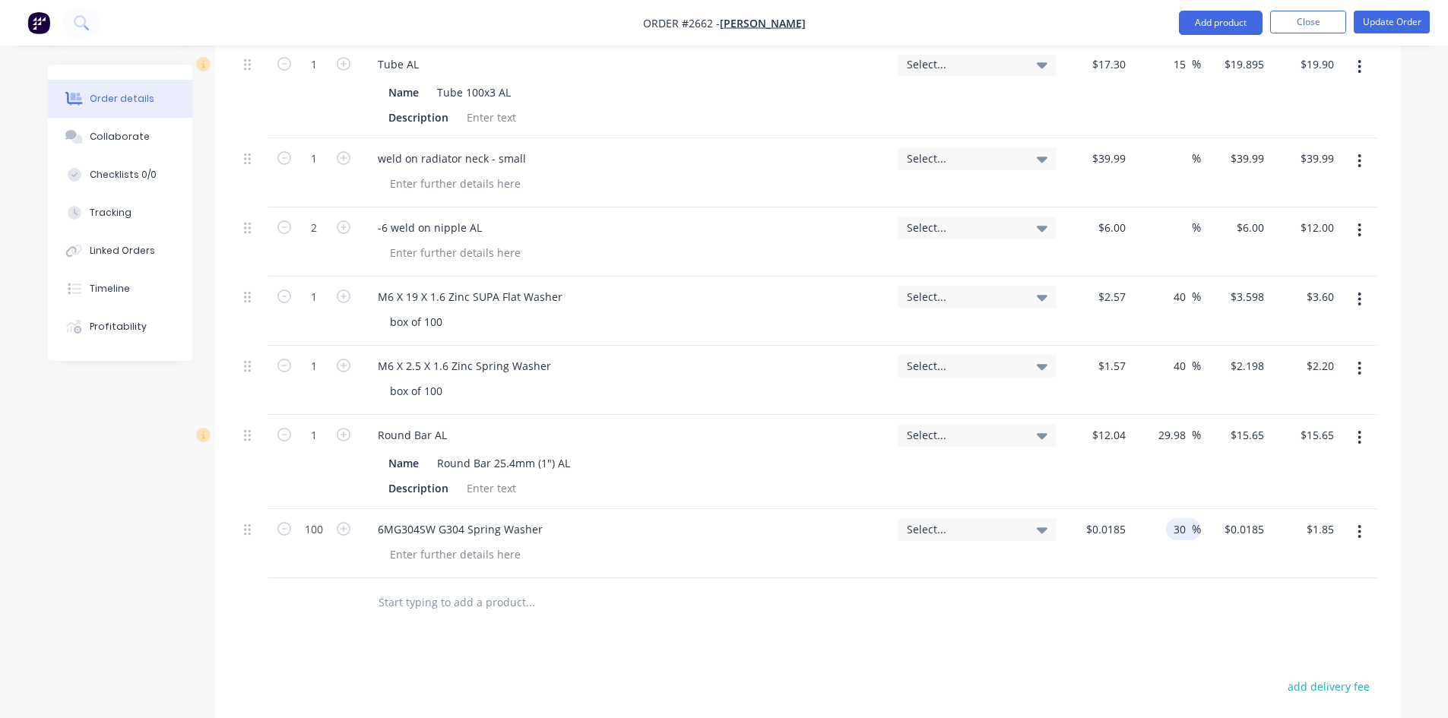
type input "$0.0241"
type input "$2.41"
click at [976, 645] on div "Products Show / Hide columns Add product Qty Tracking Category Cost Markup Pric…" at bounding box center [808, 429] width 1186 height 1128
click at [473, 601] on input "text" at bounding box center [530, 603] width 304 height 30
paste input "6X18X1.6MG304W G304 Flat Washer (Large Series)"
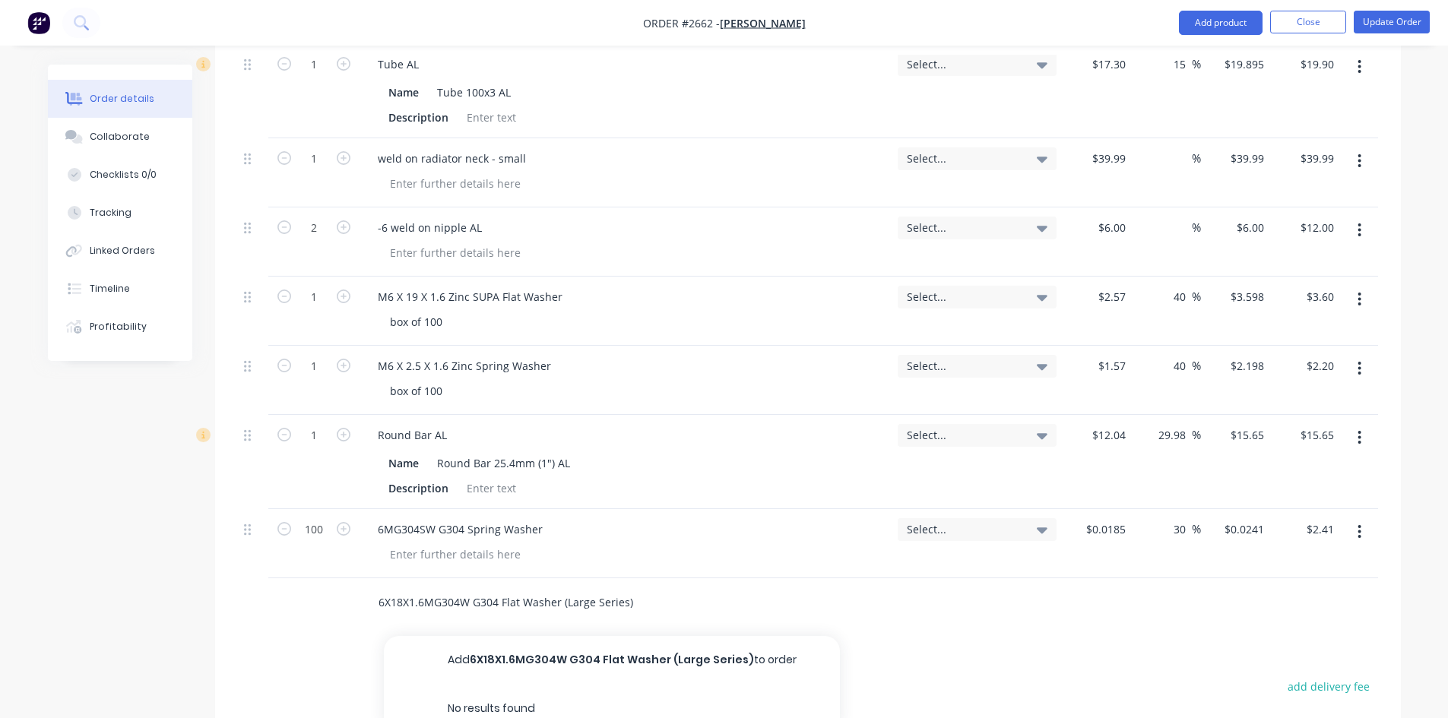
type input "6X18X1.6MG304W G304 Flat Washer (Large Series)"
click at [601, 661] on button "Add 6X18X1.6MG304W G304 Flat Washer (Large Series) to order" at bounding box center [612, 660] width 456 height 49
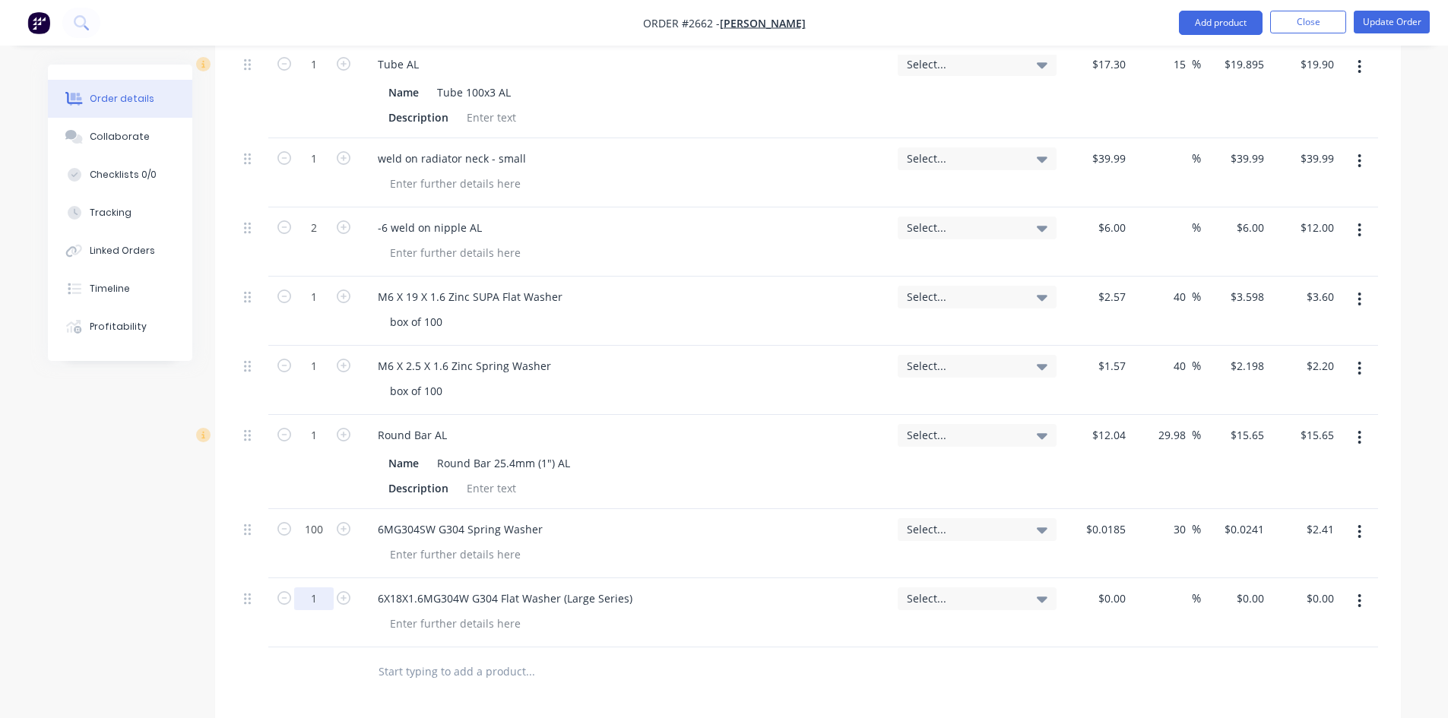
click at [318, 601] on input "1" at bounding box center [314, 599] width 40 height 23
type input "100"
click at [1126, 599] on input at bounding box center [1114, 599] width 35 height 22
type input "$0.0599"
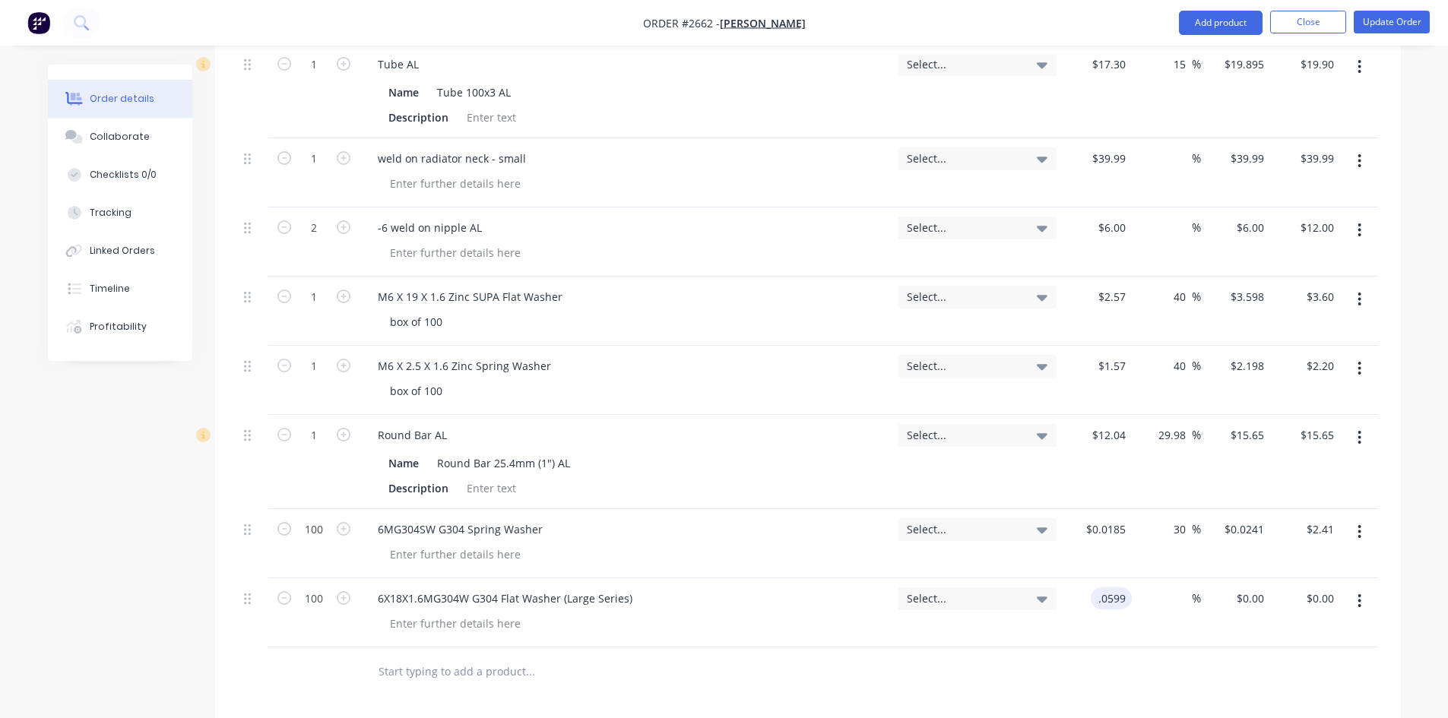
type input "$5.99"
click at [1223, 683] on div at bounding box center [808, 672] width 1140 height 49
click at [1172, 592] on div "%" at bounding box center [1185, 599] width 33 height 22
type input "30"
type input "$0.0779"
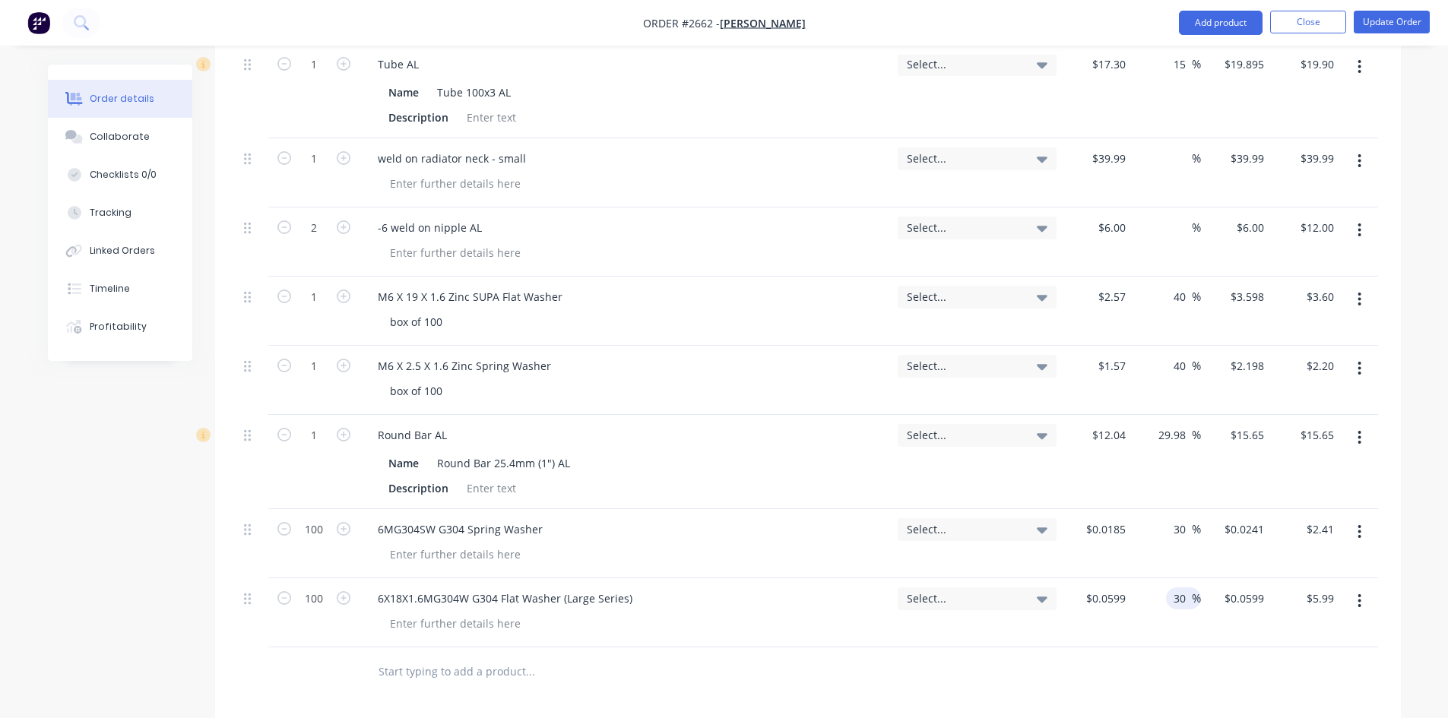
type input "$7.79"
click at [1298, 665] on div at bounding box center [808, 672] width 1140 height 49
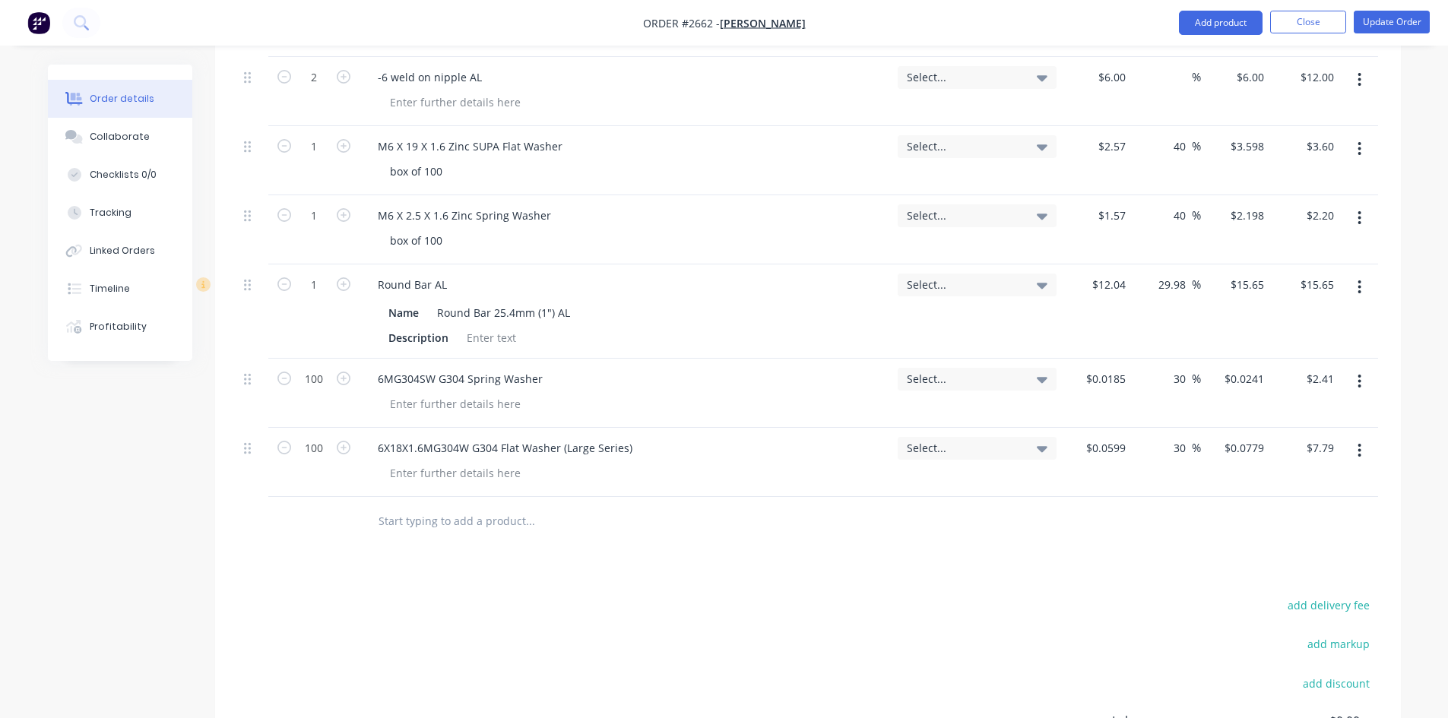
scroll to position [810, 0]
click at [495, 523] on input "text" at bounding box center [530, 520] width 304 height 30
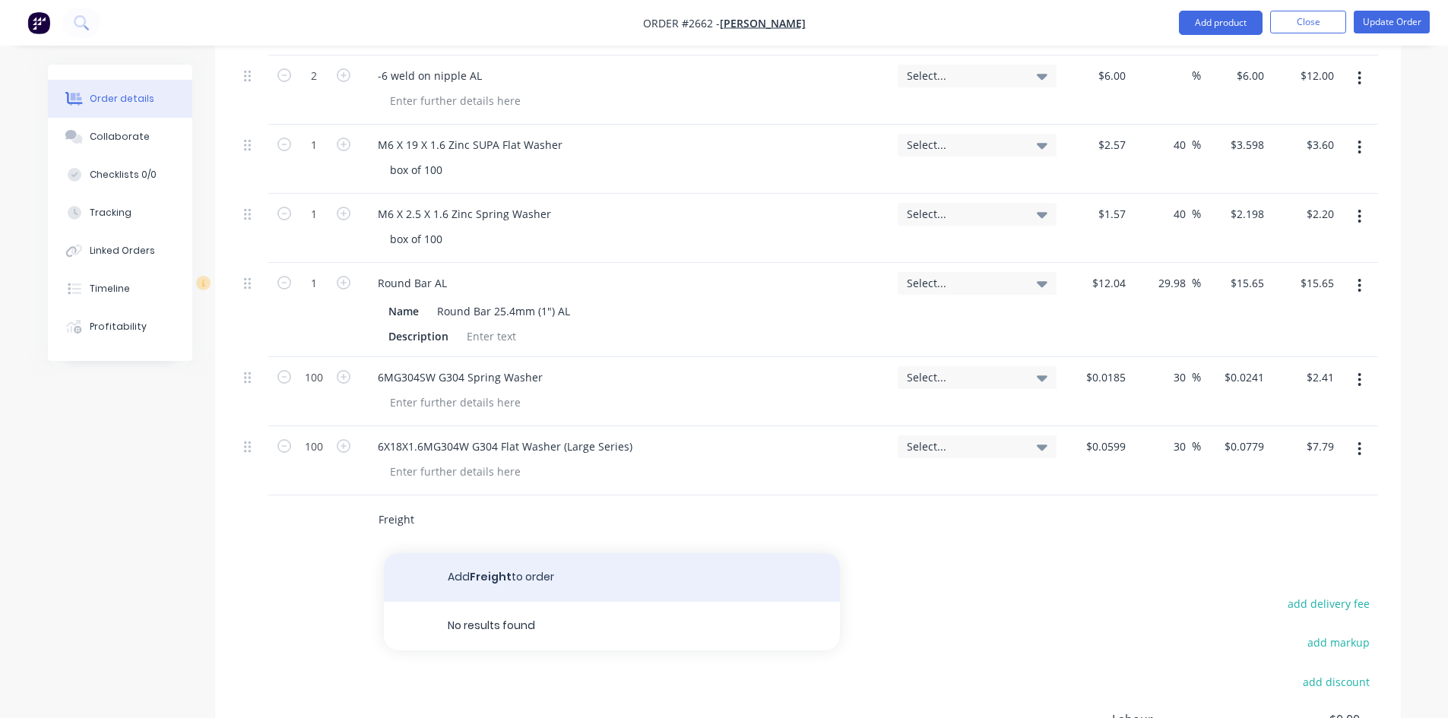
type input "Freight"
click at [509, 576] on button "Add Freight to order" at bounding box center [612, 578] width 456 height 49
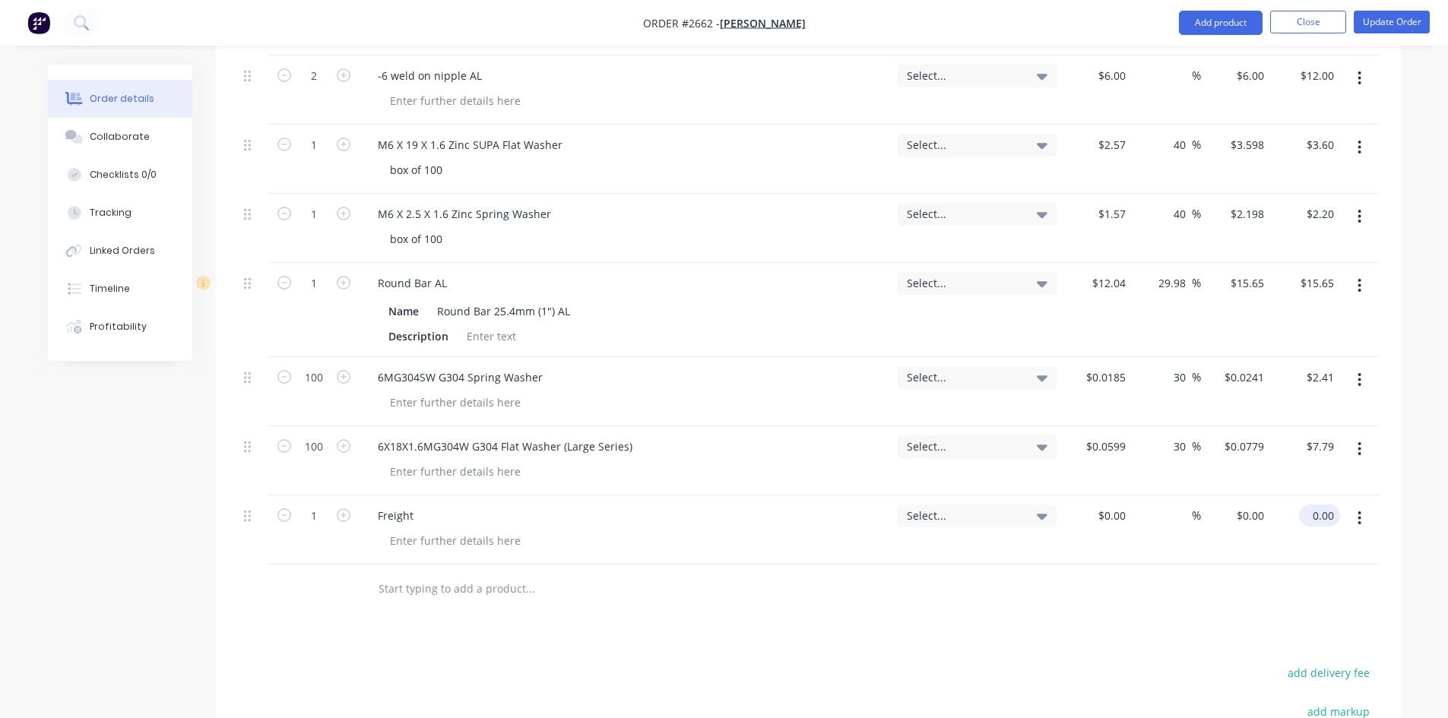
click at [1317, 509] on input "0.00" at bounding box center [1322, 516] width 35 height 22
type input "15"
type input "$15.00"
click at [1042, 631] on div "Products Show / Hide columns Add product Qty Tracking Category Cost Markup Pric…" at bounding box center [808, 346] width 1186 height 1267
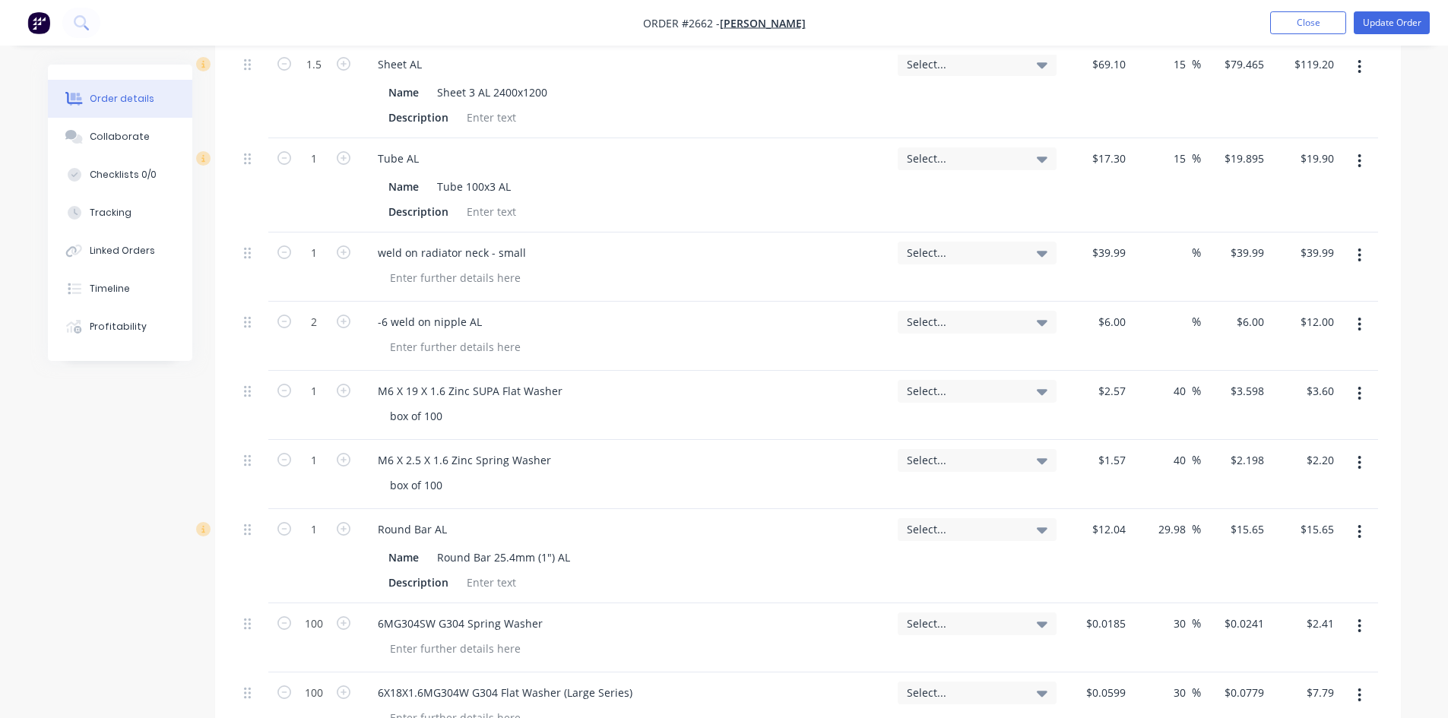
scroll to position [658, 0]
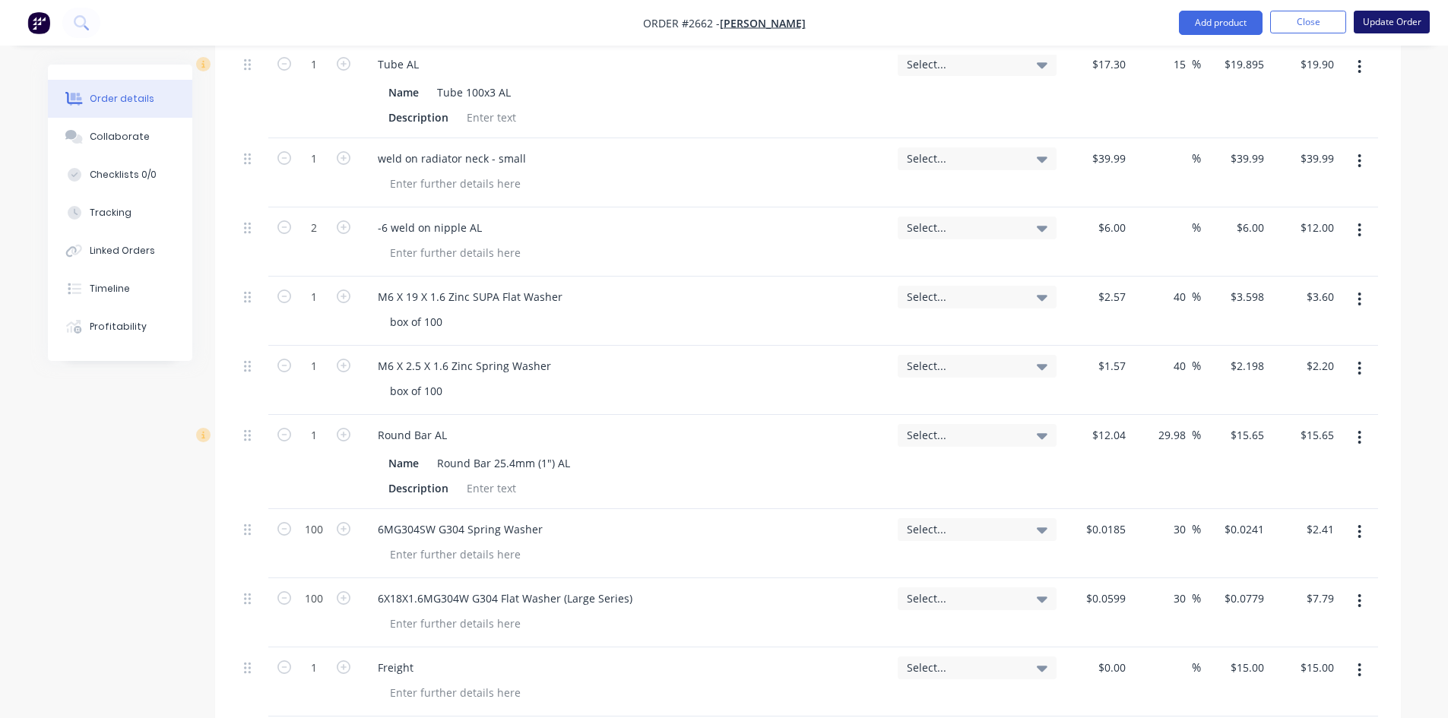
click at [1390, 18] on button "Update Order" at bounding box center [1392, 22] width 76 height 23
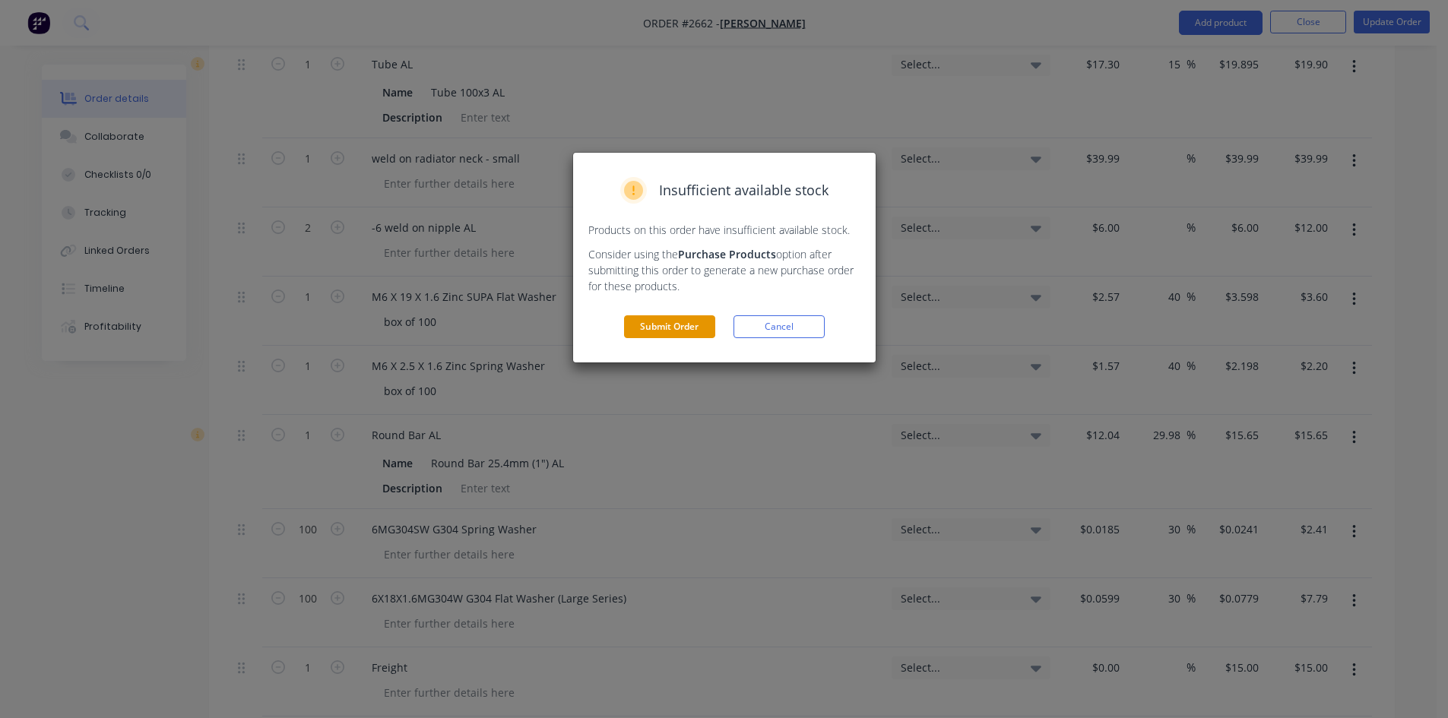
click at [681, 333] on button "Submit Order" at bounding box center [669, 327] width 91 height 23
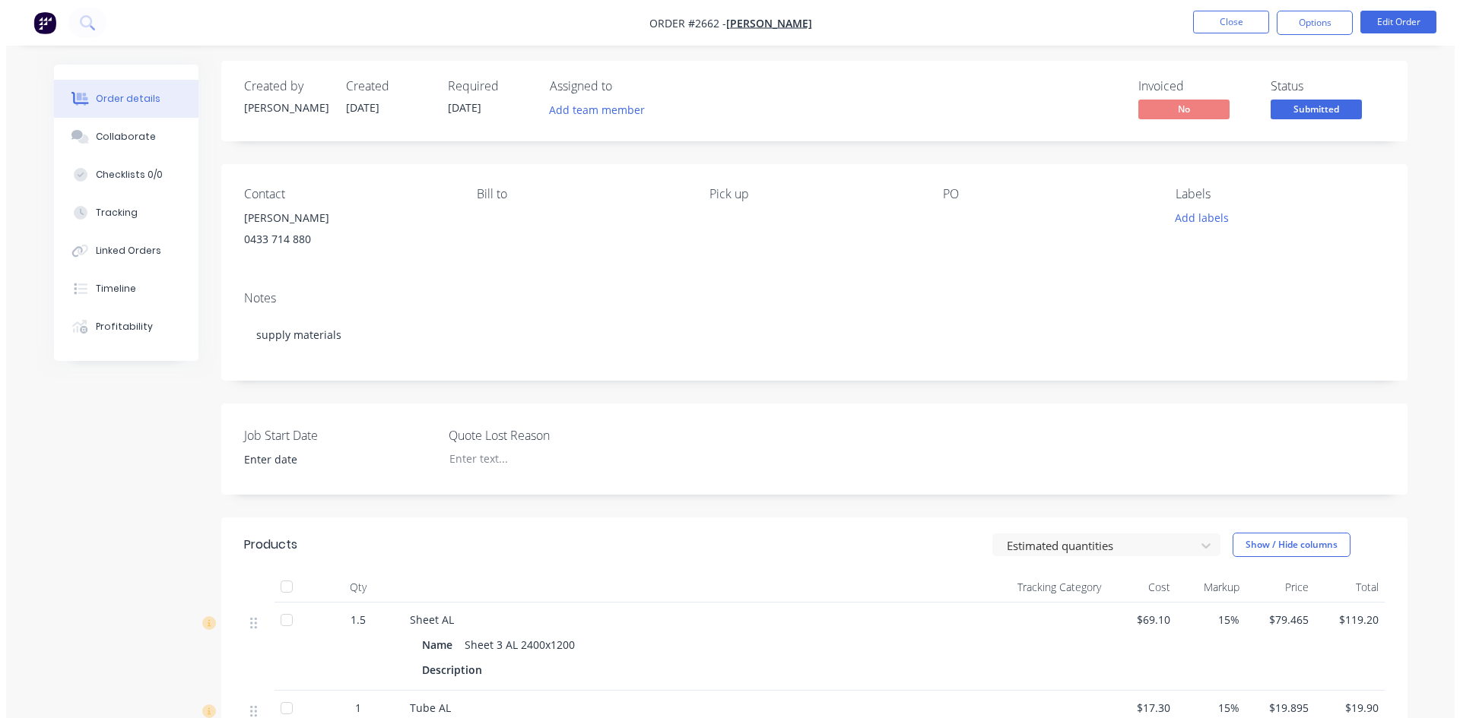
scroll to position [0, 0]
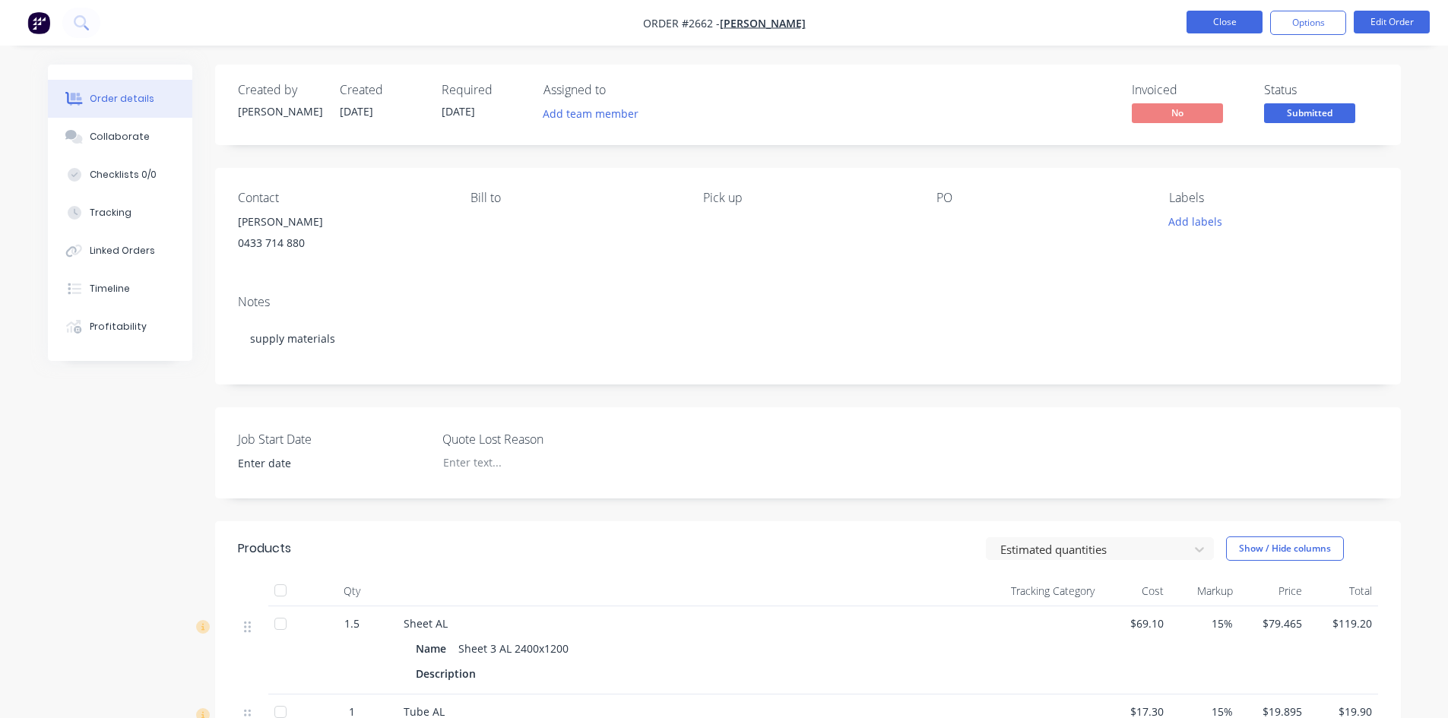
click at [1210, 24] on button "Close" at bounding box center [1225, 22] width 76 height 23
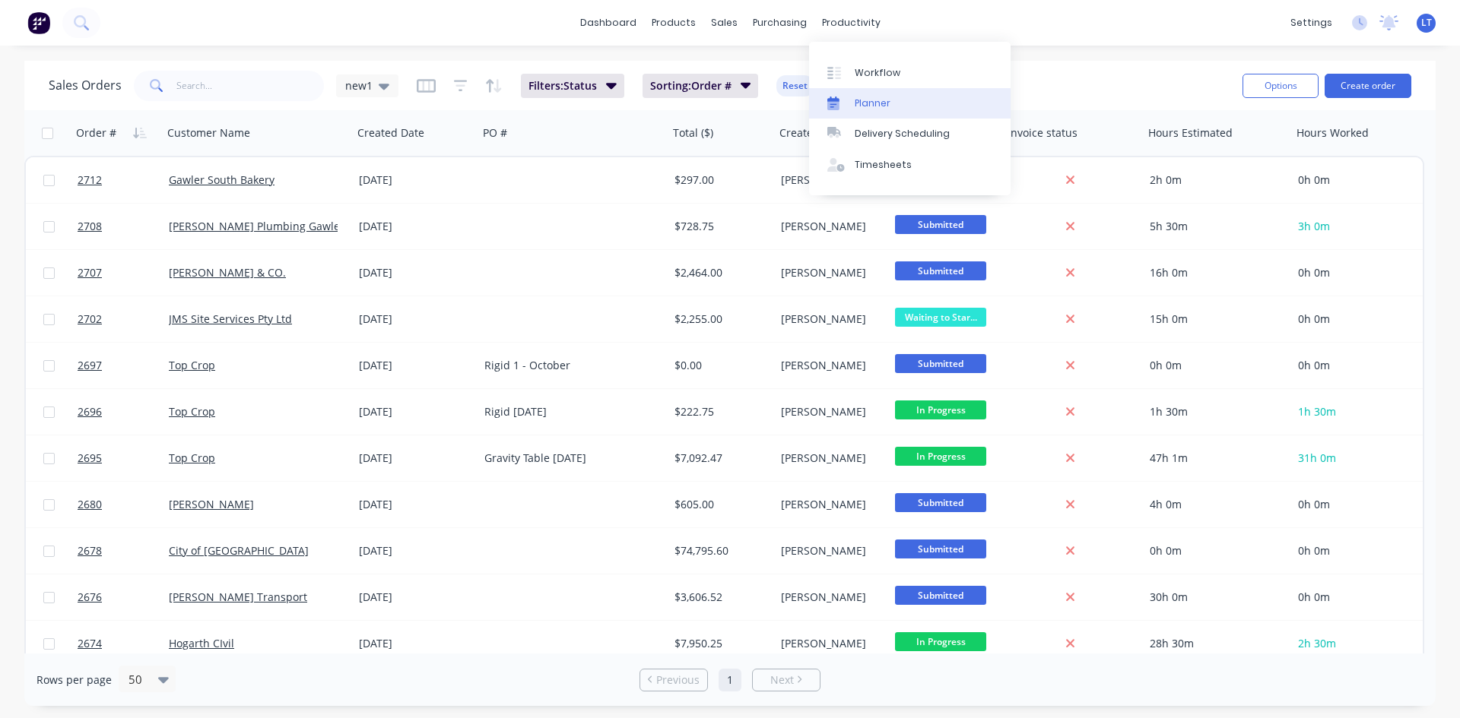
click at [867, 106] on div "Planner" at bounding box center [873, 104] width 36 height 14
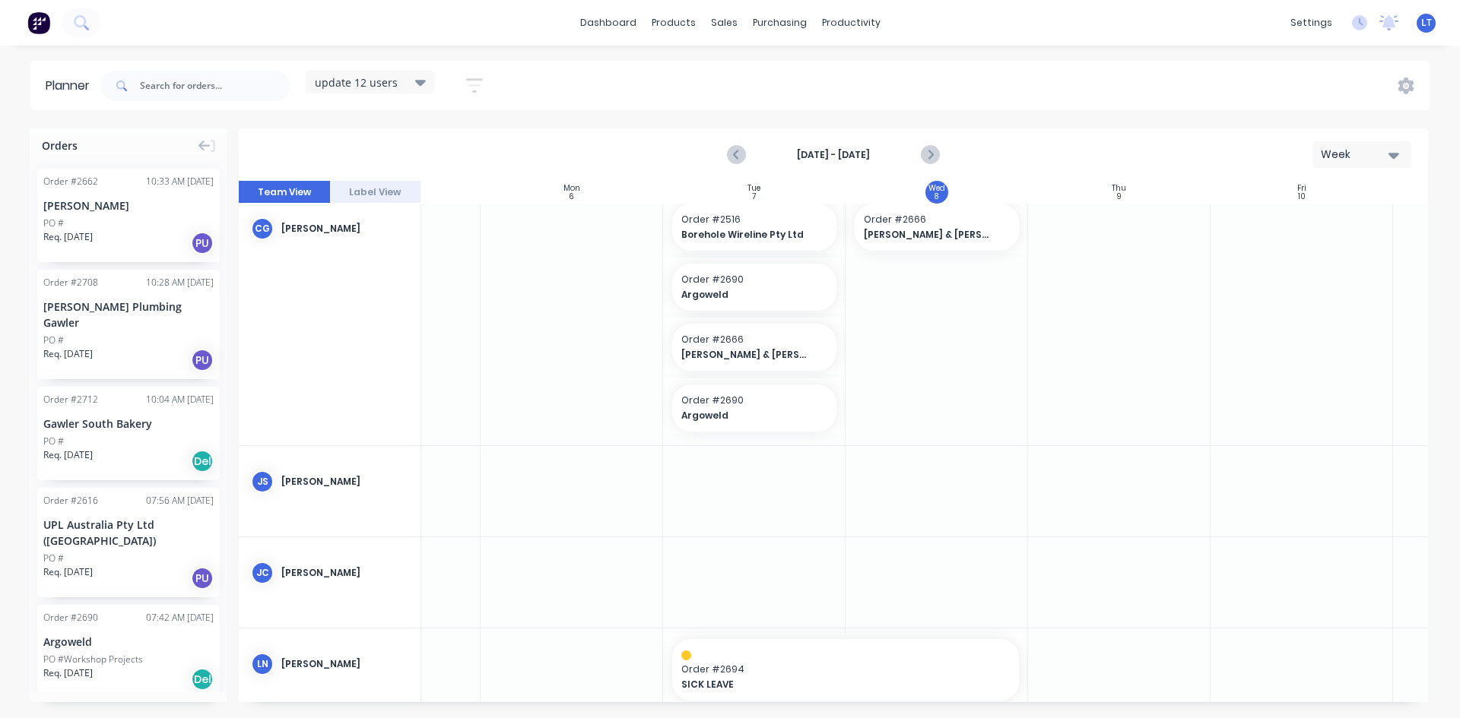
scroll to position [0, 123]
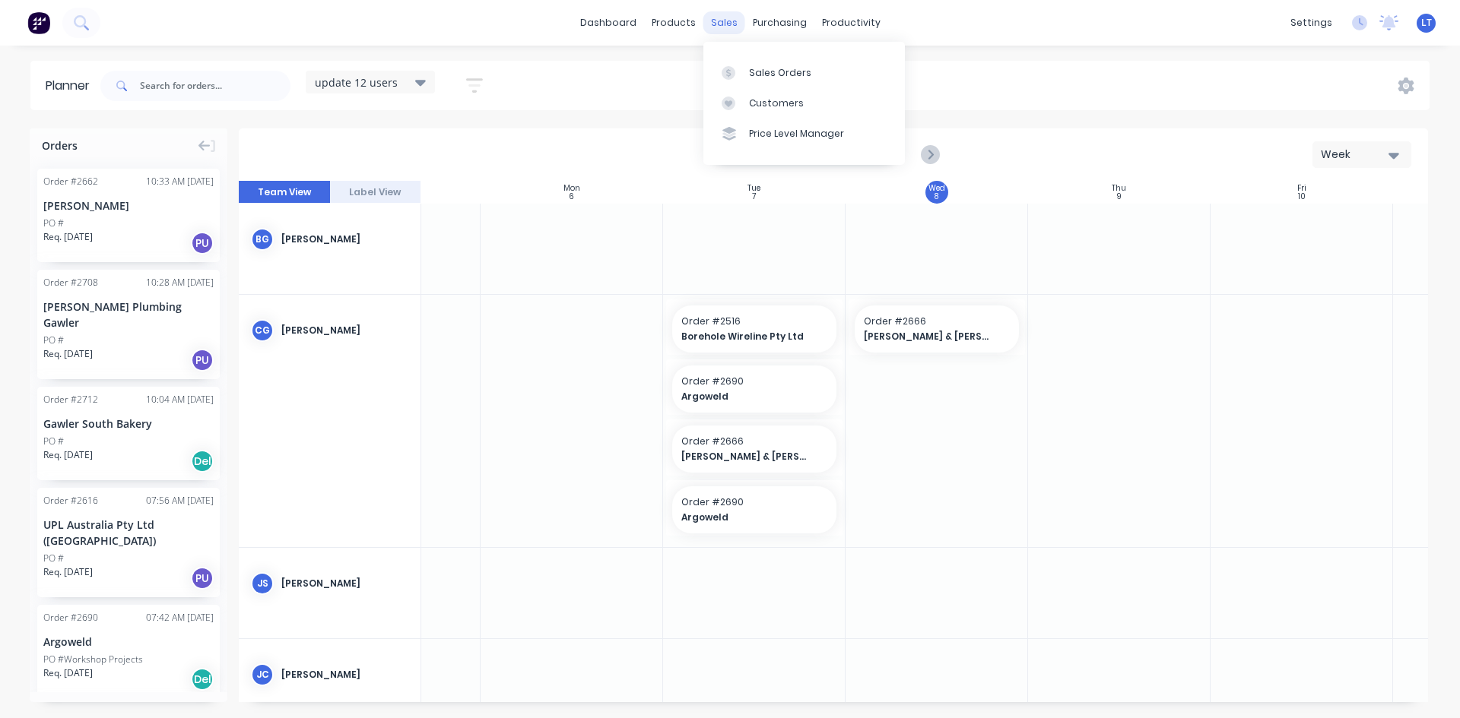
click at [716, 25] on div "sales" at bounding box center [724, 22] width 42 height 23
click at [775, 68] on div "Sales Orders" at bounding box center [780, 73] width 62 height 14
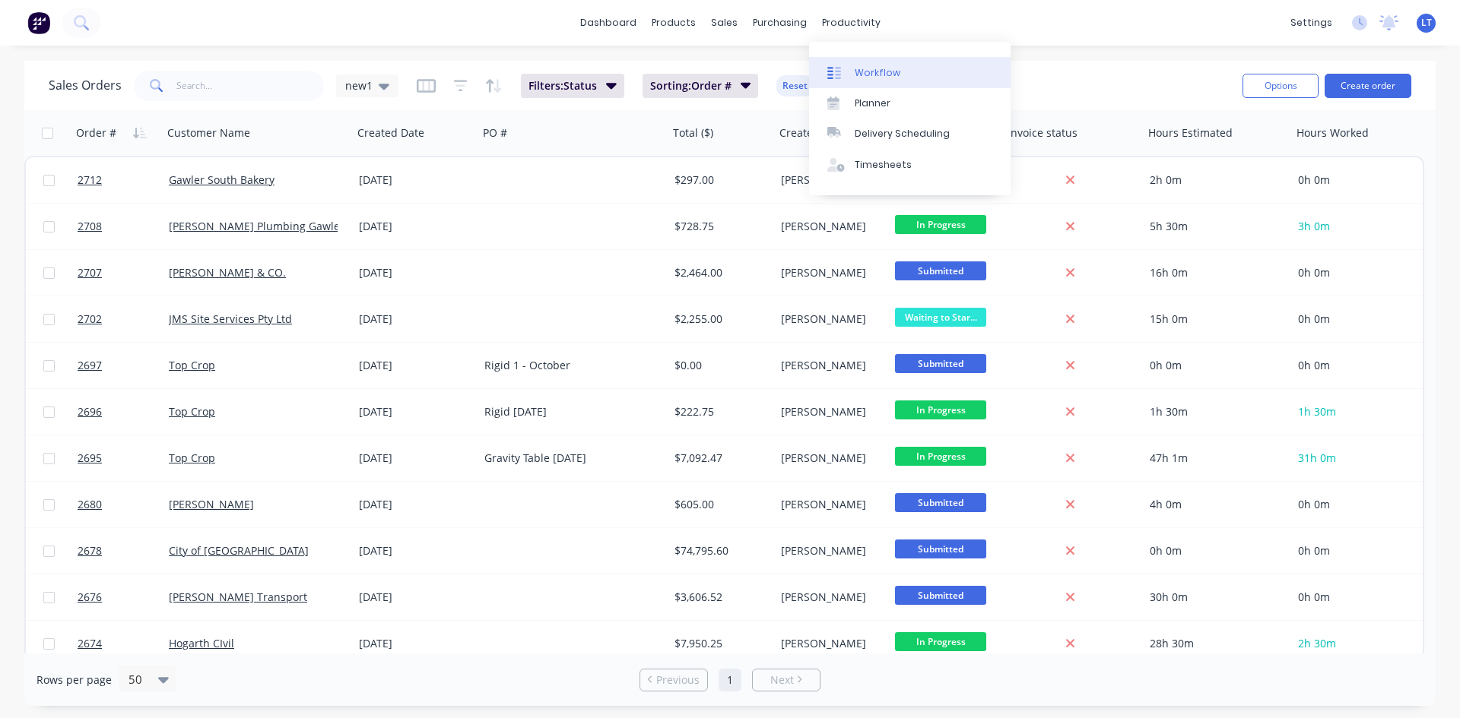
click at [880, 74] on div "Workflow" at bounding box center [878, 73] width 46 height 14
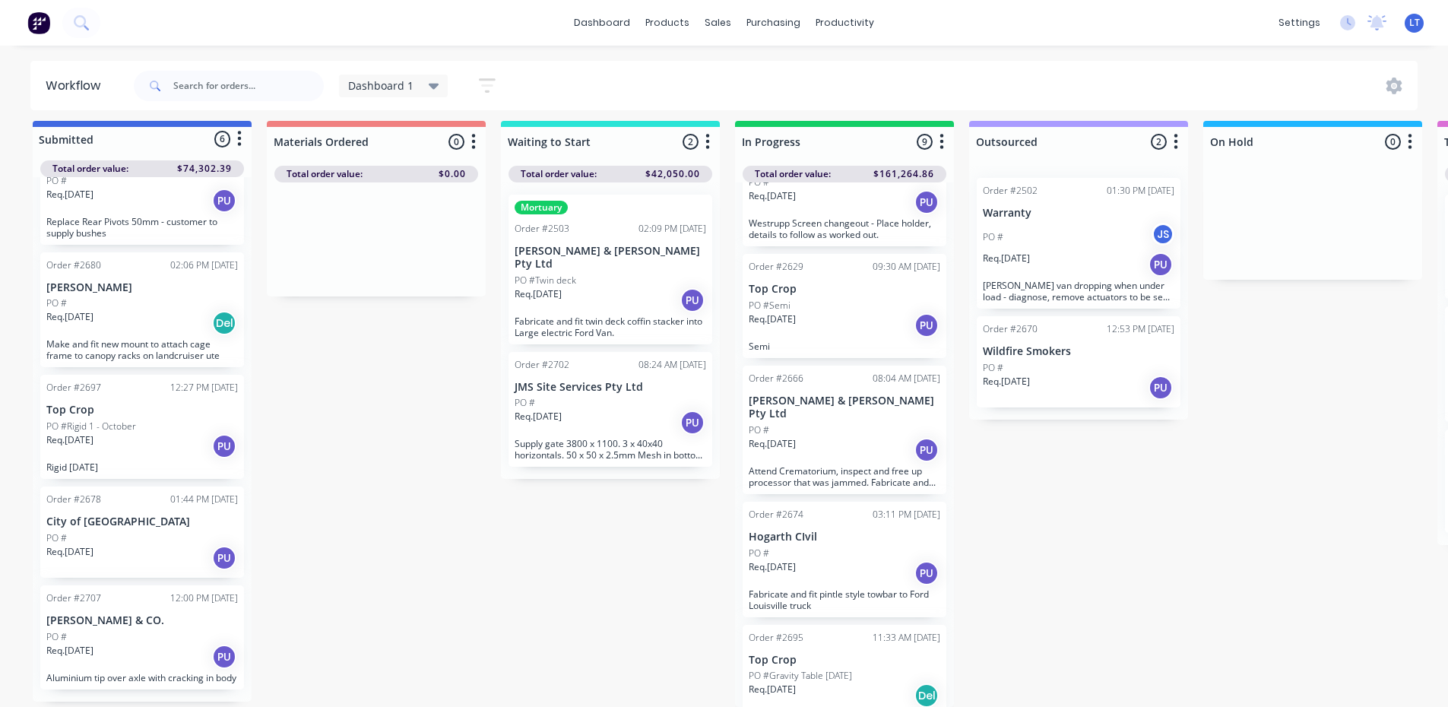
scroll to position [228, 0]
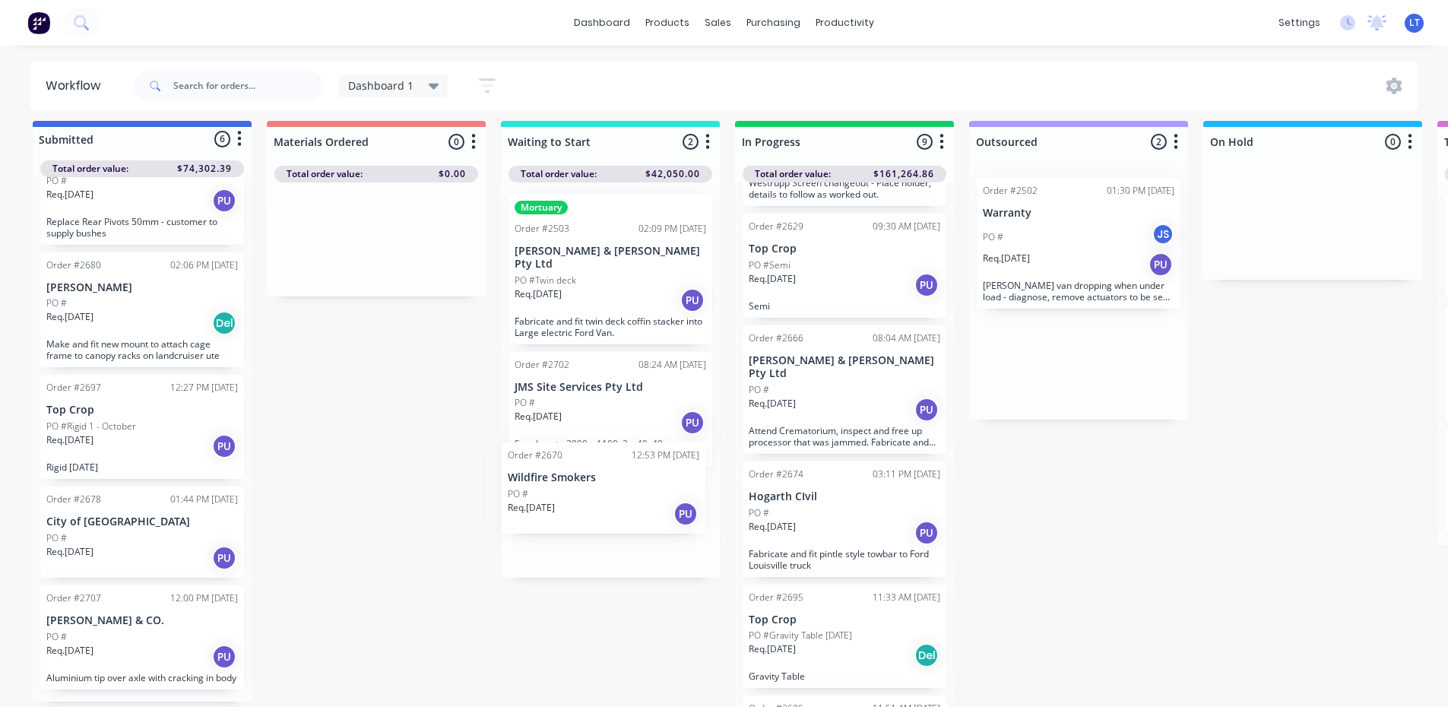
drag, startPoint x: 1073, startPoint y: 343, endPoint x: 591, endPoint y: 486, distance: 502.8
click at [591, 486] on div "Submitted 6 Status colour #4169E1 hex #4169E1 Save Cancel Summaries Total order…" at bounding box center [1257, 414] width 2536 height 586
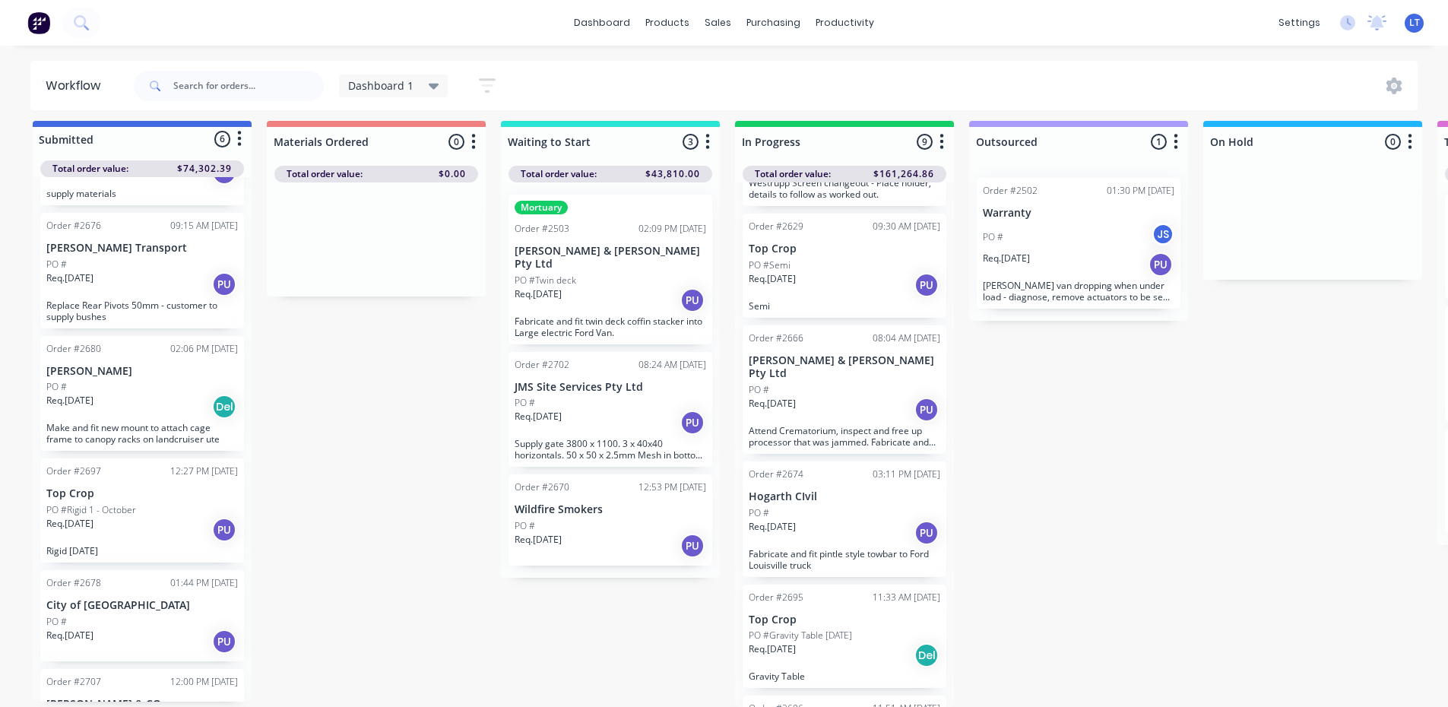
scroll to position [0, 0]
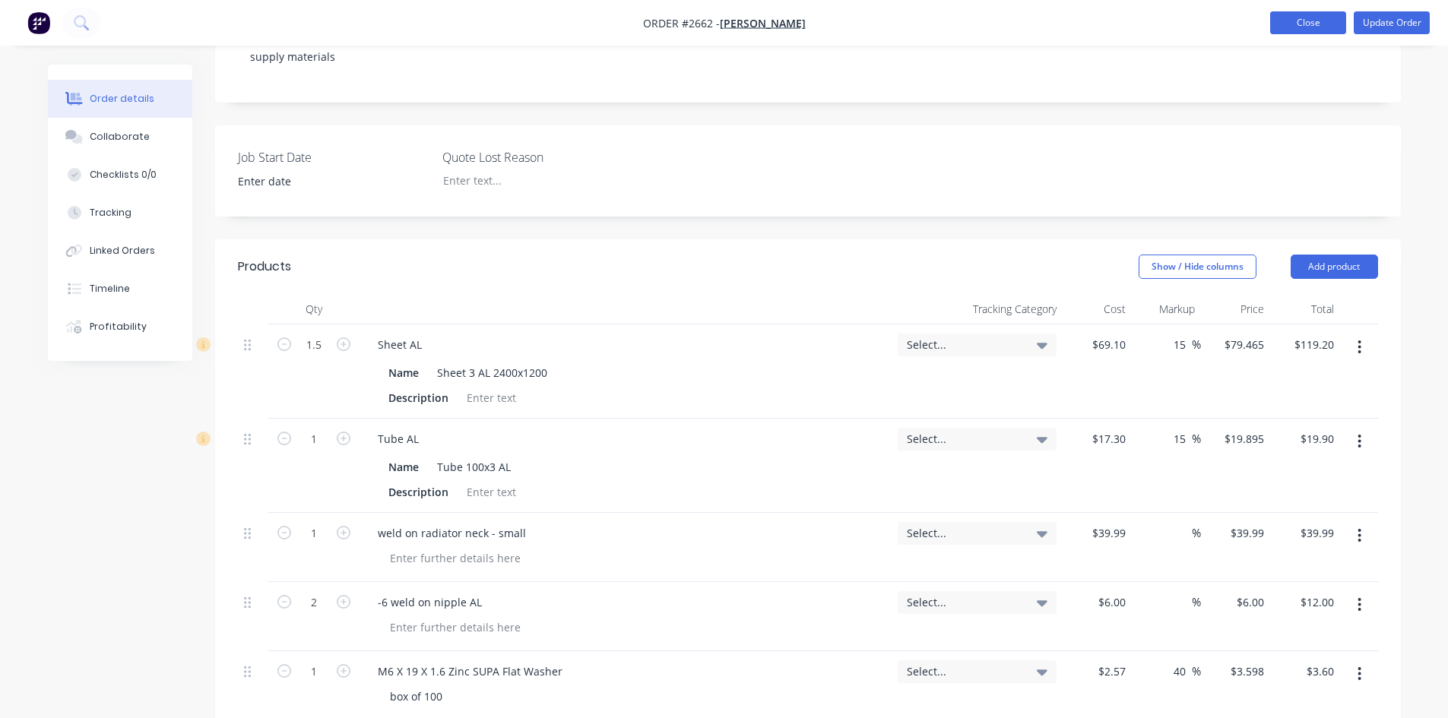
scroll to position [278, 0]
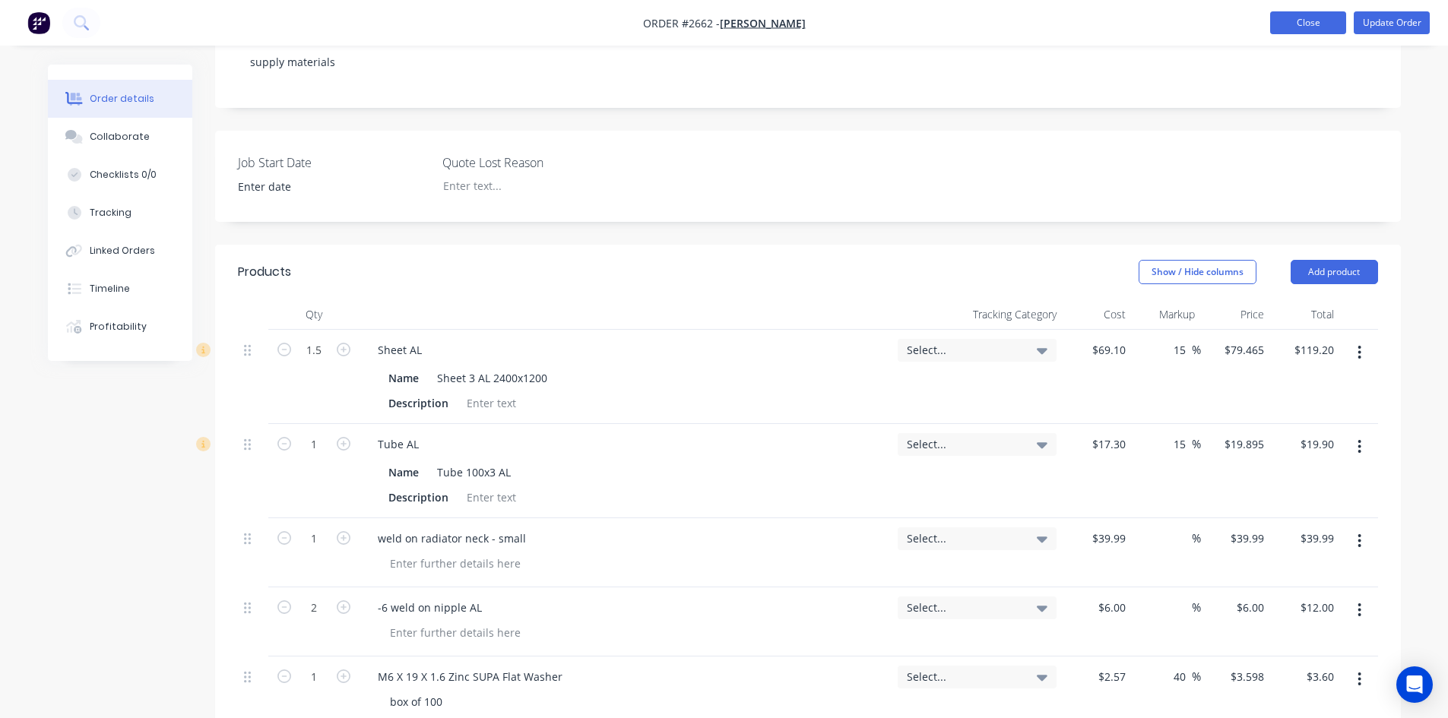
click at [1327, 26] on button "Close" at bounding box center [1308, 22] width 76 height 23
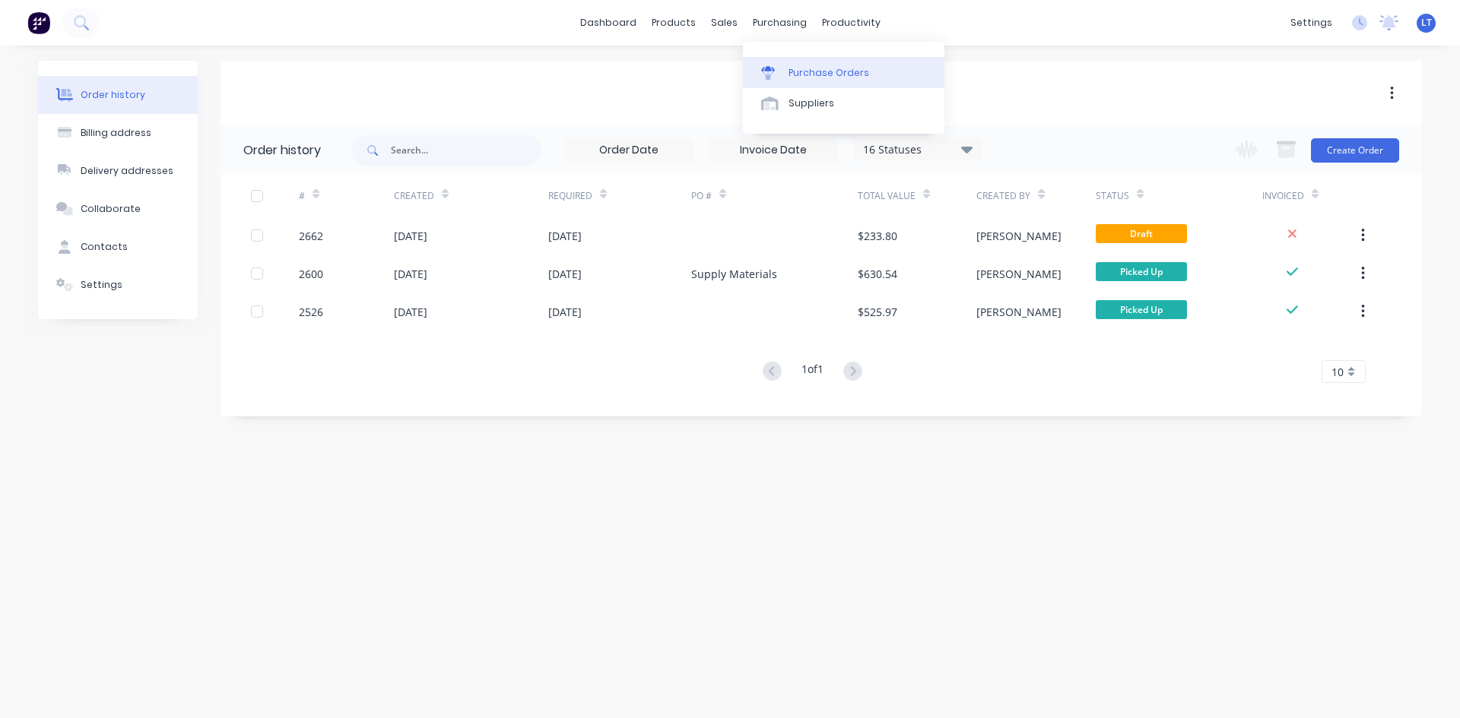
click at [813, 72] on div "Purchase Orders" at bounding box center [828, 73] width 81 height 14
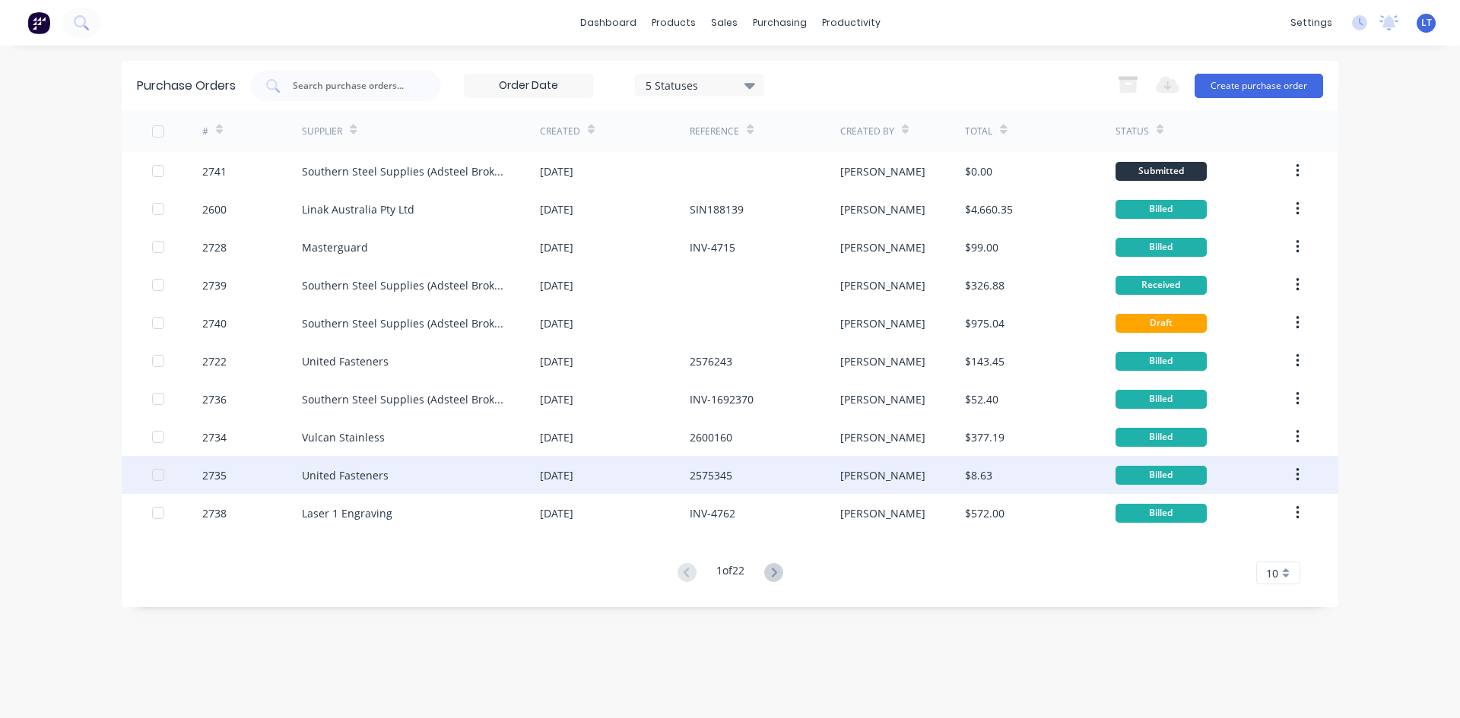
click at [423, 475] on div "United Fasteners" at bounding box center [421, 475] width 238 height 38
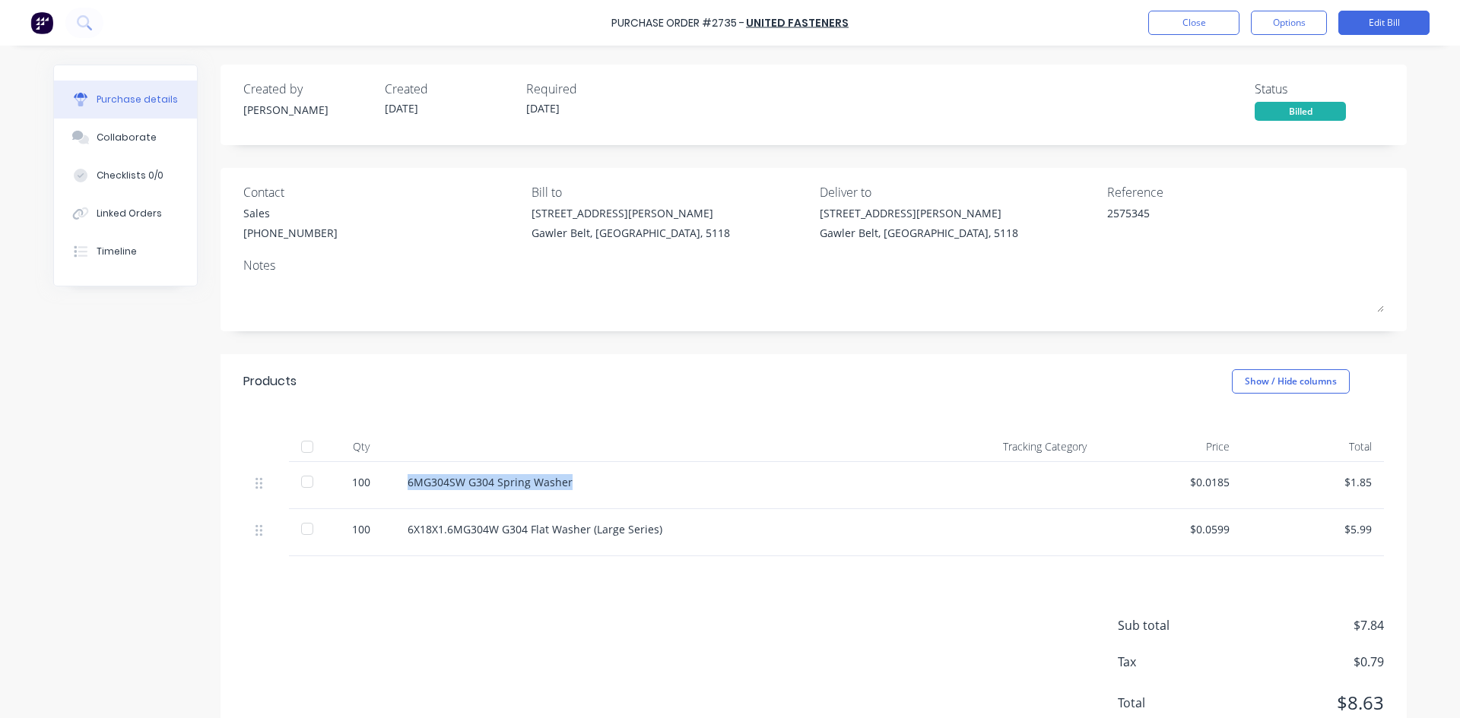
drag, startPoint x: 564, startPoint y: 481, endPoint x: 394, endPoint y: 481, distance: 170.3
click at [395, 481] on div "6MG304SW G304 Spring Washer" at bounding box center [661, 485] width 532 height 47
copy div "6MG304SW G304 Spring Washer"
drag, startPoint x: 652, startPoint y: 533, endPoint x: 621, endPoint y: 534, distance: 30.4
click at [626, 534] on div "6X18X1.6MG304W G304 Flat Washer (Large Series)" at bounding box center [662, 530] width 508 height 16
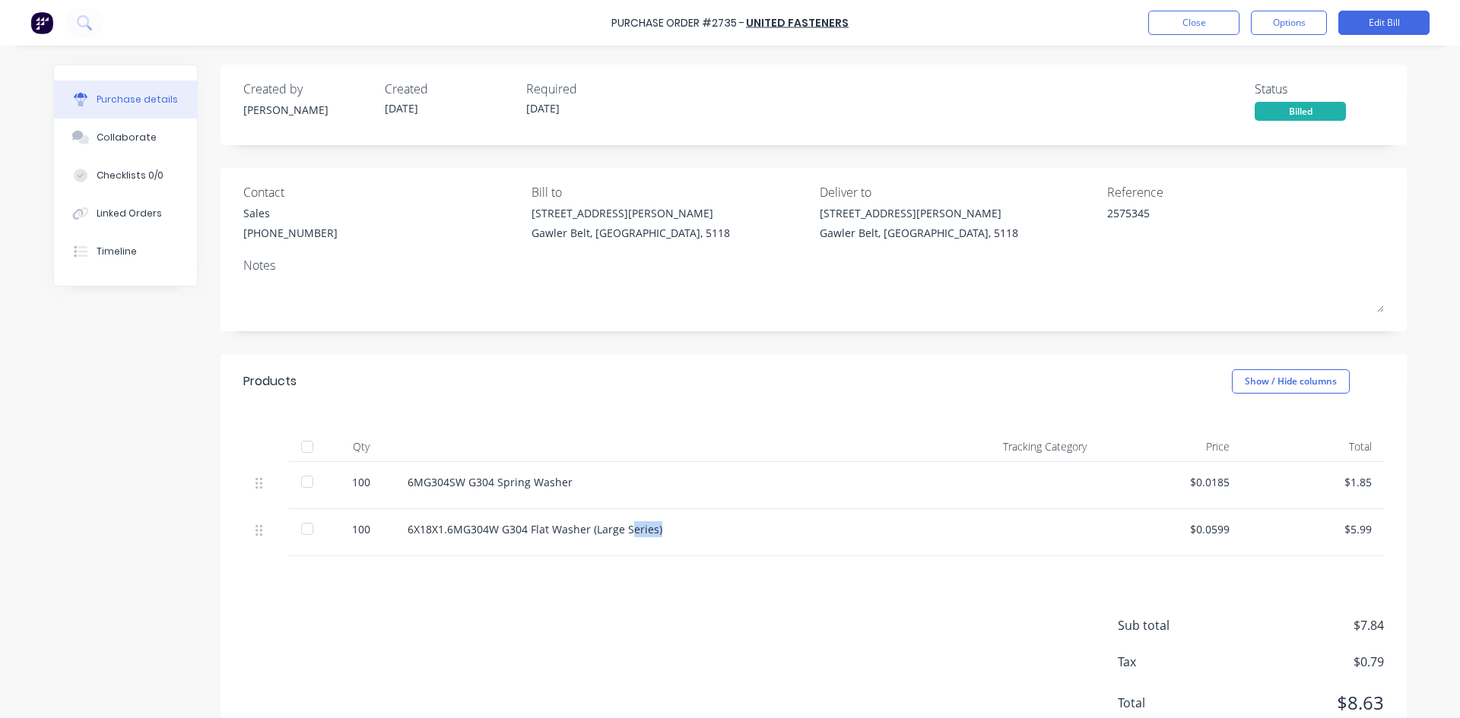
click at [680, 531] on div "6X18X1.6MG304W G304 Flat Washer (Large Series)" at bounding box center [662, 530] width 508 height 16
drag, startPoint x: 654, startPoint y: 534, endPoint x: 372, endPoint y: 528, distance: 282.1
click at [372, 528] on div "100 6X18X1.6MG304W G304 Flat Washer (Large Series) $0.0599 $5.99" at bounding box center [813, 532] width 1140 height 47
copy div "6X18X1.6MG304W G304 Flat Washer (Large Series)"
click at [944, 588] on div "Sub total $7.84 Tax $0.79 Total $8.63" at bounding box center [813, 657] width 1186 height 201
